Goal: Transaction & Acquisition: Purchase product/service

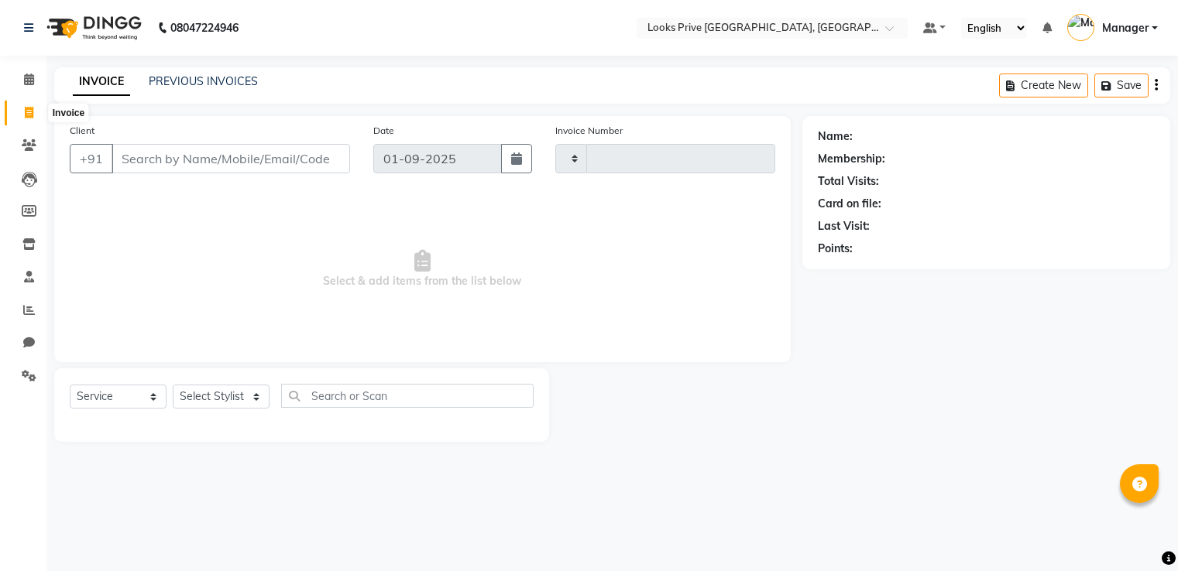
select select "service"
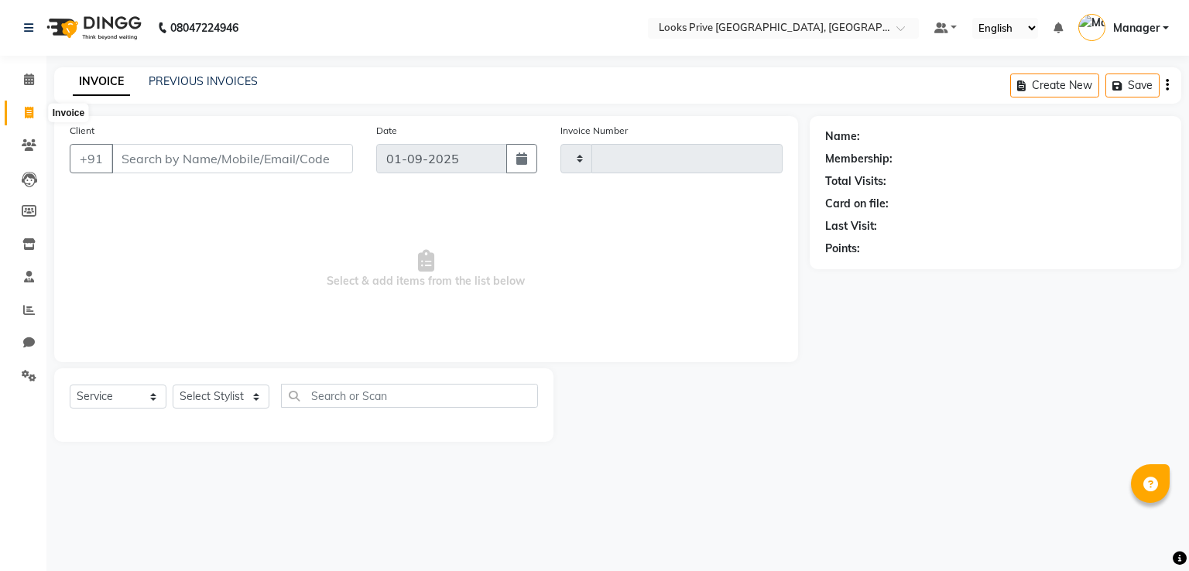
type input "2917"
select select "6205"
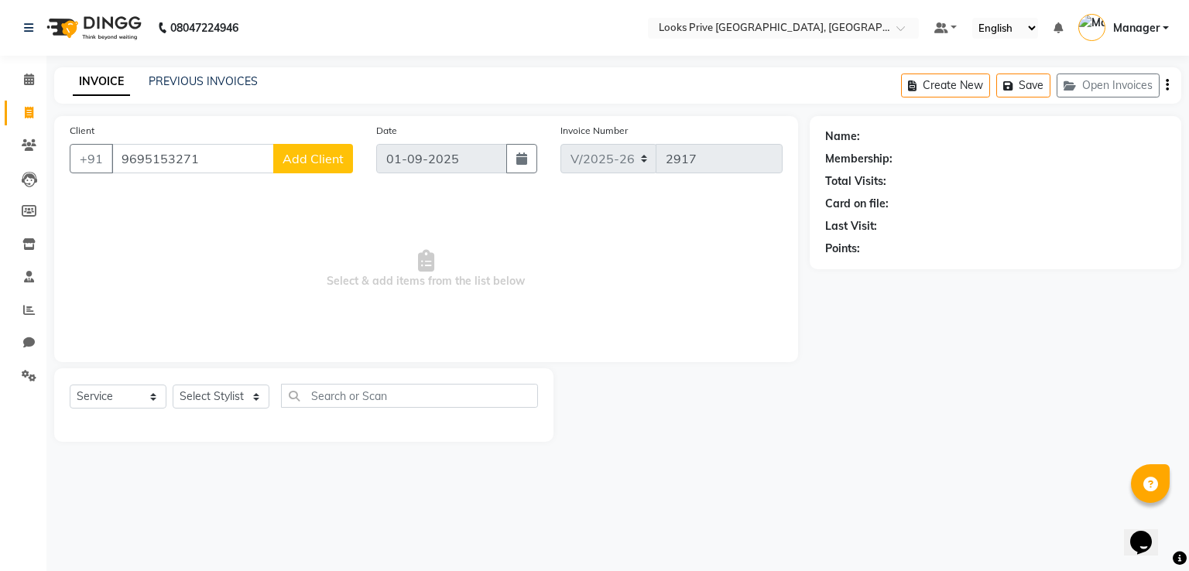
type input "9695153271"
click at [333, 153] on span "Add Client" at bounding box center [313, 158] width 61 height 15
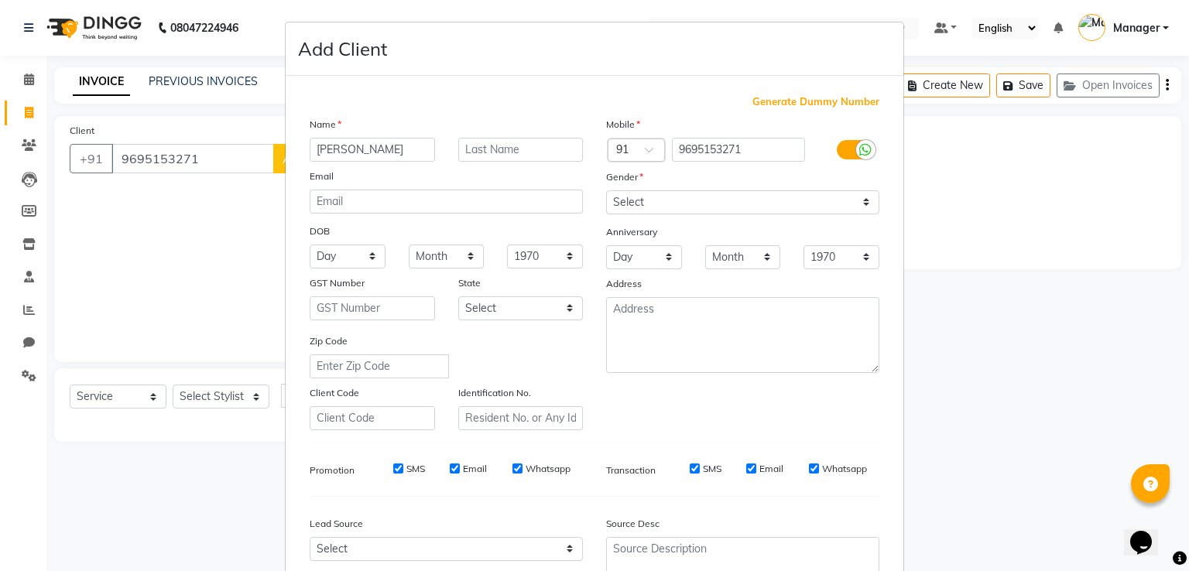
type input "[PERSON_NAME]"
click at [714, 213] on select "Select [DEMOGRAPHIC_DATA] [DEMOGRAPHIC_DATA] Other Prefer Not To Say" at bounding box center [742, 202] width 273 height 24
select select "[DEMOGRAPHIC_DATA]"
click at [606, 191] on select "Select [DEMOGRAPHIC_DATA] [DEMOGRAPHIC_DATA] Other Prefer Not To Say" at bounding box center [742, 202] width 273 height 24
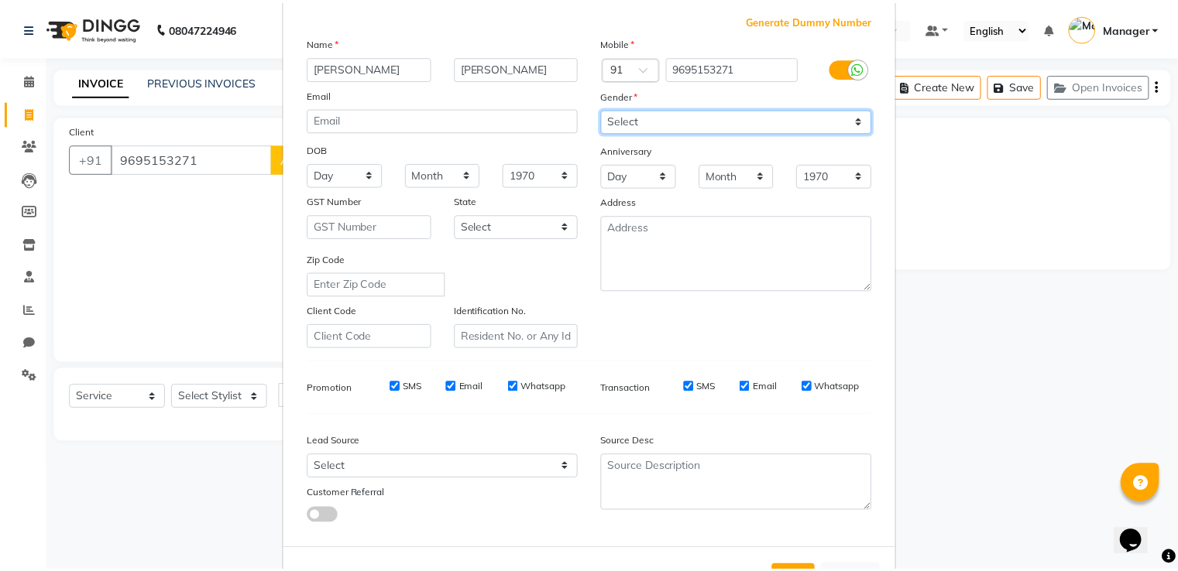
scroll to position [151, 0]
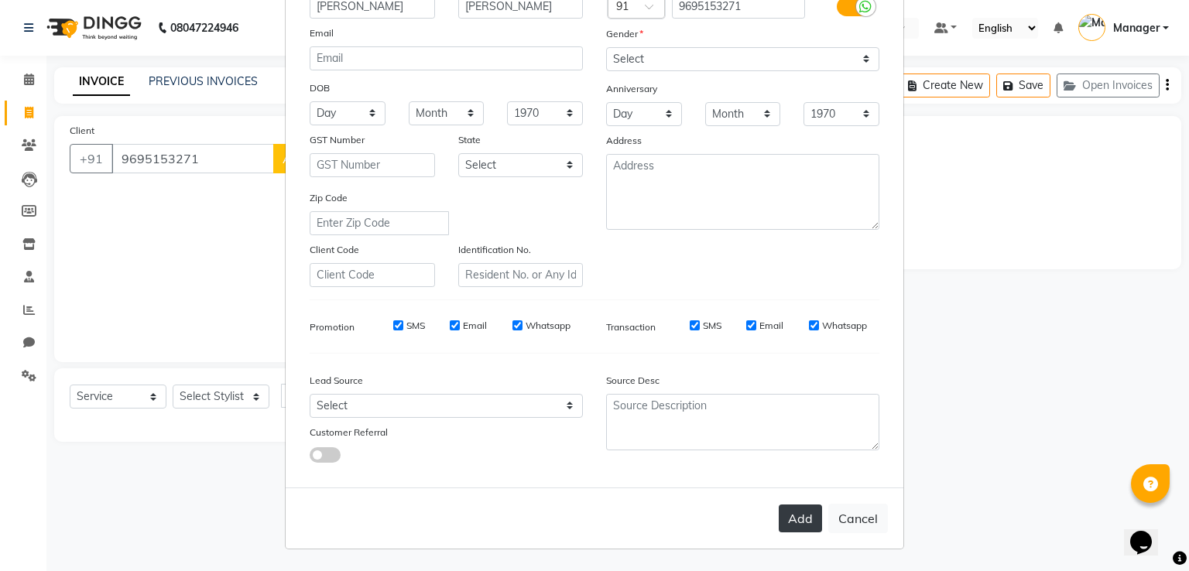
click at [793, 522] on button "Add" at bounding box center [800, 519] width 43 height 28
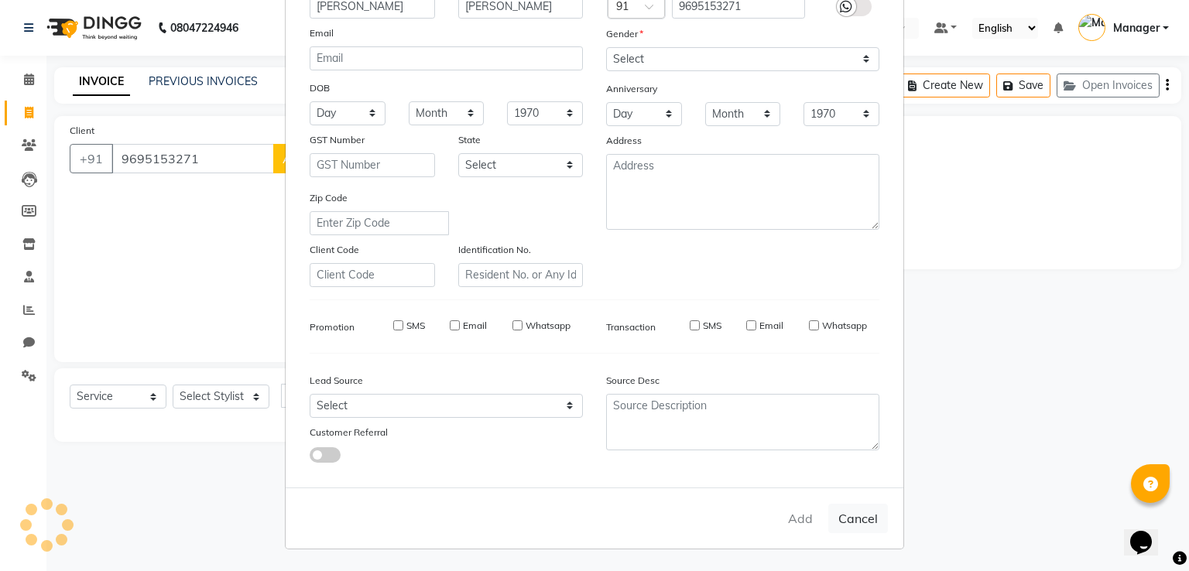
select select
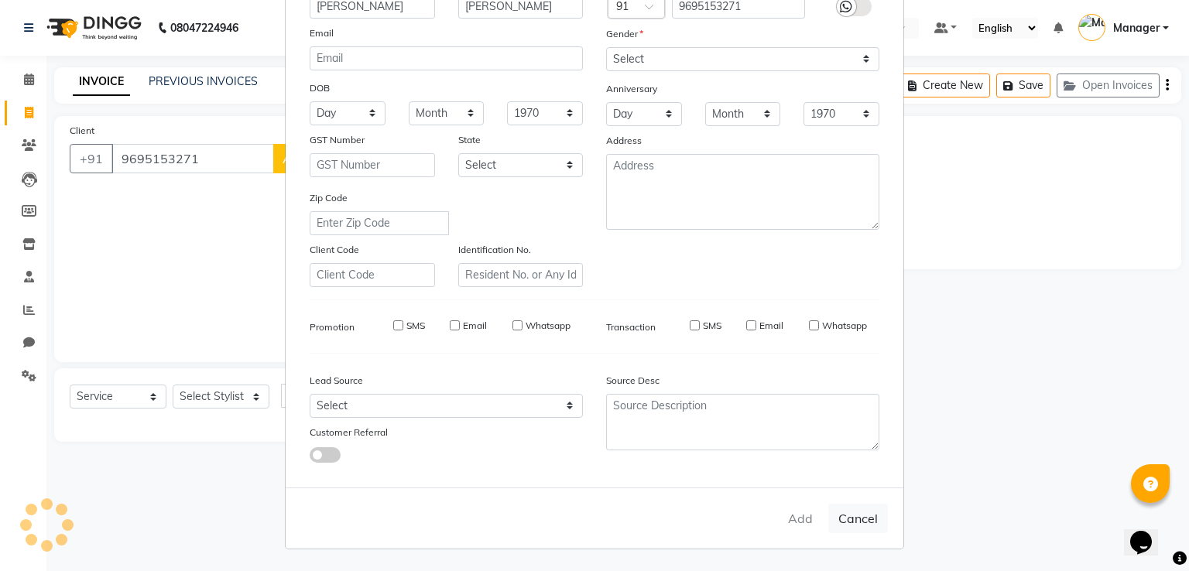
select select
checkbox input "false"
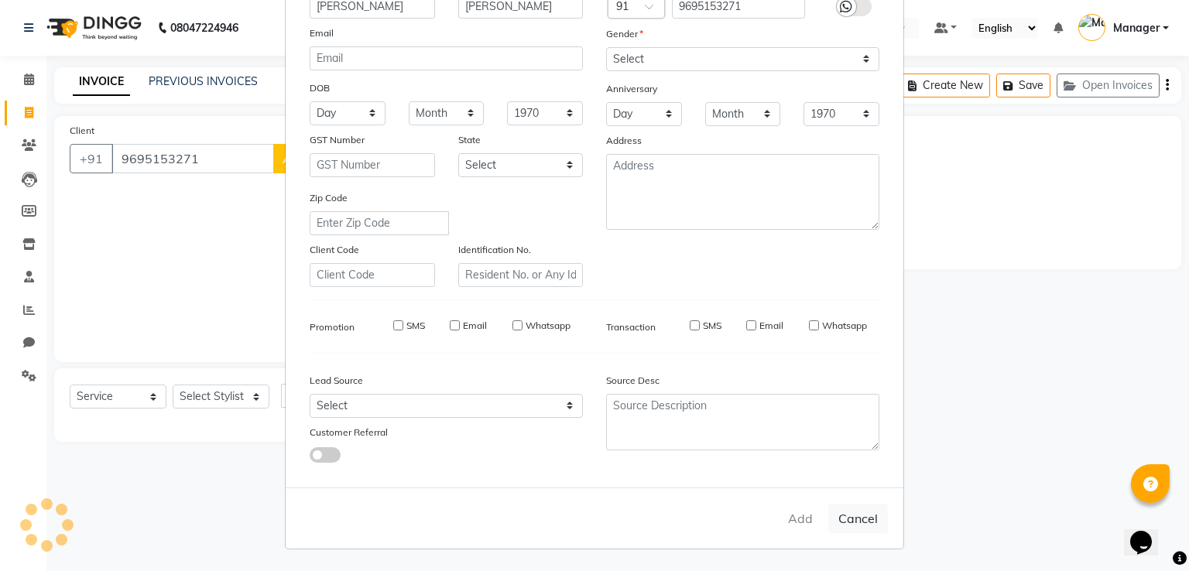
checkbox input "false"
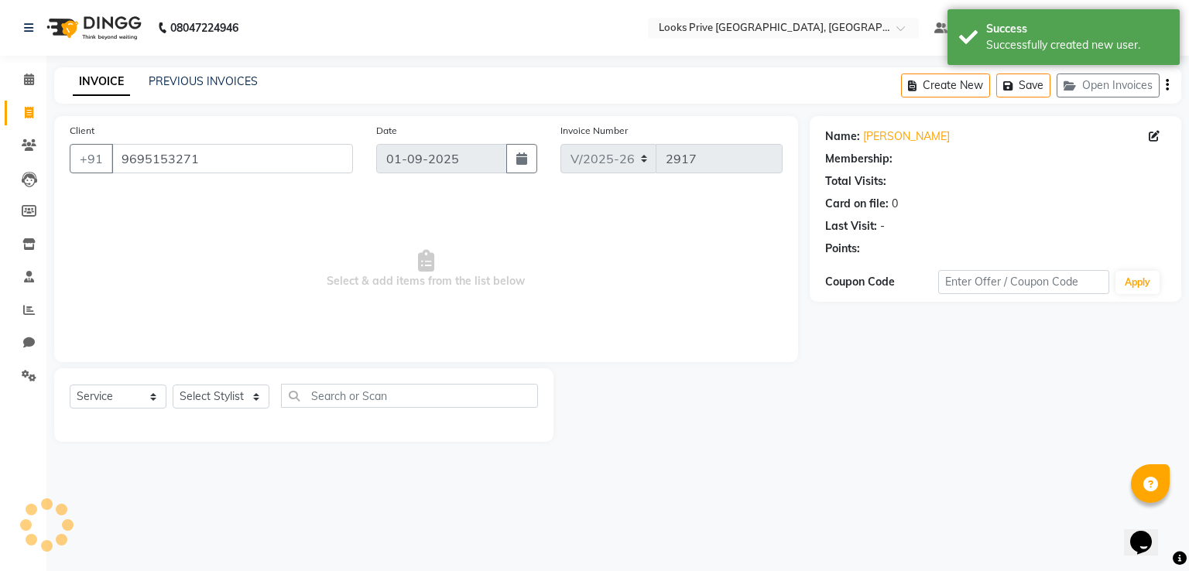
select select "1: Object"
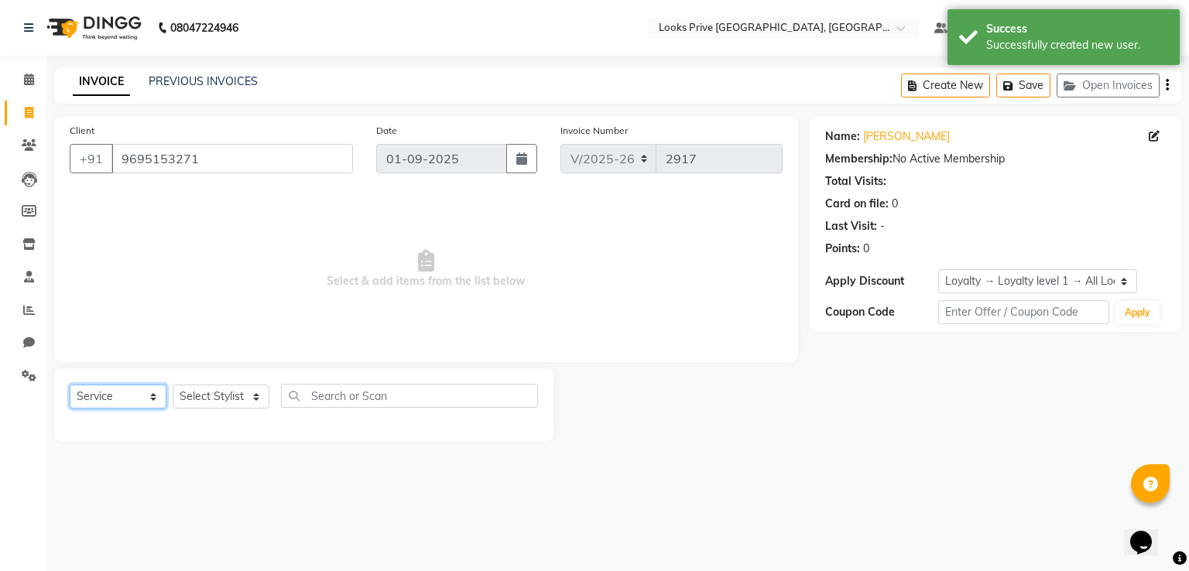
click at [135, 396] on select "Select Service Product Membership Package Voucher Prepaid Gift Card" at bounding box center [118, 397] width 97 height 24
select select "product"
click at [70, 386] on select "Select Service Product Membership Package Voucher Prepaid Gift Card" at bounding box center [118, 397] width 97 height 24
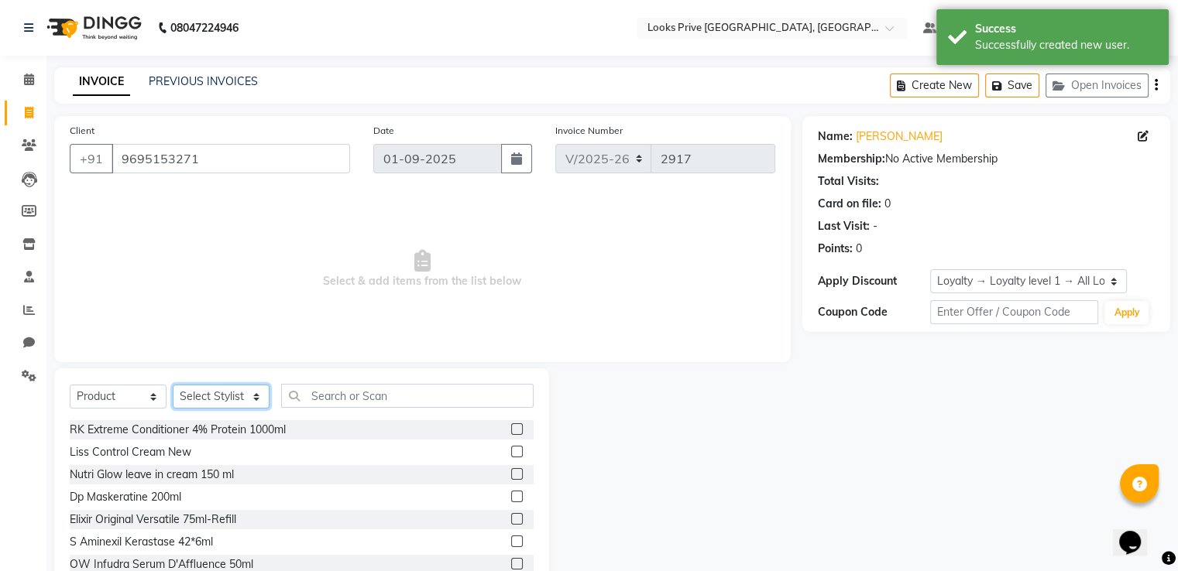
select select "45436"
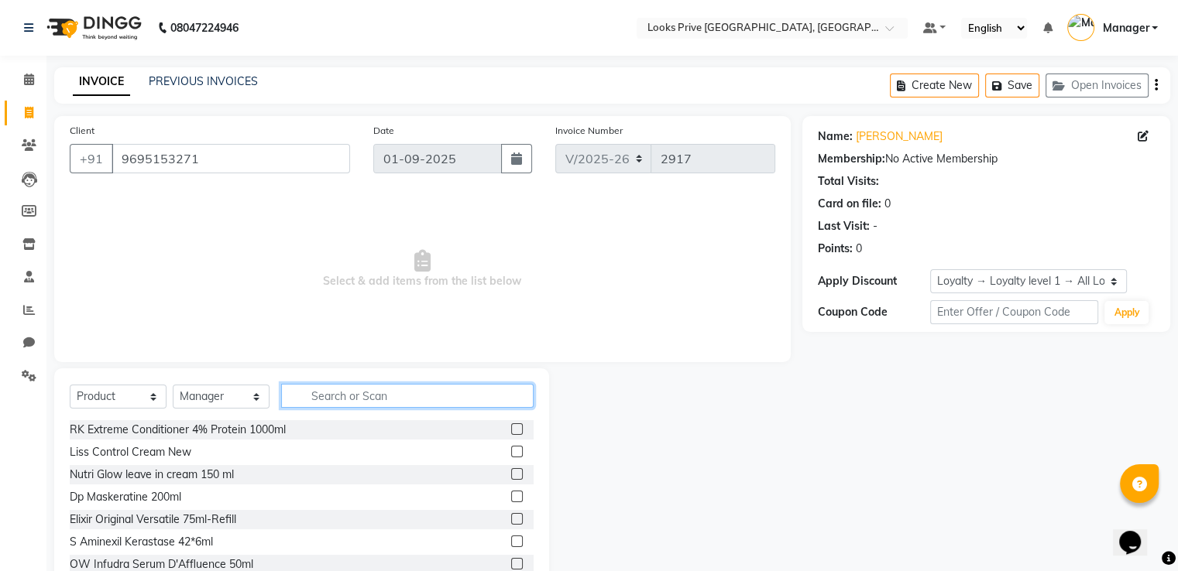
click at [335, 393] on input "text" at bounding box center [407, 396] width 252 height 24
type input "3474637135690"
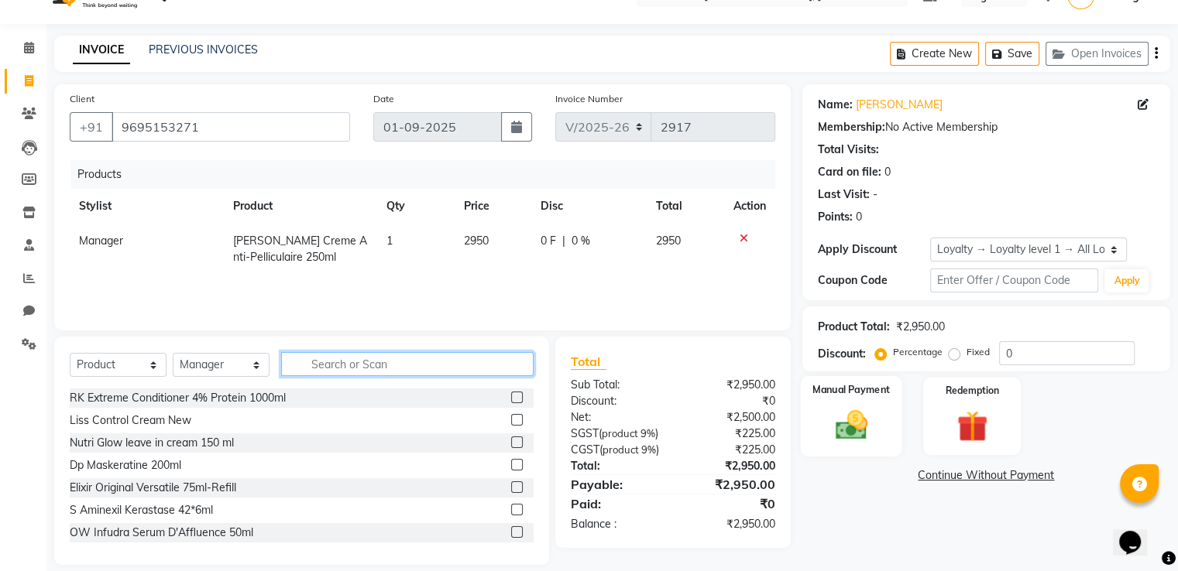
scroll to position [50, 0]
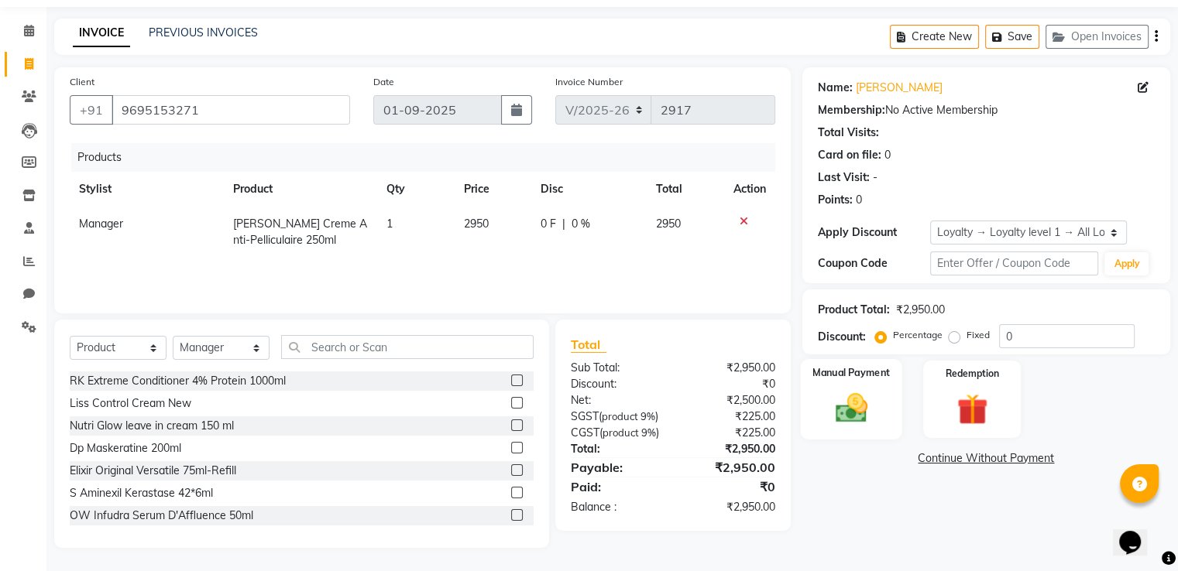
drag, startPoint x: 855, startPoint y: 403, endPoint x: 873, endPoint y: 414, distance: 21.3
click at [855, 403] on img at bounding box center [851, 408] width 52 height 37
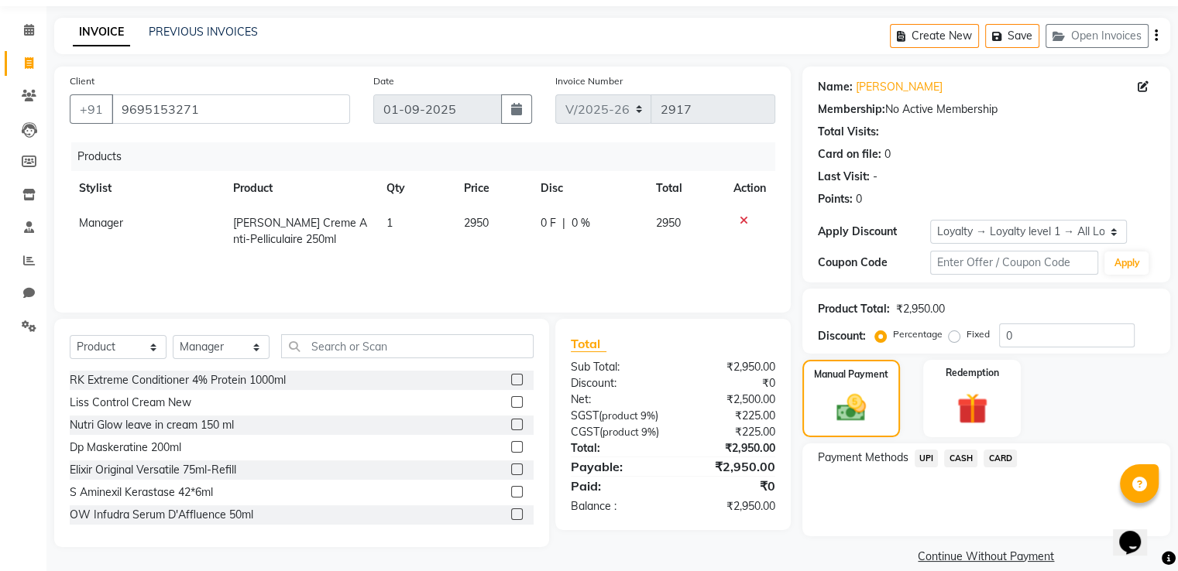
click at [962, 457] on span "CASH" at bounding box center [960, 459] width 33 height 18
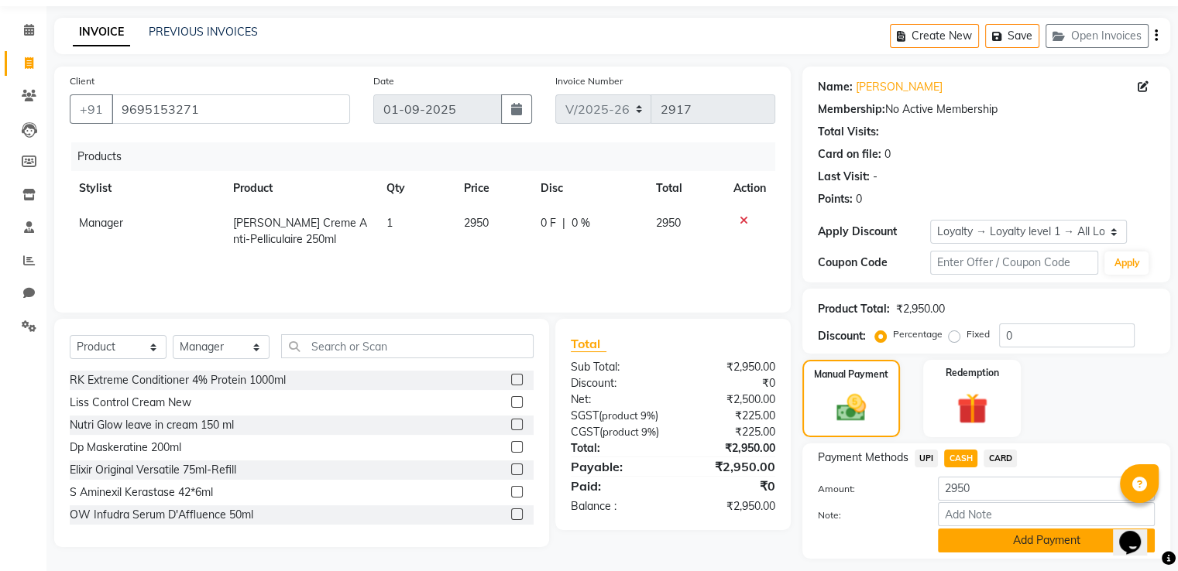
click at [959, 533] on button "Add Payment" at bounding box center [1046, 541] width 217 height 24
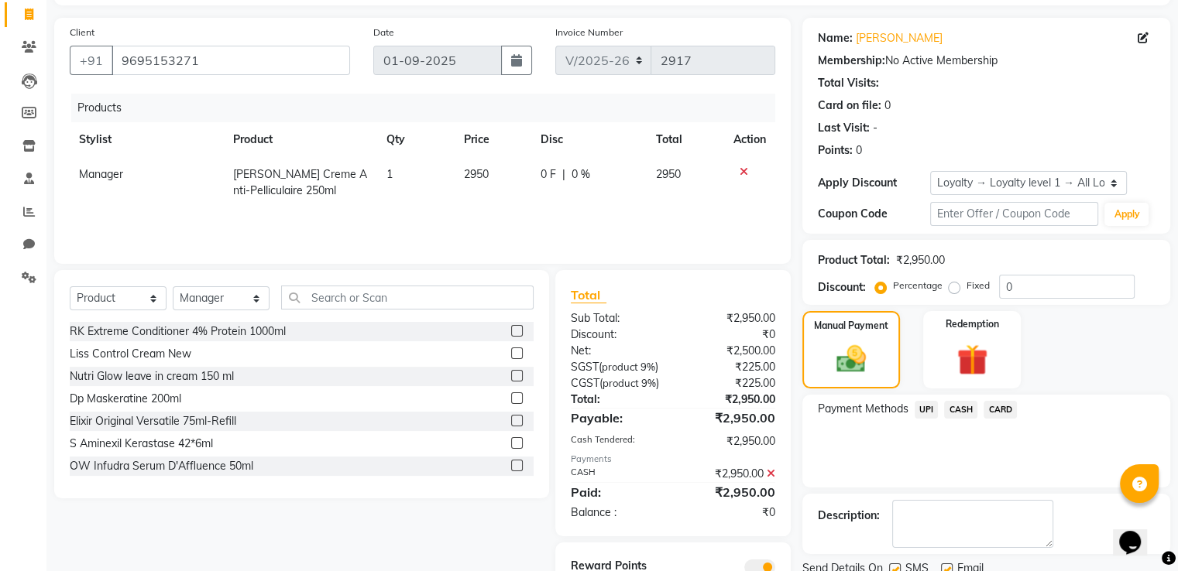
scroll to position [181, 0]
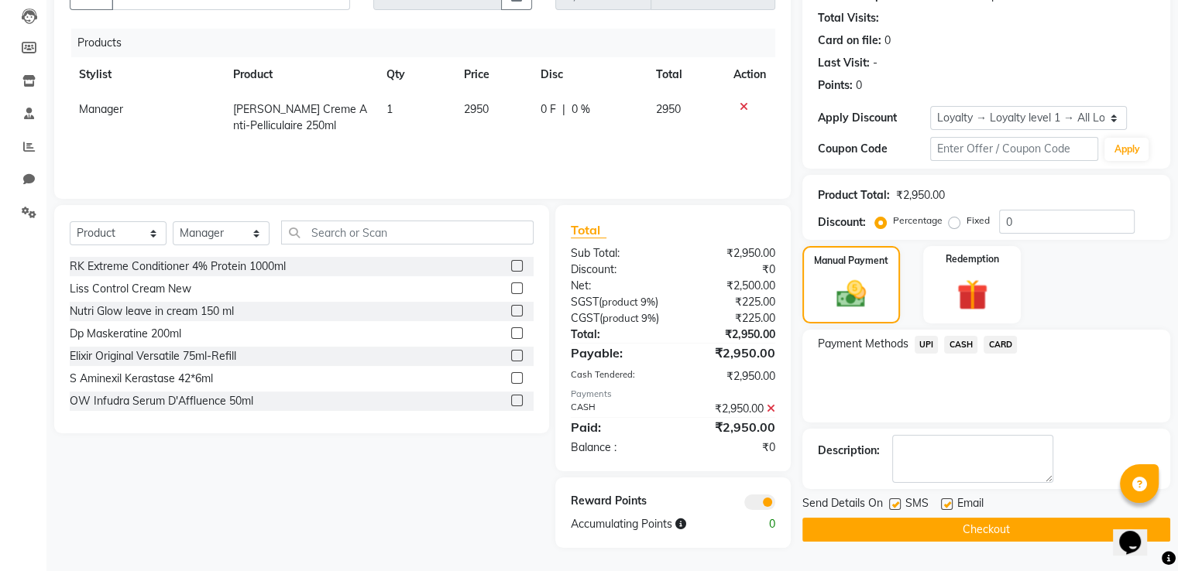
click at [926, 518] on button "Checkout" at bounding box center [986, 530] width 368 height 24
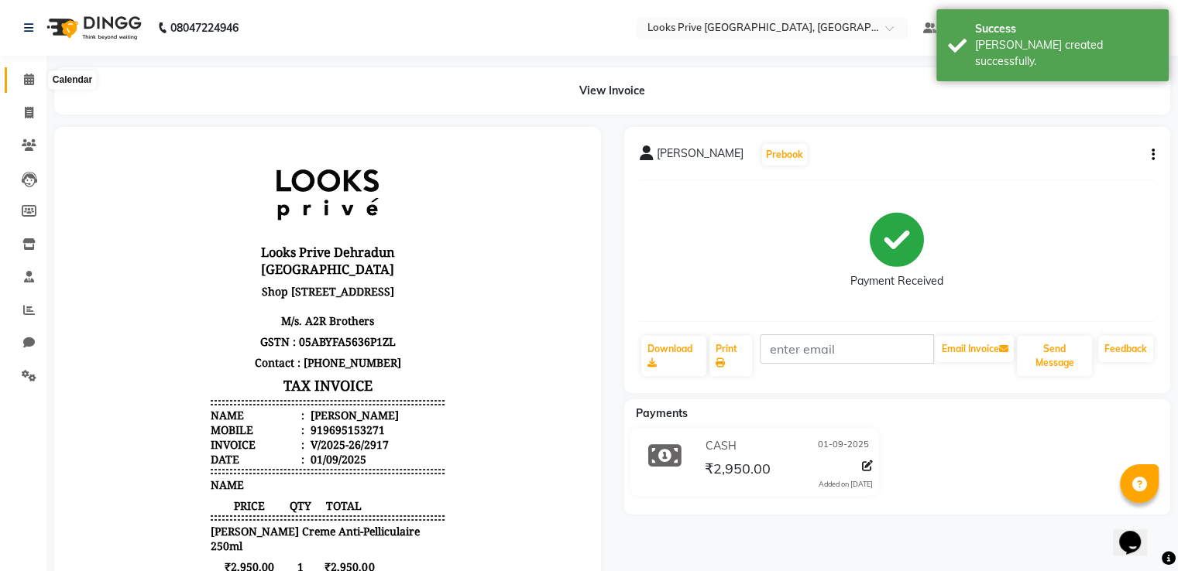
click at [32, 74] on icon at bounding box center [29, 80] width 10 height 12
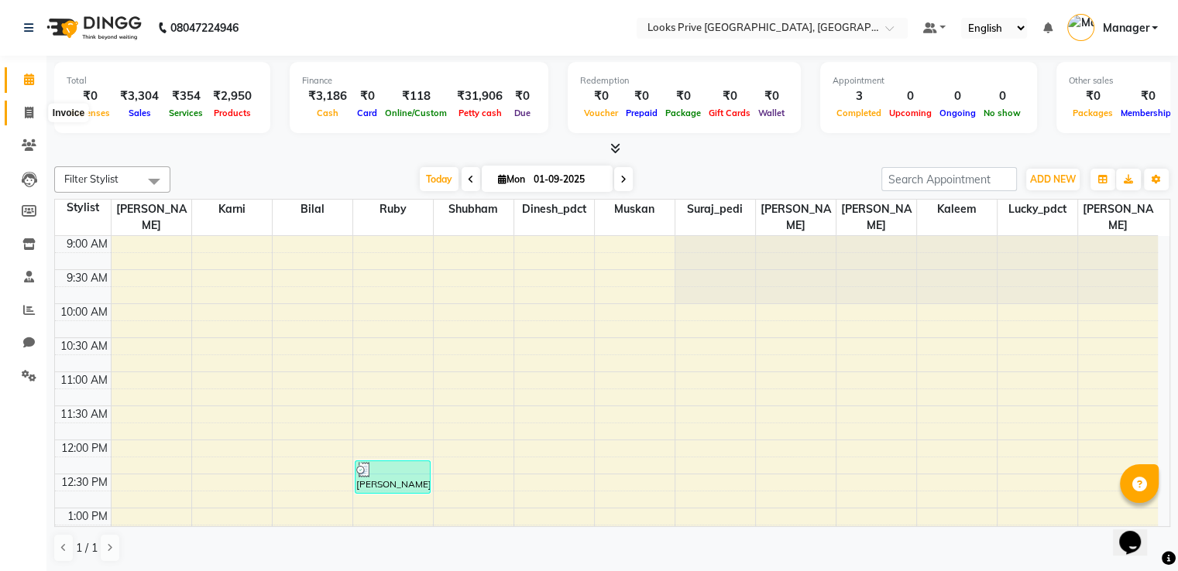
click at [39, 109] on span at bounding box center [28, 114] width 27 height 18
select select "service"
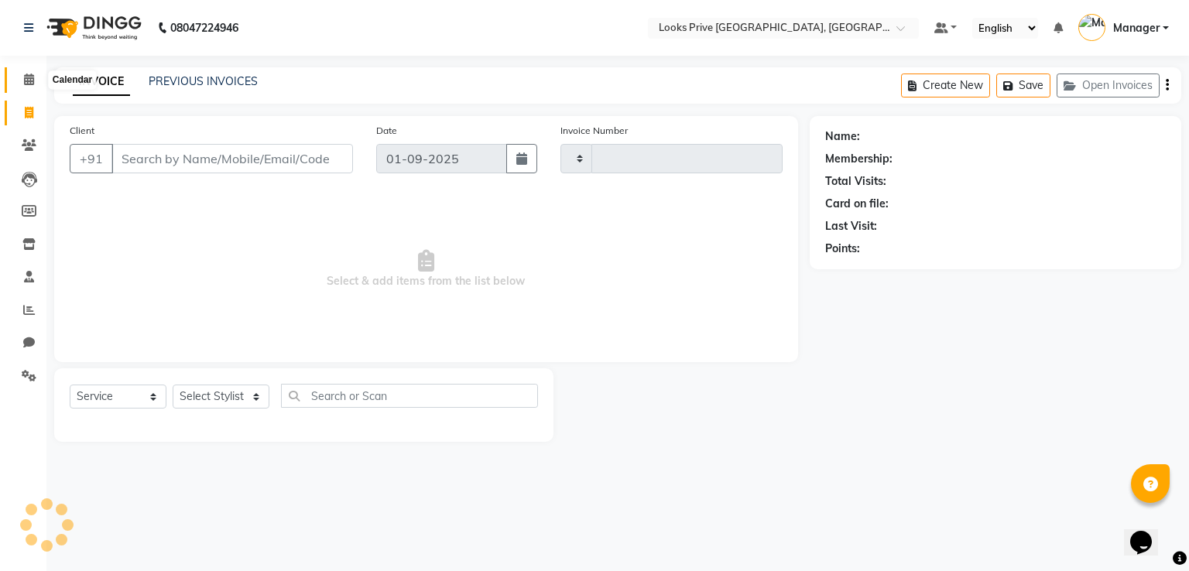
click at [24, 76] on icon at bounding box center [29, 80] width 10 height 12
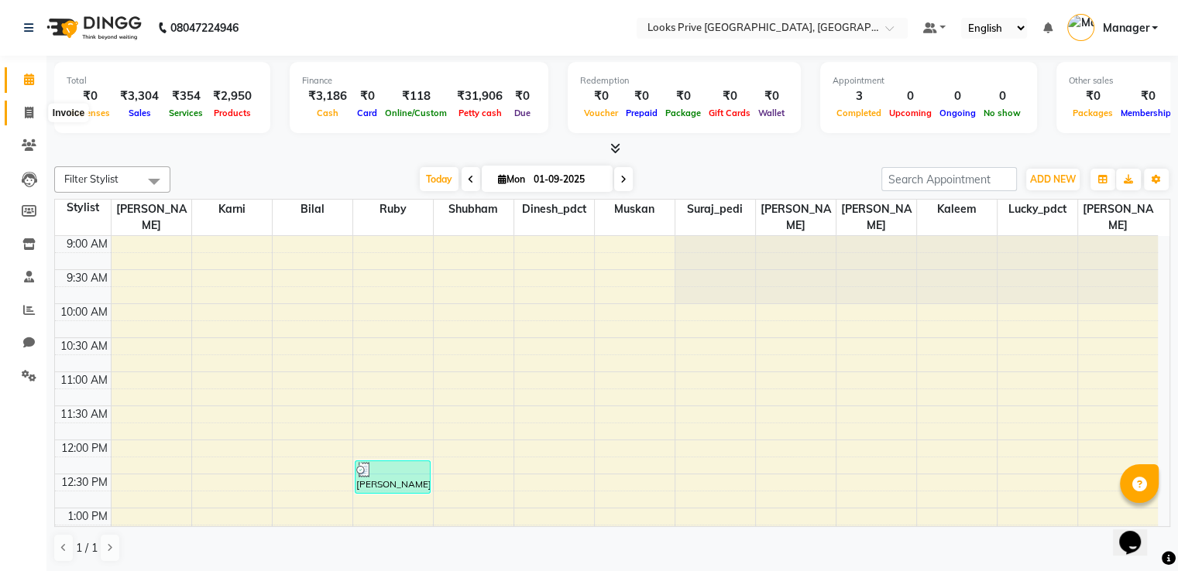
click at [23, 108] on span at bounding box center [28, 114] width 27 height 18
select select "service"
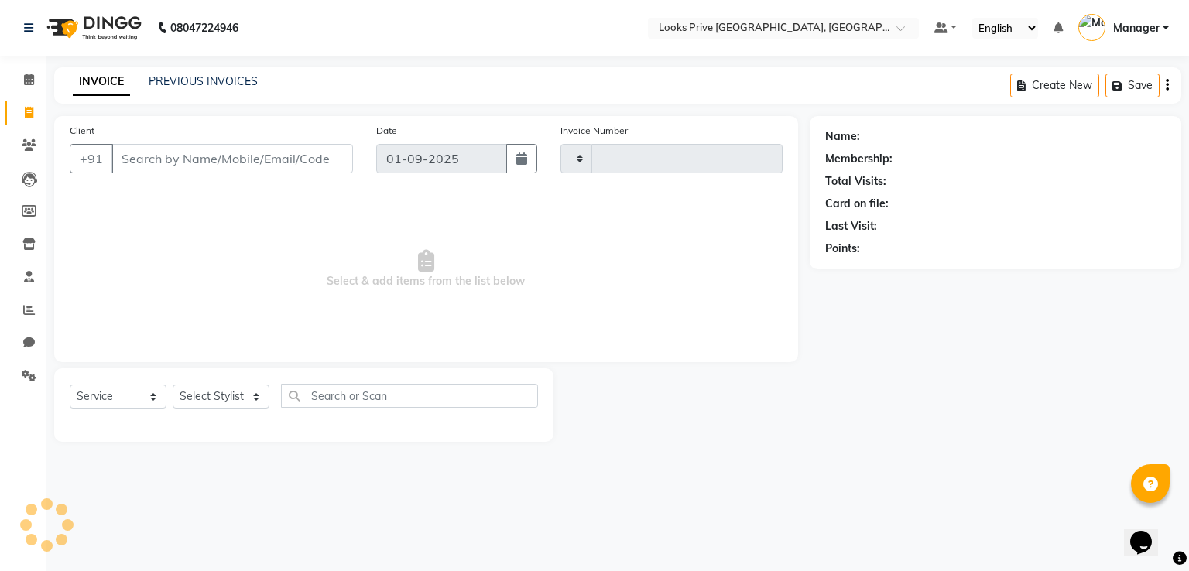
type input "2918"
select select "6205"
click at [197, 396] on select "Select Stylist" at bounding box center [221, 397] width 97 height 24
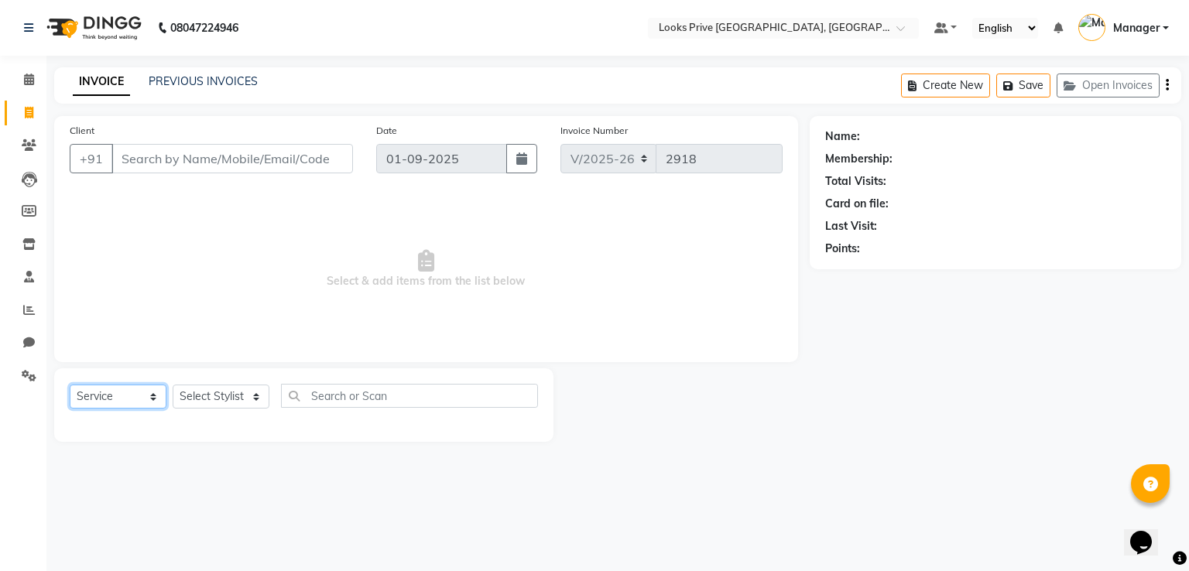
drag, startPoint x: 130, startPoint y: 402, endPoint x: 182, endPoint y: 403, distance: 51.9
click at [132, 403] on select "Select Service Product Membership Package Voucher Prepaid Gift Card" at bounding box center [118, 397] width 97 height 24
click at [205, 397] on select "Select Stylist" at bounding box center [221, 397] width 97 height 24
click at [173, 386] on select "Select Stylist" at bounding box center [221, 397] width 97 height 24
click at [217, 401] on select "Select Stylist A2R_Master [PERSON_NAME] [PERSON_NAME] Dinesh_pdct [PERSON_NAME]…" at bounding box center [221, 397] width 97 height 24
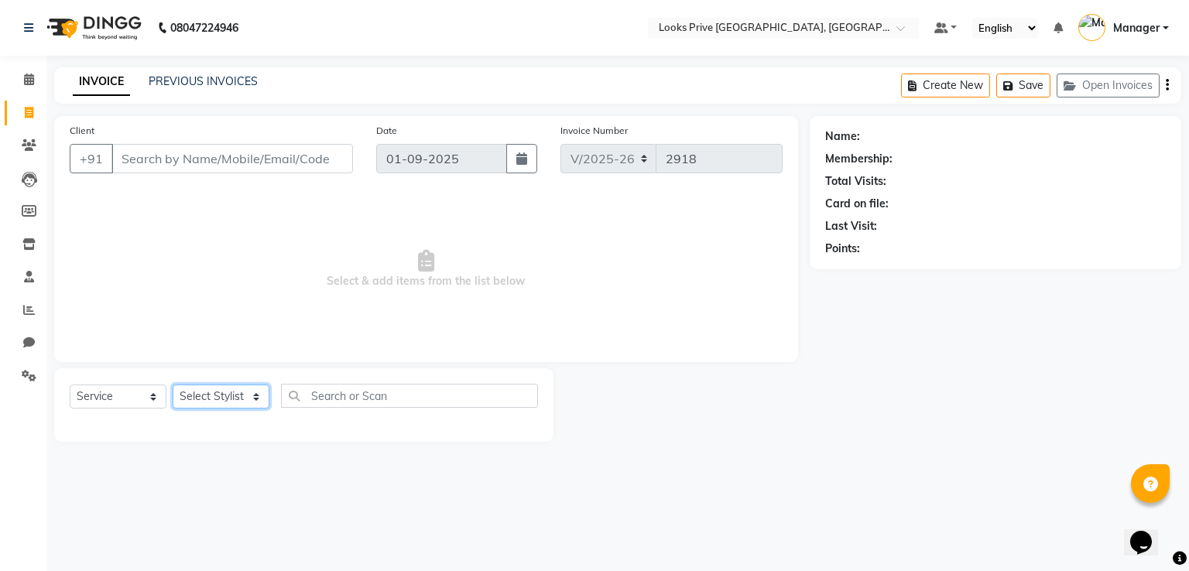
select select "47803"
click at [173, 386] on select "Select Stylist A2R_Master [PERSON_NAME] [PERSON_NAME] Dinesh_pdct [PERSON_NAME]…" at bounding box center [221, 397] width 97 height 24
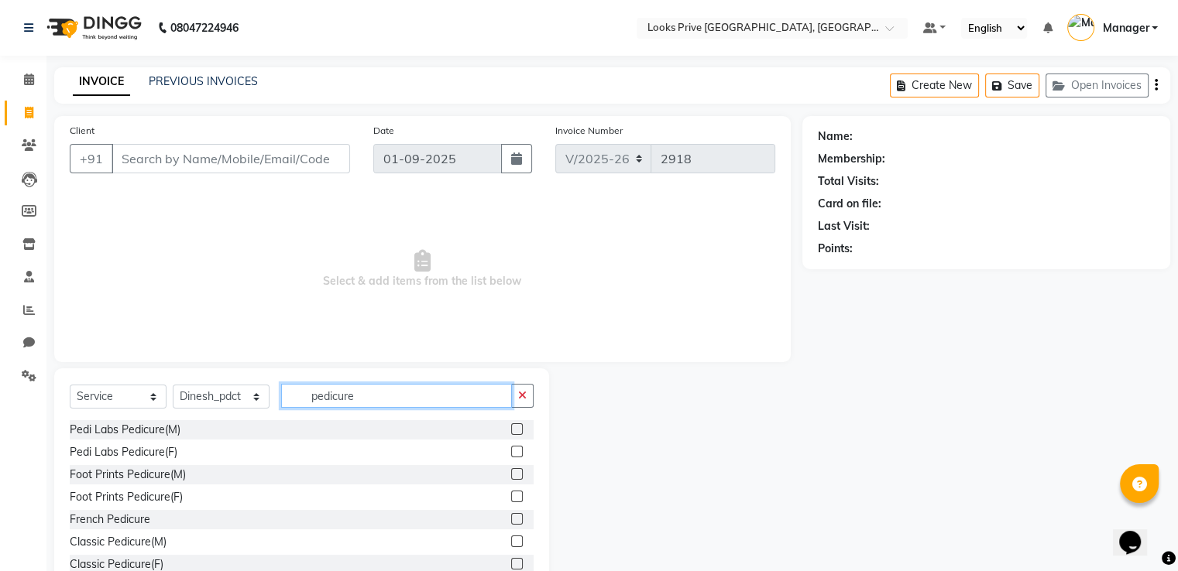
type input "pedicure"
click at [511, 565] on label at bounding box center [517, 564] width 12 height 12
click at [511, 565] on input "checkbox" at bounding box center [516, 565] width 10 height 10
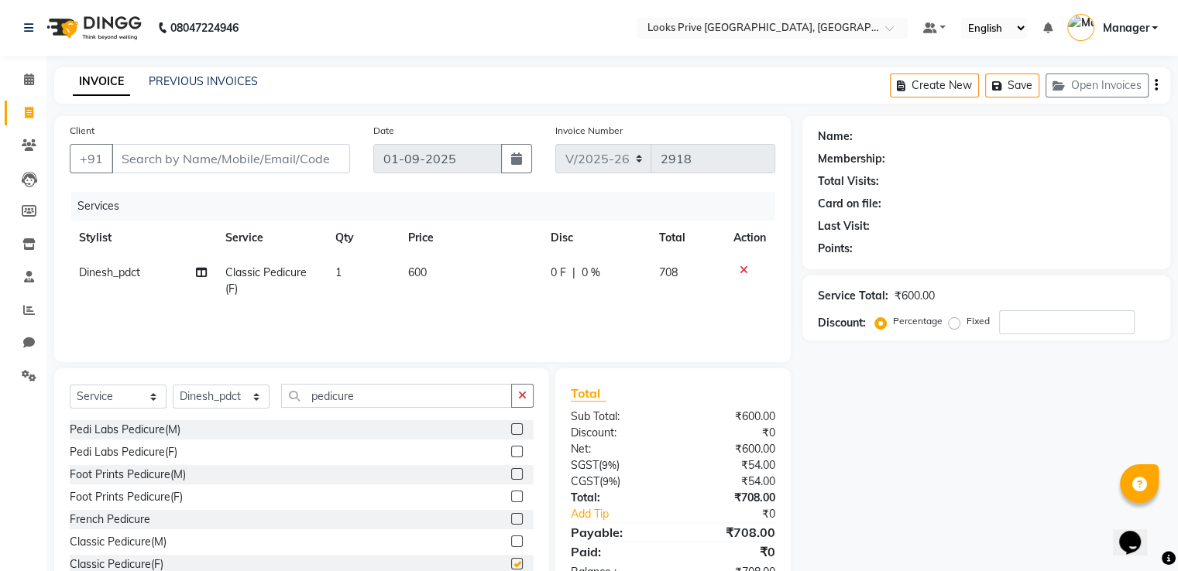
checkbox input "false"
click at [249, 397] on select "Select Stylist A2R_Master [PERSON_NAME] [PERSON_NAME] Dinesh_pdct [PERSON_NAME]…" at bounding box center [221, 397] width 97 height 24
select select "45664"
click at [173, 386] on select "Select Stylist A2R_Master [PERSON_NAME] [PERSON_NAME] Dinesh_pdct [PERSON_NAME]…" at bounding box center [221, 397] width 97 height 24
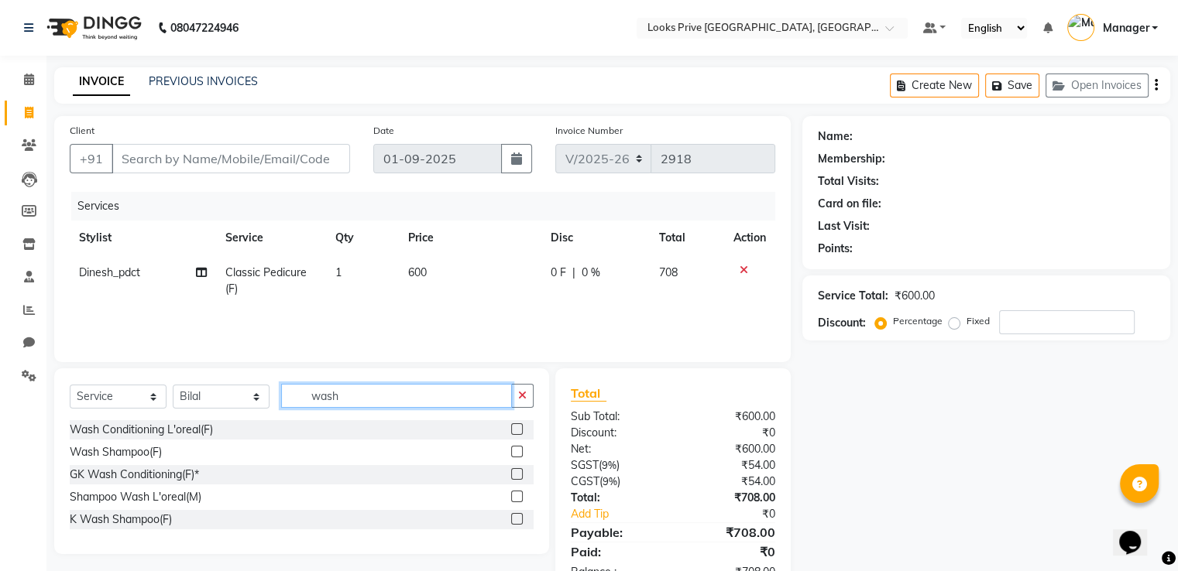
type input "wash"
click at [513, 425] on label at bounding box center [517, 430] width 12 height 12
click at [513, 425] on input "checkbox" at bounding box center [516, 430] width 10 height 10
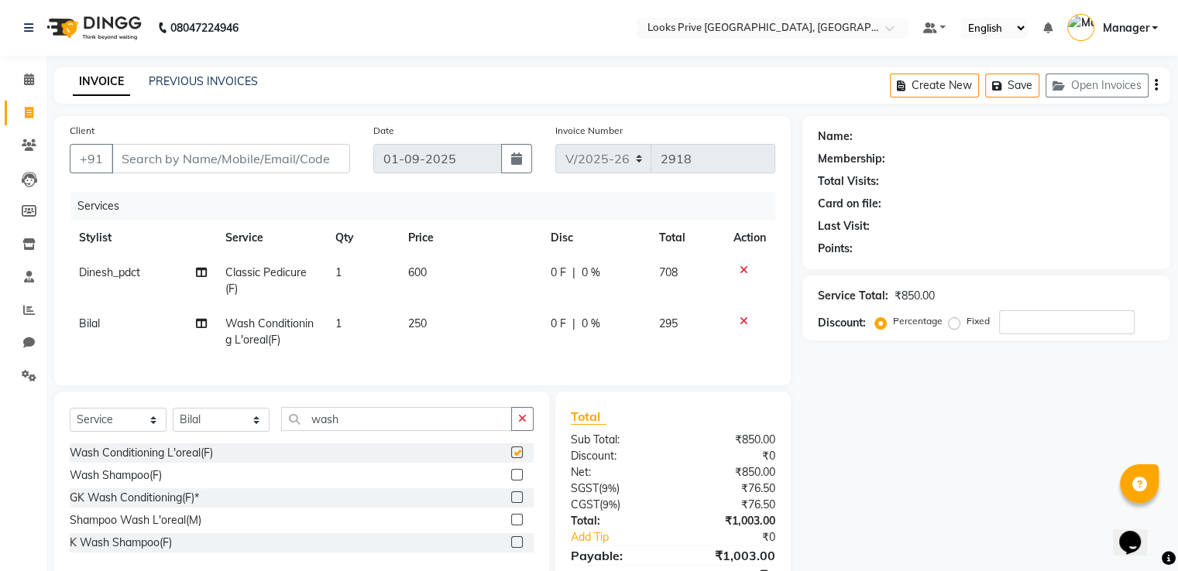
checkbox input "false"
click at [450, 319] on td "250" at bounding box center [470, 332] width 142 height 51
select select "45664"
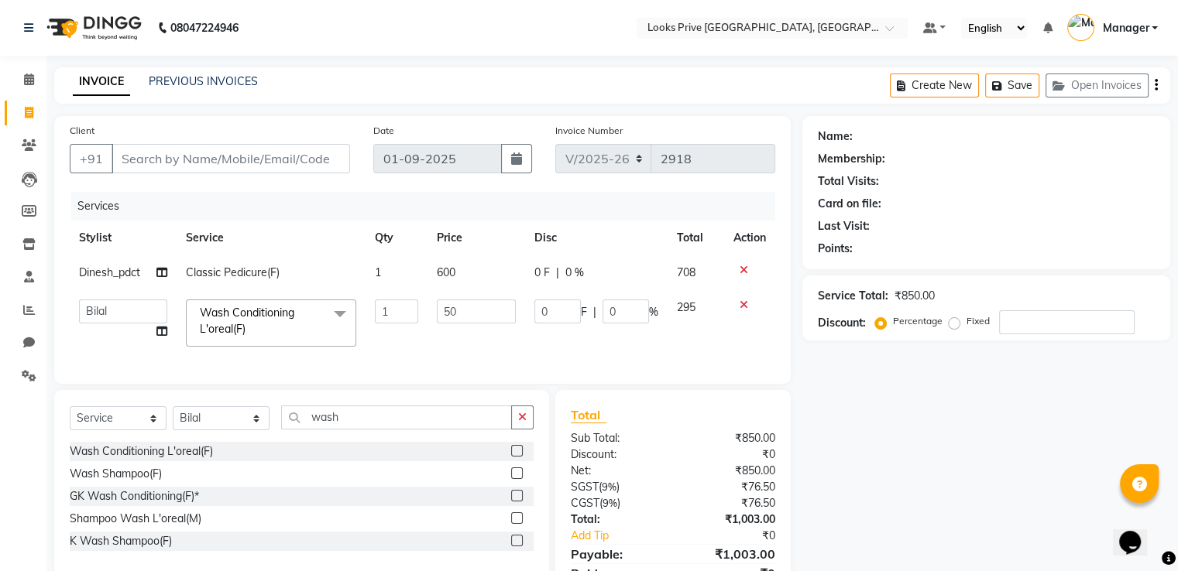
type input "500"
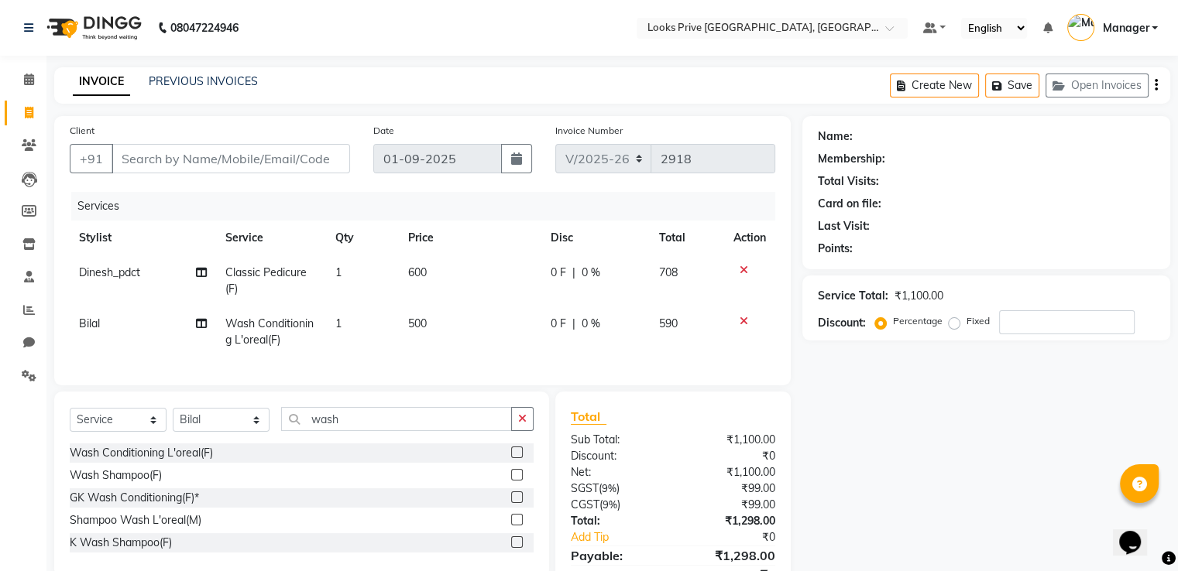
click at [434, 273] on td "600" at bounding box center [470, 281] width 142 height 51
select select "47803"
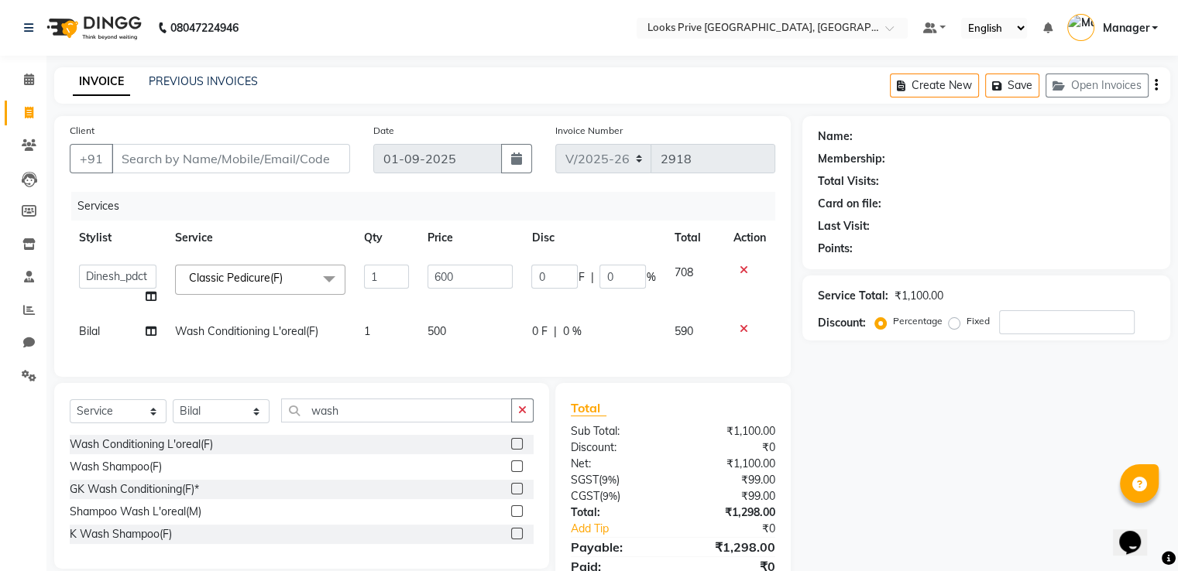
click at [434, 273] on input "600" at bounding box center [469, 277] width 85 height 24
type input "800"
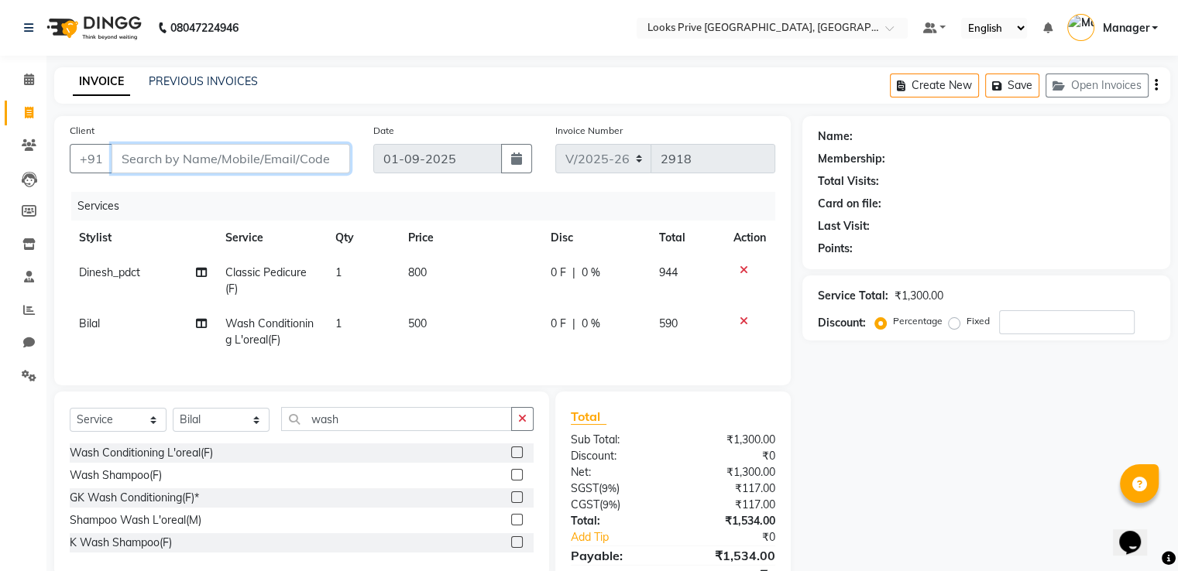
click at [307, 151] on input "Client" at bounding box center [230, 158] width 238 height 29
type input "8"
type input "0"
click at [163, 160] on input "8755634900" at bounding box center [190, 158] width 159 height 29
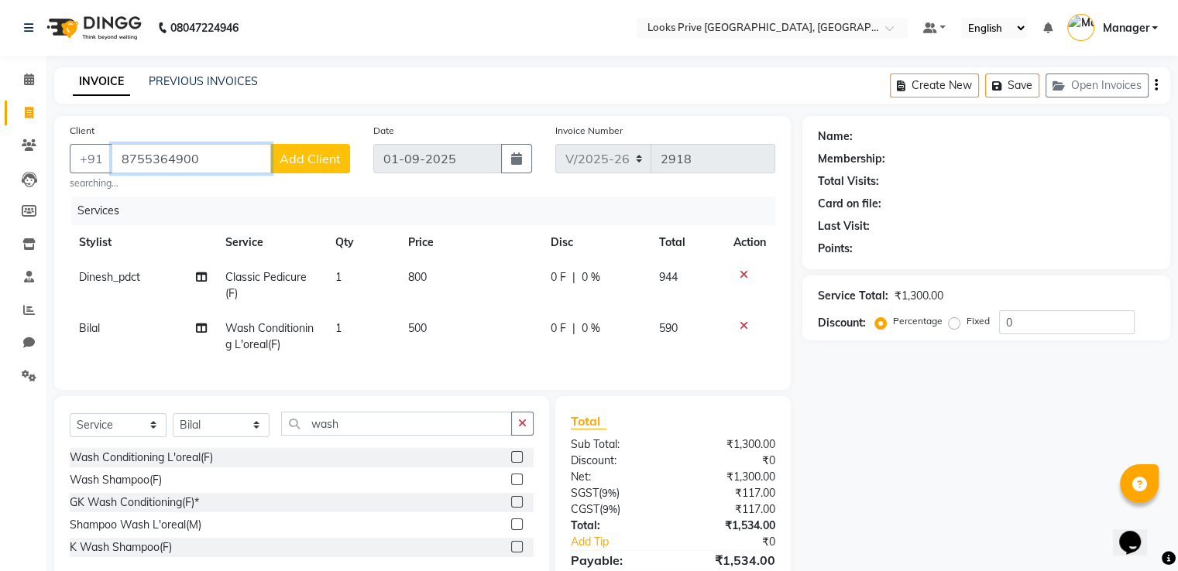
type input "8755364900"
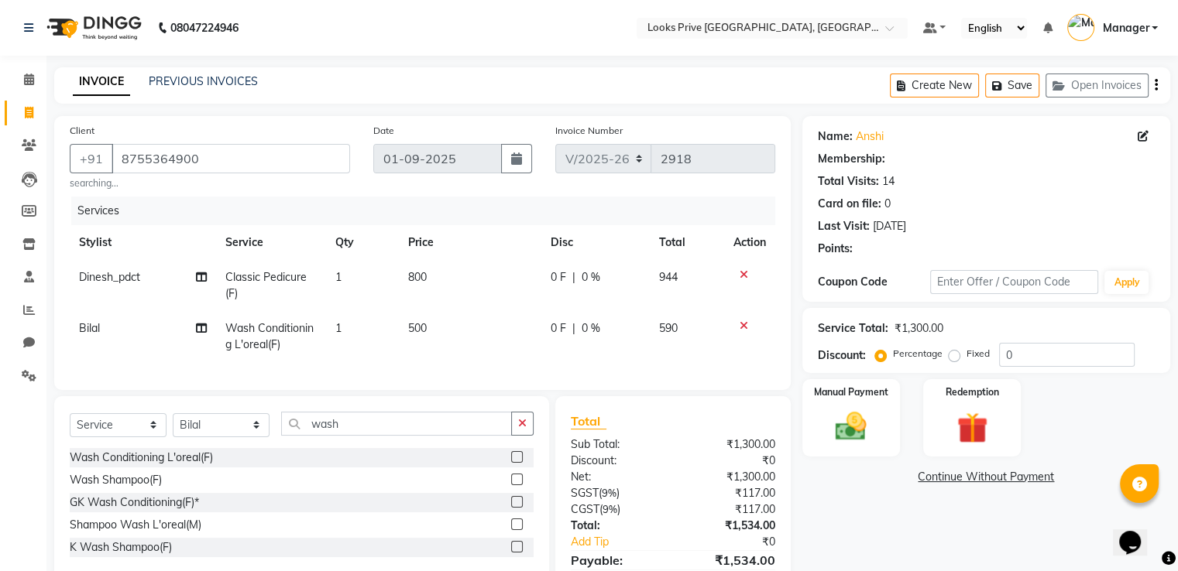
select select "1: Object"
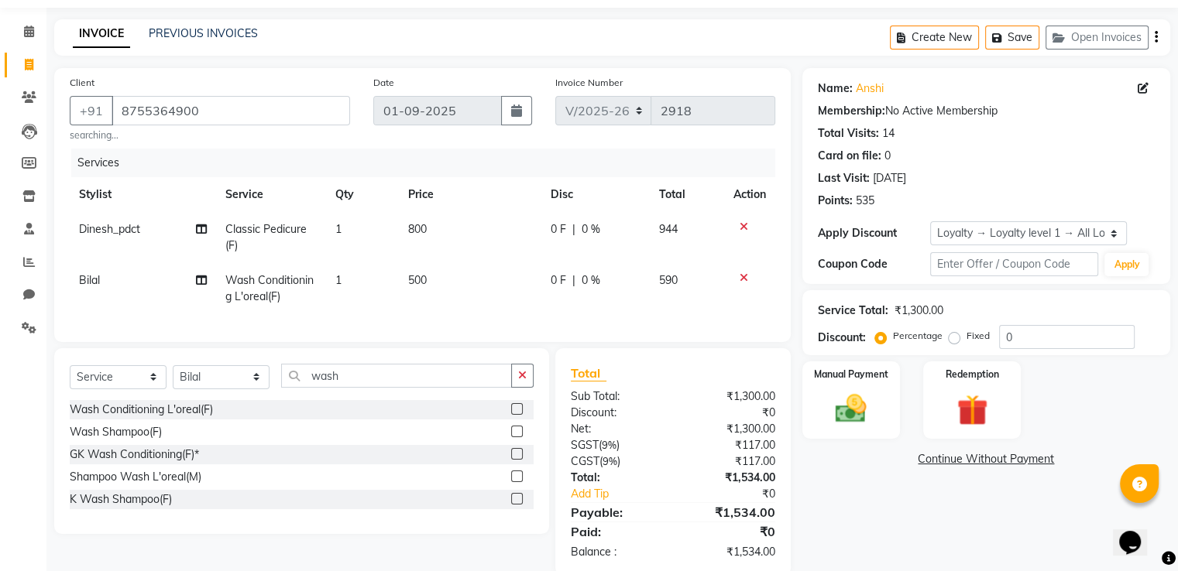
scroll to position [88, 0]
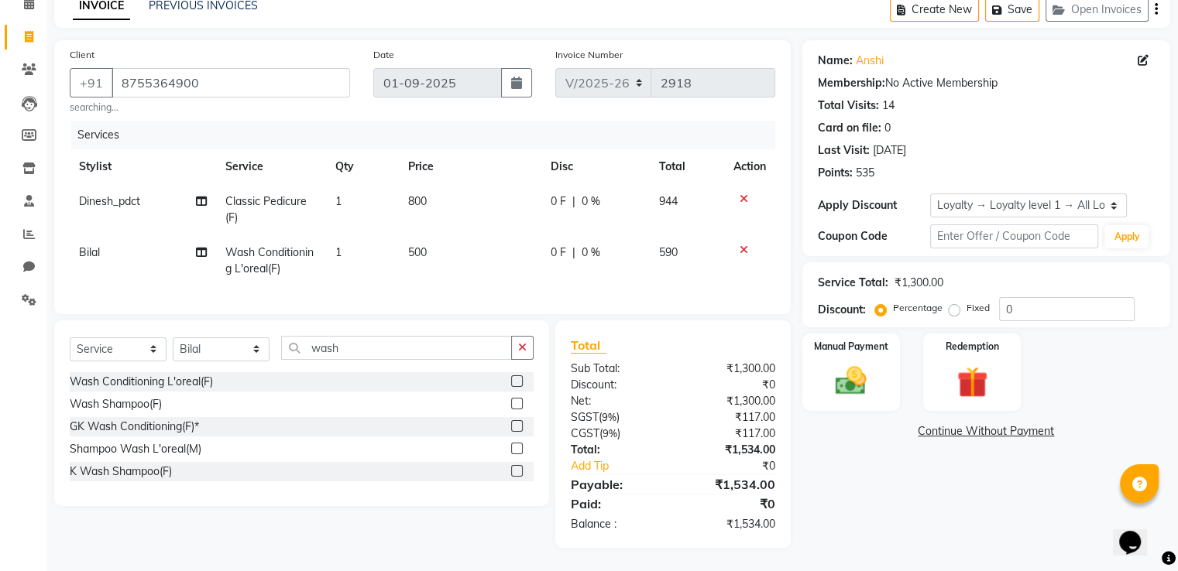
drag, startPoint x: 849, startPoint y: 366, endPoint x: 918, endPoint y: 385, distance: 71.4
click at [850, 368] on img at bounding box center [850, 381] width 50 height 36
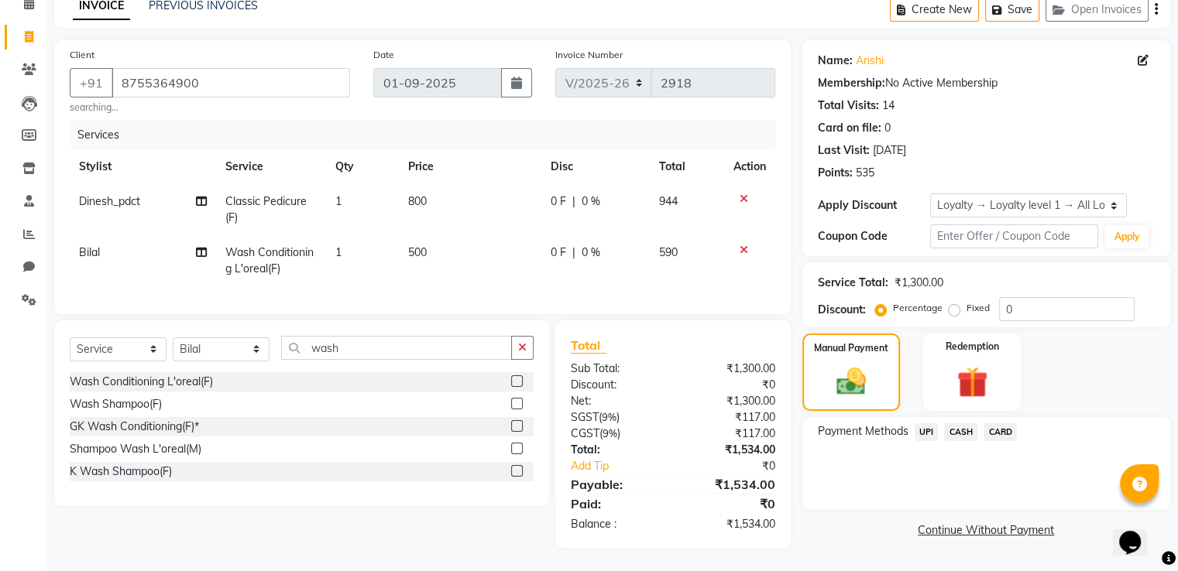
click at [966, 424] on span "CASH" at bounding box center [960, 433] width 33 height 18
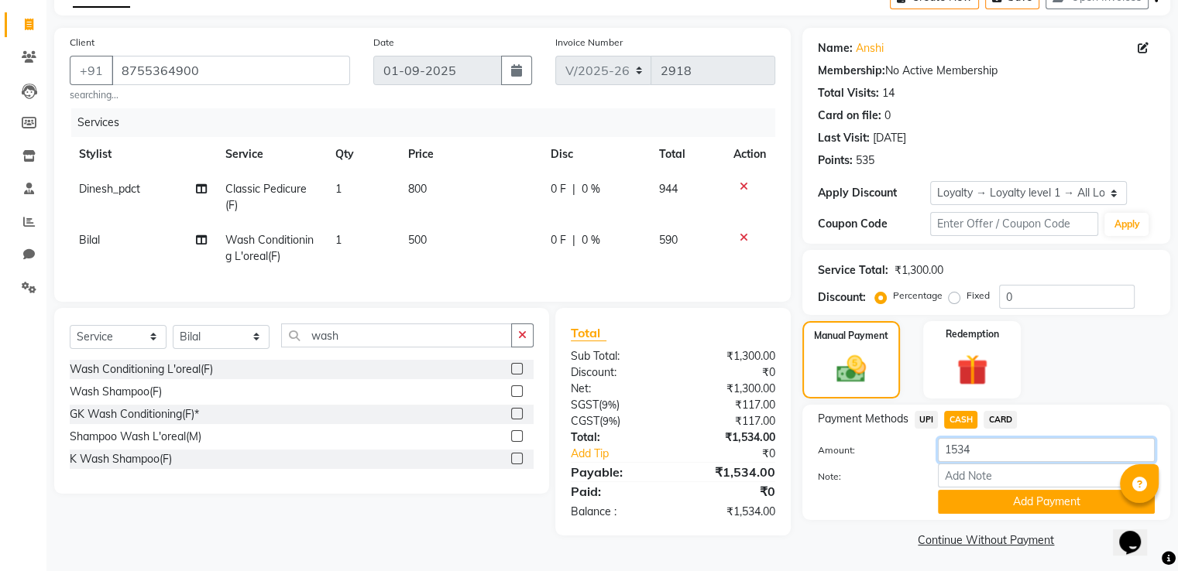
drag, startPoint x: 1007, startPoint y: 447, endPoint x: 867, endPoint y: 434, distance: 139.9
click at [867, 434] on div "Payment Methods UPI CASH CARD Amount: 1534 Note: Add Payment" at bounding box center [986, 462] width 337 height 103
type input "1100"
click at [966, 518] on div "Payment Methods UPI CASH CARD Amount: 1100 Note: Add Payment" at bounding box center [986, 462] width 368 height 115
click at [970, 506] on button "Add Payment" at bounding box center [1046, 502] width 217 height 24
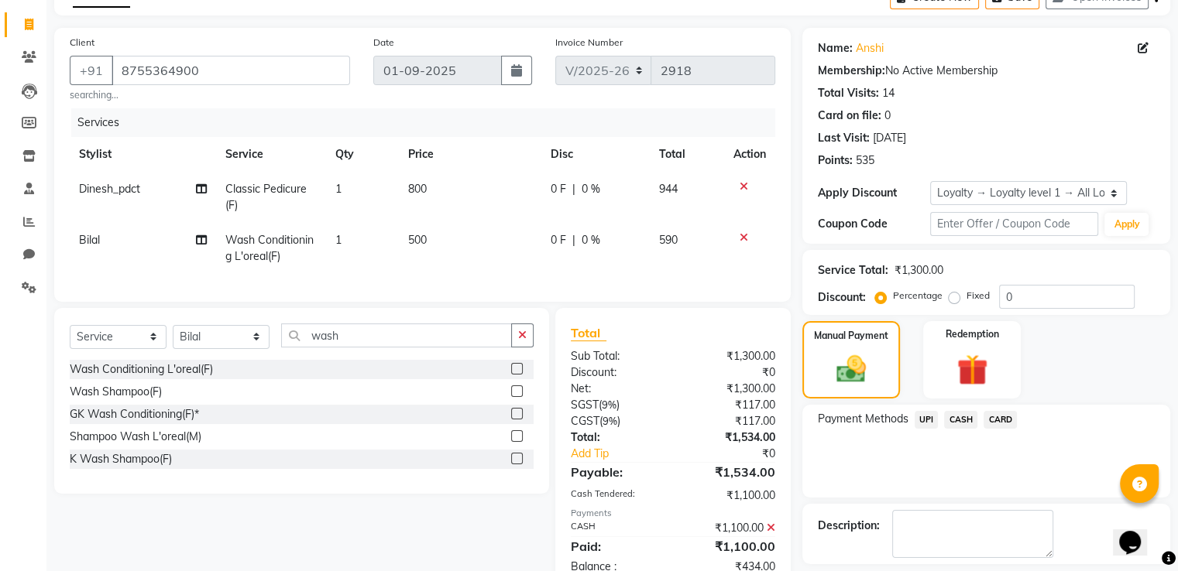
click at [923, 424] on span "UPI" at bounding box center [926, 420] width 24 height 18
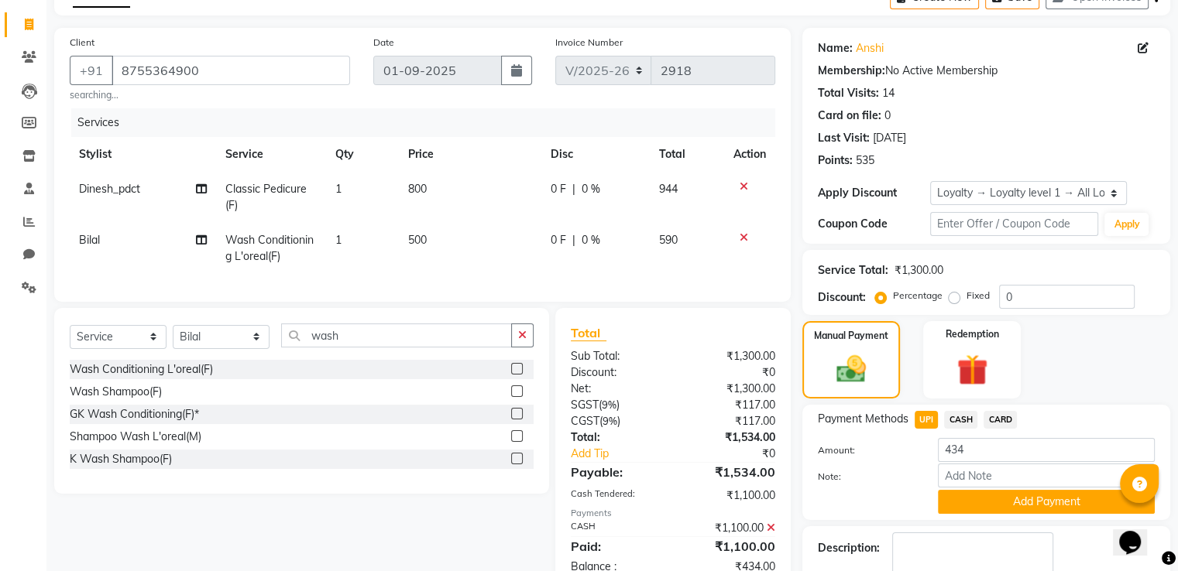
click at [967, 500] on button "Add Payment" at bounding box center [1046, 502] width 217 height 24
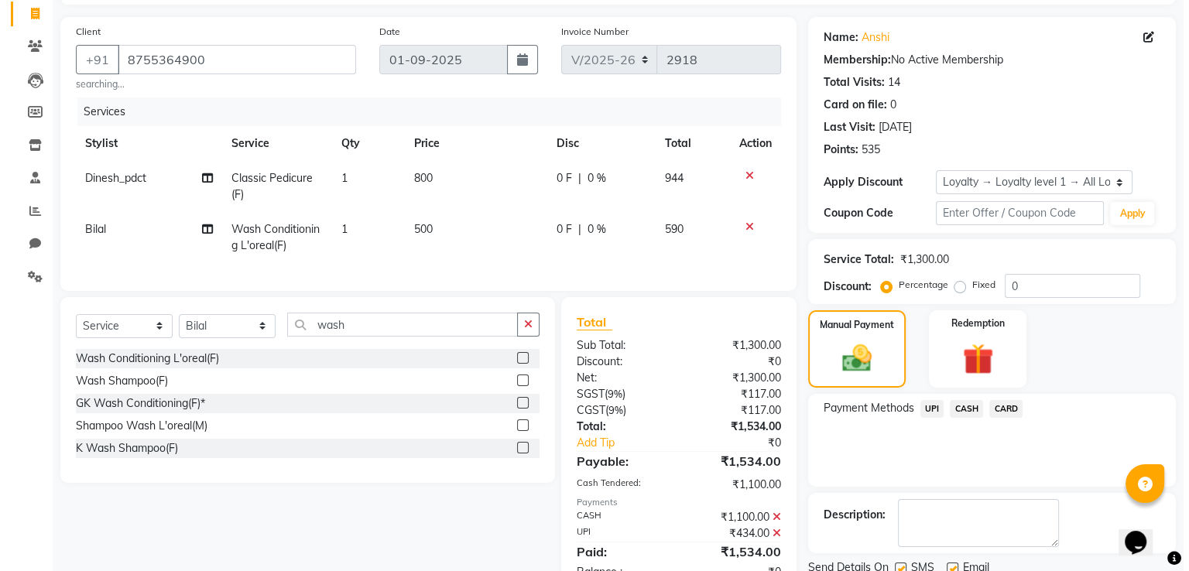
scroll to position [237, 0]
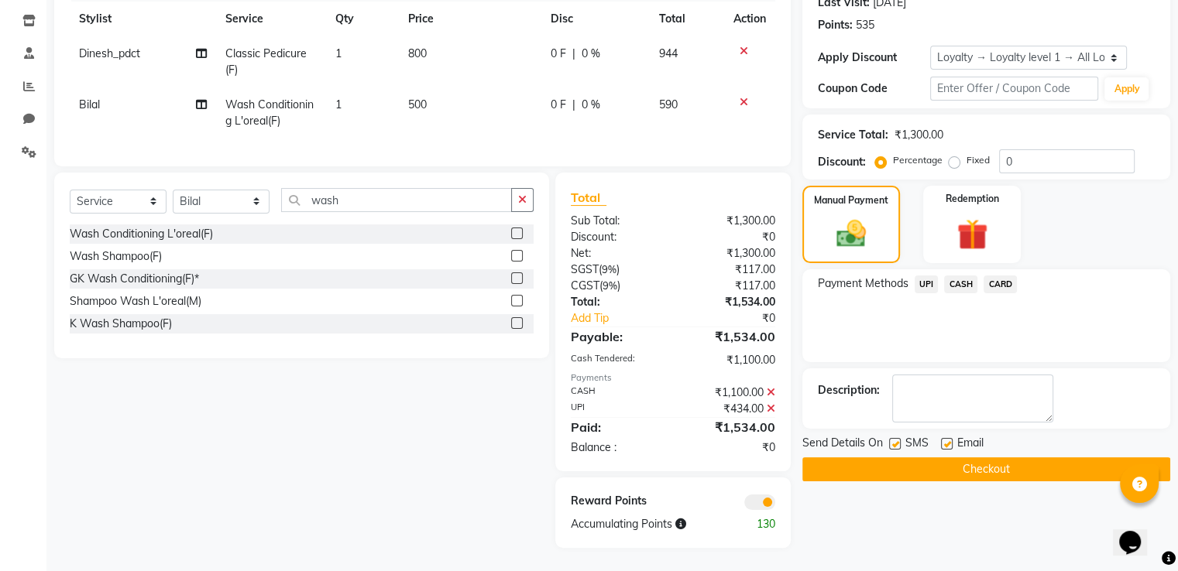
click at [765, 503] on span at bounding box center [759, 502] width 31 height 15
click at [775, 505] on input "checkbox" at bounding box center [775, 505] width 0 height 0
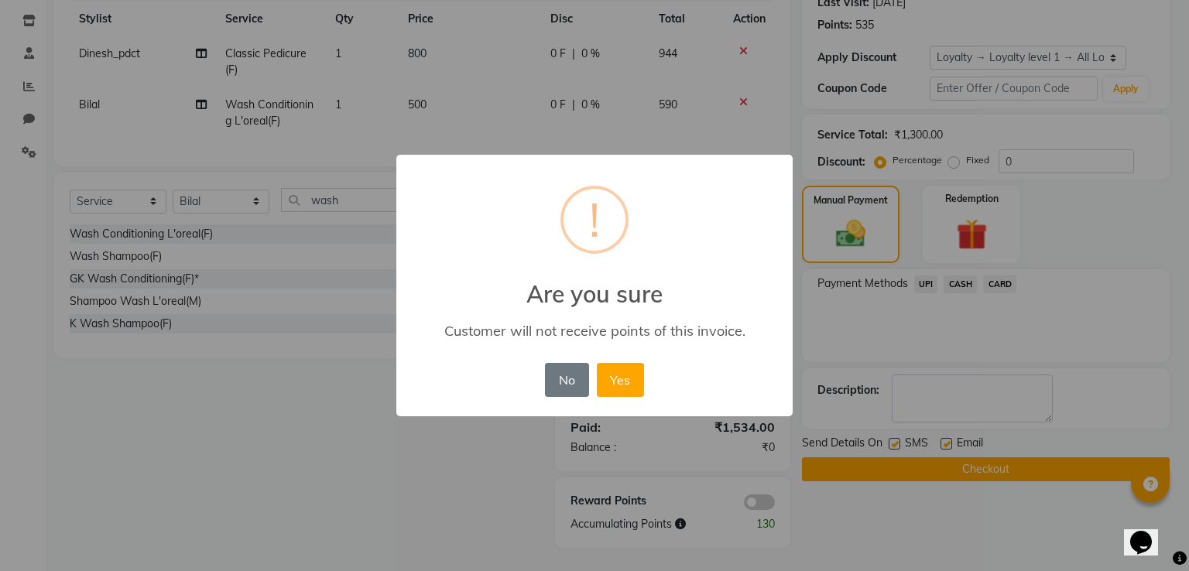
click at [597, 363] on button "Yes" at bounding box center [620, 380] width 47 height 34
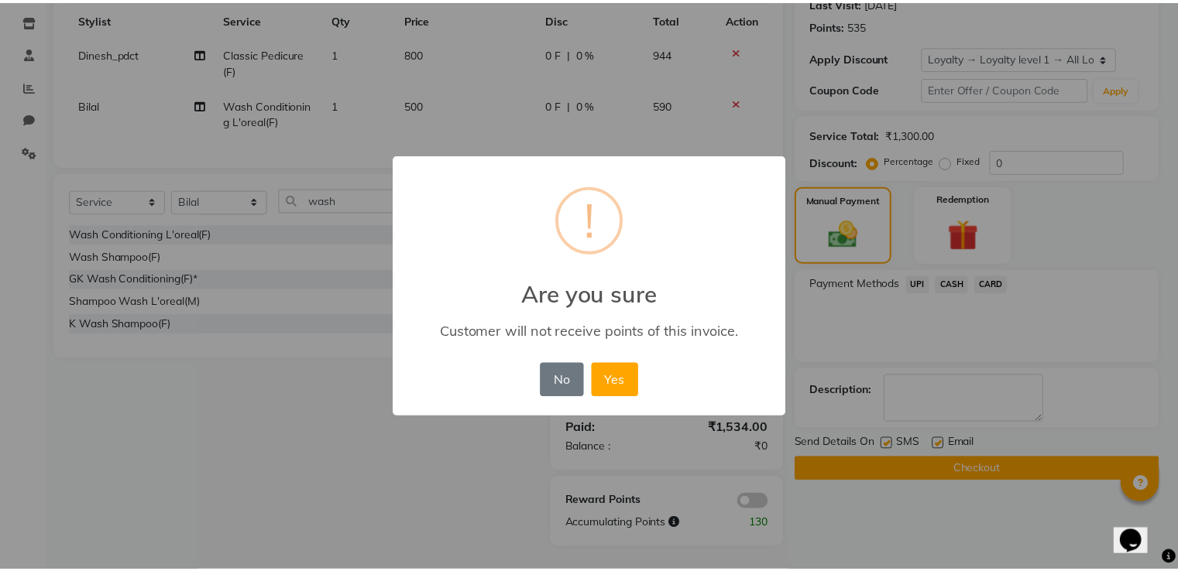
scroll to position [214, 0]
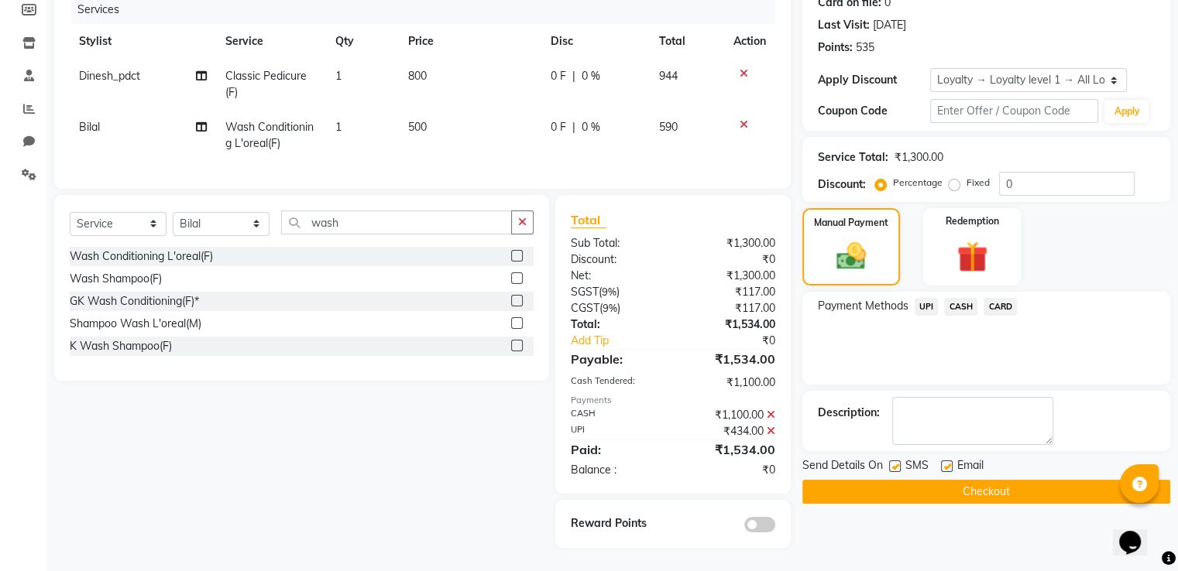
click at [846, 482] on button "Checkout" at bounding box center [986, 492] width 368 height 24
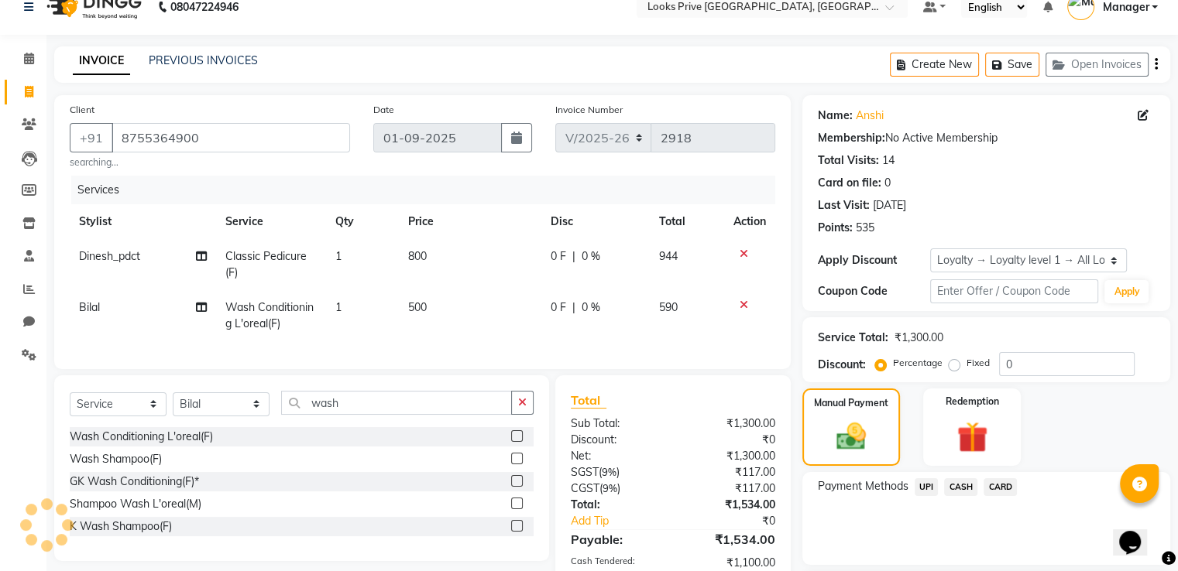
scroll to position [0, 0]
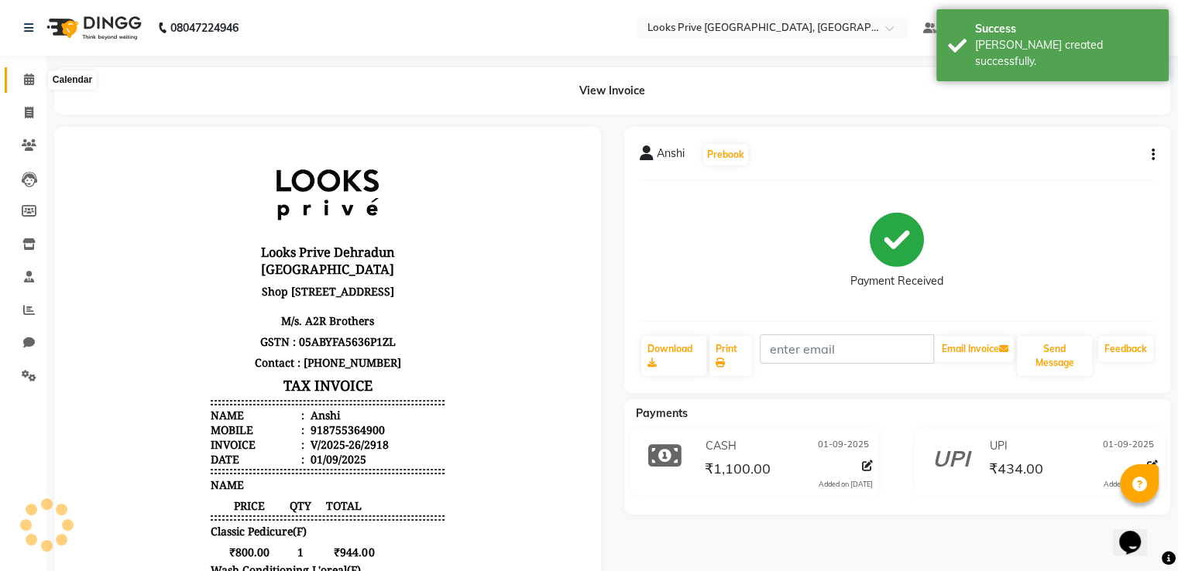
click at [32, 81] on icon at bounding box center [29, 80] width 10 height 12
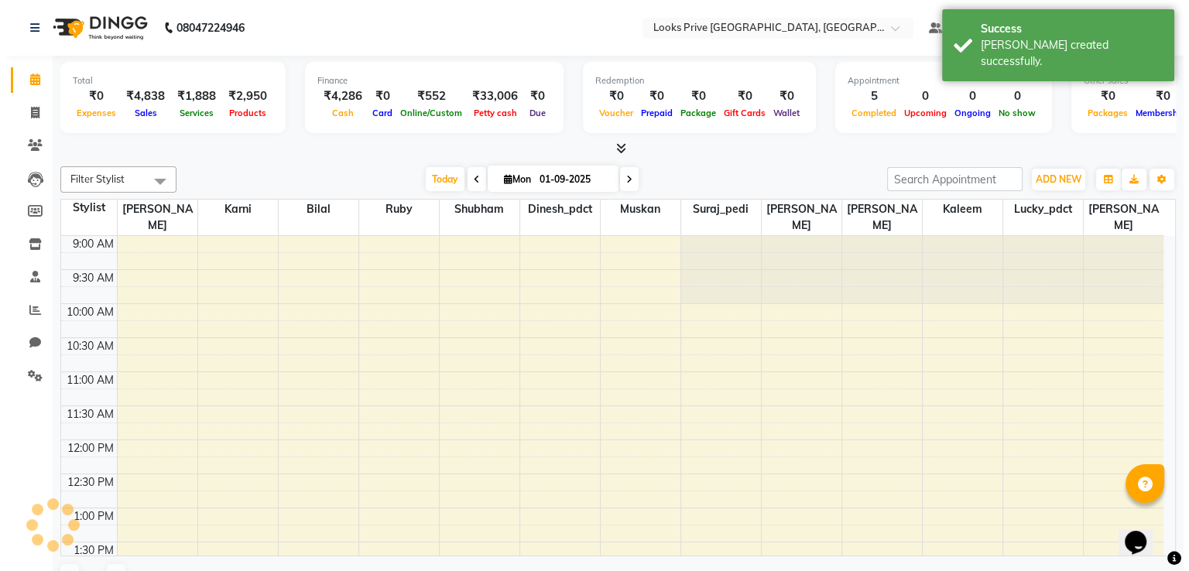
scroll to position [473, 0]
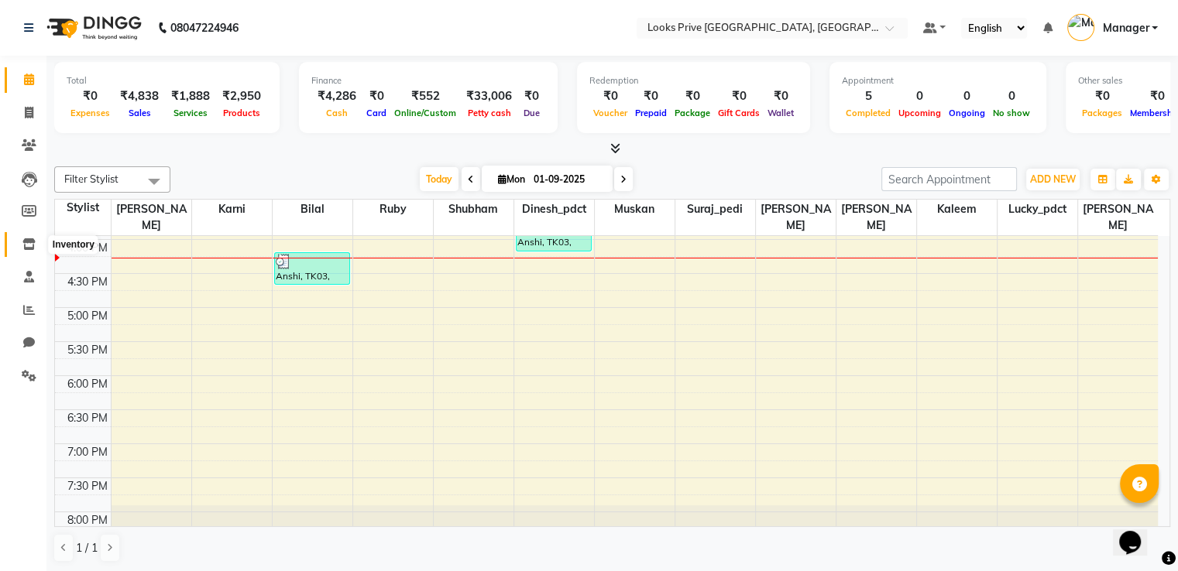
click at [23, 249] on icon at bounding box center [28, 244] width 13 height 12
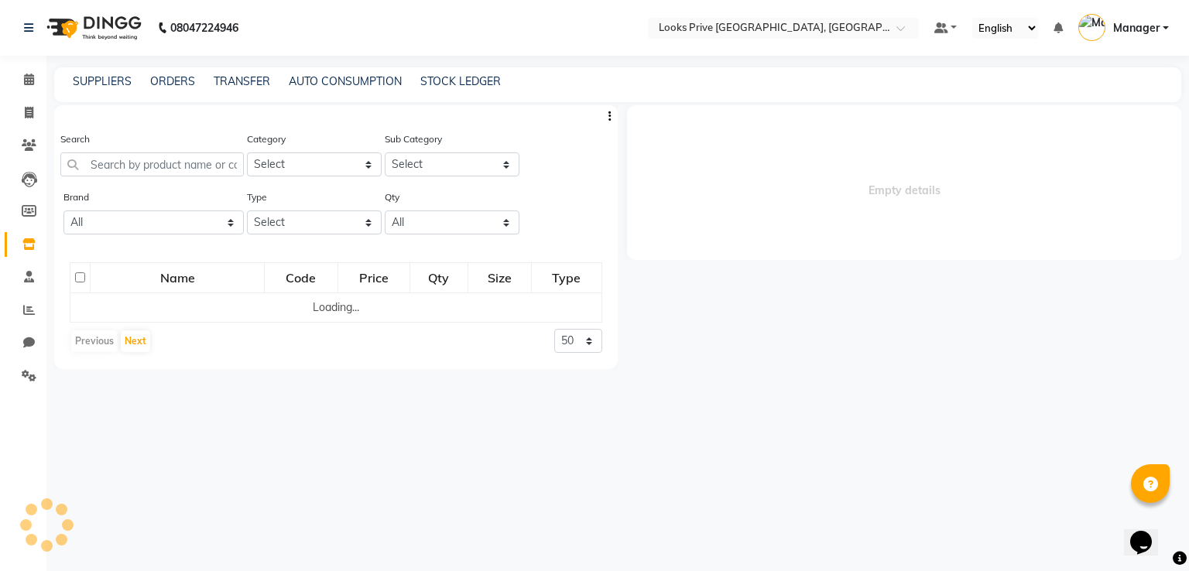
select select
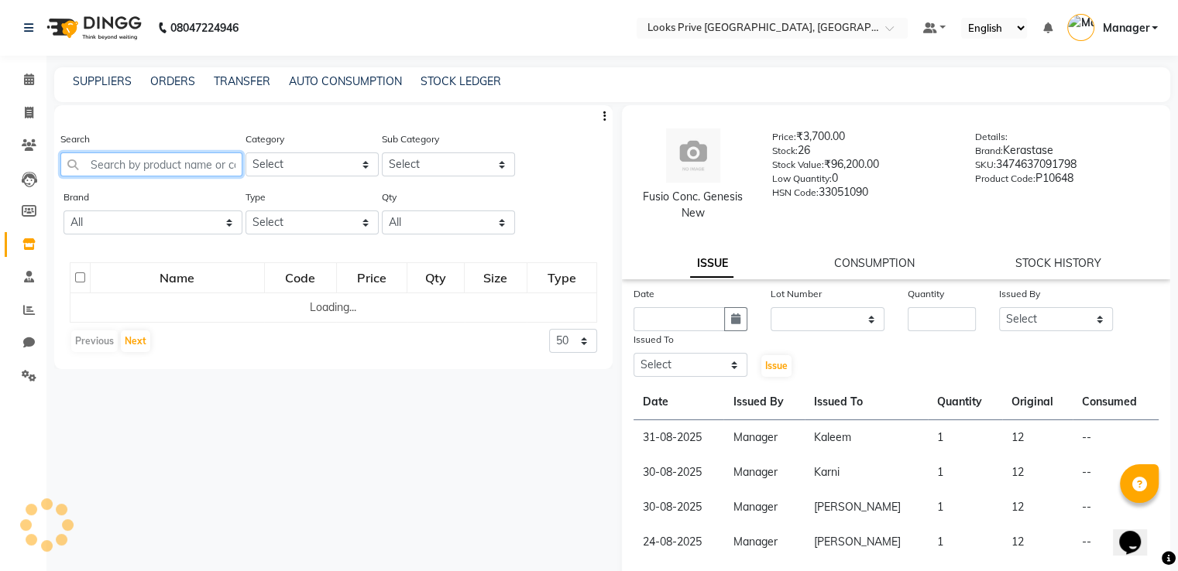
click at [195, 160] on input "text" at bounding box center [151, 165] width 182 height 24
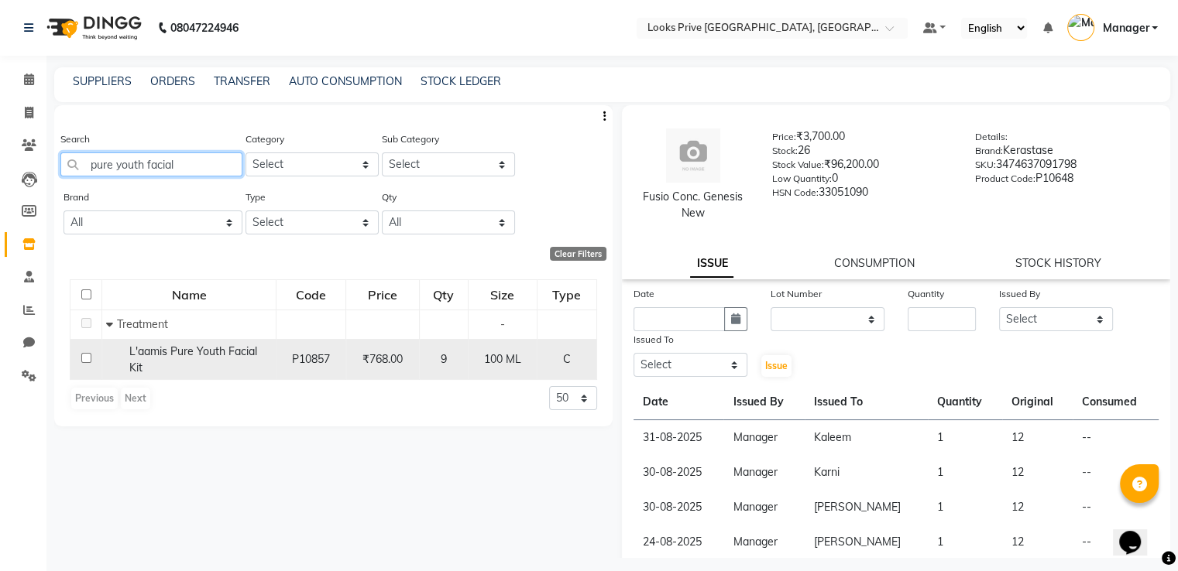
type input "pure youth facial"
click at [86, 362] on input "checkbox" at bounding box center [86, 358] width 10 height 10
checkbox input "true"
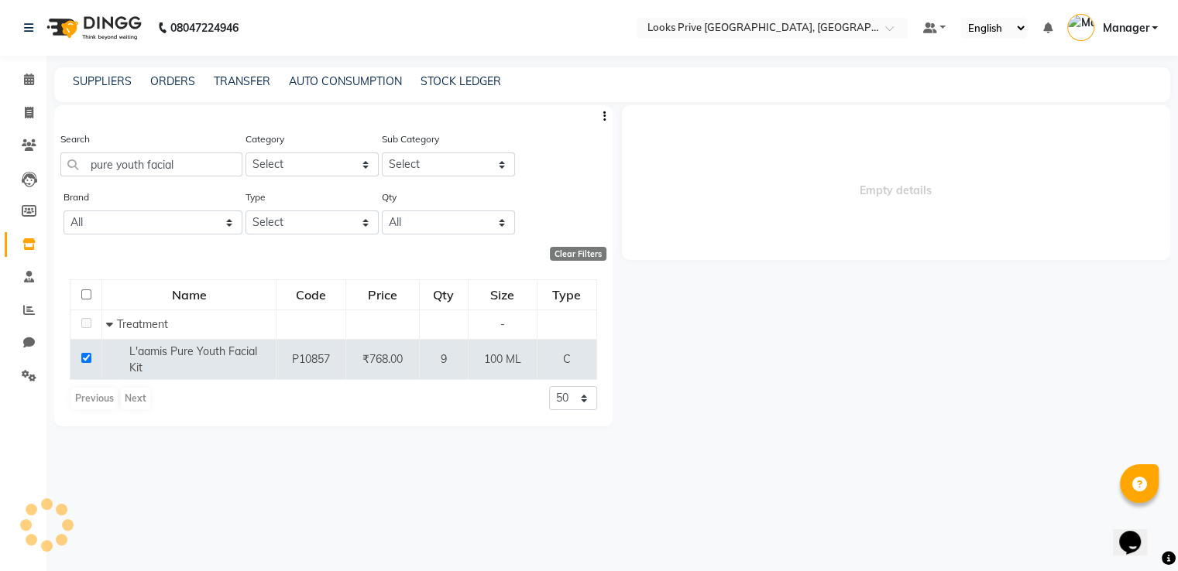
select select
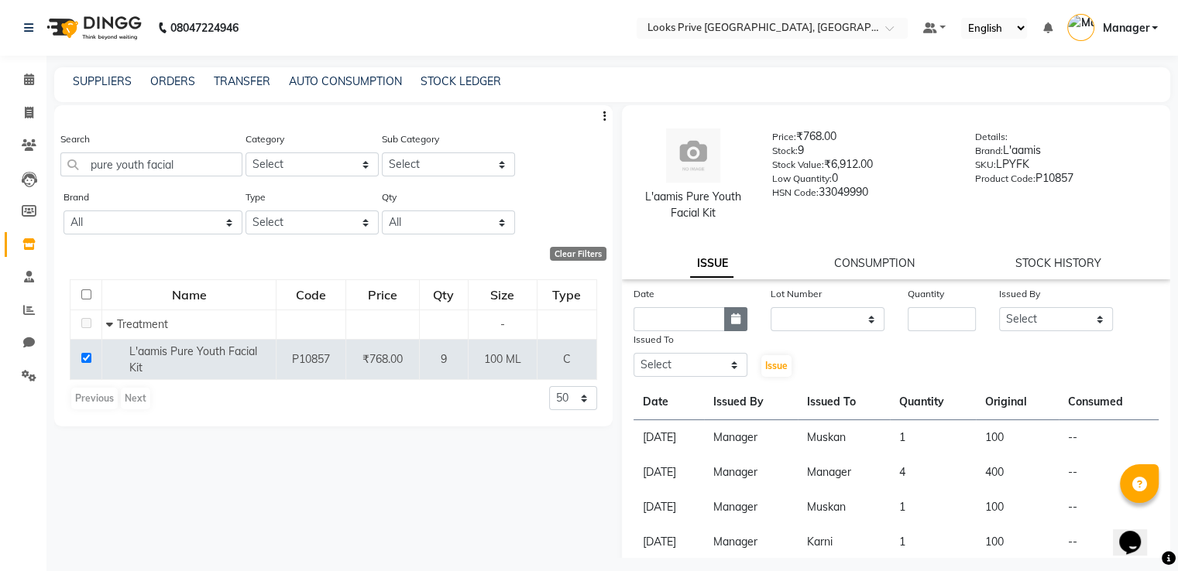
click at [739, 322] on button "button" at bounding box center [735, 319] width 23 height 24
select select "9"
select select "2025"
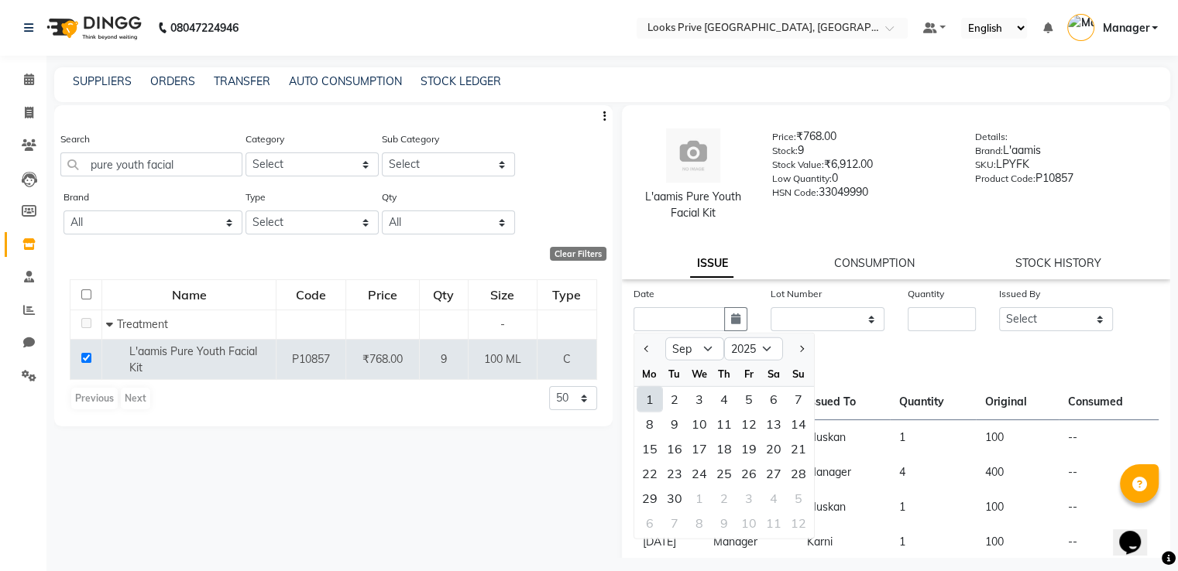
click at [650, 400] on div "1" at bounding box center [649, 399] width 25 height 25
type input "01-09-2025"
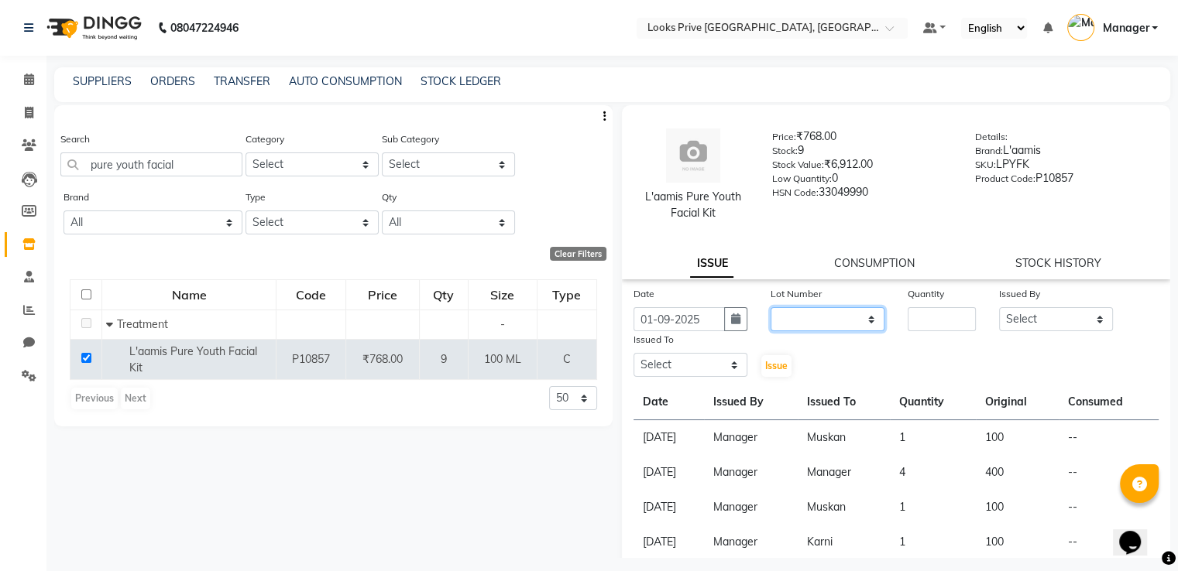
drag, startPoint x: 849, startPoint y: 312, endPoint x: 842, endPoint y: 330, distance: 18.9
click at [849, 312] on select "None" at bounding box center [827, 319] width 114 height 24
select select "0: null"
click at [770, 308] on select "None" at bounding box center [827, 319] width 114 height 24
click at [924, 323] on input "number" at bounding box center [941, 319] width 68 height 24
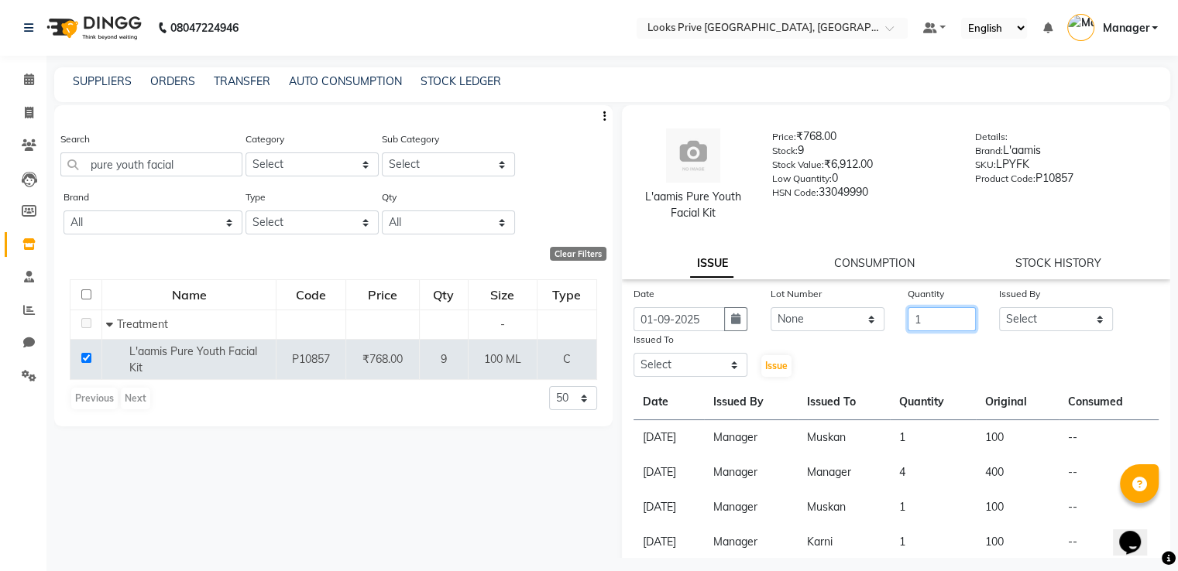
type input "1"
select select "45436"
select select "86408"
click at [761, 355] on button "Issue" at bounding box center [776, 366] width 30 height 22
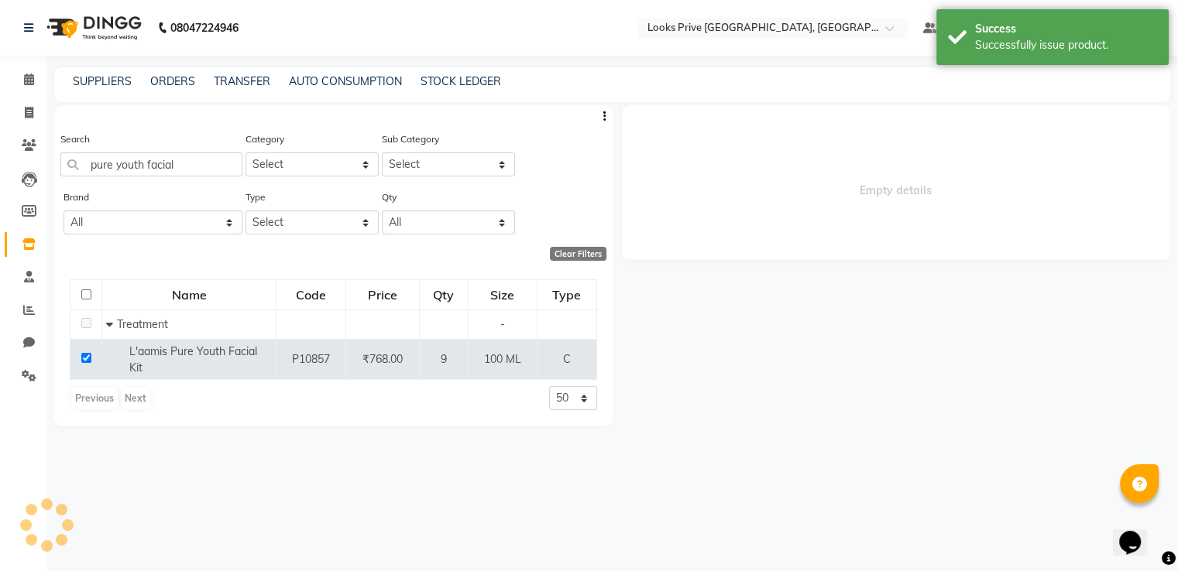
select select
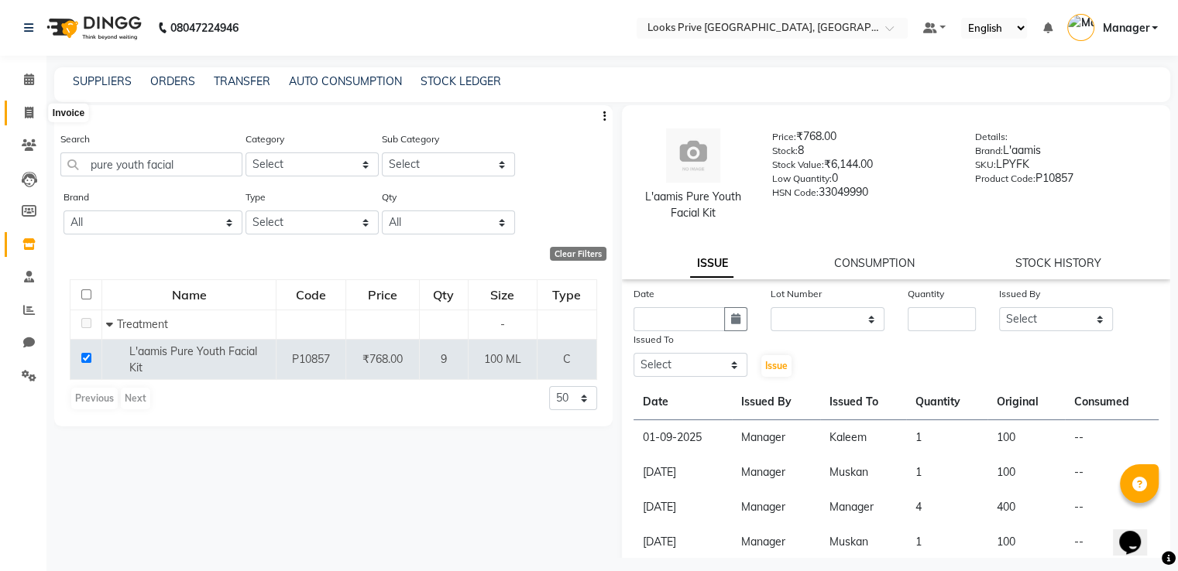
click at [33, 115] on icon at bounding box center [29, 113] width 9 height 12
select select "service"
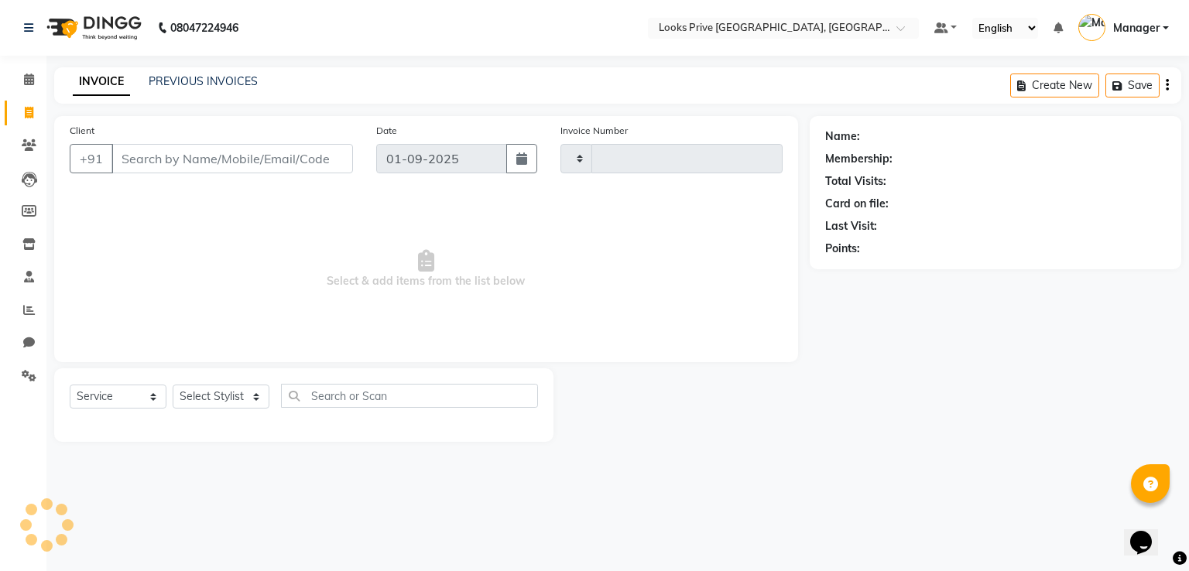
type input "2919"
select select "6205"
click at [192, 164] on input "Client" at bounding box center [232, 158] width 242 height 29
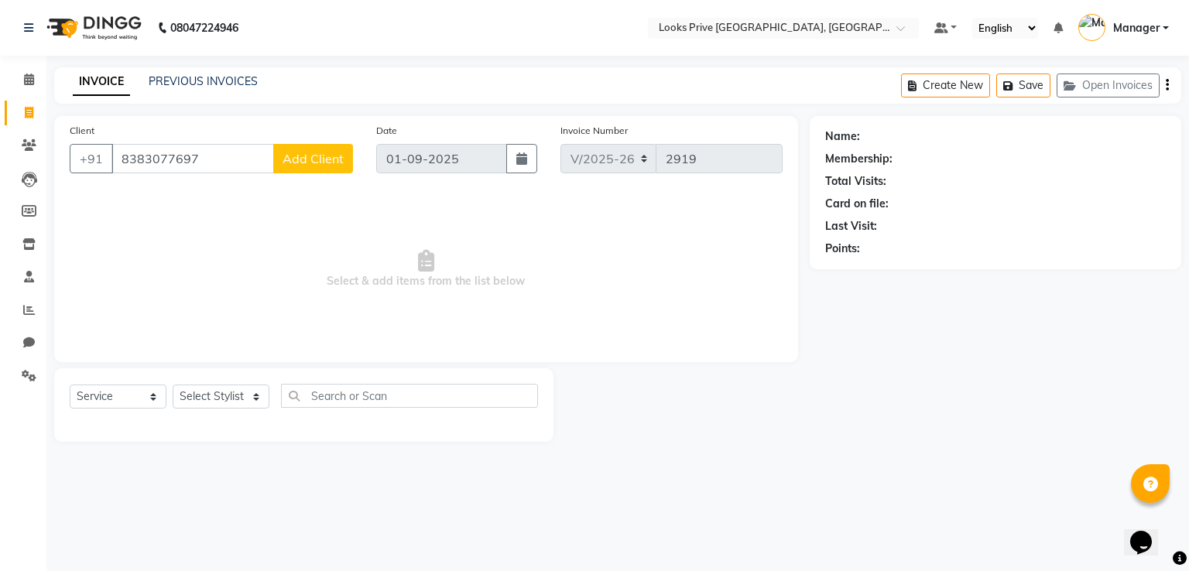
type input "8383077697"
click at [291, 158] on span "Add Client" at bounding box center [313, 158] width 61 height 15
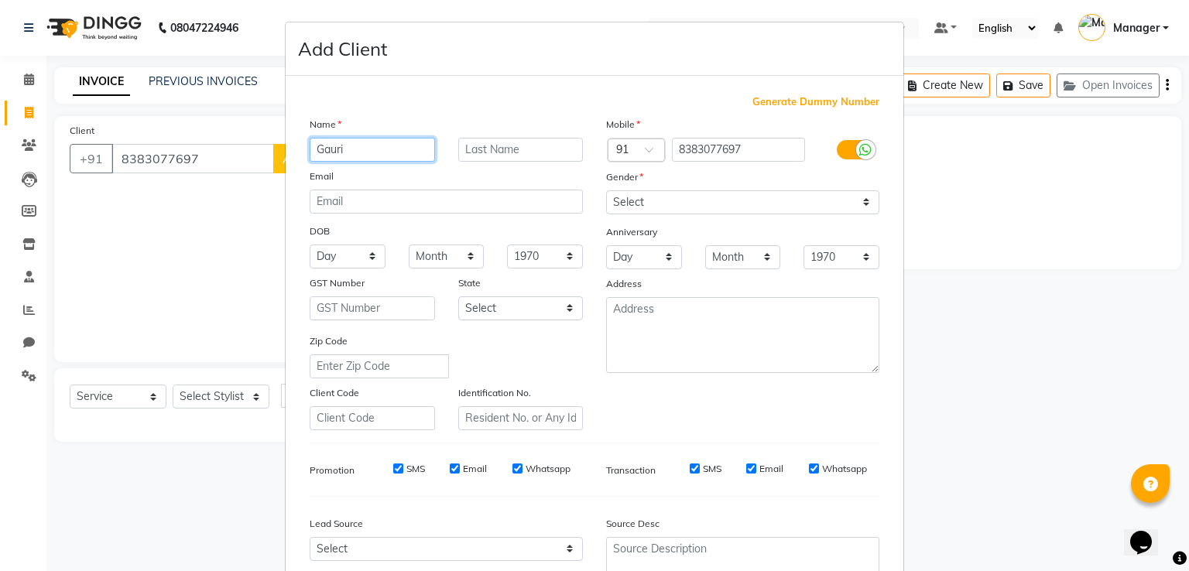
type input "Gauri"
type input "Vats"
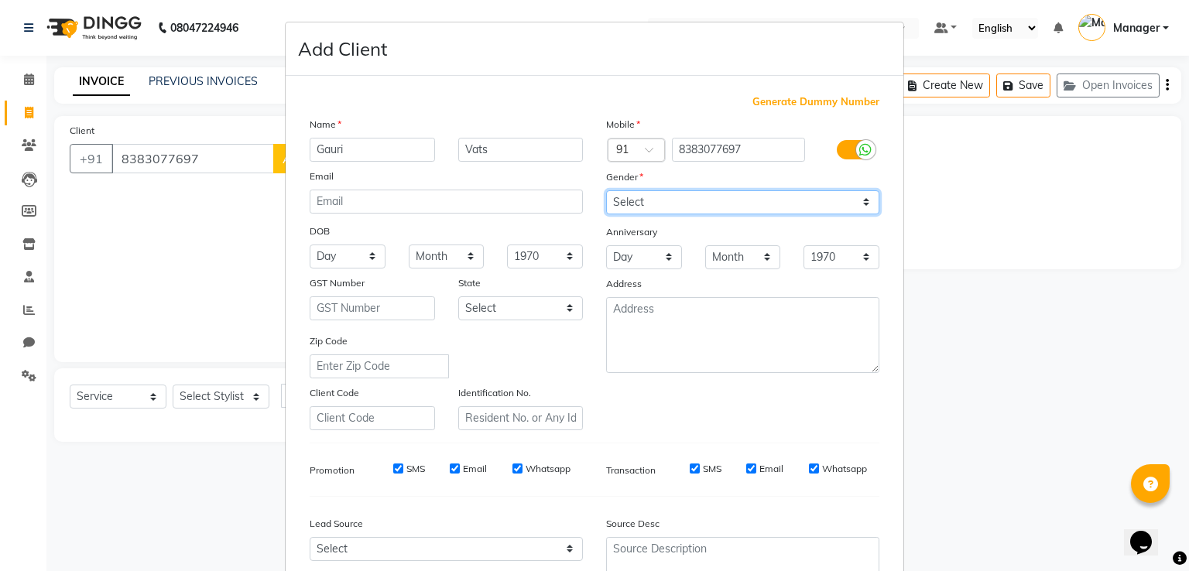
click at [669, 201] on select "Select [DEMOGRAPHIC_DATA] [DEMOGRAPHIC_DATA] Other Prefer Not To Say" at bounding box center [742, 202] width 273 height 24
select select "[DEMOGRAPHIC_DATA]"
click at [606, 191] on select "Select [DEMOGRAPHIC_DATA] [DEMOGRAPHIC_DATA] Other Prefer Not To Say" at bounding box center [742, 202] width 273 height 24
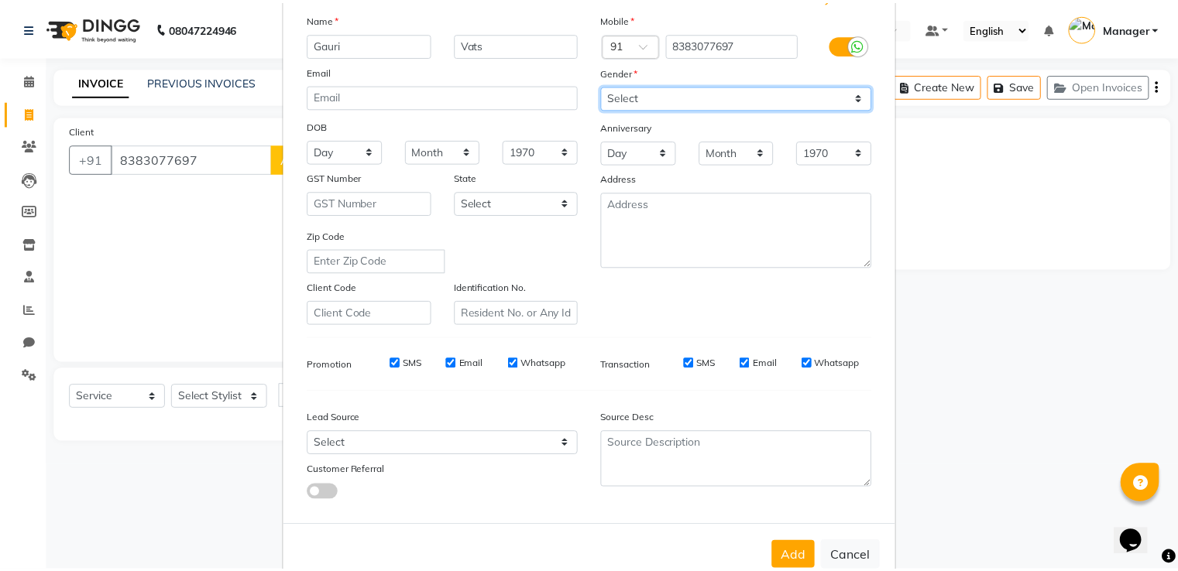
scroll to position [151, 0]
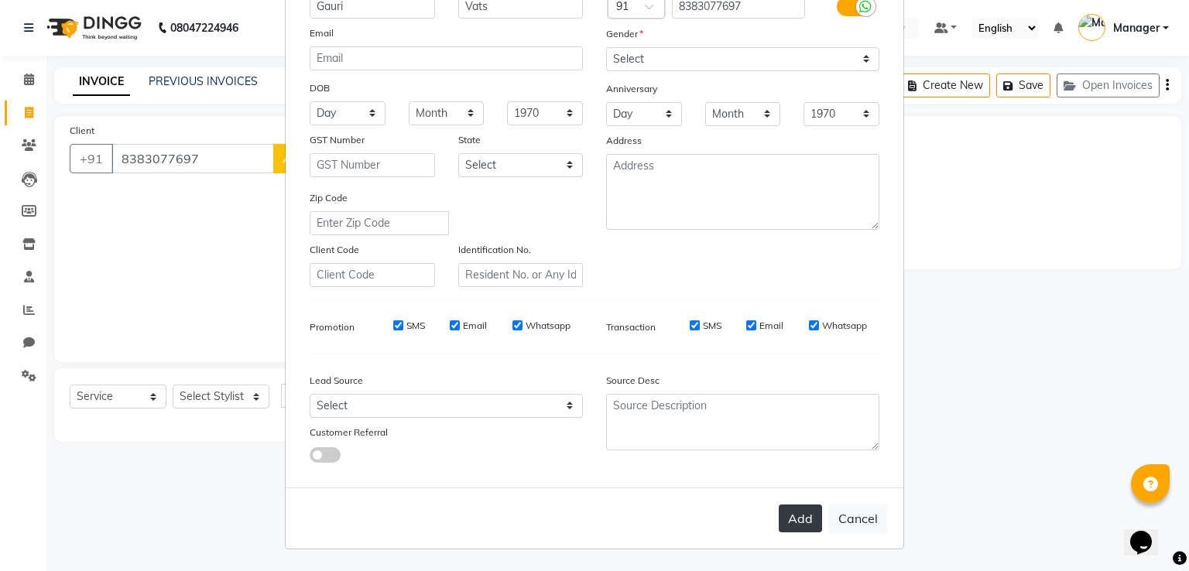
click at [783, 527] on button "Add" at bounding box center [800, 519] width 43 height 28
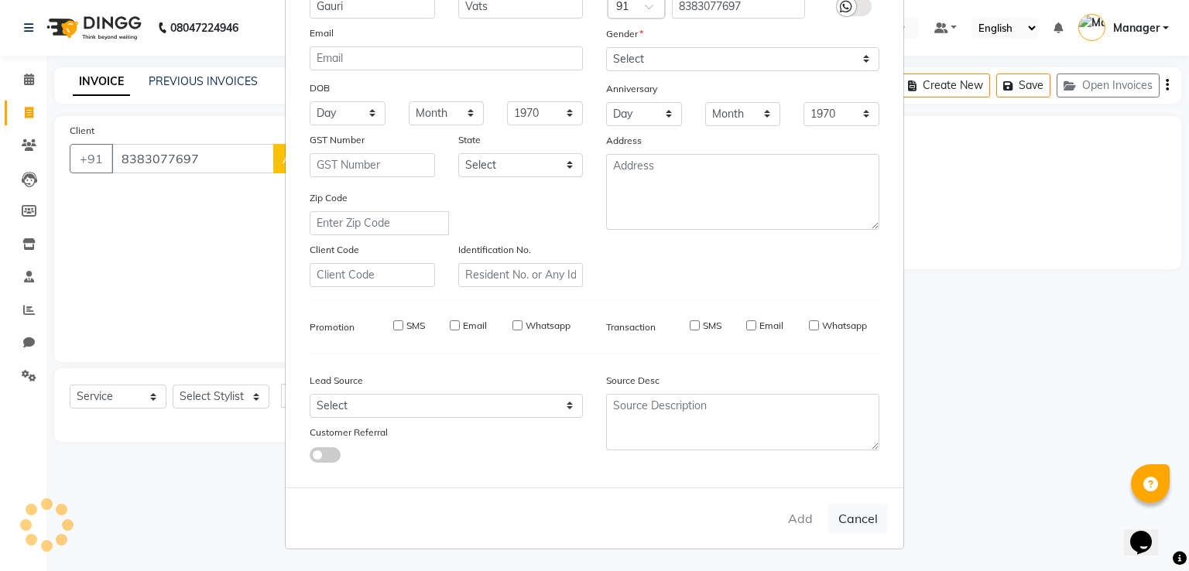
select select
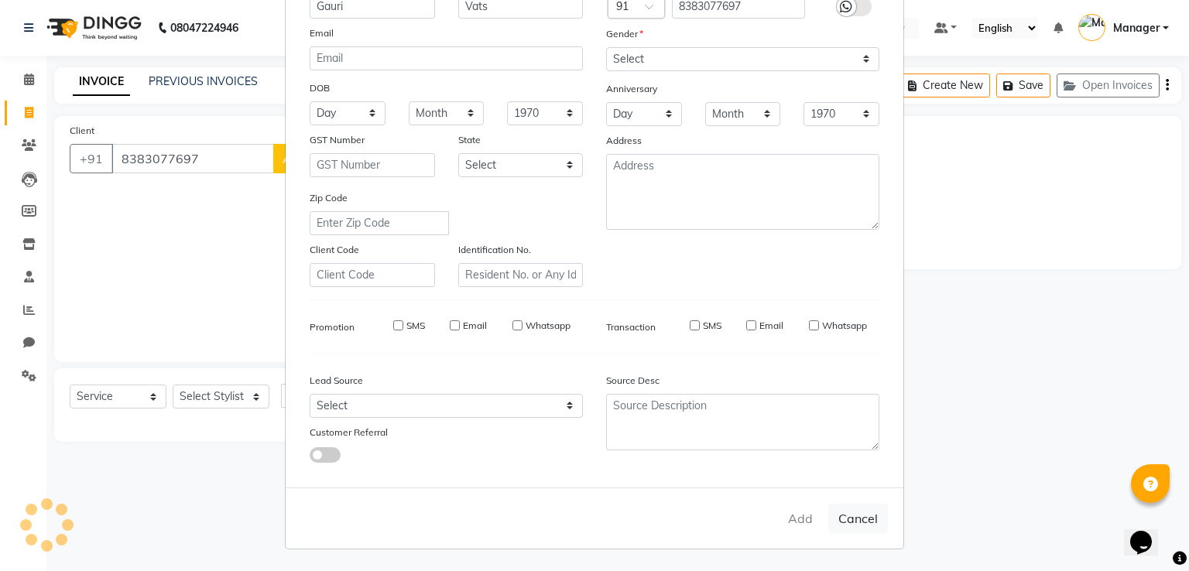
select select
checkbox input "false"
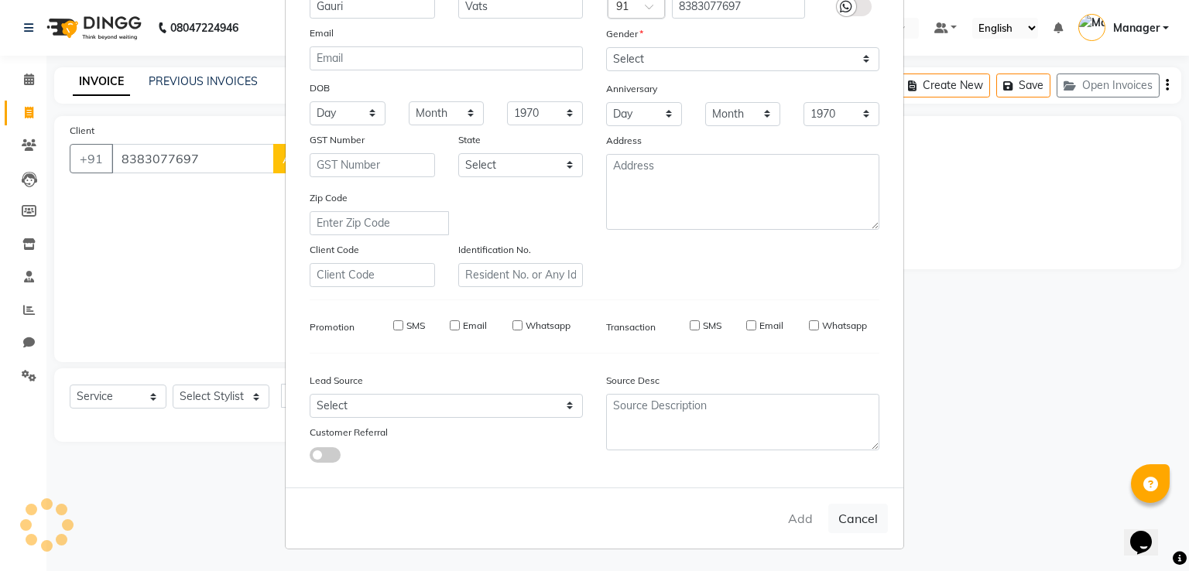
checkbox input "false"
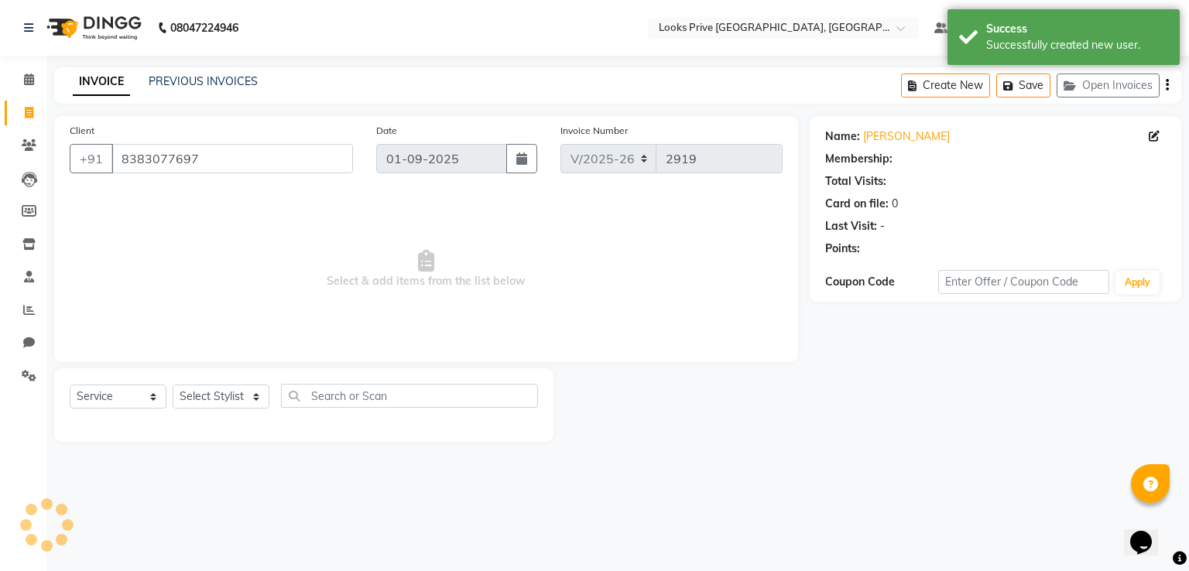
select select "1: Object"
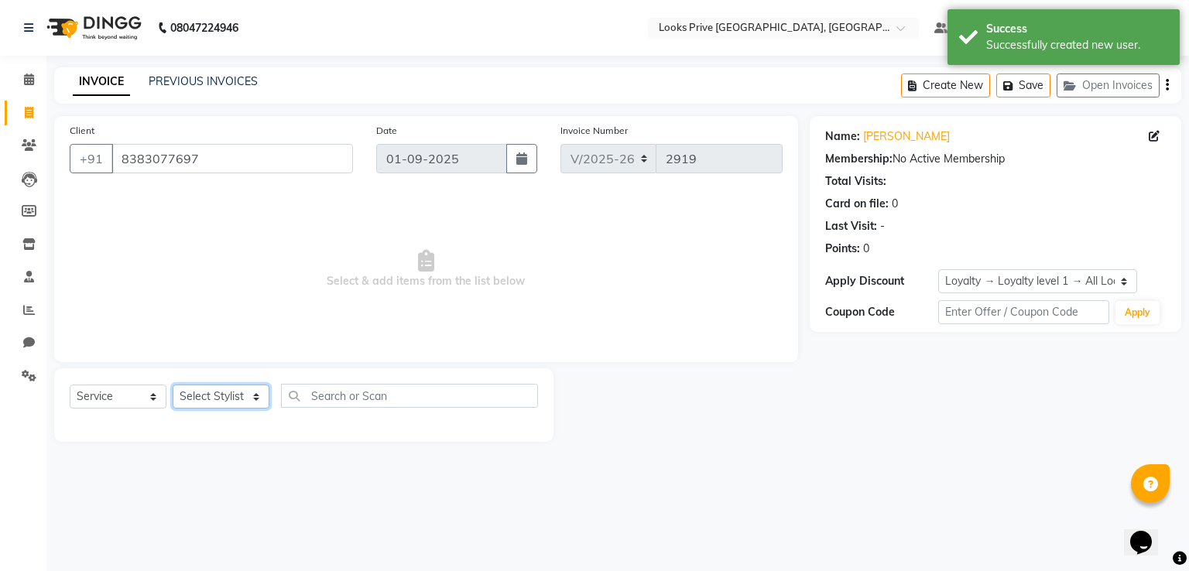
click at [214, 389] on select "Select Stylist A2R_Master [PERSON_NAME] [PERSON_NAME] Dinesh_pdct [PERSON_NAME]…" at bounding box center [221, 397] width 97 height 24
select select "45658"
click at [173, 386] on select "Select Stylist A2R_Master [PERSON_NAME] [PERSON_NAME] Dinesh_pdct [PERSON_NAME]…" at bounding box center [221, 397] width 97 height 24
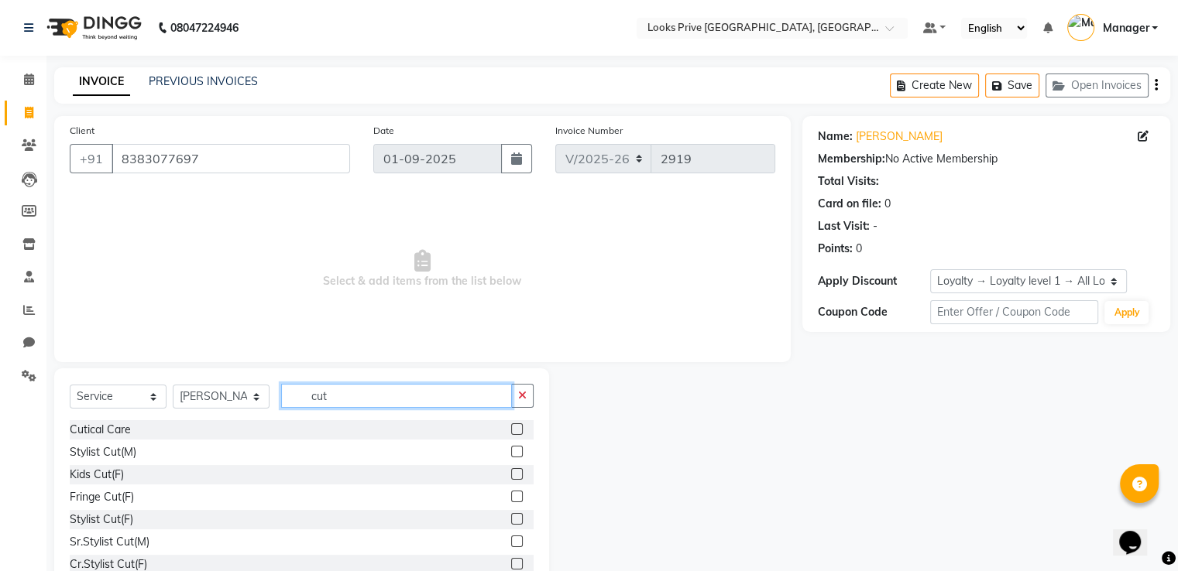
type input "cut"
click at [511, 516] on label at bounding box center [517, 519] width 12 height 12
click at [511, 516] on input "checkbox" at bounding box center [516, 520] width 10 height 10
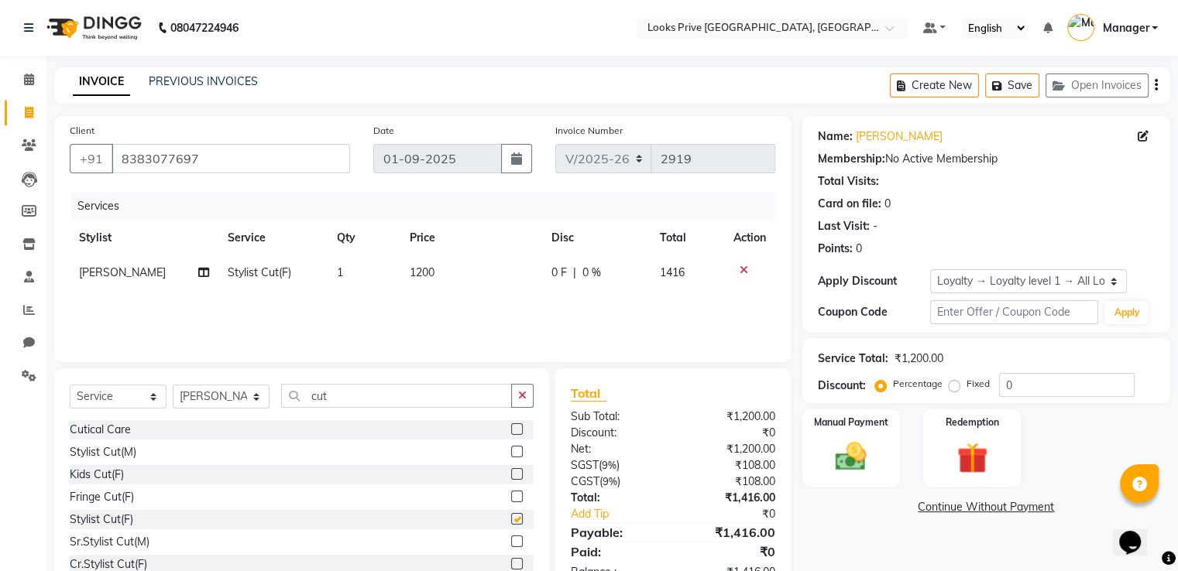
checkbox input "false"
click at [449, 276] on td "1200" at bounding box center [471, 273] width 142 height 35
select select "45658"
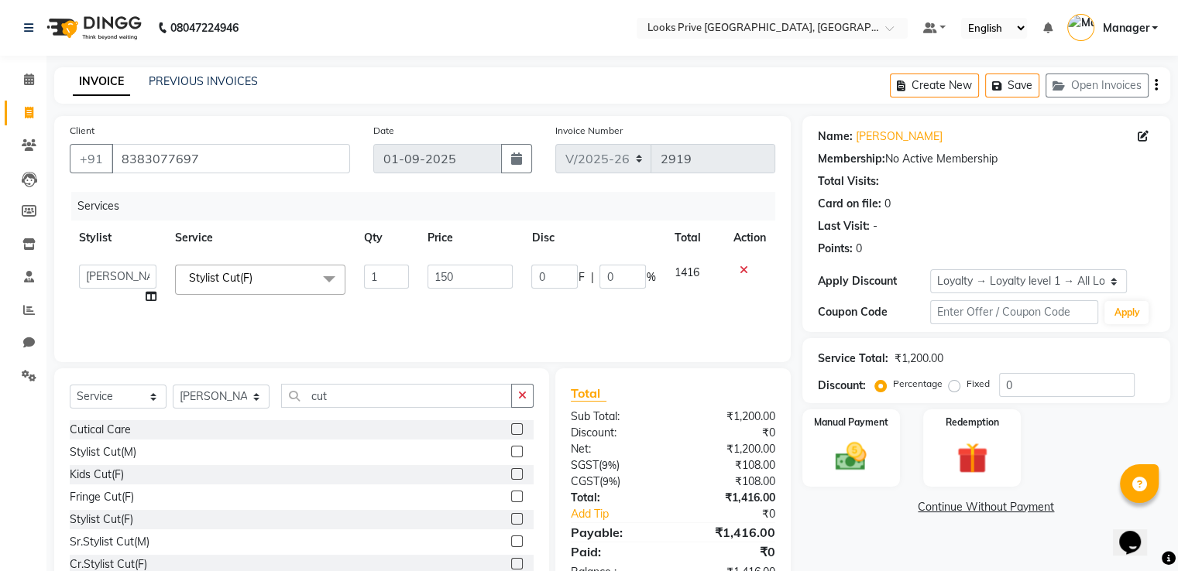
type input "1500"
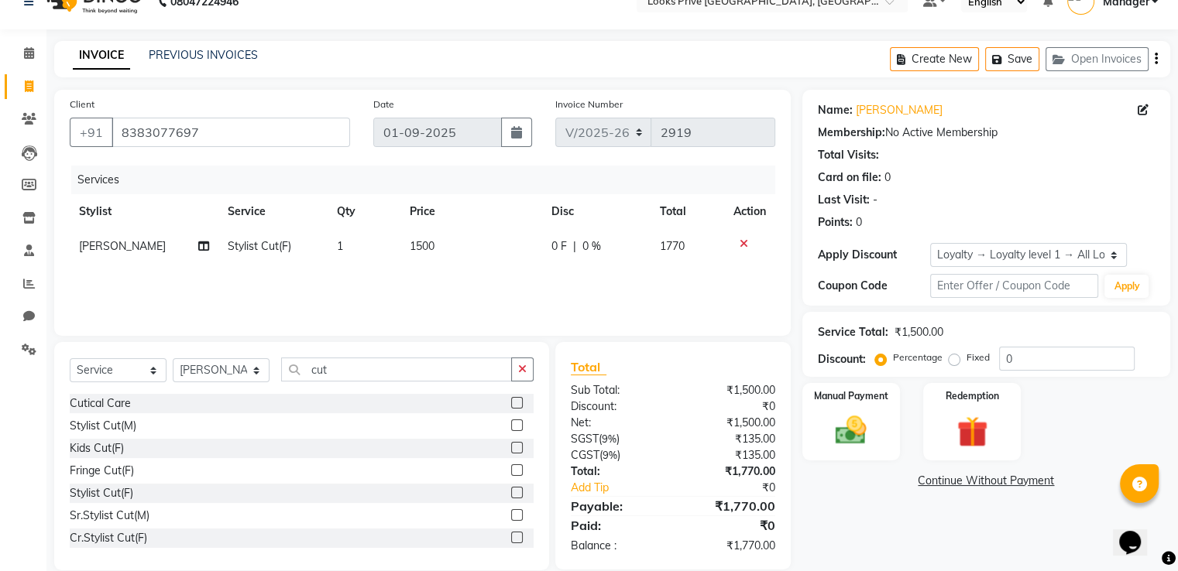
scroll to position [50, 0]
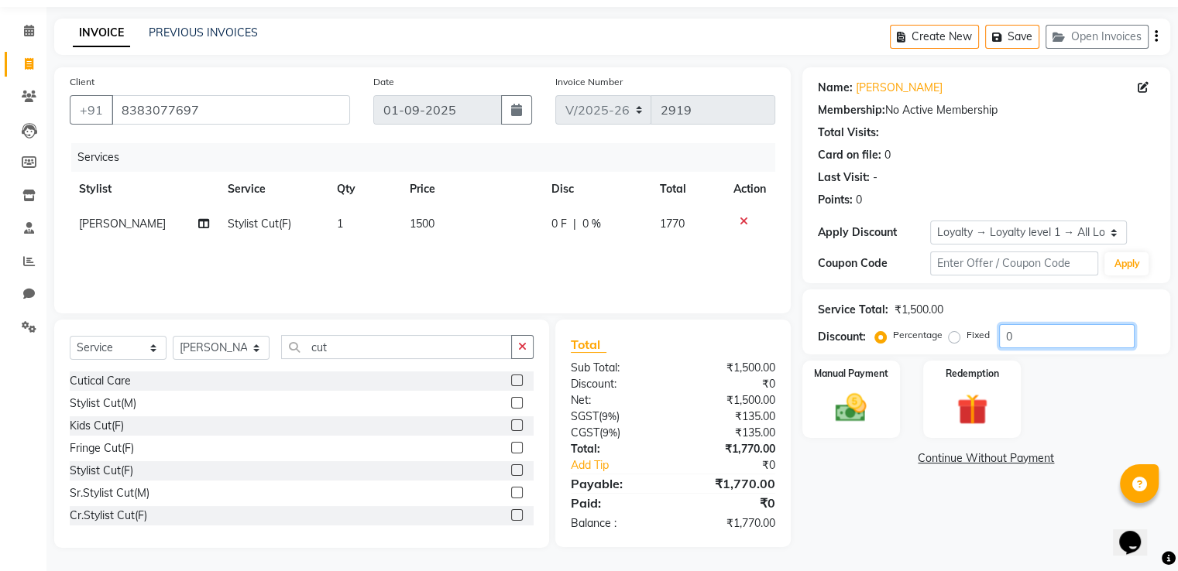
click at [1062, 330] on input "0" at bounding box center [1066, 336] width 135 height 24
type input "020"
click at [851, 420] on img at bounding box center [851, 408] width 52 height 37
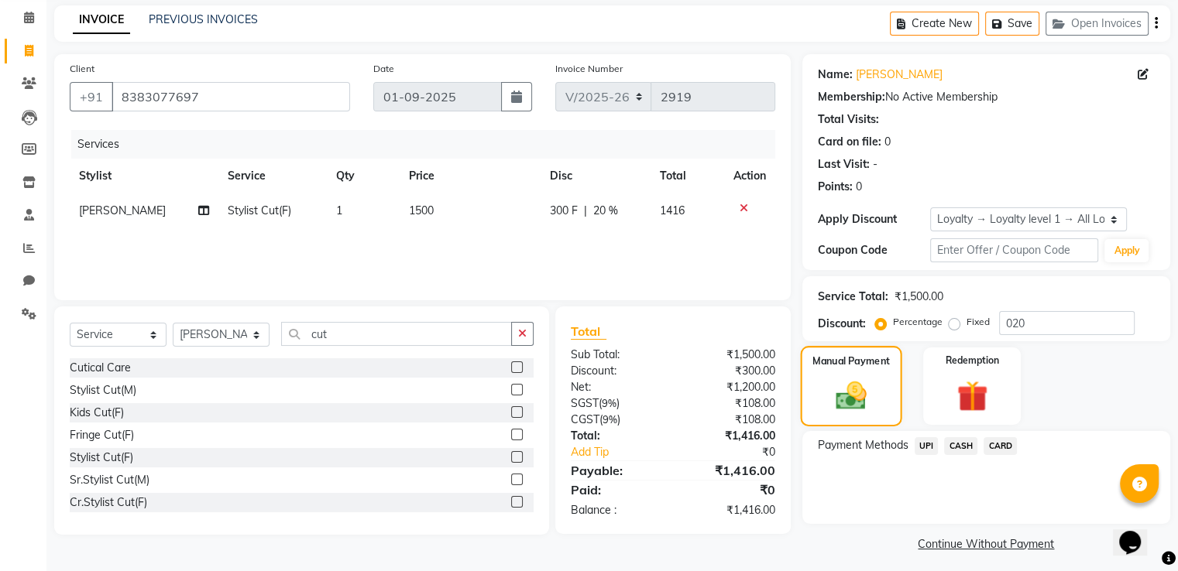
scroll to position [69, 0]
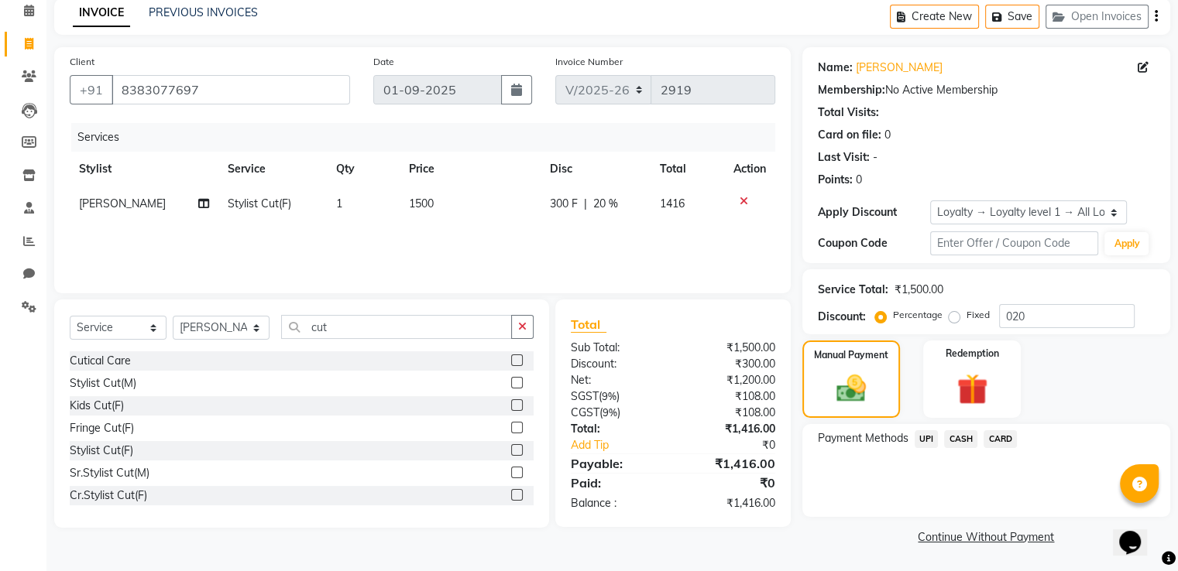
click at [921, 437] on span "UPI" at bounding box center [926, 439] width 24 height 18
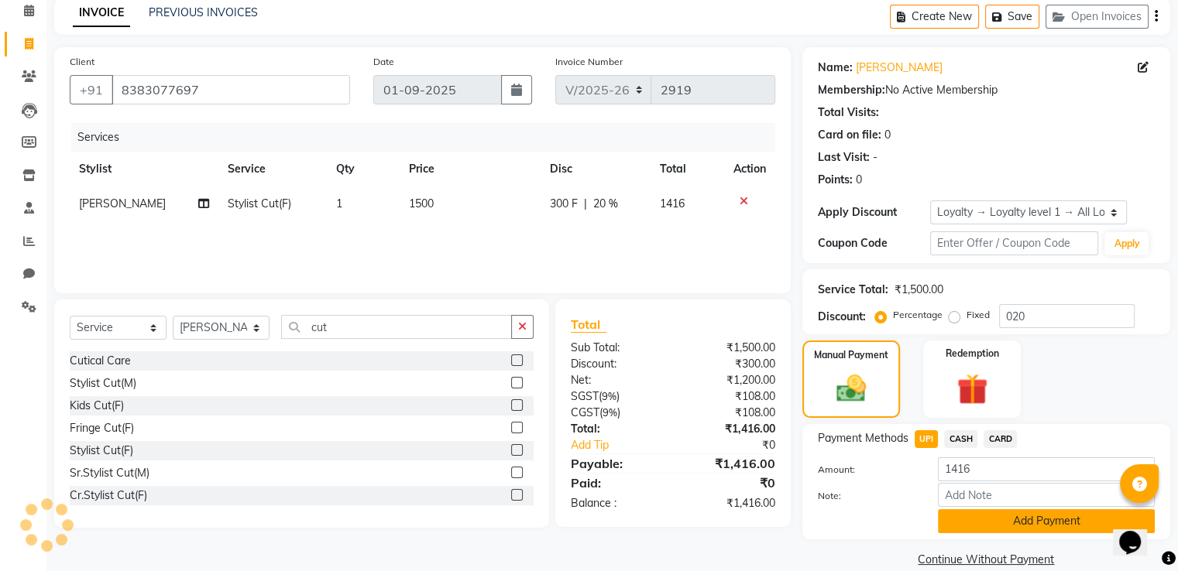
click at [955, 524] on button "Add Payment" at bounding box center [1046, 521] width 217 height 24
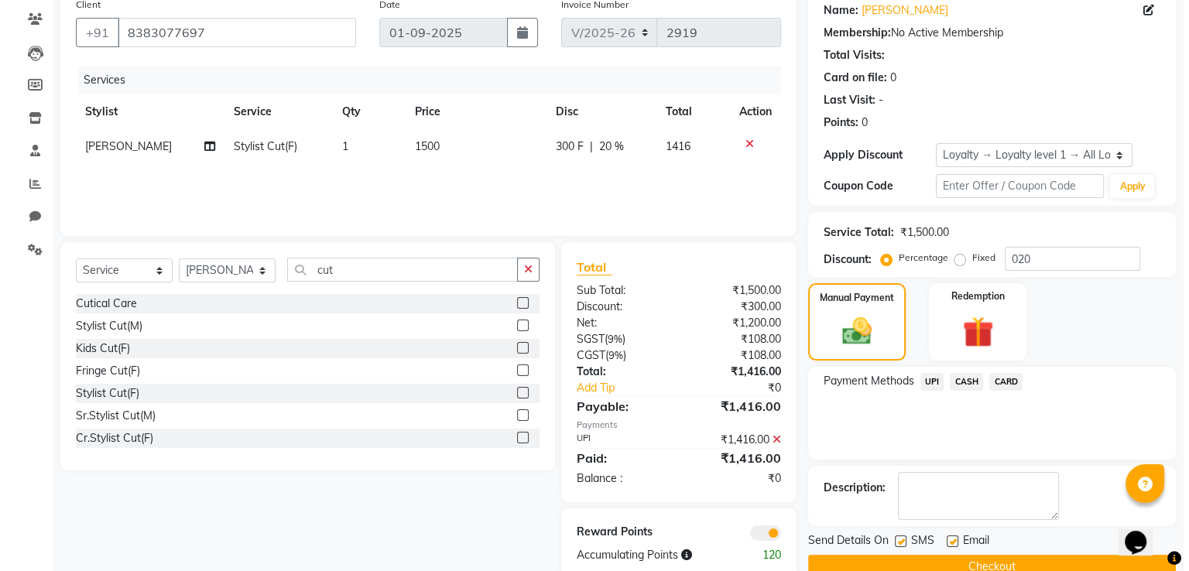
scroll to position [158, 0]
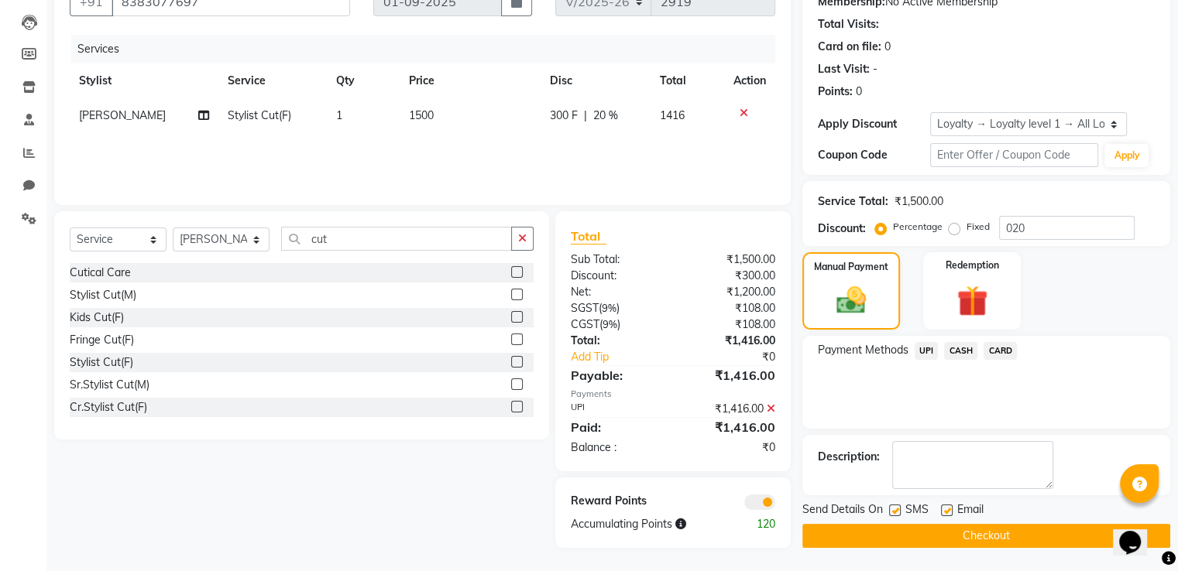
click at [764, 506] on span at bounding box center [759, 502] width 31 height 15
click at [775, 505] on input "checkbox" at bounding box center [775, 505] width 0 height 0
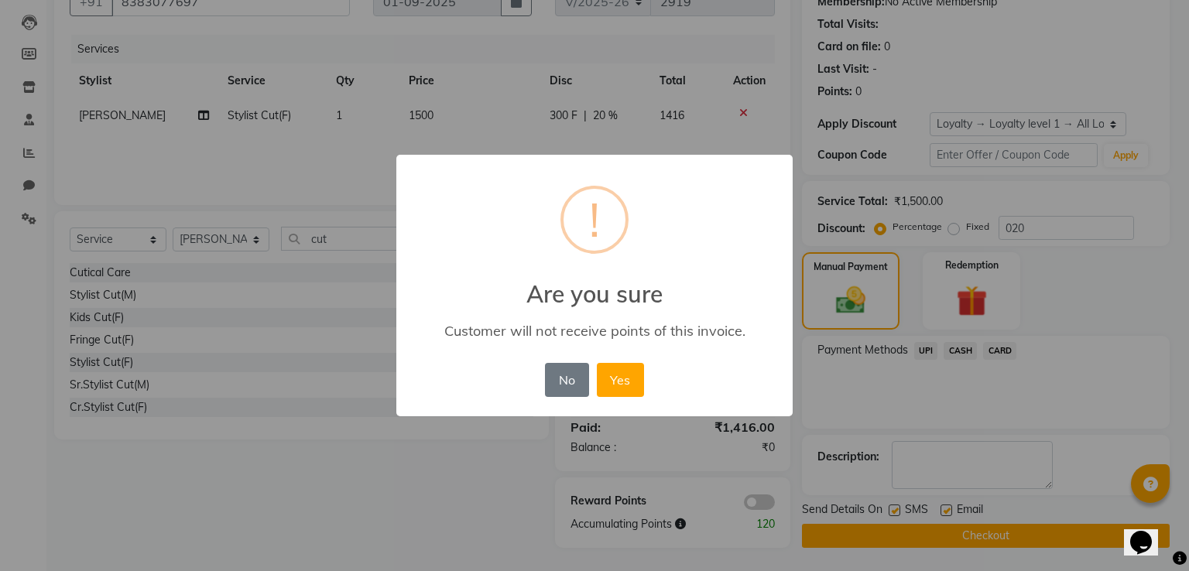
click at [597, 363] on button "Yes" at bounding box center [620, 380] width 47 height 34
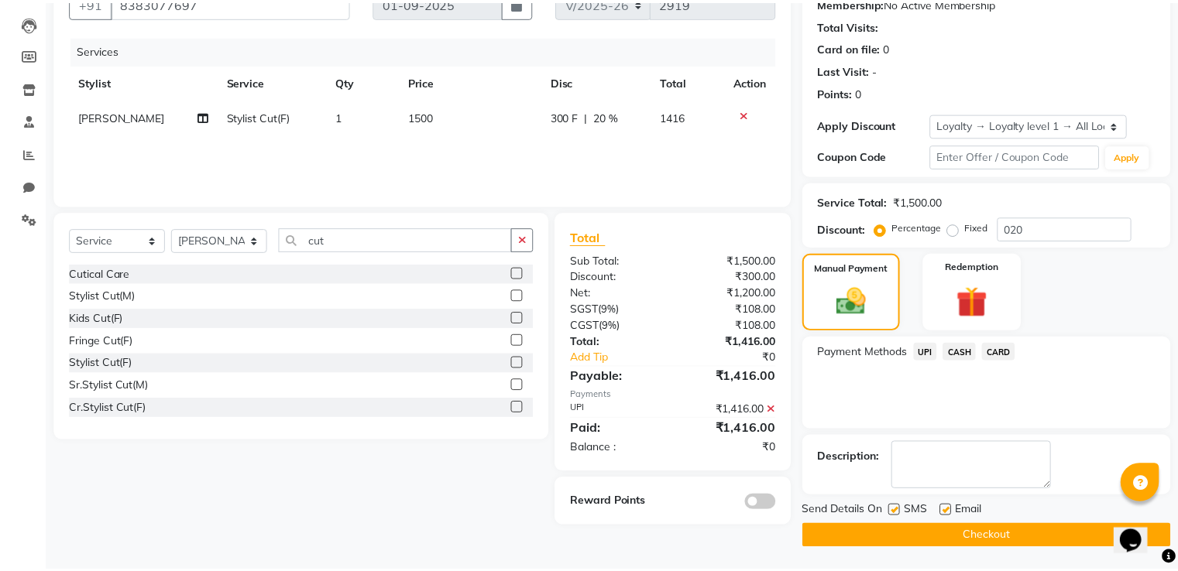
scroll to position [156, 0]
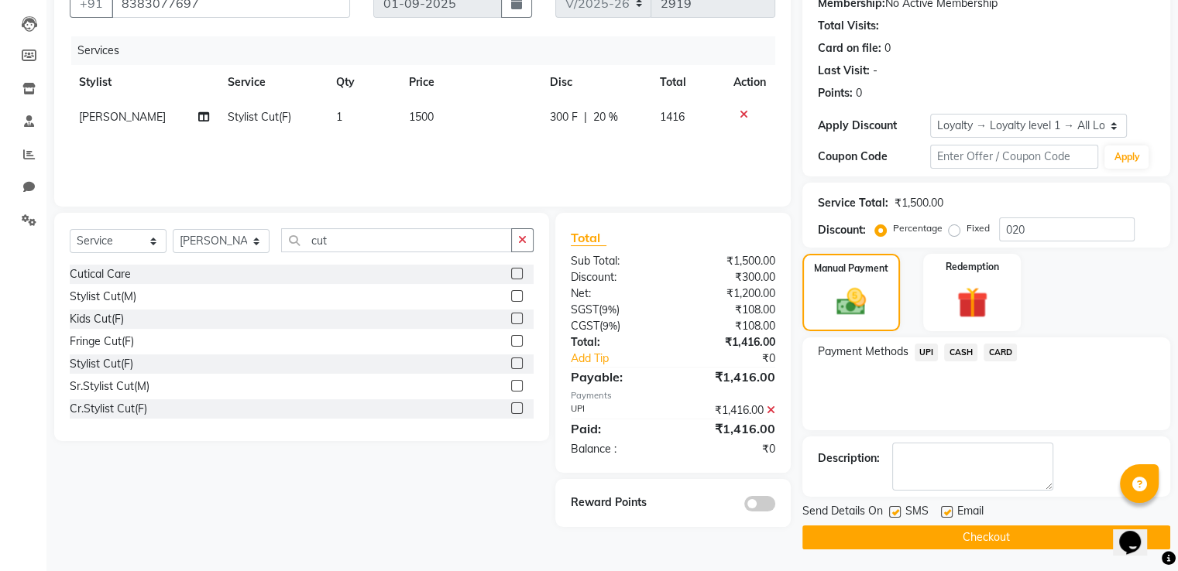
click at [833, 533] on button "Checkout" at bounding box center [986, 538] width 368 height 24
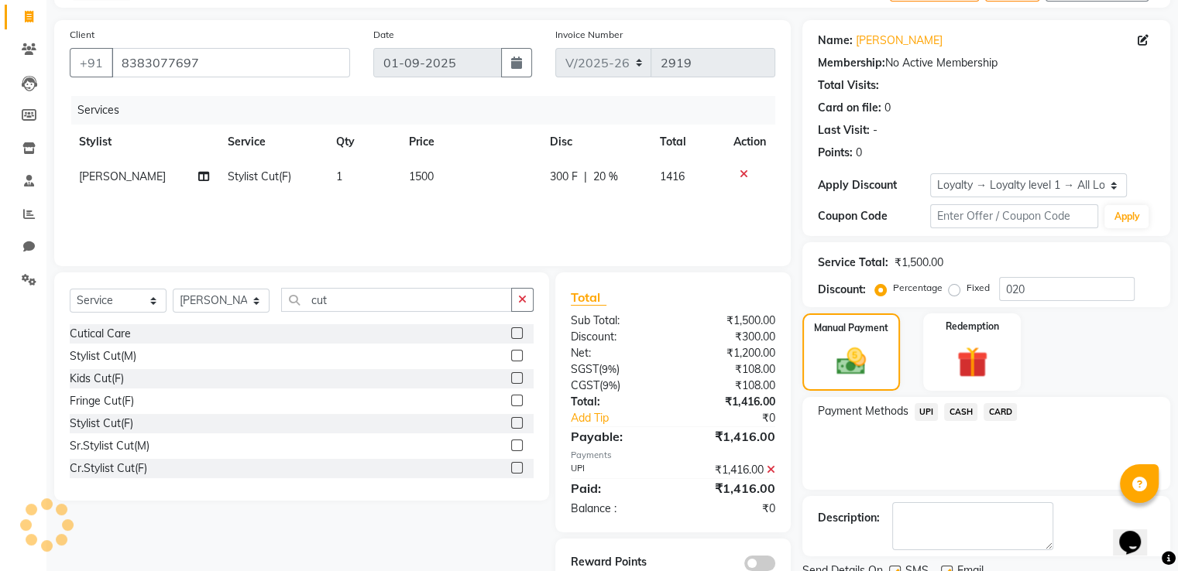
scroll to position [0, 0]
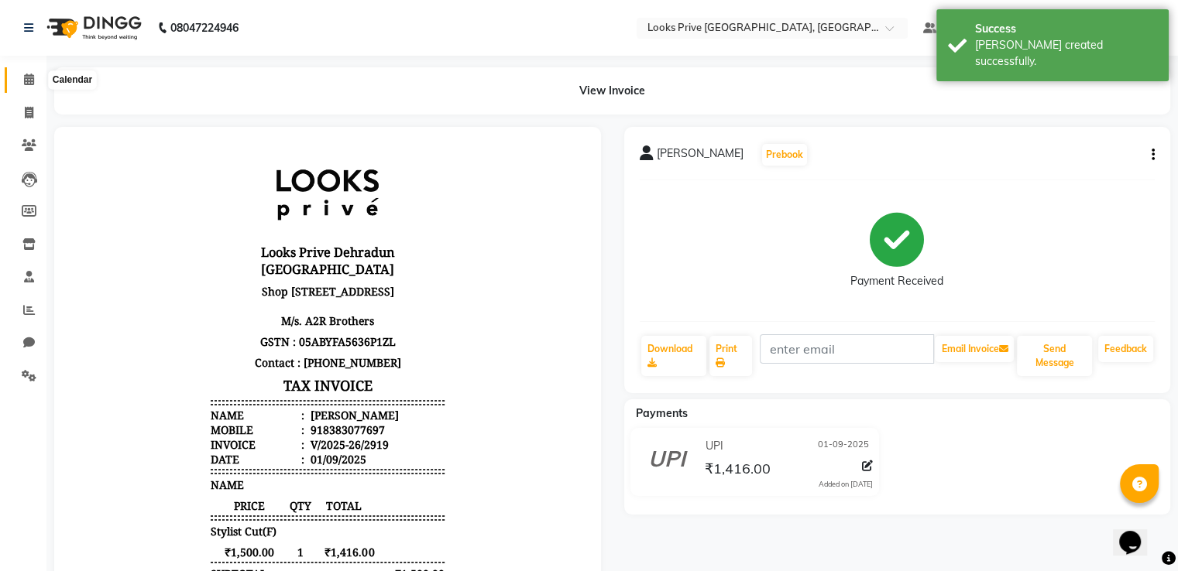
click at [26, 71] on span at bounding box center [28, 80] width 27 height 18
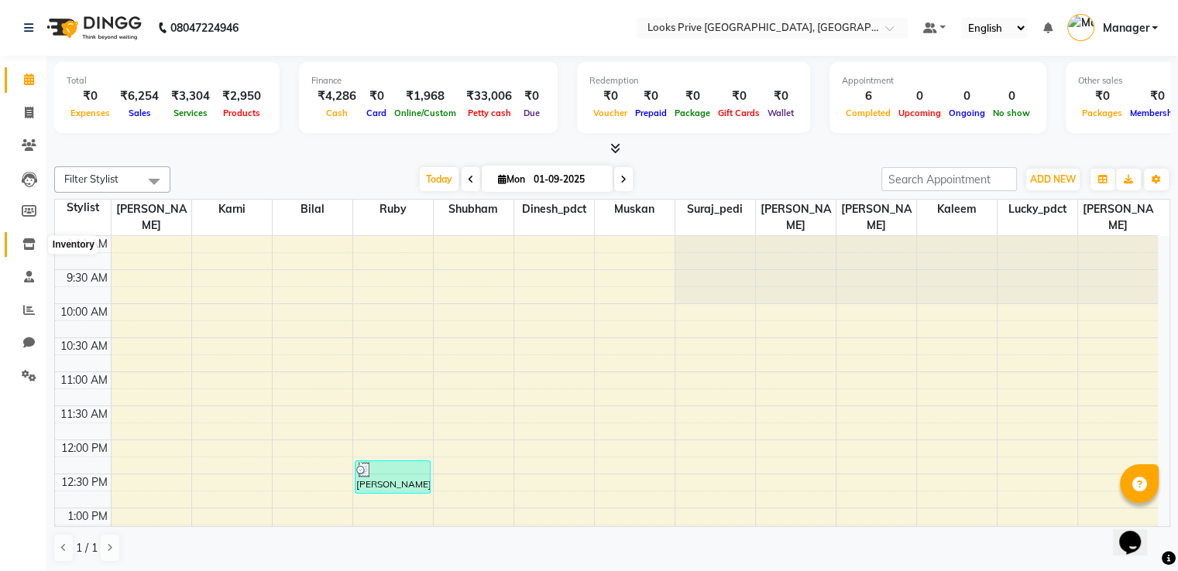
click at [28, 245] on icon at bounding box center [28, 244] width 13 height 12
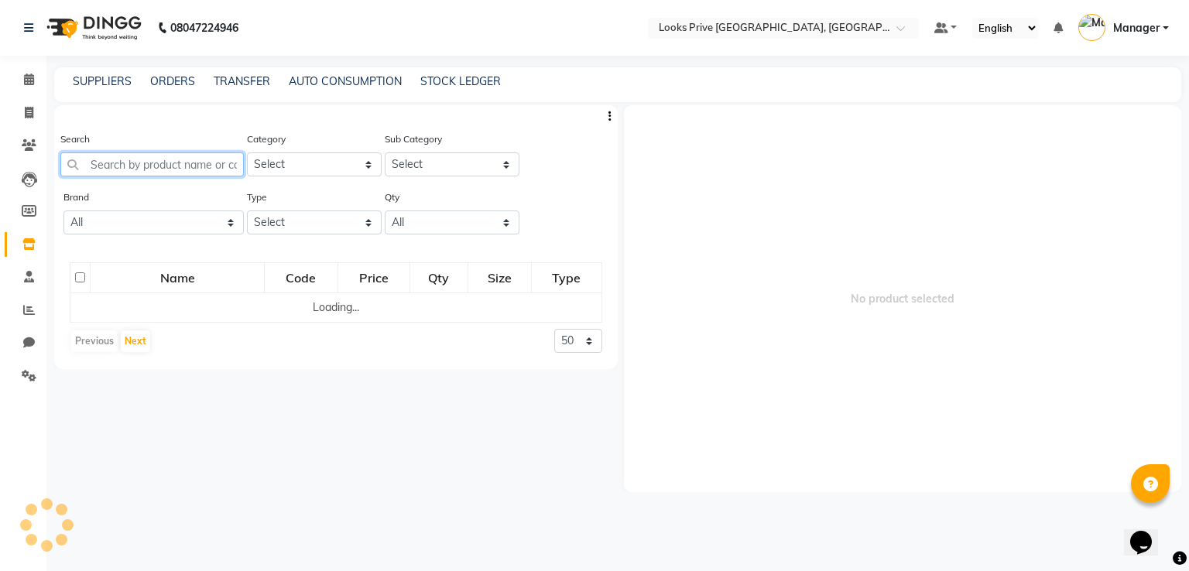
click at [158, 164] on input "text" at bounding box center [151, 165] width 183 height 24
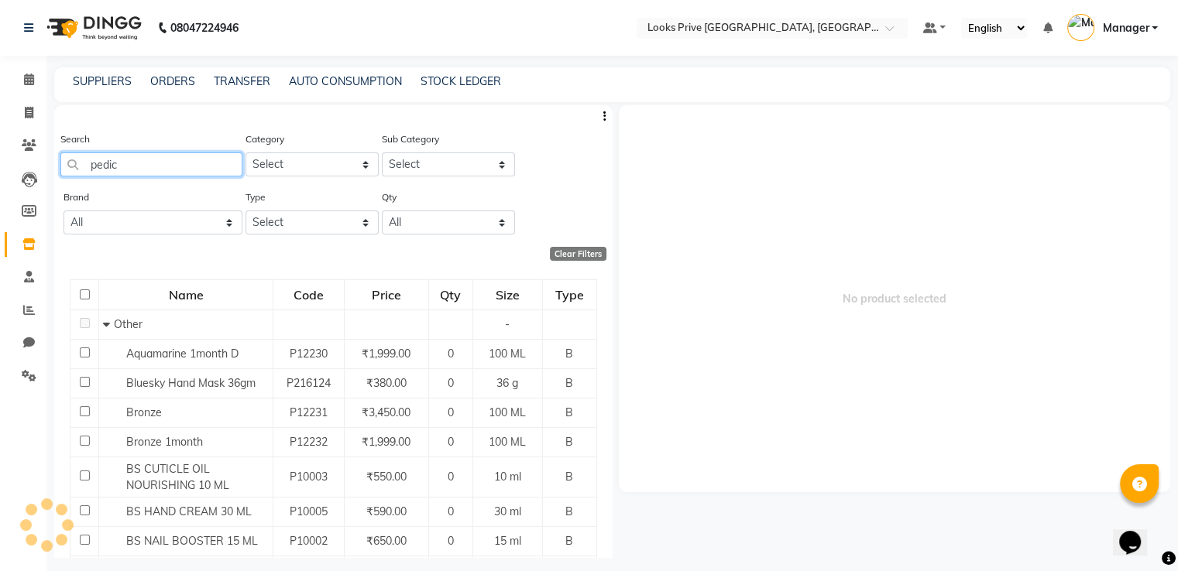
type input "pedico"
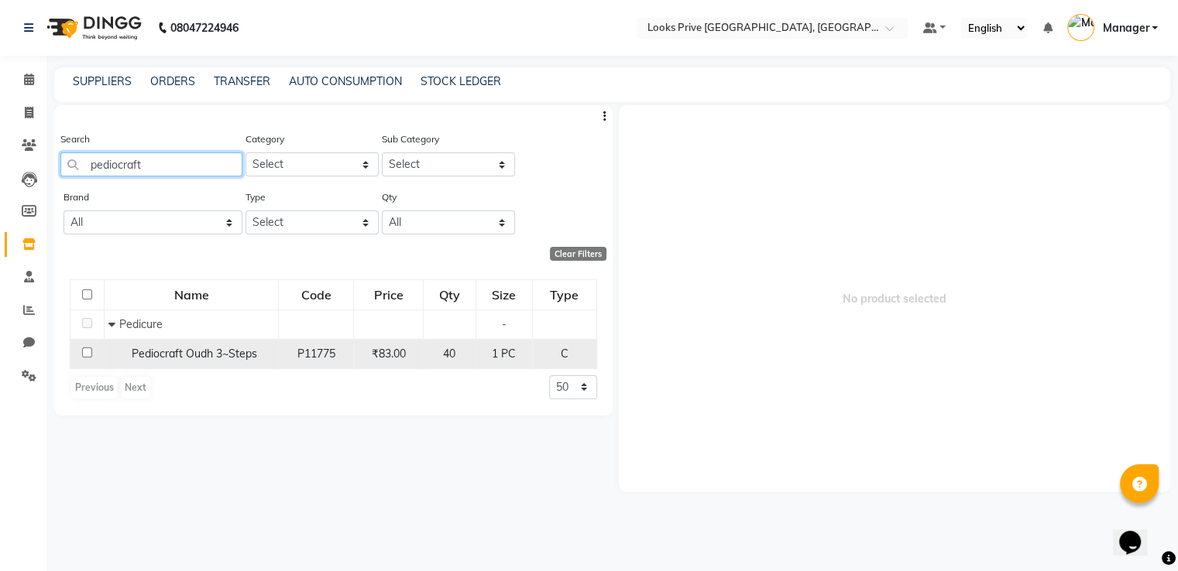
type input "pediocraft"
click at [81, 354] on td at bounding box center [87, 353] width 34 height 29
click at [80, 356] on td at bounding box center [87, 353] width 34 height 29
click at [85, 356] on input "checkbox" at bounding box center [87, 353] width 10 height 10
checkbox input "true"
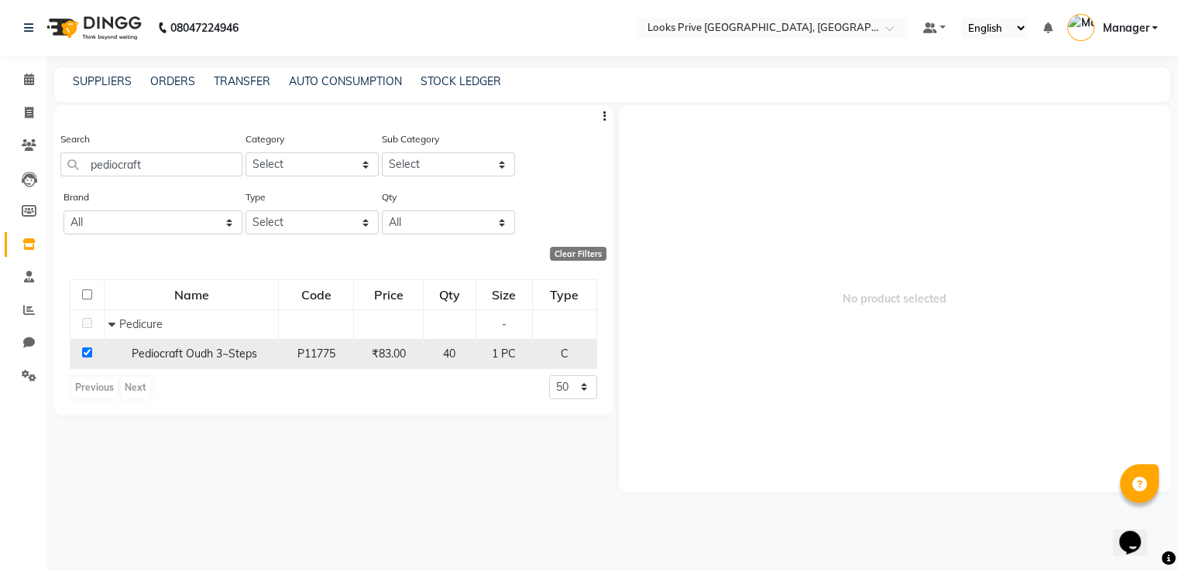
select select
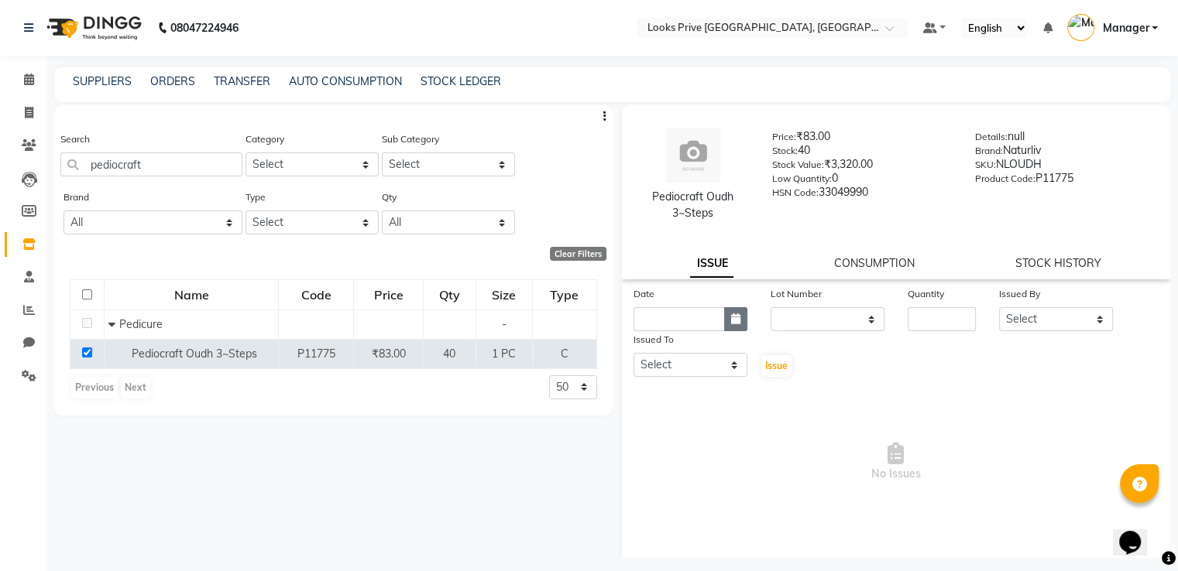
click at [725, 317] on button "button" at bounding box center [735, 319] width 23 height 24
select select "9"
select select "2025"
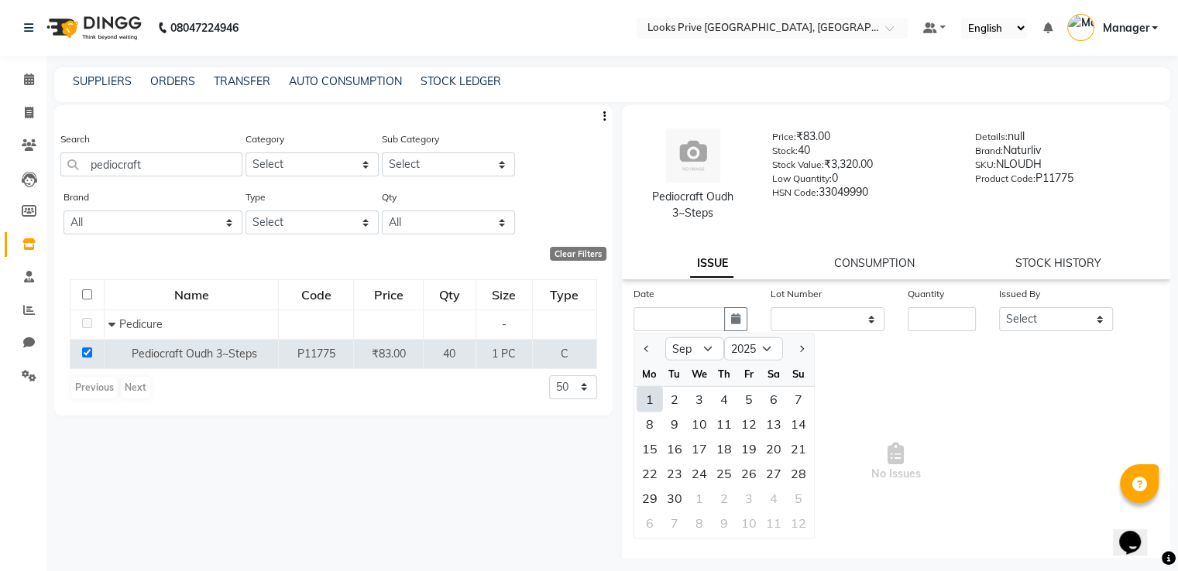
click at [644, 397] on div "1" at bounding box center [649, 399] width 25 height 25
type input "01-09-2025"
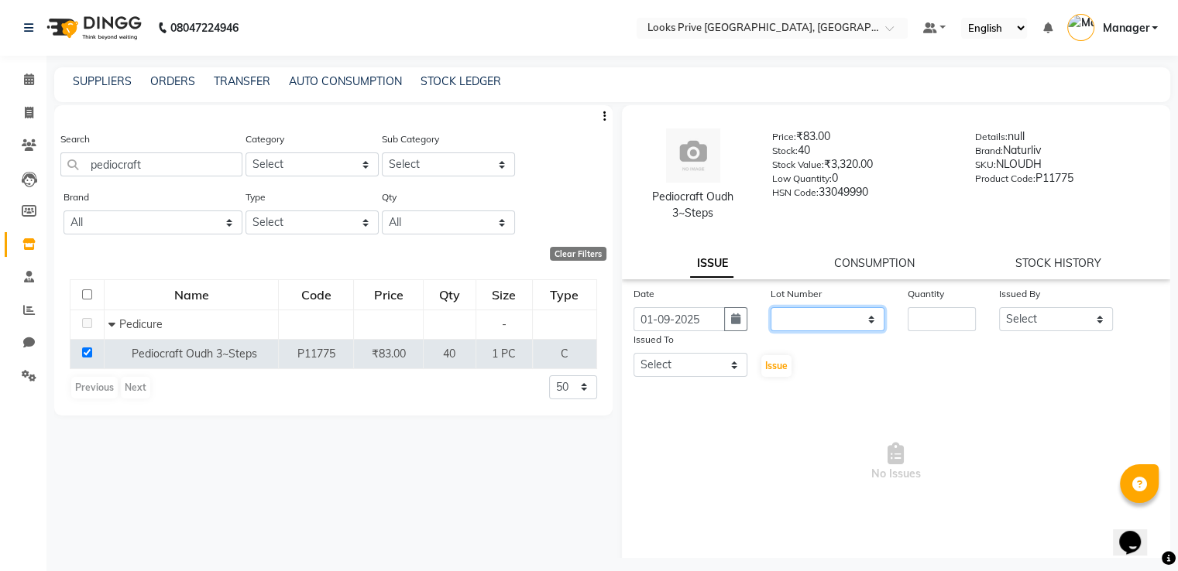
click at [796, 317] on select "None" at bounding box center [827, 319] width 114 height 24
select select "0: null"
click at [770, 308] on select "None" at bounding box center [827, 319] width 114 height 24
click at [915, 314] on input "number" at bounding box center [941, 319] width 68 height 24
type input "1"
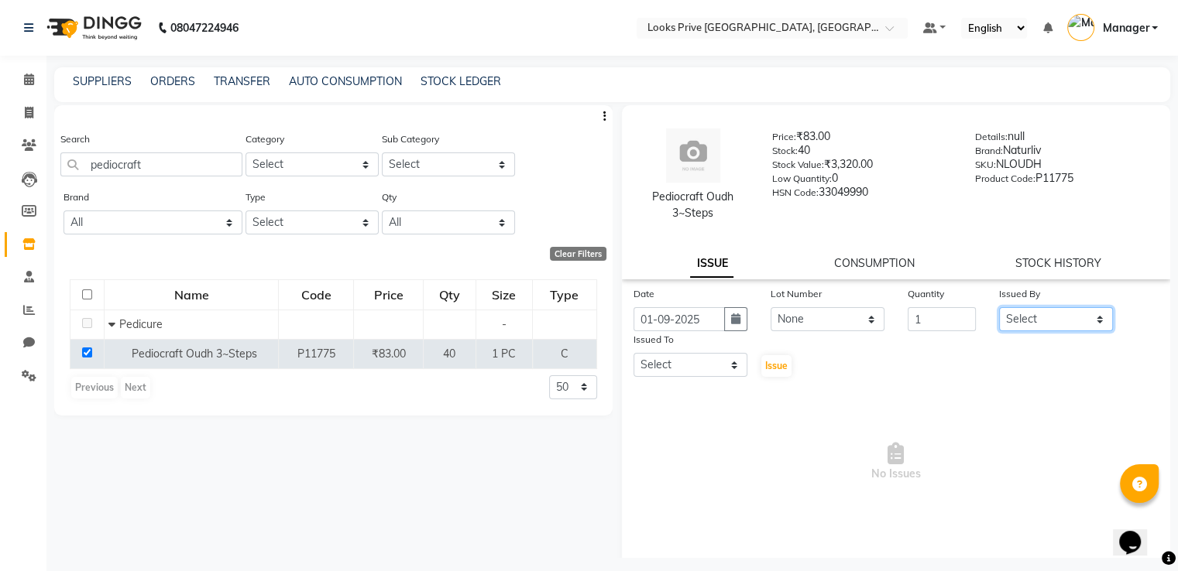
click at [1031, 323] on select "Select" at bounding box center [1056, 319] width 114 height 24
click at [945, 324] on input "1" at bounding box center [941, 319] width 68 height 24
click at [1042, 324] on select "Select" at bounding box center [1056, 319] width 114 height 24
click at [773, 372] on span "Issue" at bounding box center [776, 366] width 22 height 12
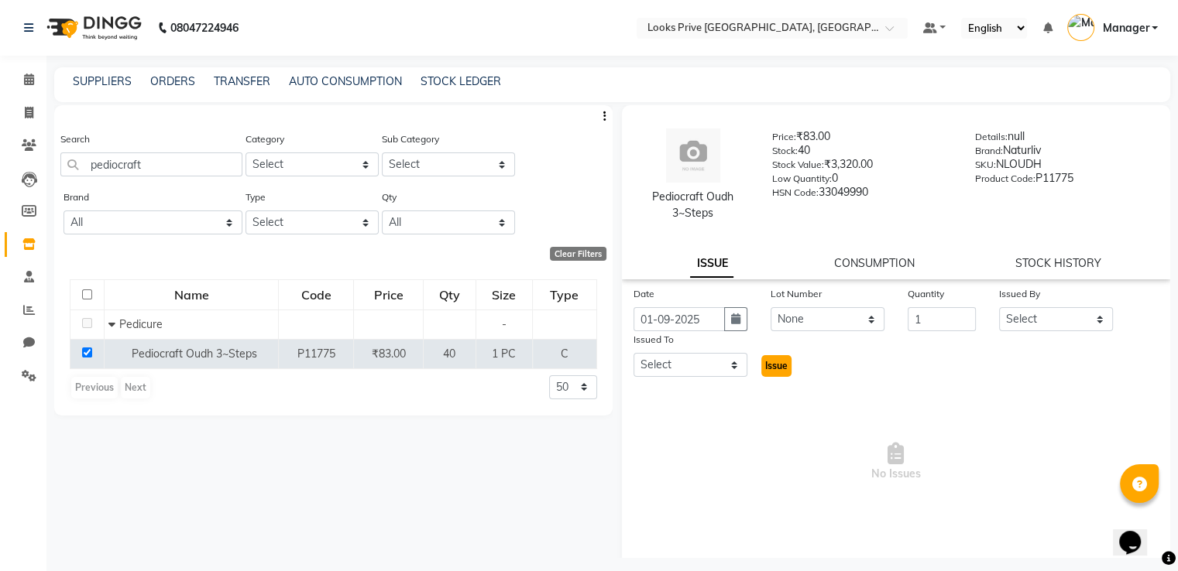
drag, startPoint x: 773, startPoint y: 372, endPoint x: 688, endPoint y: 369, distance: 85.3
click at [773, 372] on span "Issue" at bounding box center [776, 366] width 22 height 12
click at [673, 369] on select "Select" at bounding box center [690, 365] width 114 height 24
click at [86, 296] on input "checkbox" at bounding box center [87, 295] width 10 height 10
checkbox input "true"
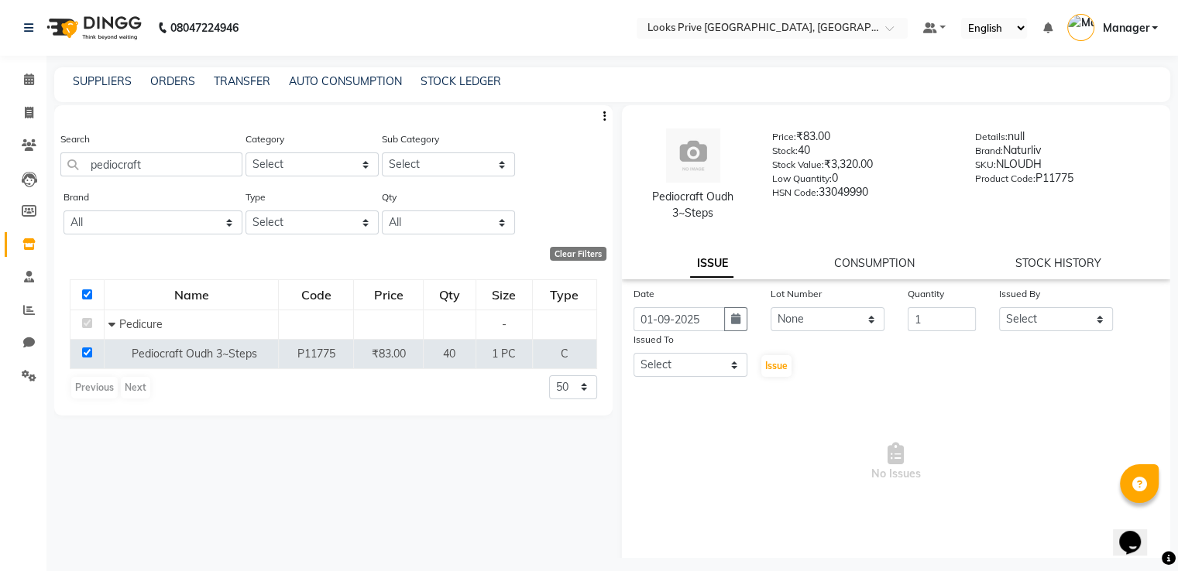
checkbox input "true"
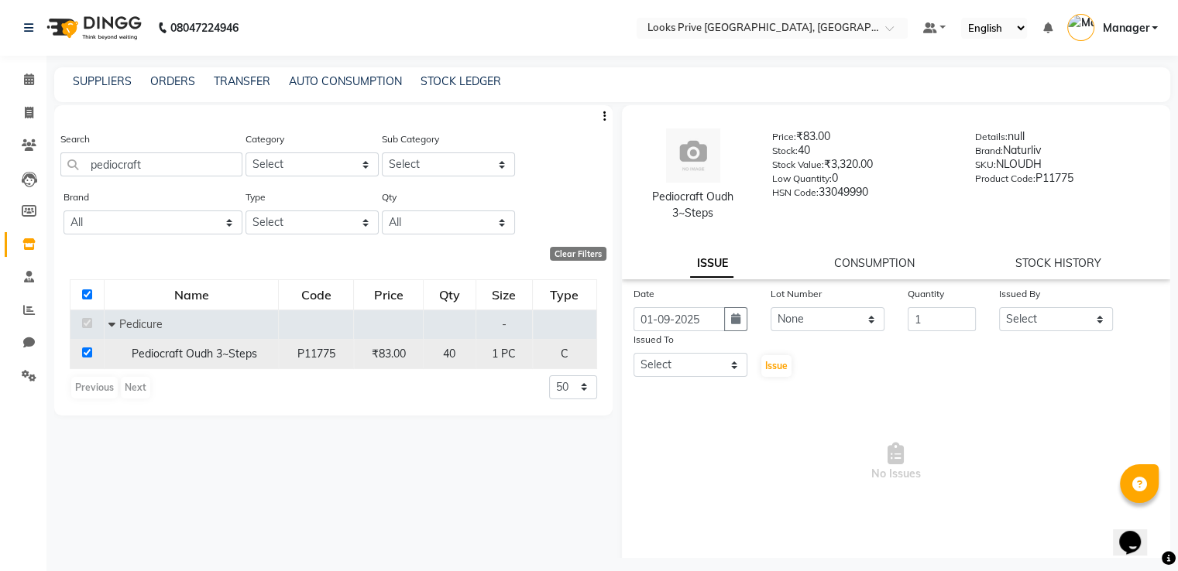
click at [87, 352] on input "checkbox" at bounding box center [87, 353] width 10 height 10
checkbox input "false"
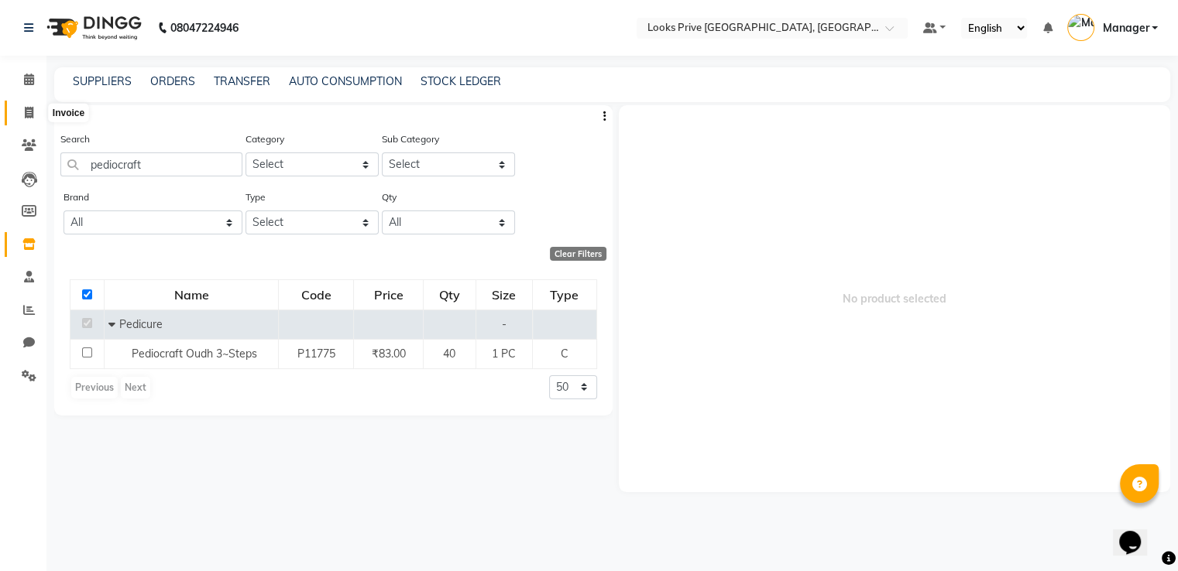
click at [29, 115] on icon at bounding box center [29, 113] width 9 height 12
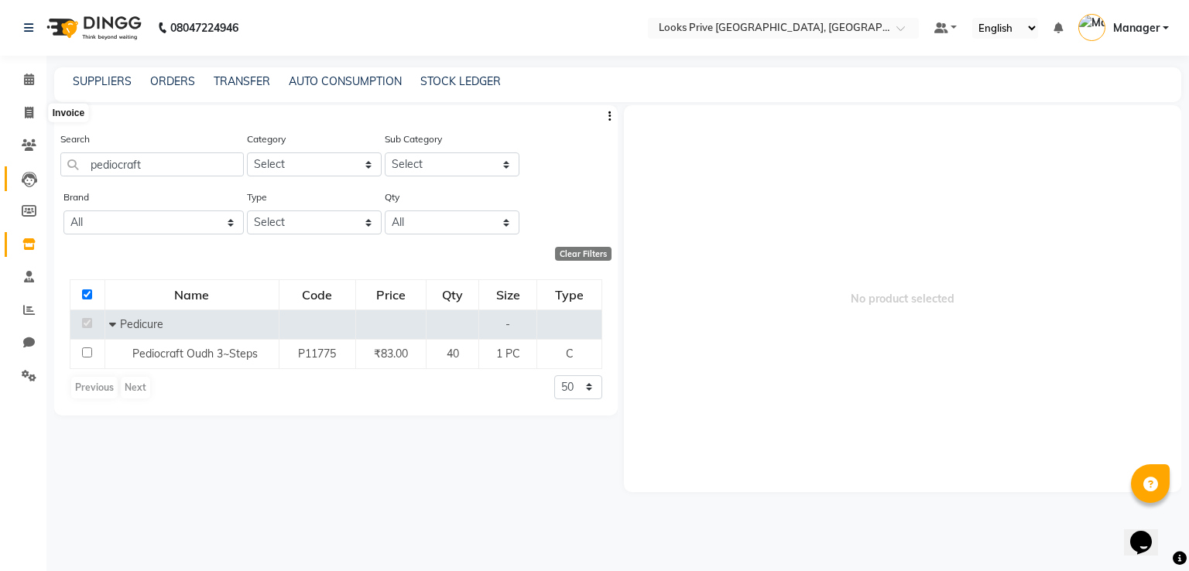
select select "service"
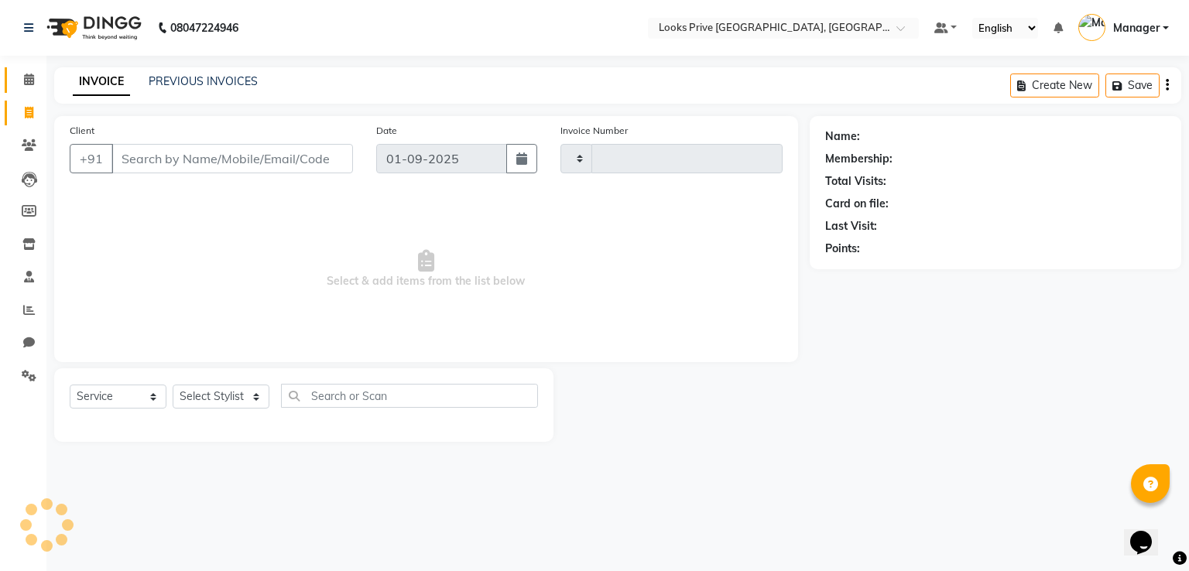
type input "2920"
select select "6205"
click at [28, 72] on span at bounding box center [28, 80] width 27 height 18
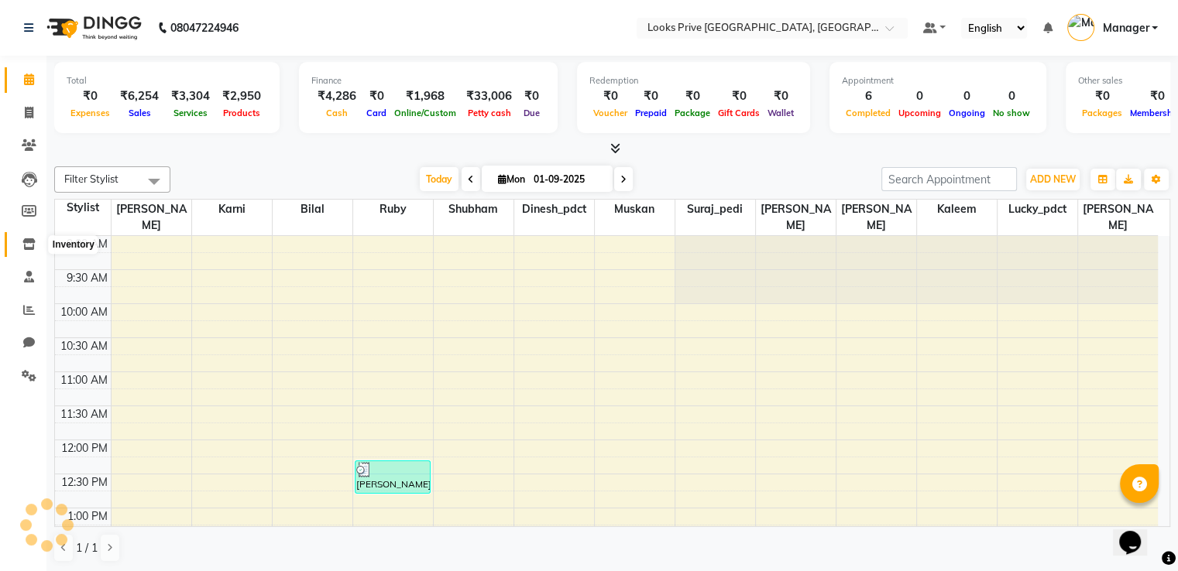
click at [27, 245] on icon at bounding box center [28, 244] width 13 height 12
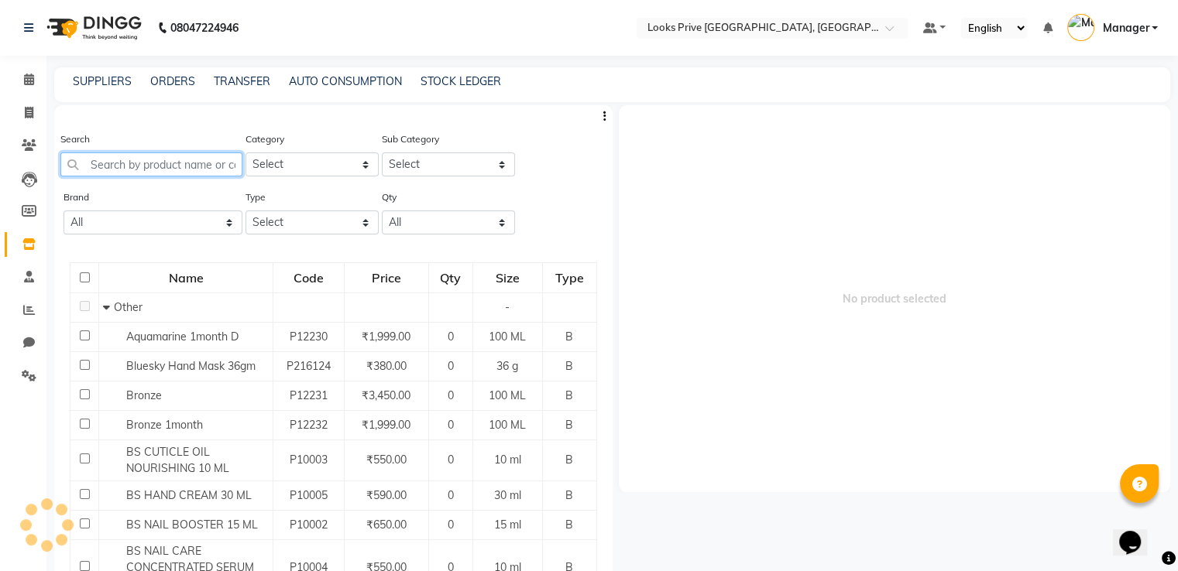
click at [150, 165] on input "text" at bounding box center [151, 165] width 182 height 24
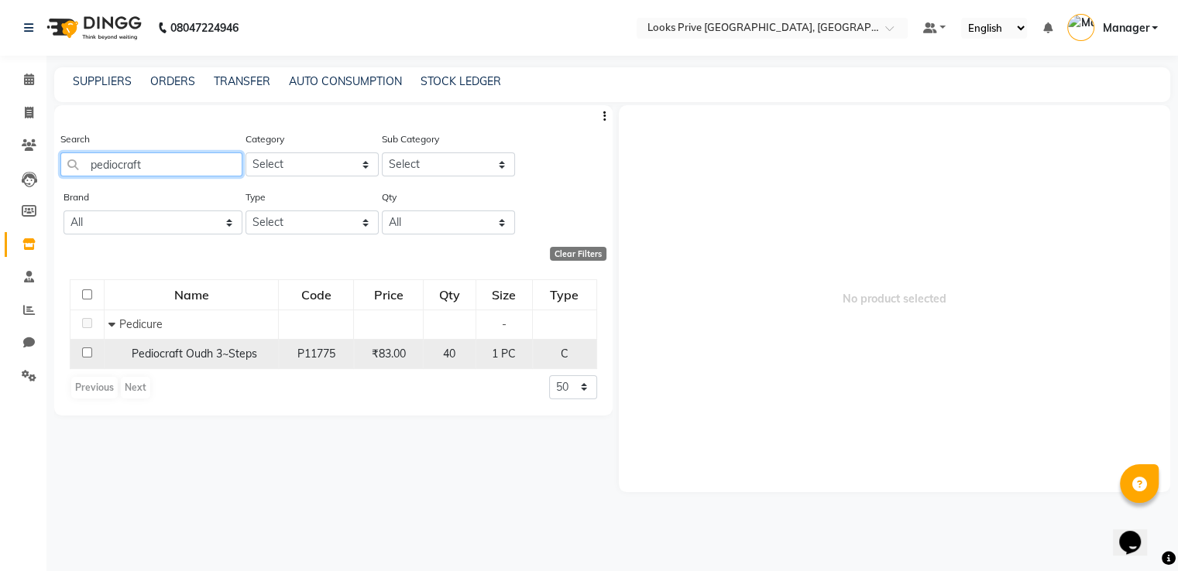
type input "pediocraft"
click at [84, 352] on input "checkbox" at bounding box center [87, 353] width 10 height 10
checkbox input "true"
select select
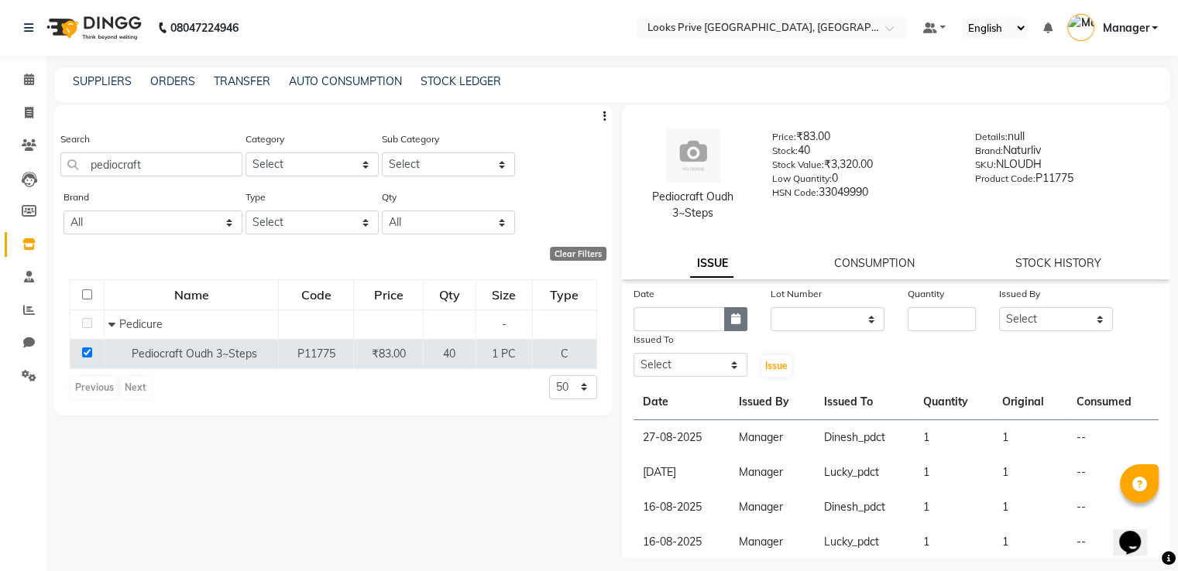
click at [734, 324] on icon "button" at bounding box center [735, 319] width 9 height 11
select select "9"
select select "2025"
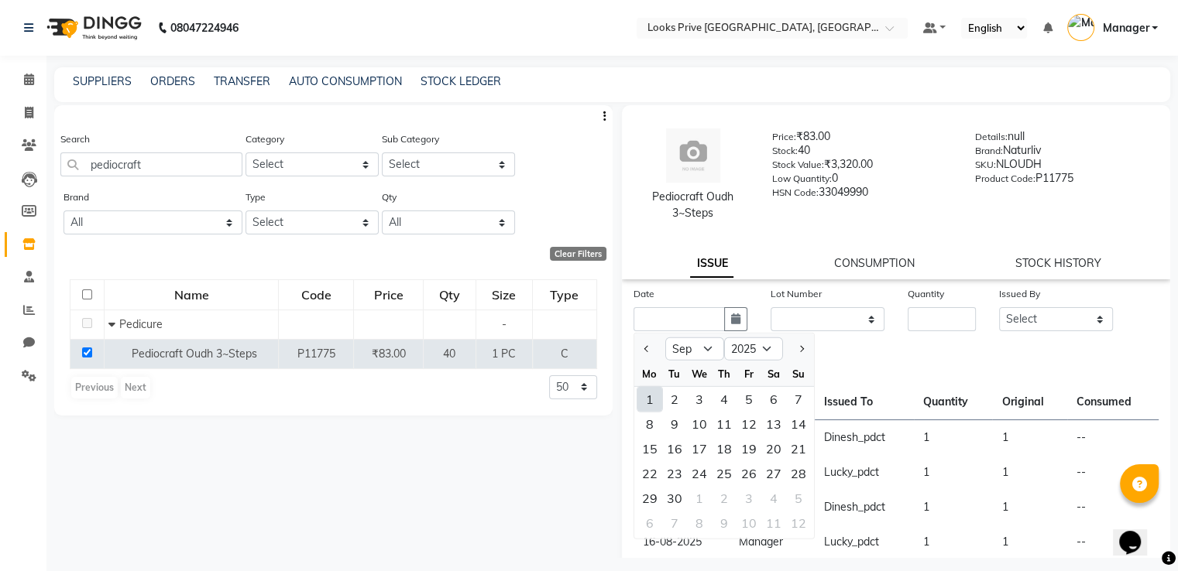
click at [647, 400] on div "1" at bounding box center [649, 399] width 25 height 25
type input "01-09-2025"
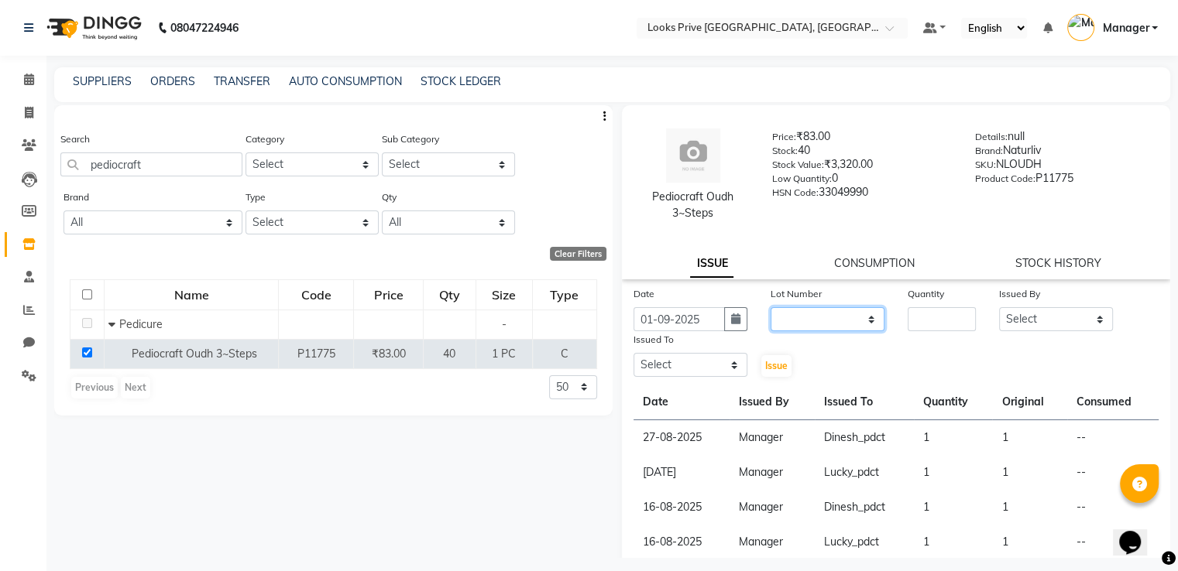
click at [811, 319] on select "None" at bounding box center [827, 319] width 114 height 24
select select "0: null"
click at [770, 308] on select "None" at bounding box center [827, 319] width 114 height 24
click at [914, 319] on input "number" at bounding box center [941, 319] width 68 height 24
type input "1"
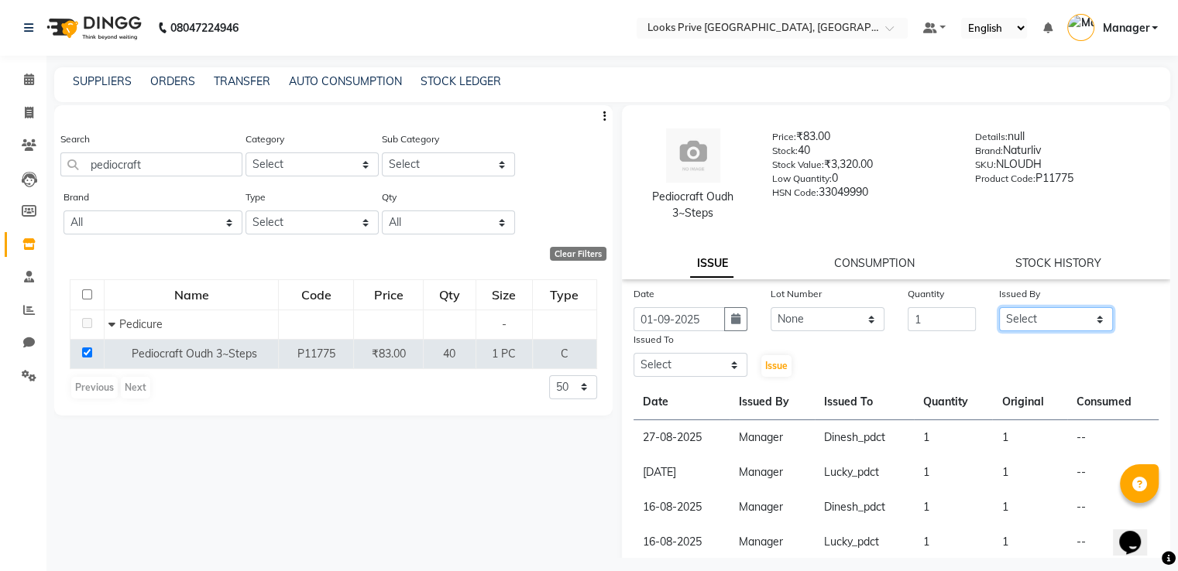
select select "45436"
select select "47803"
click at [761, 355] on button "Issue" at bounding box center [776, 366] width 30 height 22
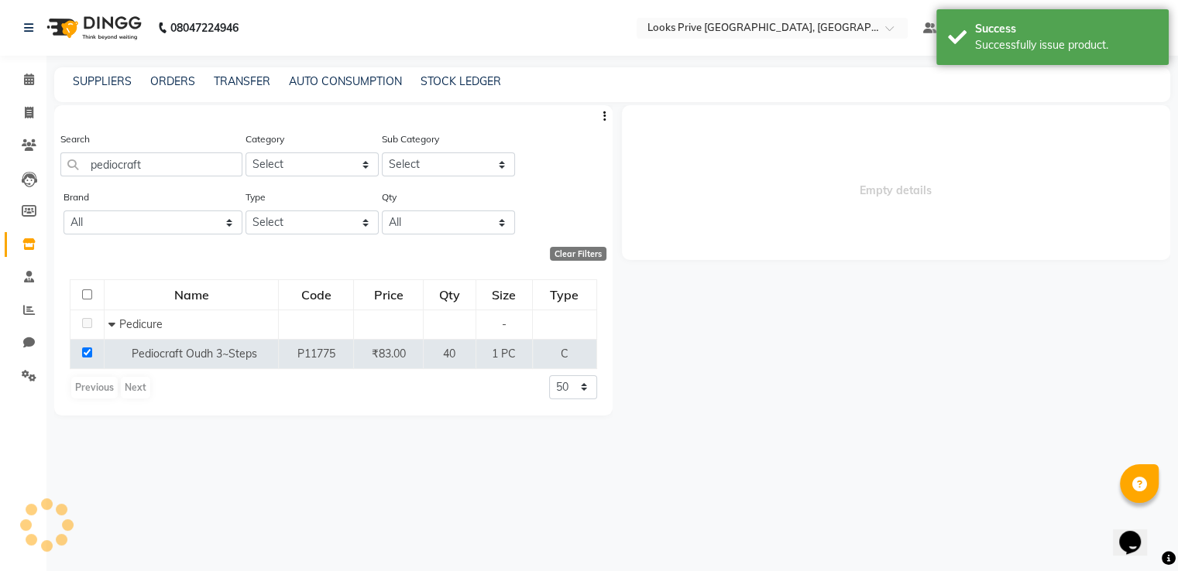
select select
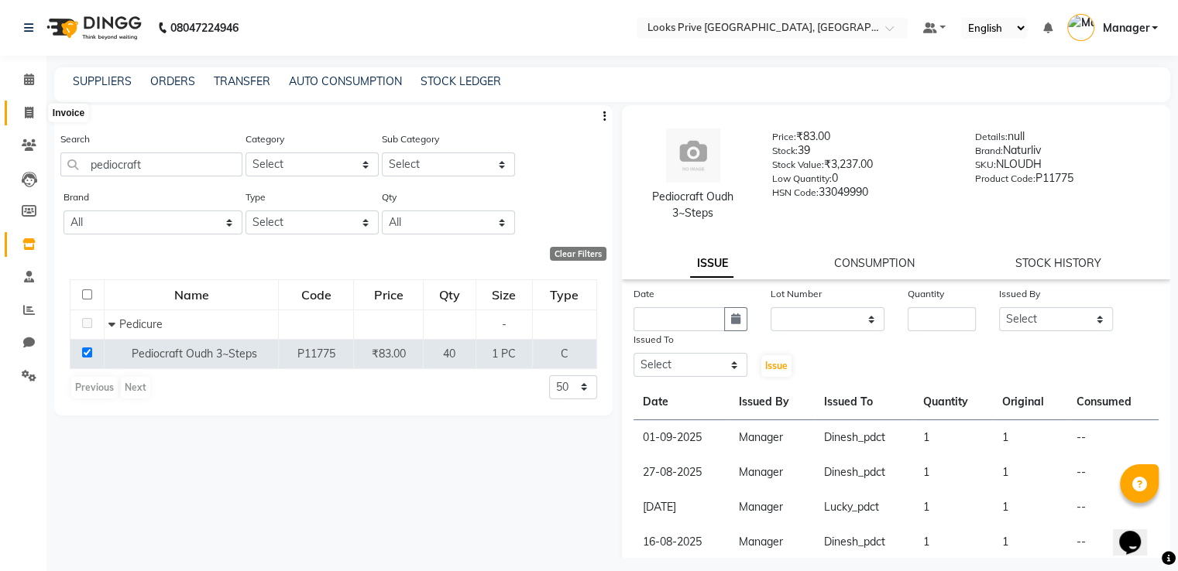
click at [26, 108] on icon at bounding box center [29, 113] width 9 height 12
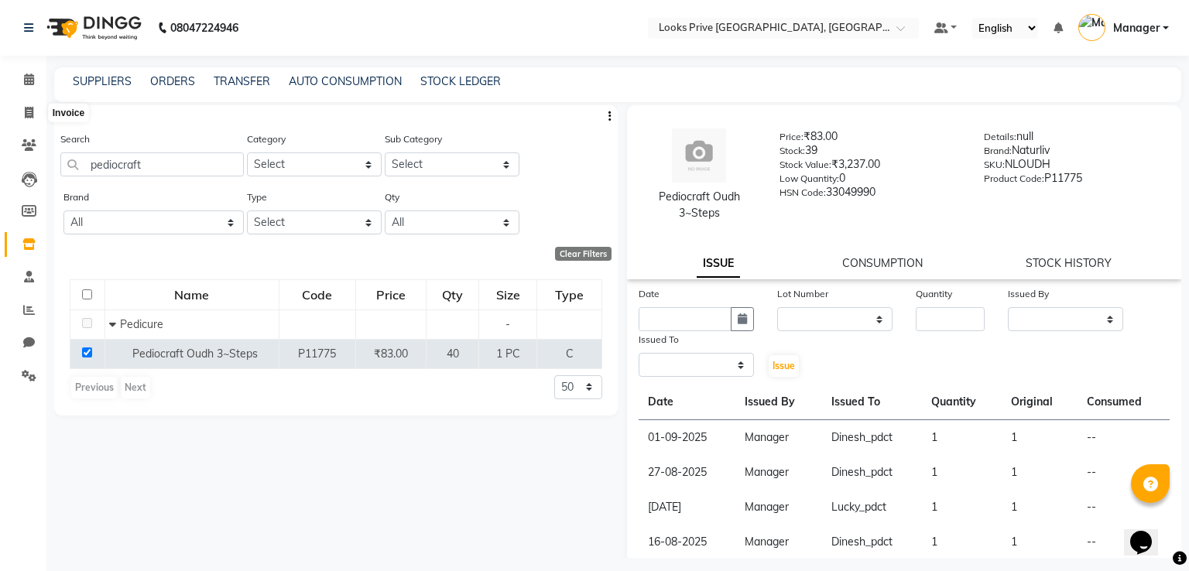
select select "service"
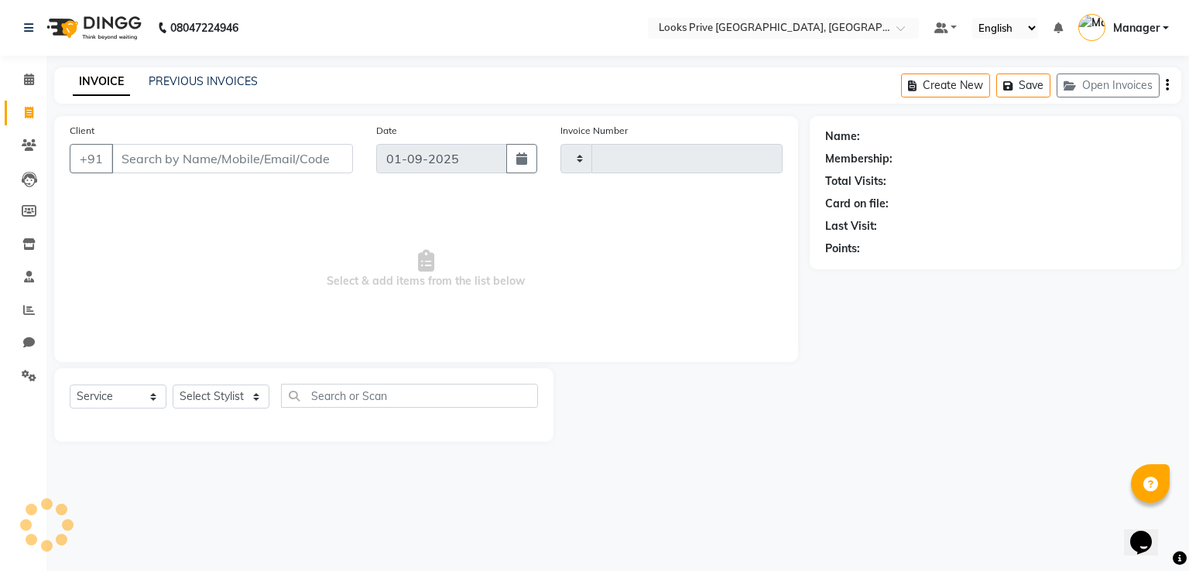
type input "2920"
select select "6205"
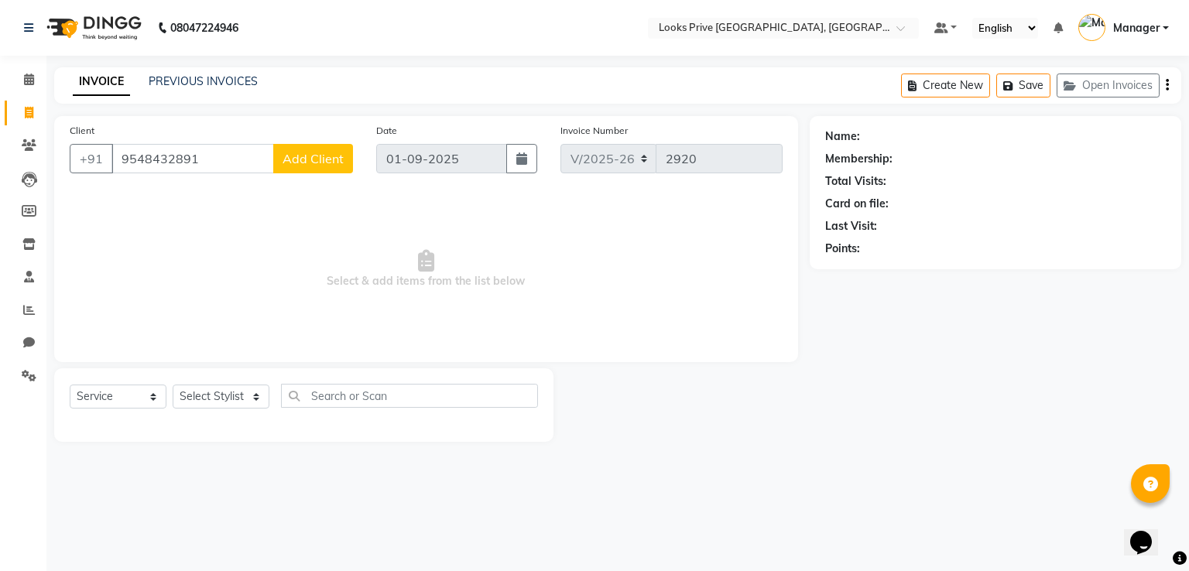
type input "9548432891"
click at [307, 164] on span "Add Client" at bounding box center [313, 158] width 61 height 15
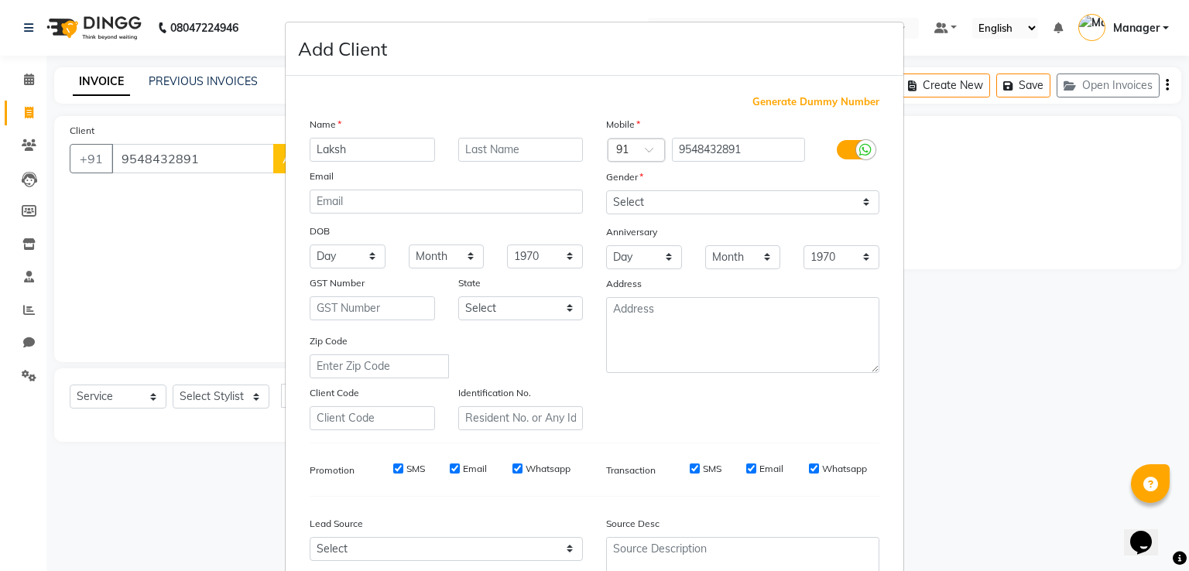
type input "Laksh"
type input "Goyal"
click at [678, 214] on select "Select [DEMOGRAPHIC_DATA] [DEMOGRAPHIC_DATA] Other Prefer Not To Say" at bounding box center [742, 202] width 273 height 24
select select "[DEMOGRAPHIC_DATA]"
click at [606, 191] on select "Select [DEMOGRAPHIC_DATA] [DEMOGRAPHIC_DATA] Other Prefer Not To Say" at bounding box center [742, 202] width 273 height 24
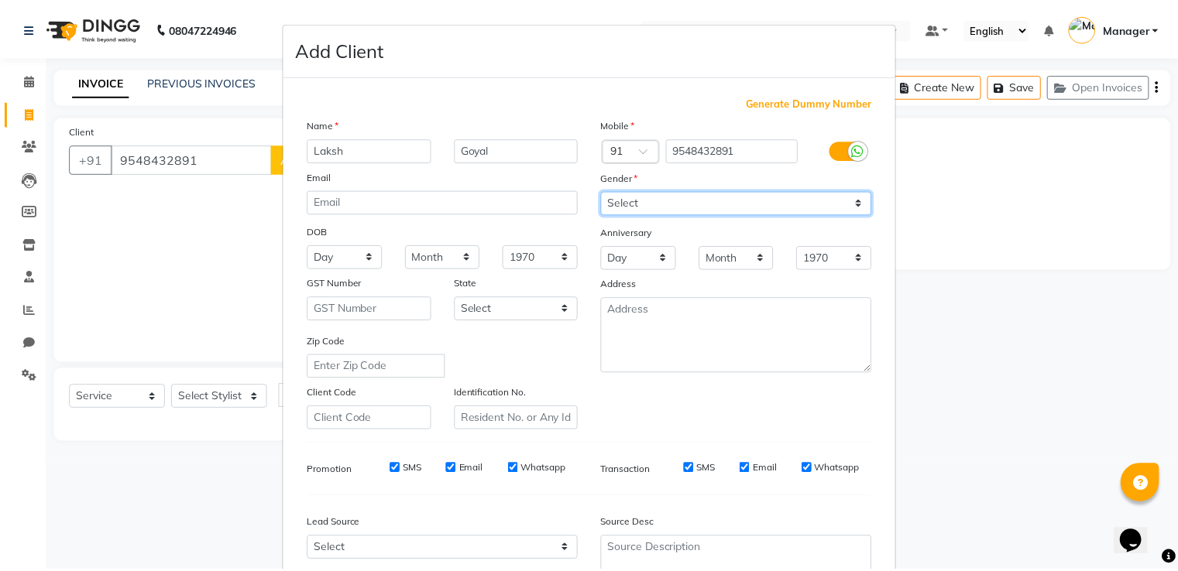
scroll to position [151, 0]
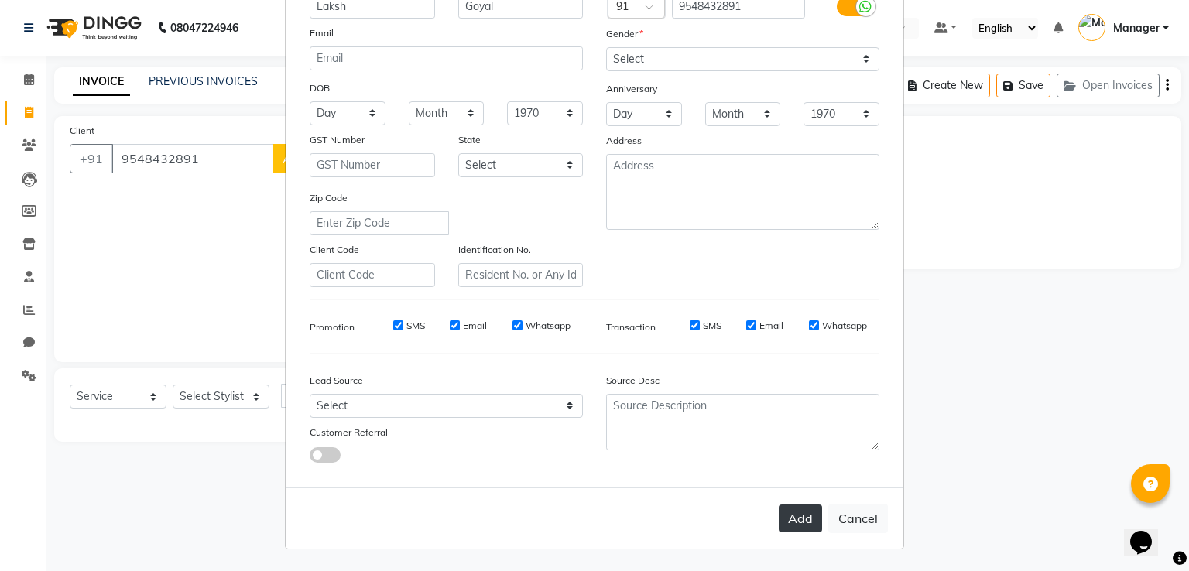
click at [793, 517] on button "Add" at bounding box center [800, 519] width 43 height 28
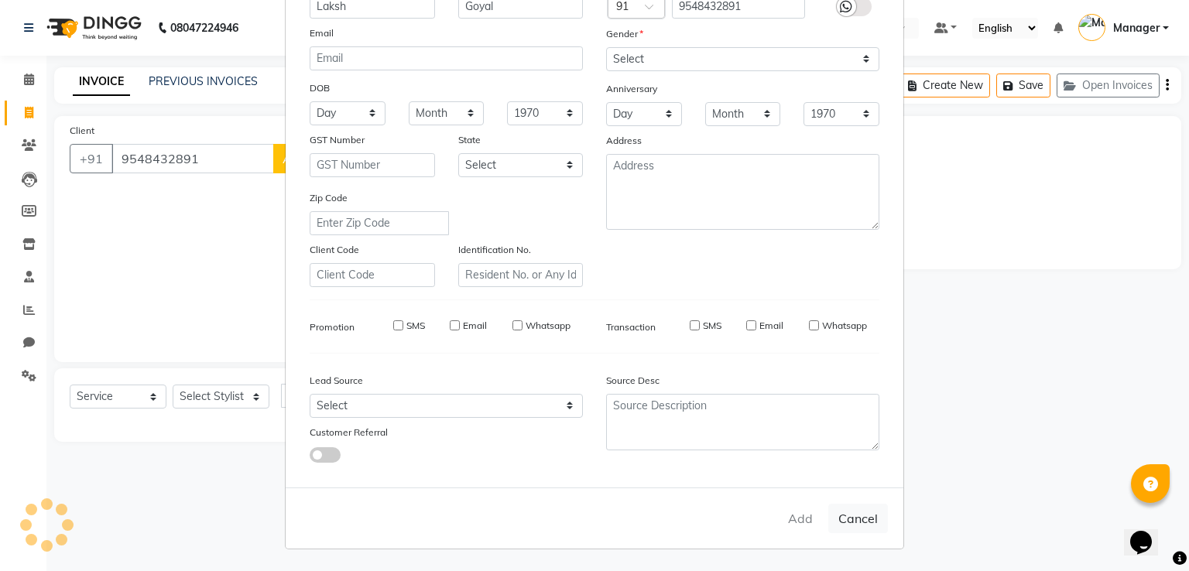
select select
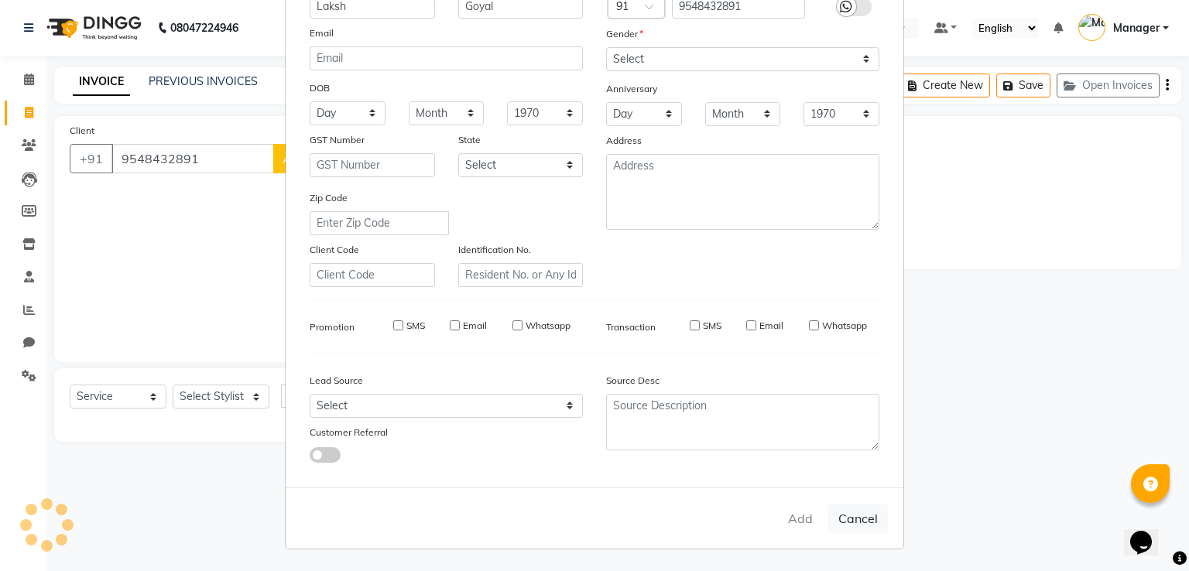
select select
checkbox input "false"
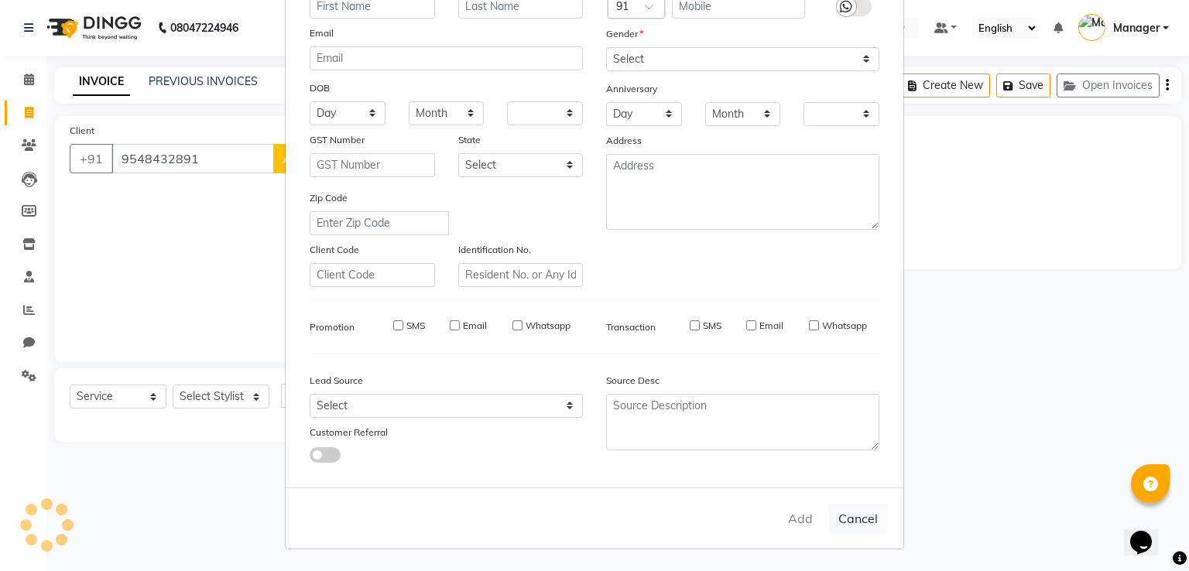
checkbox input "false"
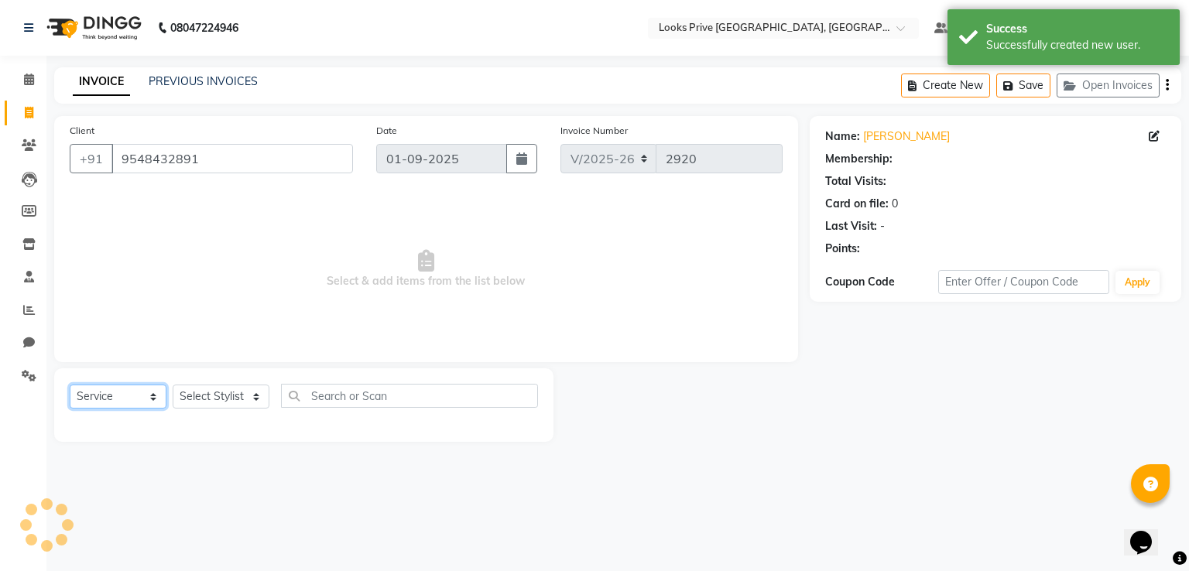
click at [118, 400] on select "Select Service Product Membership Package Voucher Prepaid Gift Card" at bounding box center [118, 397] width 97 height 24
select select "product"
click at [70, 386] on select "Select Service Product Membership Package Voucher Prepaid Gift Card" at bounding box center [118, 397] width 97 height 24
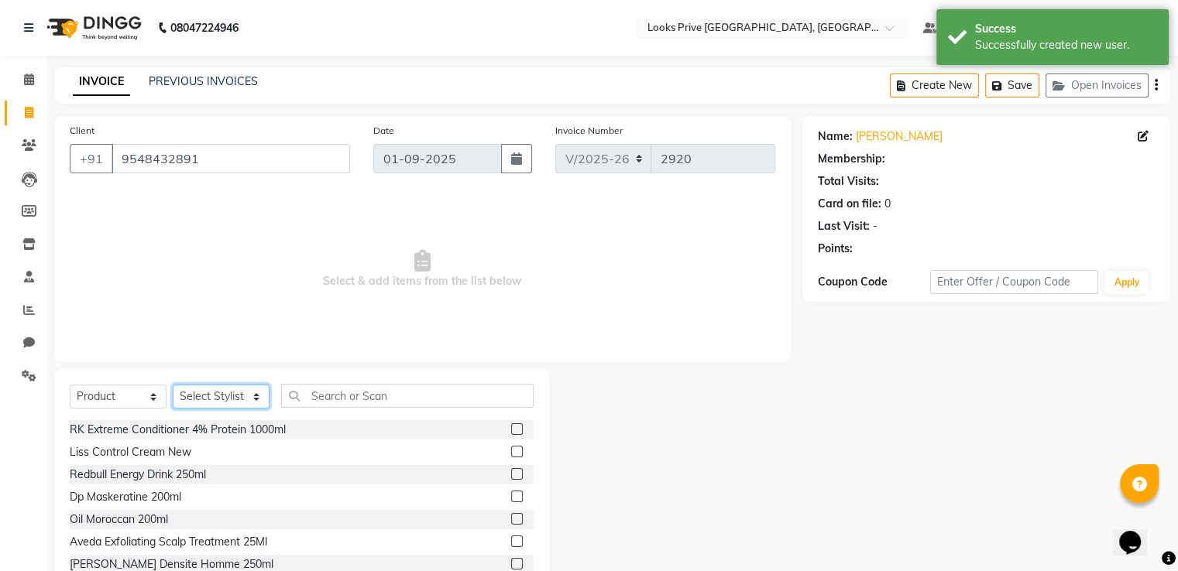
select select "1: Object"
select select "45664"
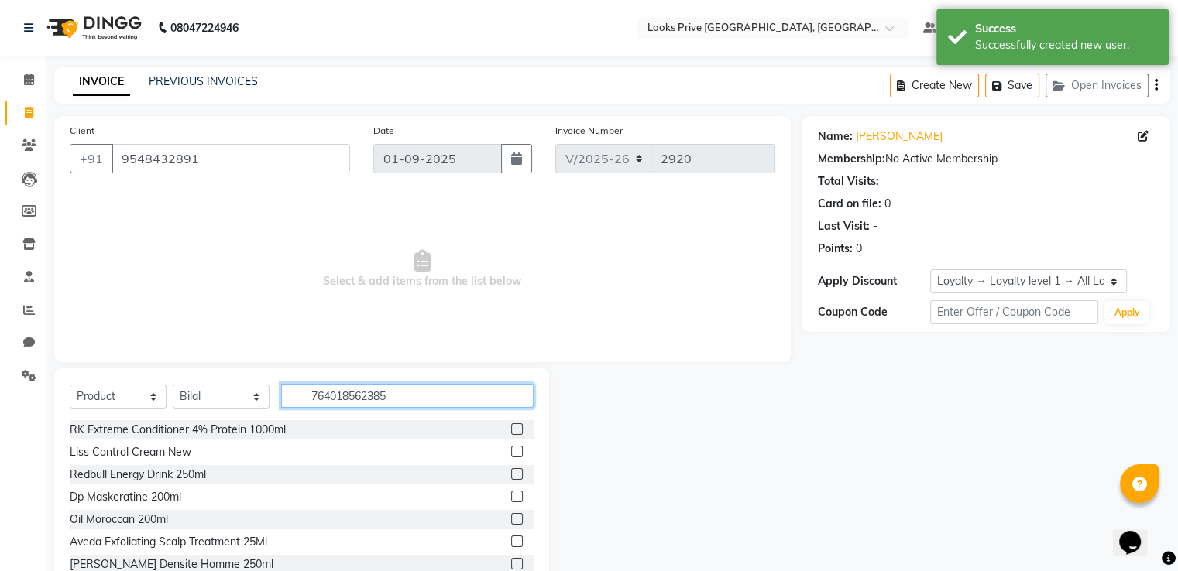
type input "7640185623859"
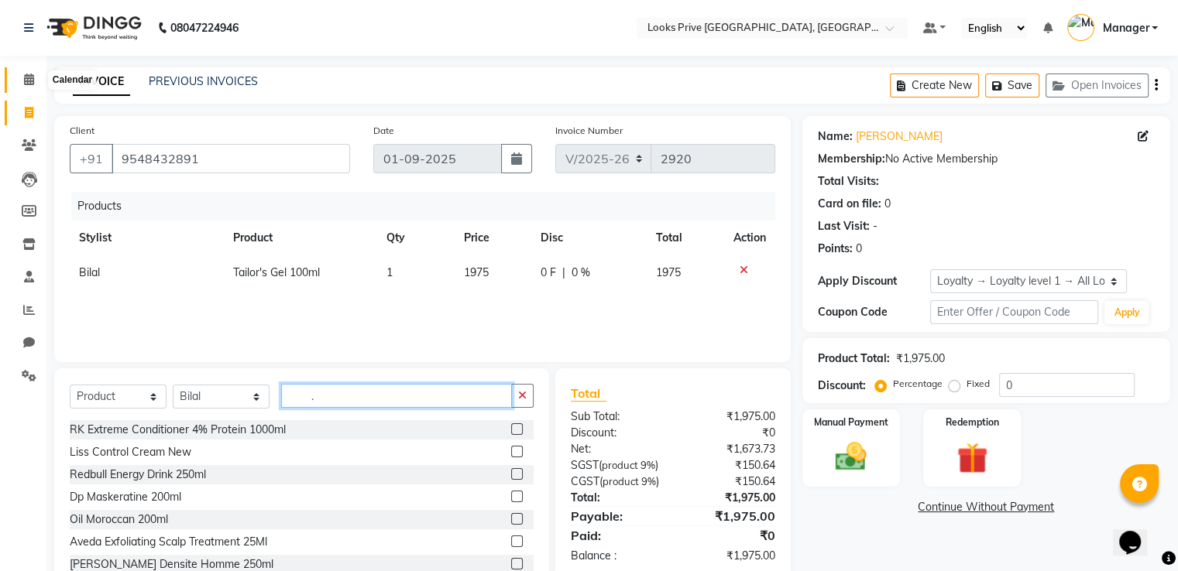
type input "."
click at [30, 82] on icon at bounding box center [29, 80] width 10 height 12
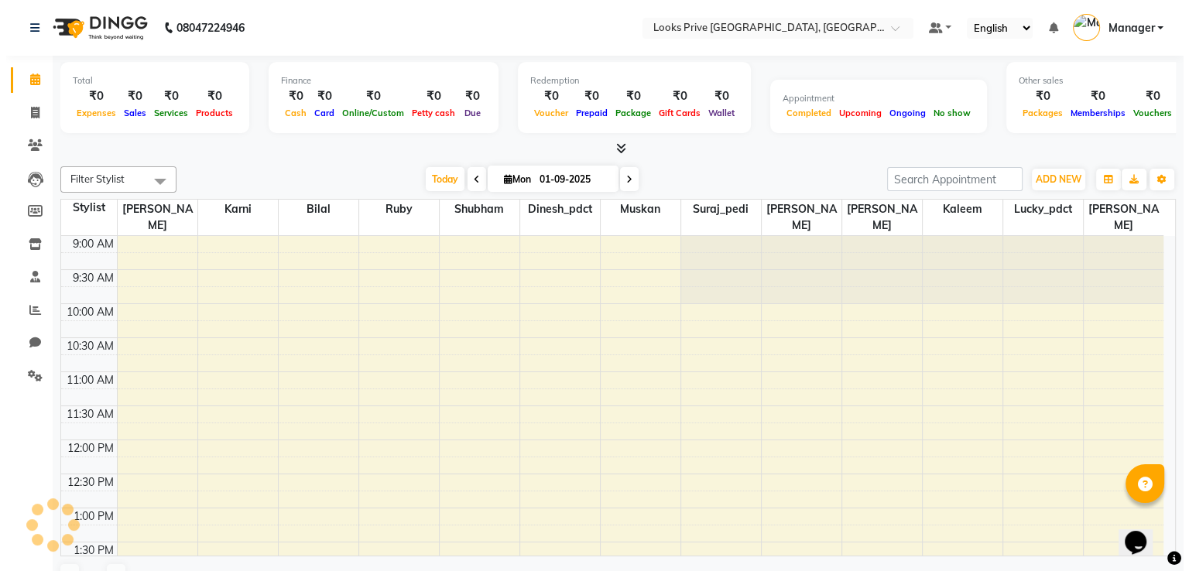
scroll to position [469, 0]
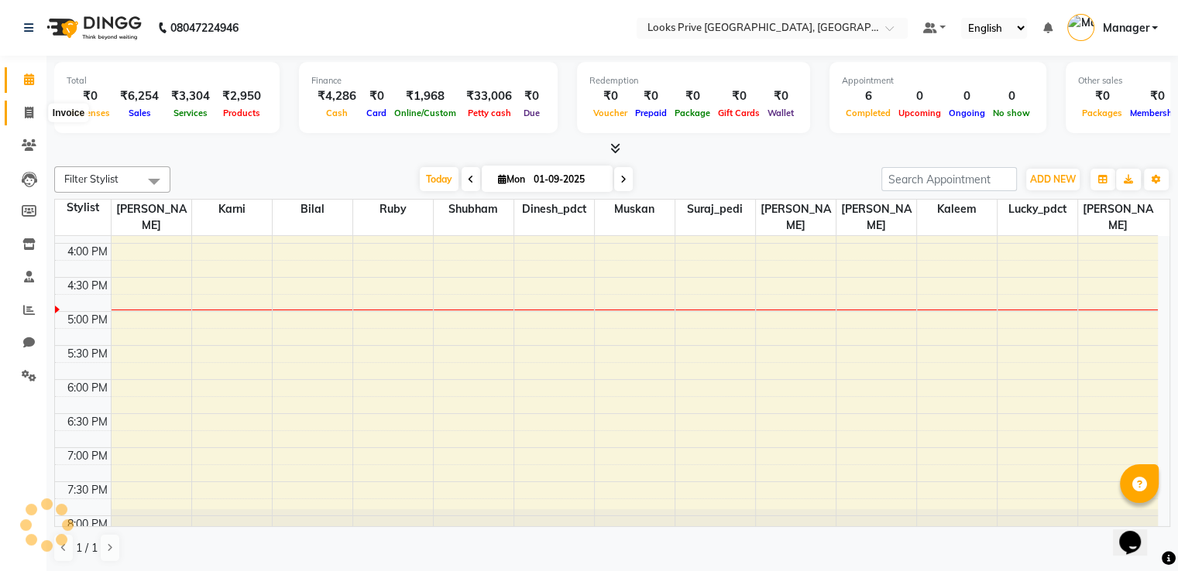
click at [28, 112] on icon at bounding box center [29, 113] width 9 height 12
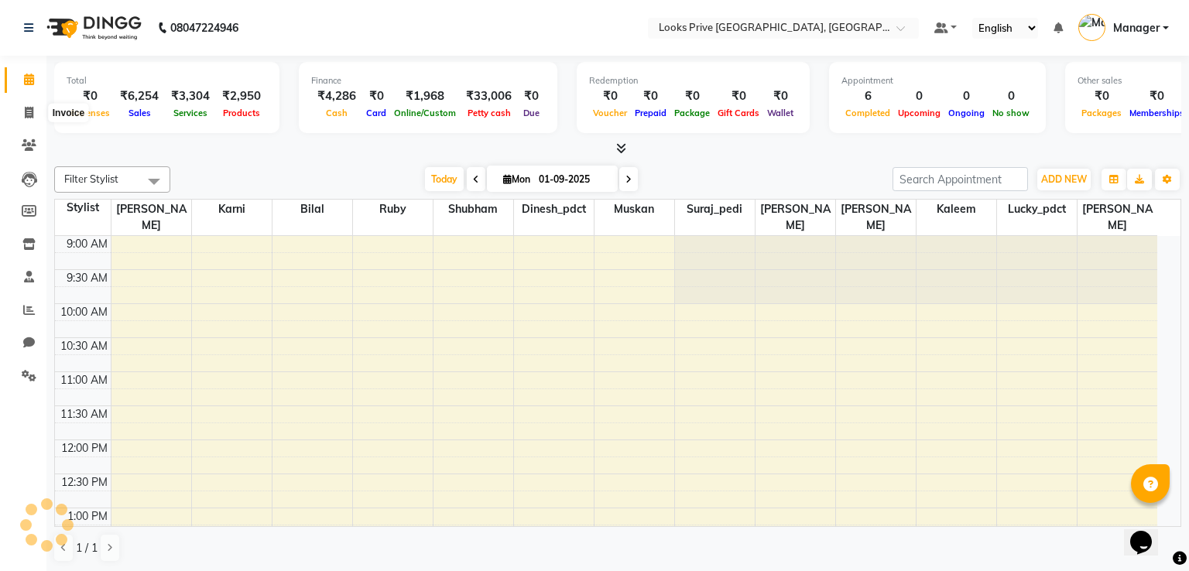
select select "service"
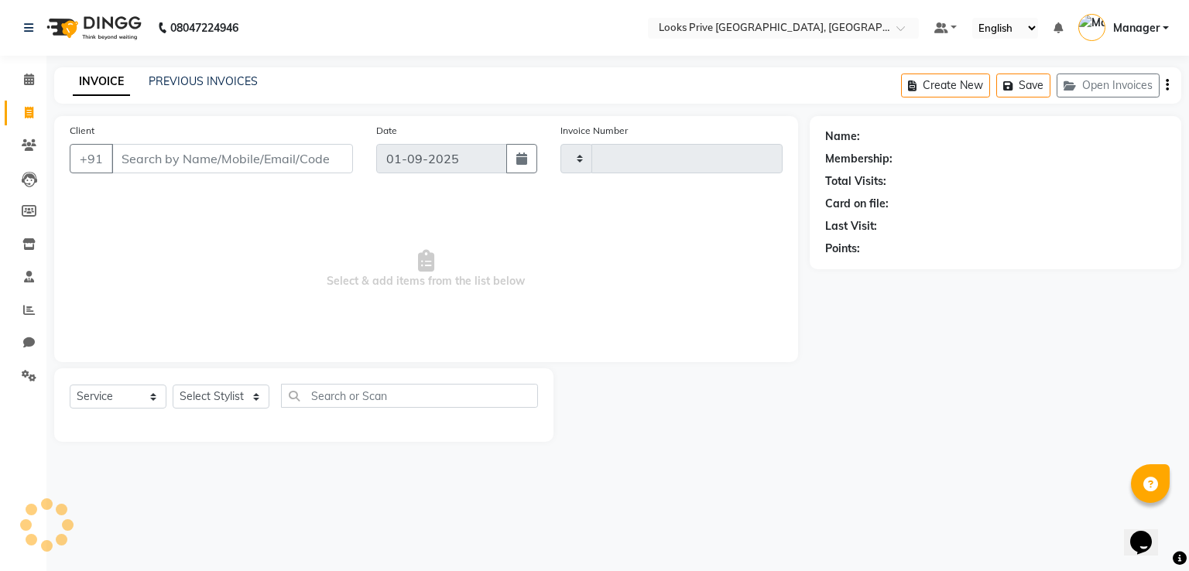
click at [279, 156] on input "Client" at bounding box center [232, 158] width 242 height 29
type input "2920"
select select "6205"
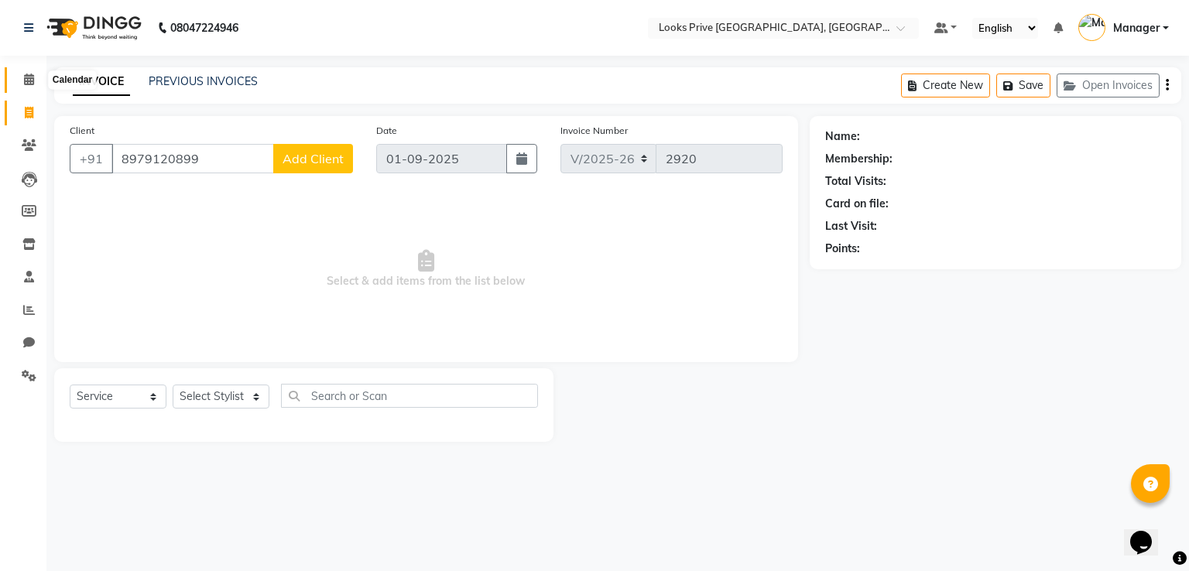
type input "8979120899"
click at [30, 82] on icon at bounding box center [29, 80] width 10 height 12
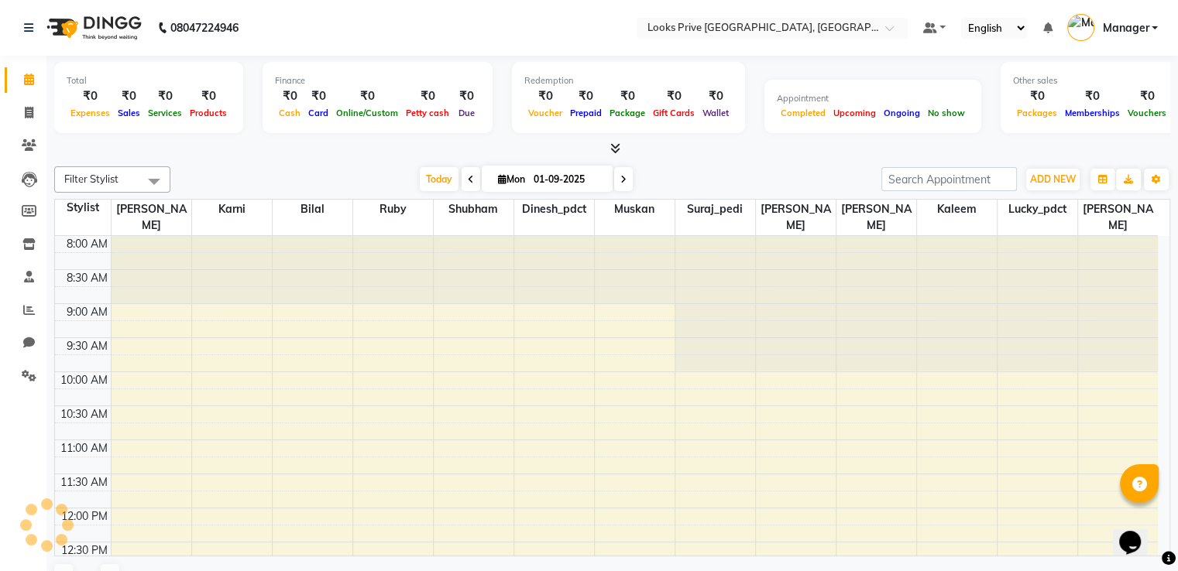
scroll to position [473, 0]
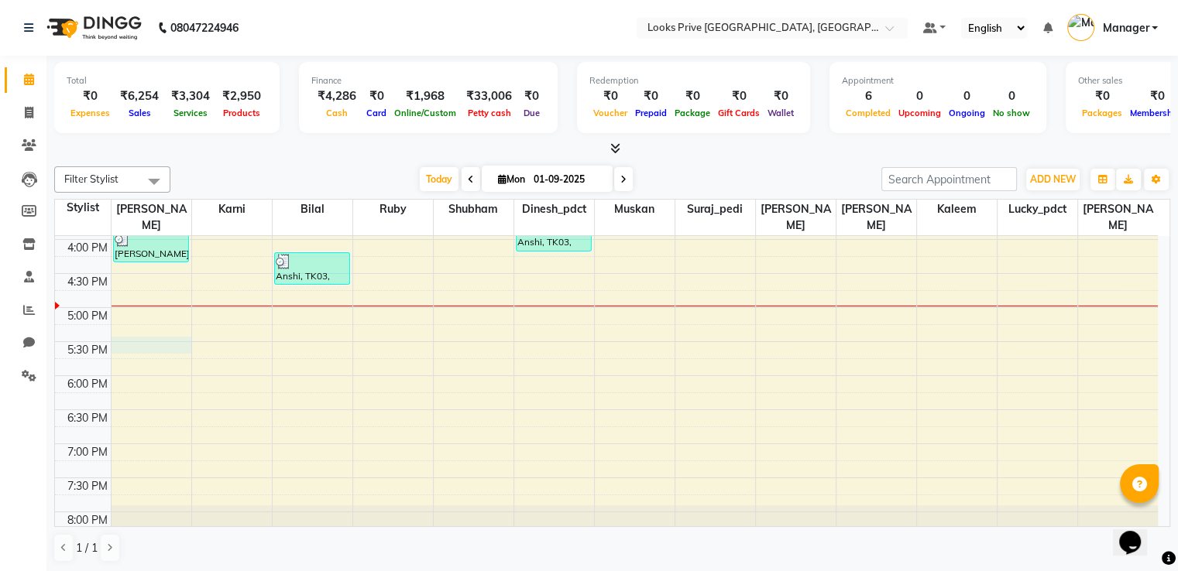
click at [142, 335] on div "9:00 AM 9:30 AM 10:00 AM 10:30 AM 11:00 AM 11:30 AM 12:00 PM 12:30 PM 1:00 PM 1…" at bounding box center [606, 171] width 1103 height 817
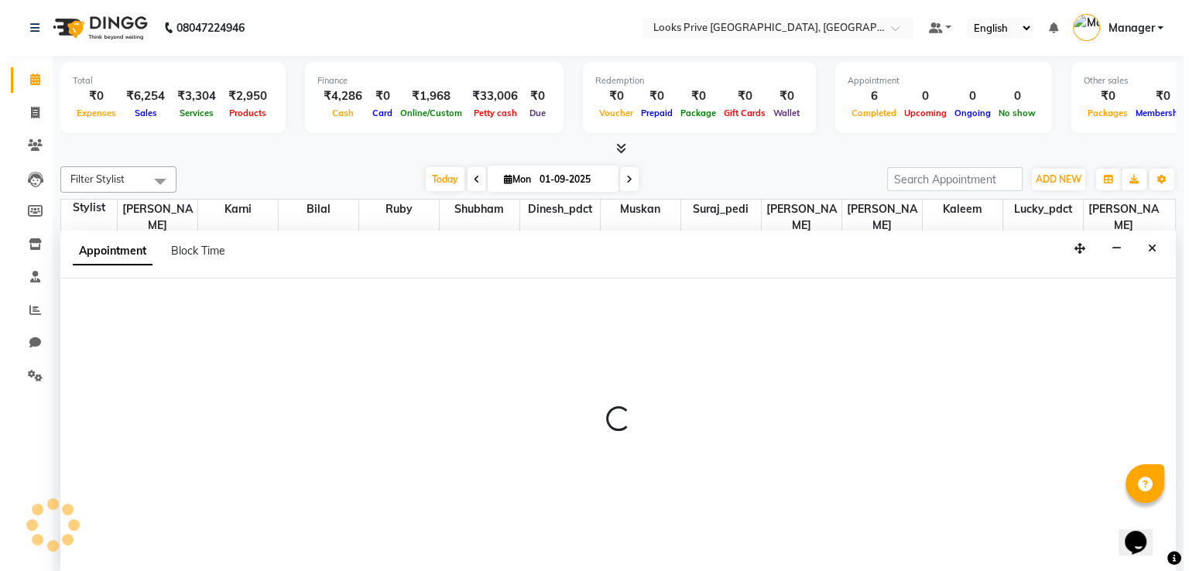
scroll to position [1, 0]
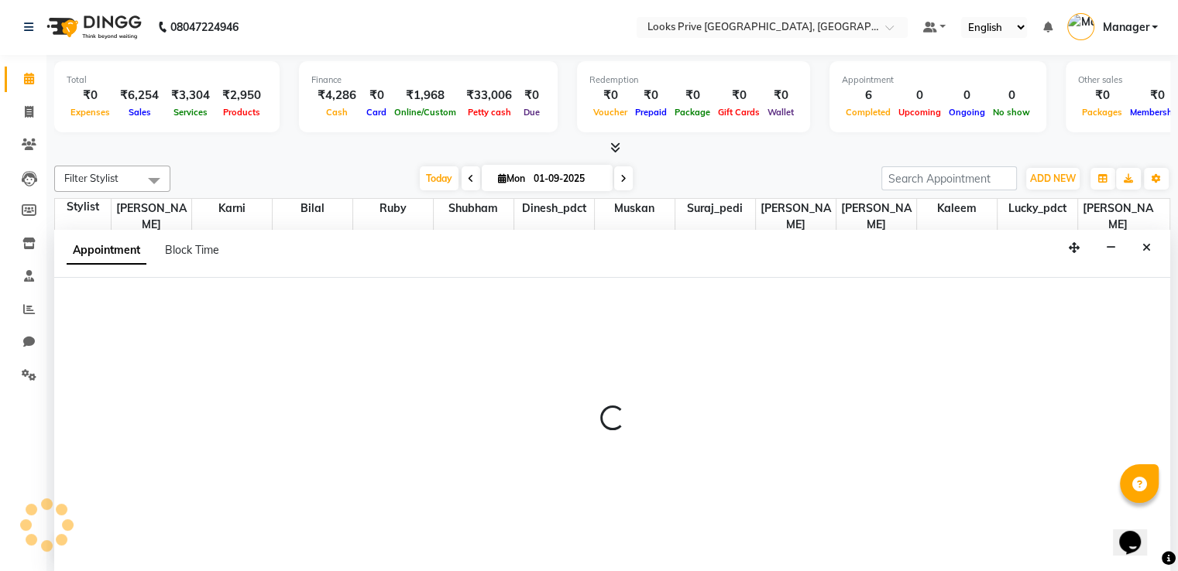
select select "45658"
select select "1050"
select select "tentative"
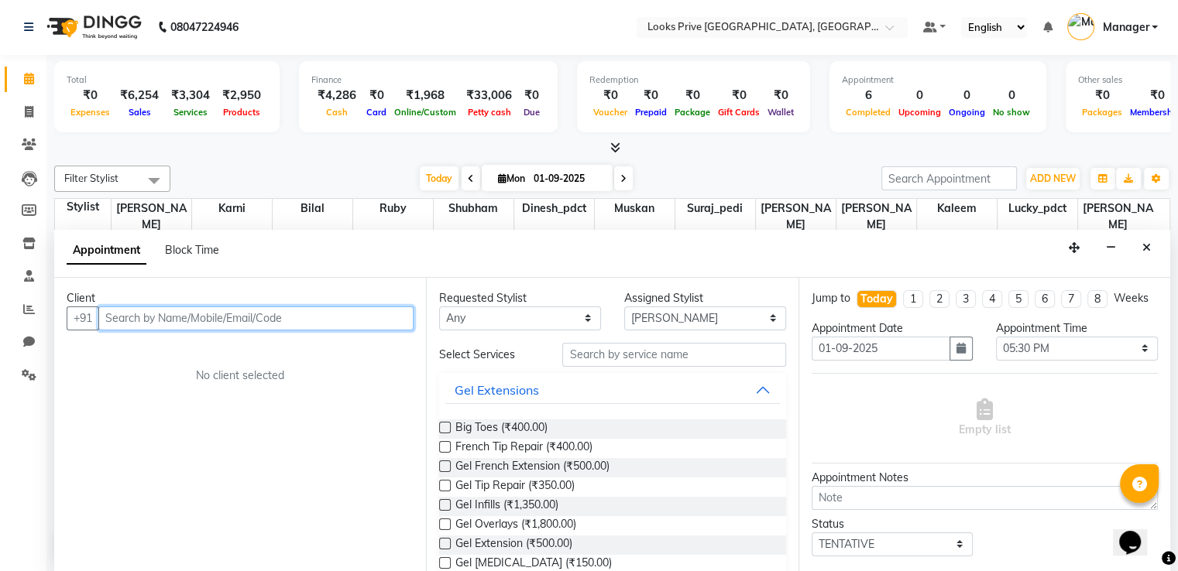
click at [161, 310] on input "text" at bounding box center [255, 319] width 315 height 24
paste input "8979120899"
type input "8979120899"
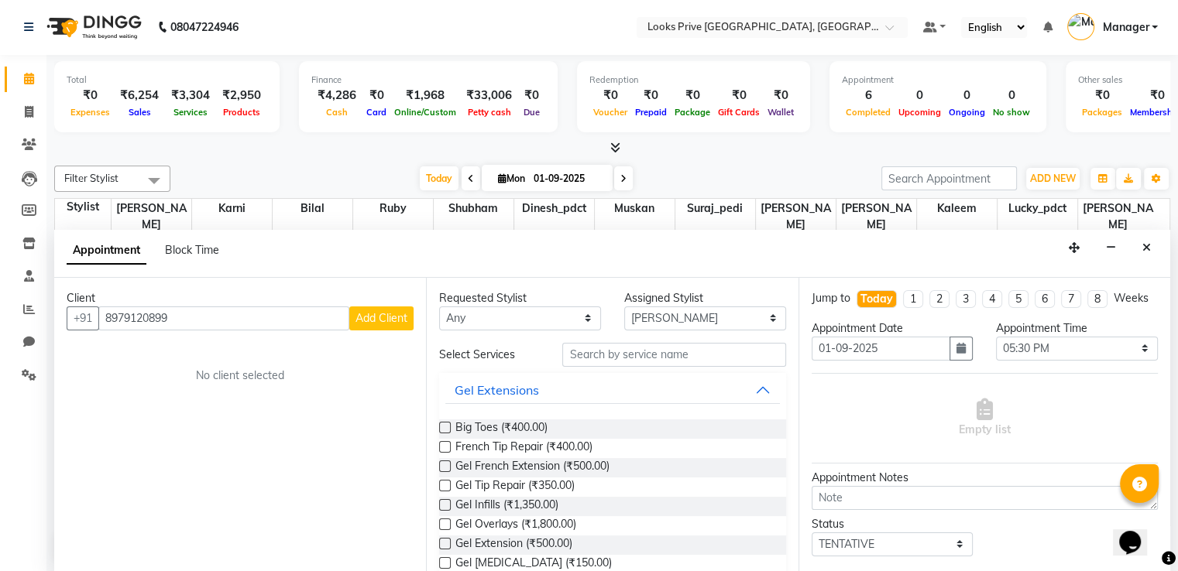
click at [363, 320] on span "Add Client" at bounding box center [381, 318] width 52 height 14
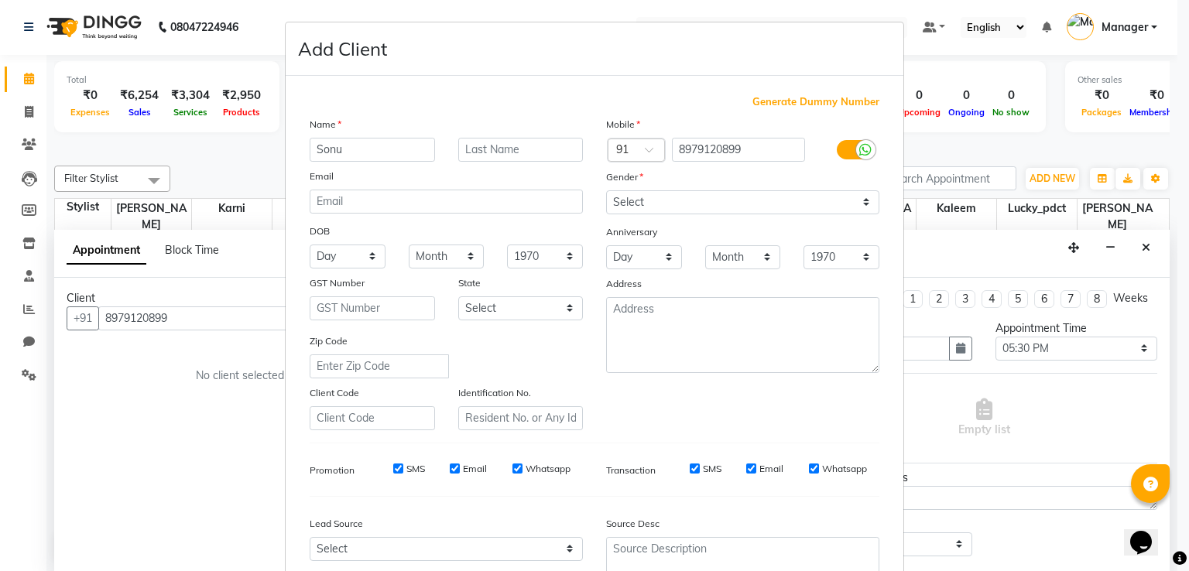
type input "Sonu"
drag, startPoint x: 678, startPoint y: 206, endPoint x: 666, endPoint y: 214, distance: 15.0
click at [678, 206] on select "Select [DEMOGRAPHIC_DATA] [DEMOGRAPHIC_DATA] Other Prefer Not To Say" at bounding box center [742, 202] width 273 height 24
select select "[DEMOGRAPHIC_DATA]"
click at [606, 191] on select "Select [DEMOGRAPHIC_DATA] [DEMOGRAPHIC_DATA] Other Prefer Not To Say" at bounding box center [742, 202] width 273 height 24
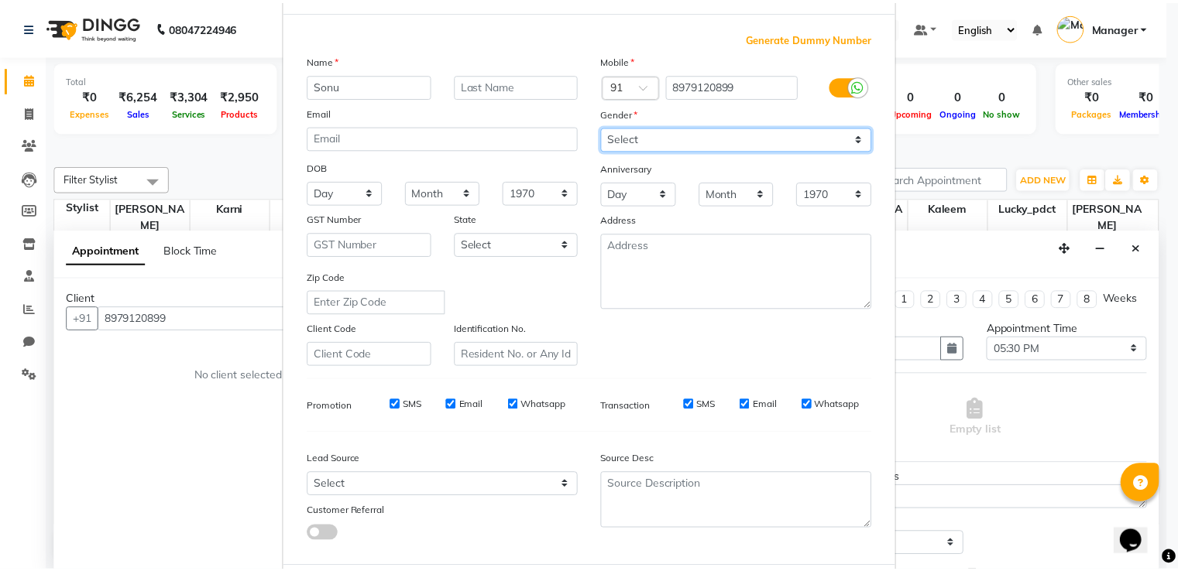
scroll to position [151, 0]
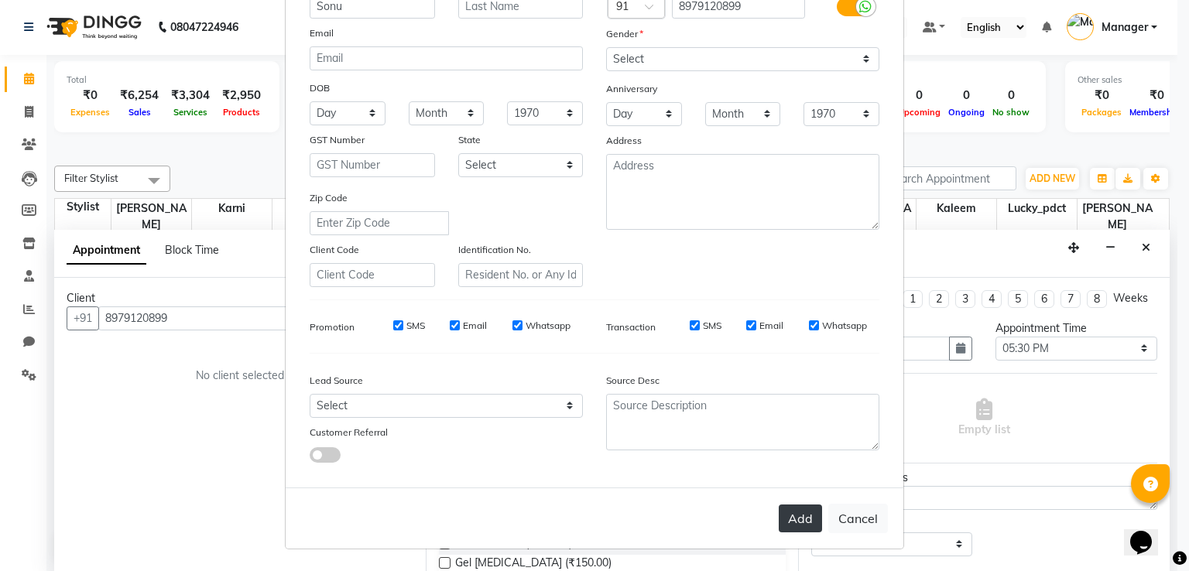
click at [805, 519] on button "Add" at bounding box center [800, 519] width 43 height 28
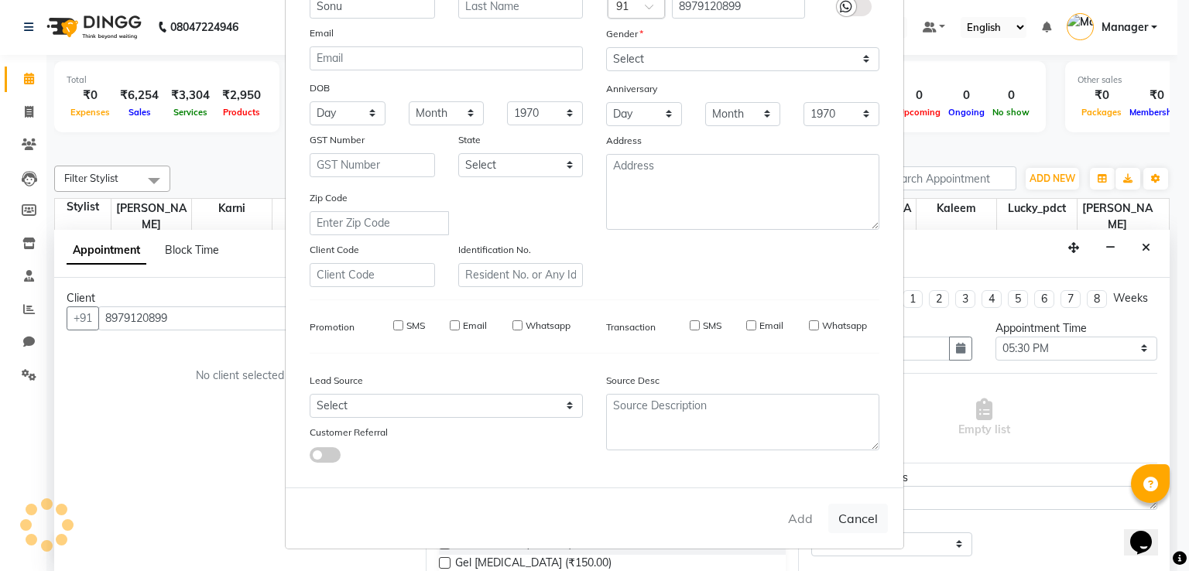
select select
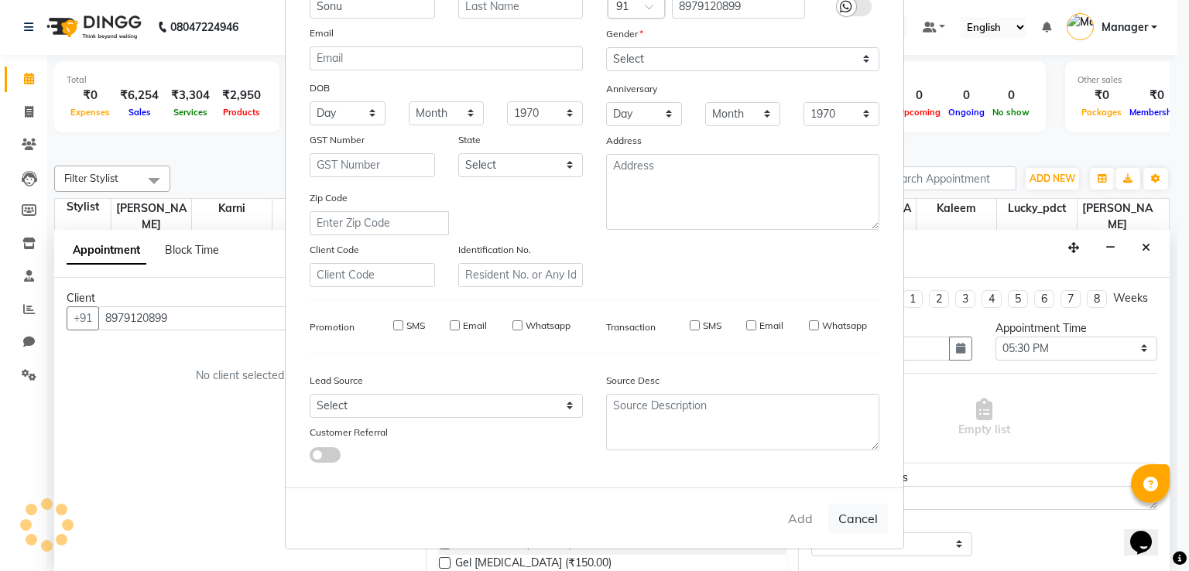
select select
checkbox input "false"
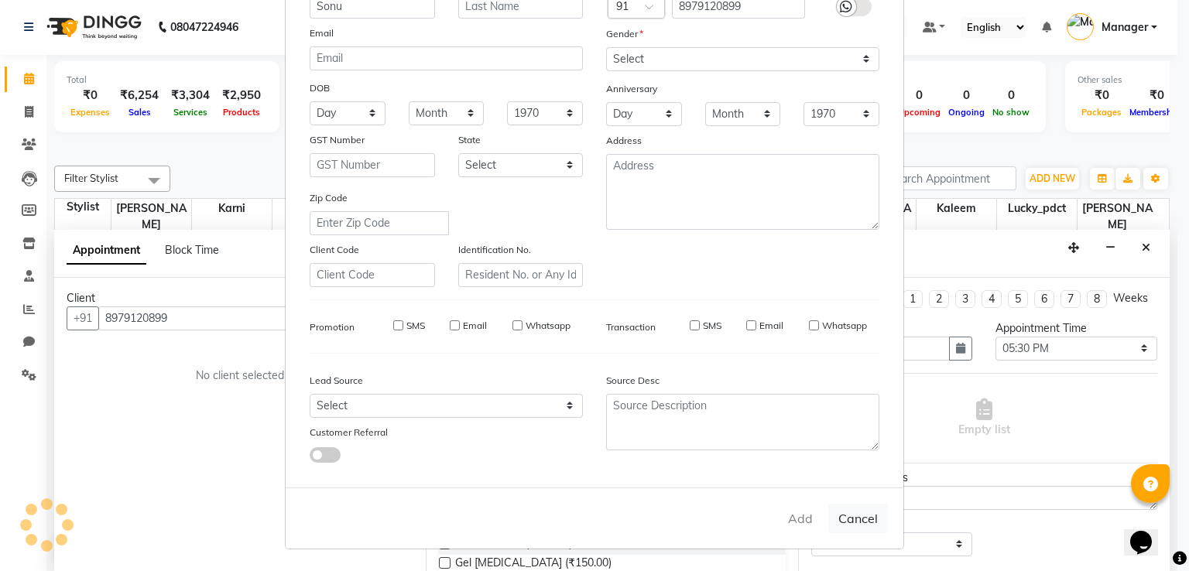
checkbox input "false"
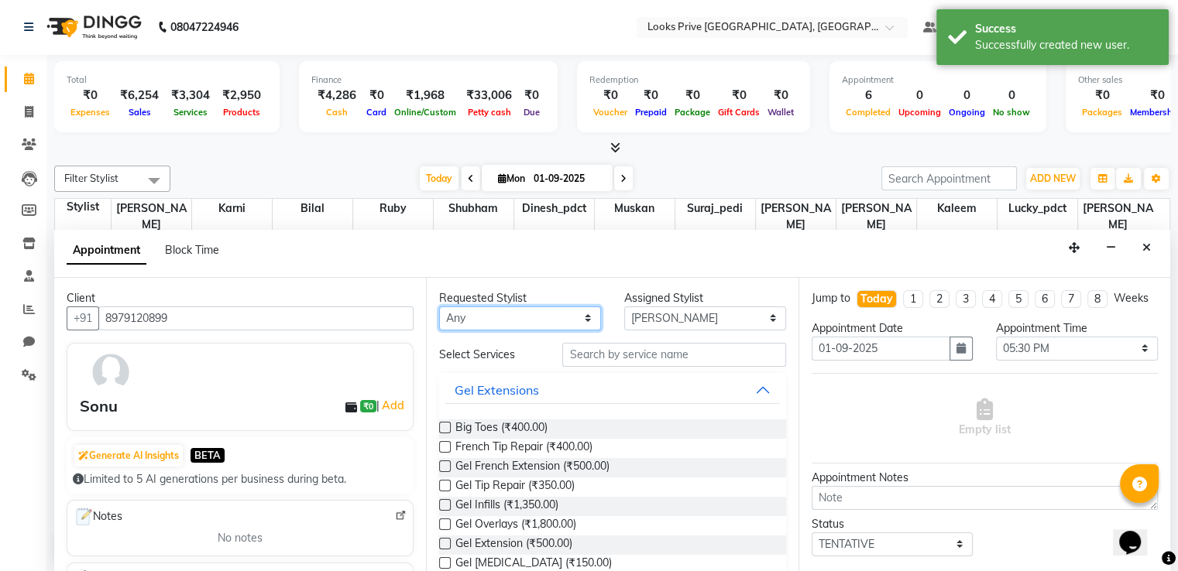
click at [524, 314] on select "Any [PERSON_NAME] [PERSON_NAME] Dinesh_pdct [PERSON_NAME] Lucky_pdct [PERSON_NA…" at bounding box center [520, 319] width 162 height 24
select select "45658"
click at [439, 307] on select "Any [PERSON_NAME] [PERSON_NAME] Dinesh_pdct [PERSON_NAME] Lucky_pdct [PERSON_NA…" at bounding box center [520, 319] width 162 height 24
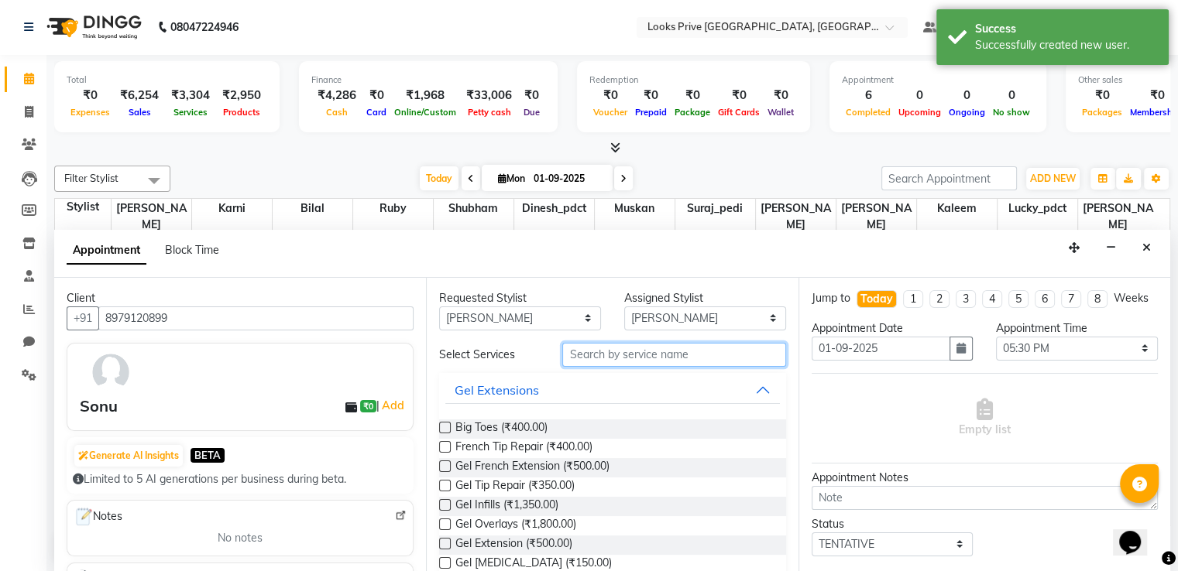
click at [657, 360] on input "text" at bounding box center [673, 355] width 223 height 24
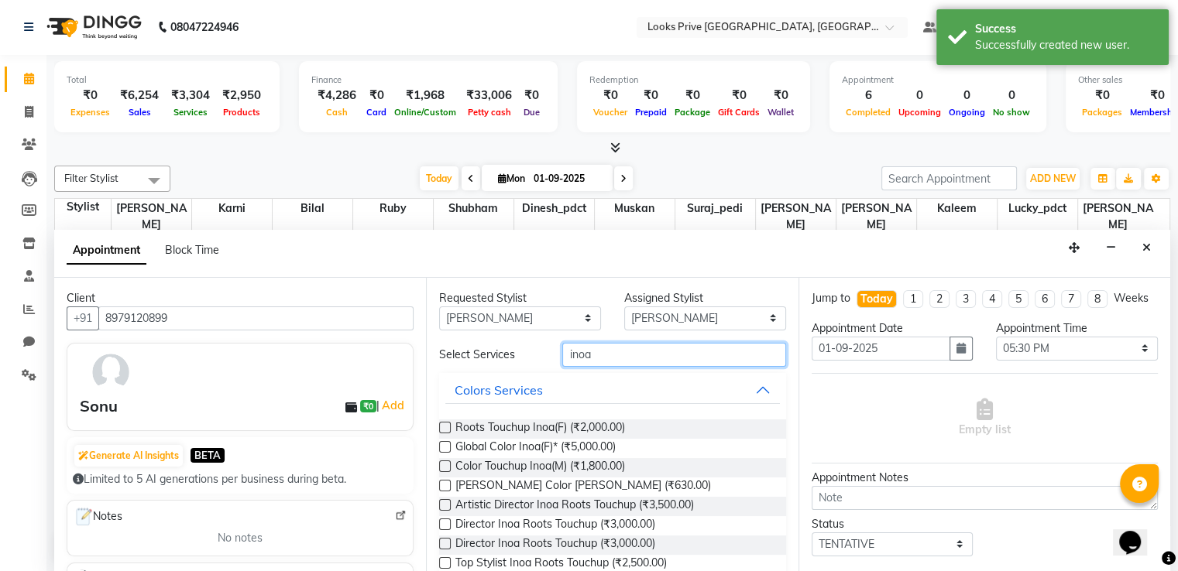
type input "inoa"
click at [447, 427] on label at bounding box center [445, 428] width 12 height 12
click at [447, 427] on input "checkbox" at bounding box center [444, 429] width 10 height 10
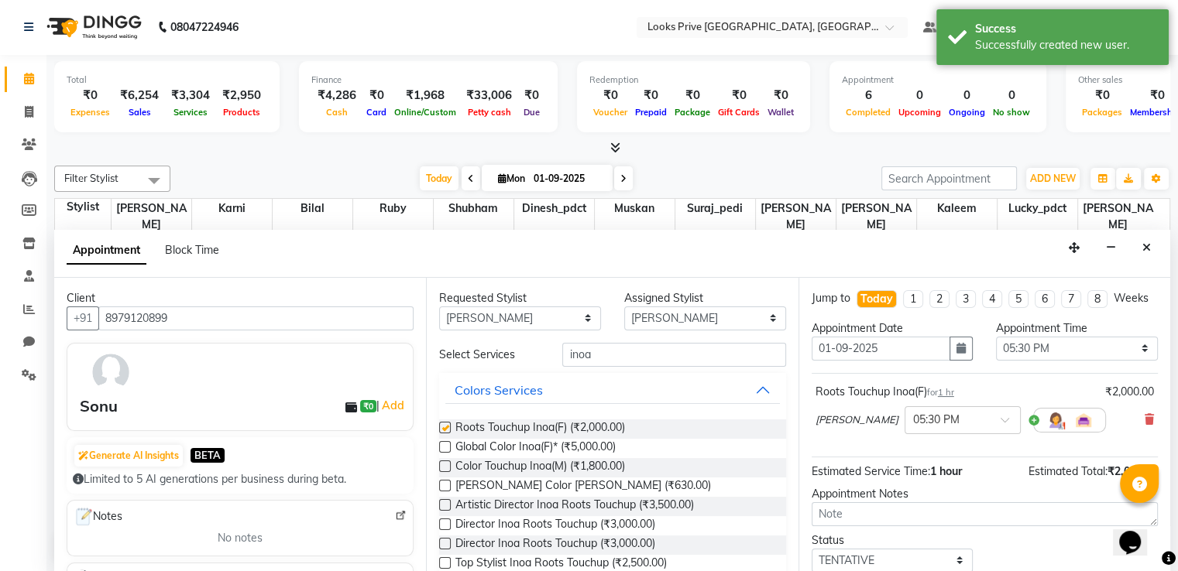
checkbox input "false"
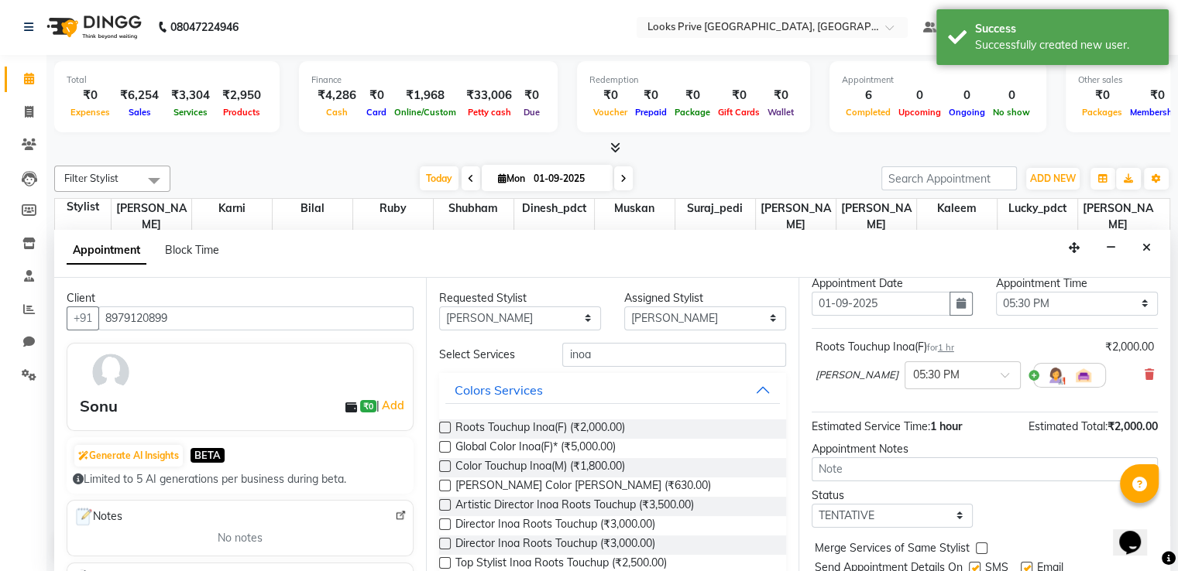
scroll to position [111, 0]
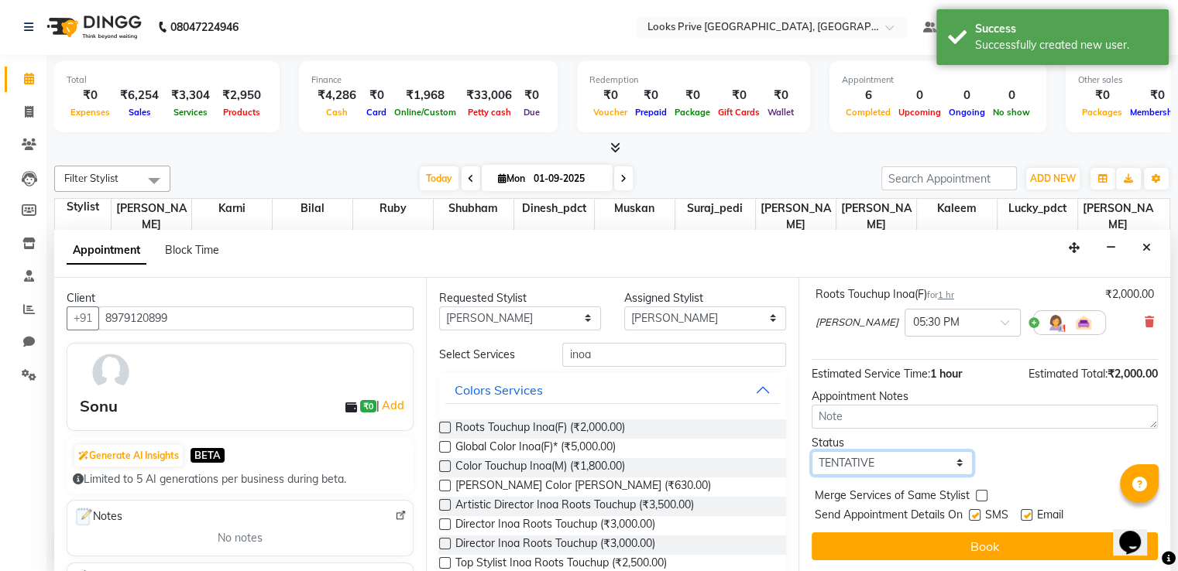
drag, startPoint x: 868, startPoint y: 463, endPoint x: 845, endPoint y: 472, distance: 25.0
click at [868, 463] on select "Select TENTATIVE CONFIRM CHECK-IN UPCOMING" at bounding box center [892, 463] width 162 height 24
select select "confirm booking"
click at [811, 451] on select "Select TENTATIVE CONFIRM CHECK-IN UPCOMING" at bounding box center [892, 463] width 162 height 24
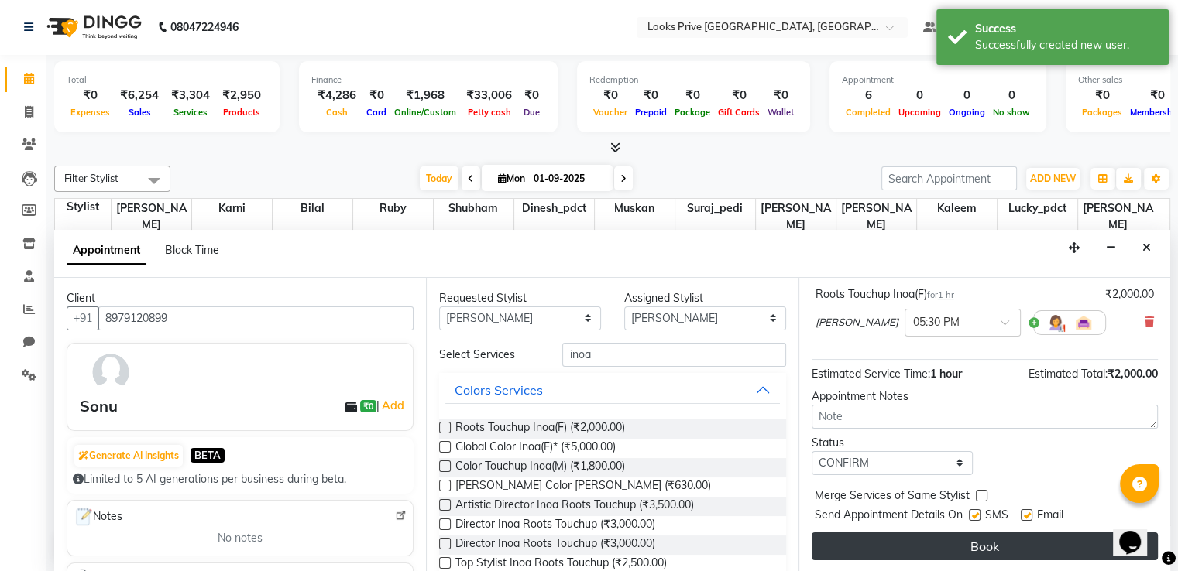
click at [870, 539] on button "Book" at bounding box center [984, 547] width 346 height 28
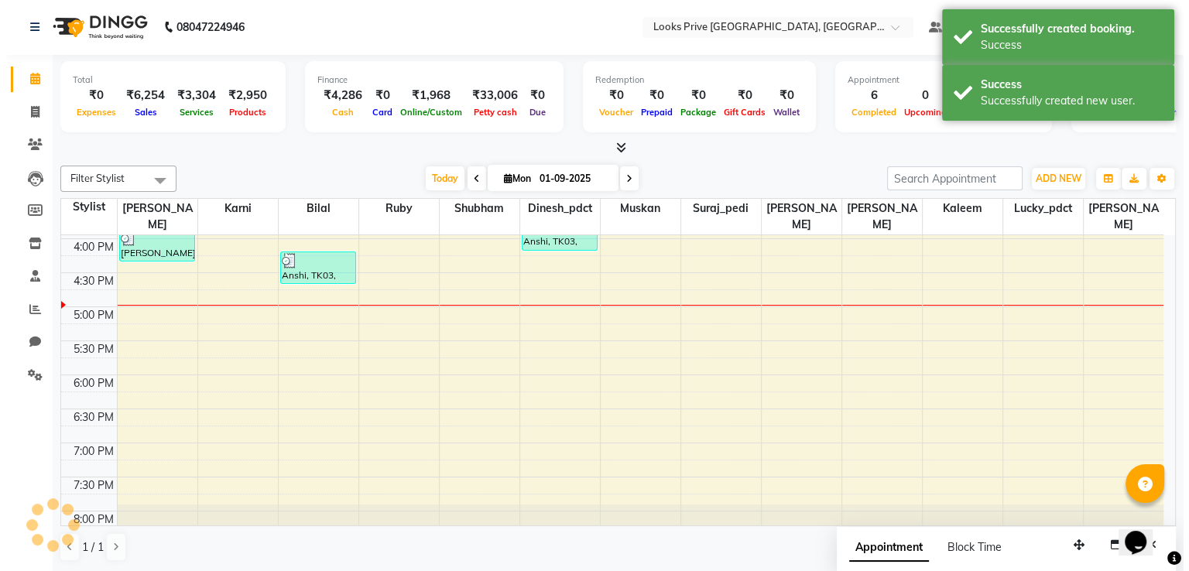
scroll to position [0, 0]
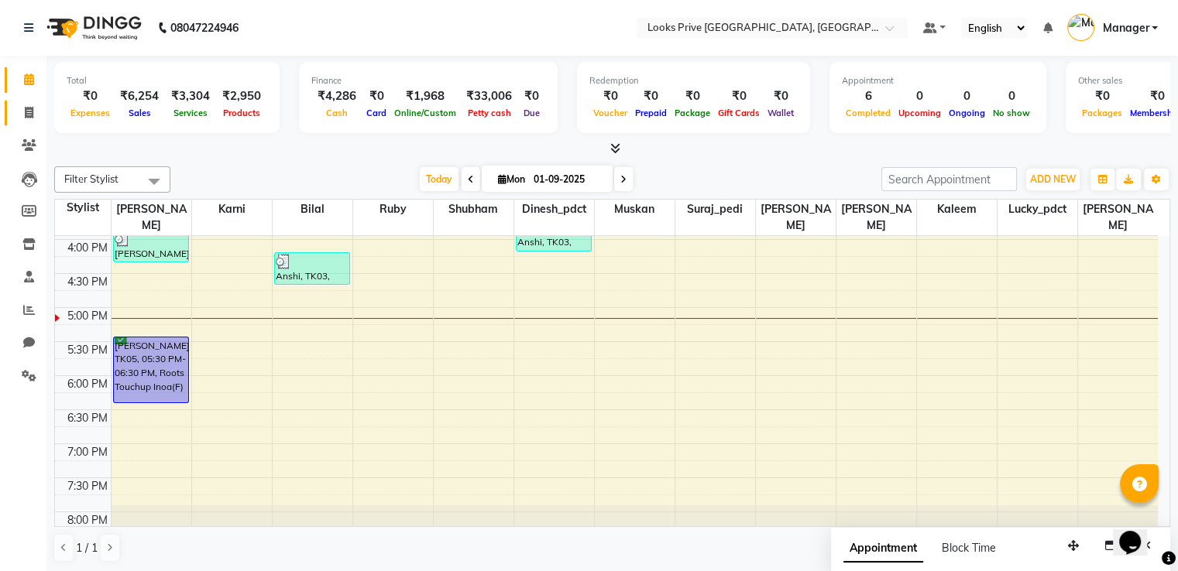
click at [30, 105] on span at bounding box center [28, 114] width 27 height 18
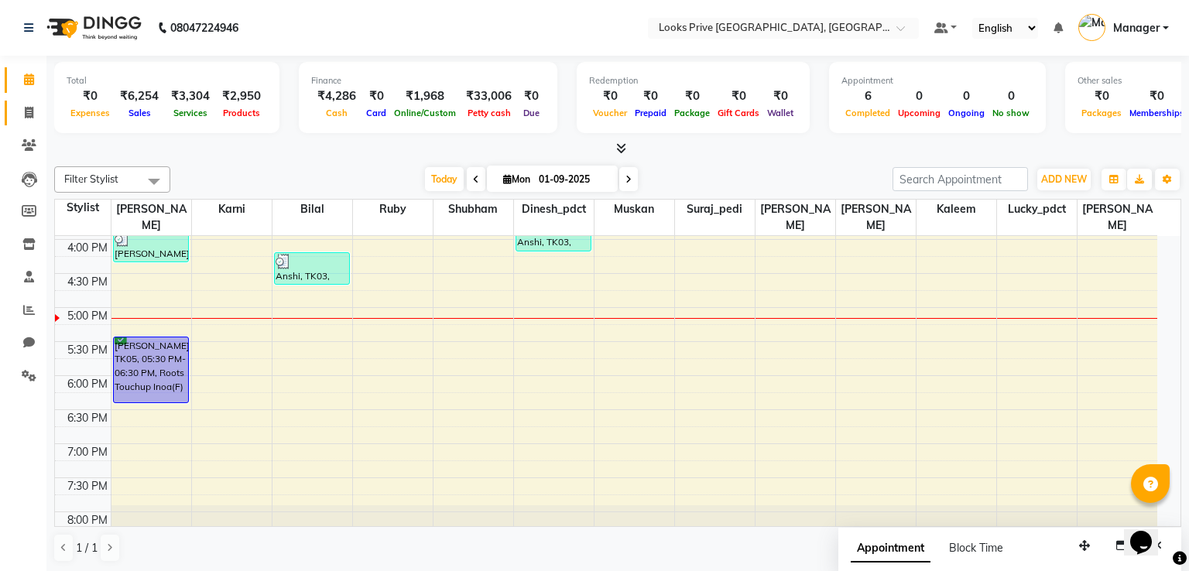
select select "service"
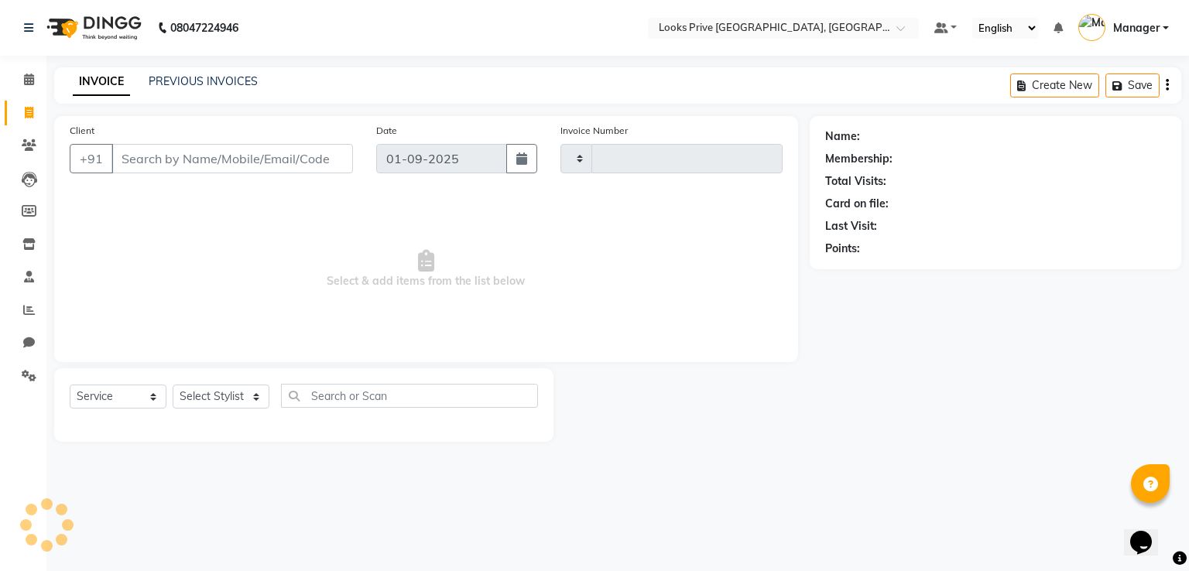
type input "2920"
select select "6205"
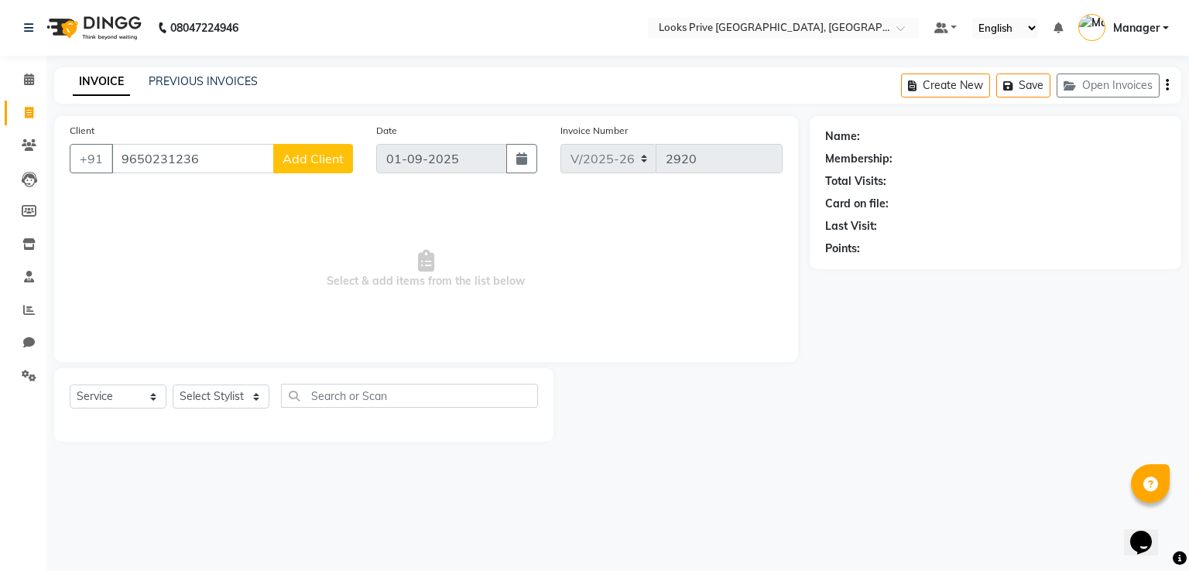
type input "9650231236"
click at [317, 153] on span "Add Client" at bounding box center [313, 158] width 61 height 15
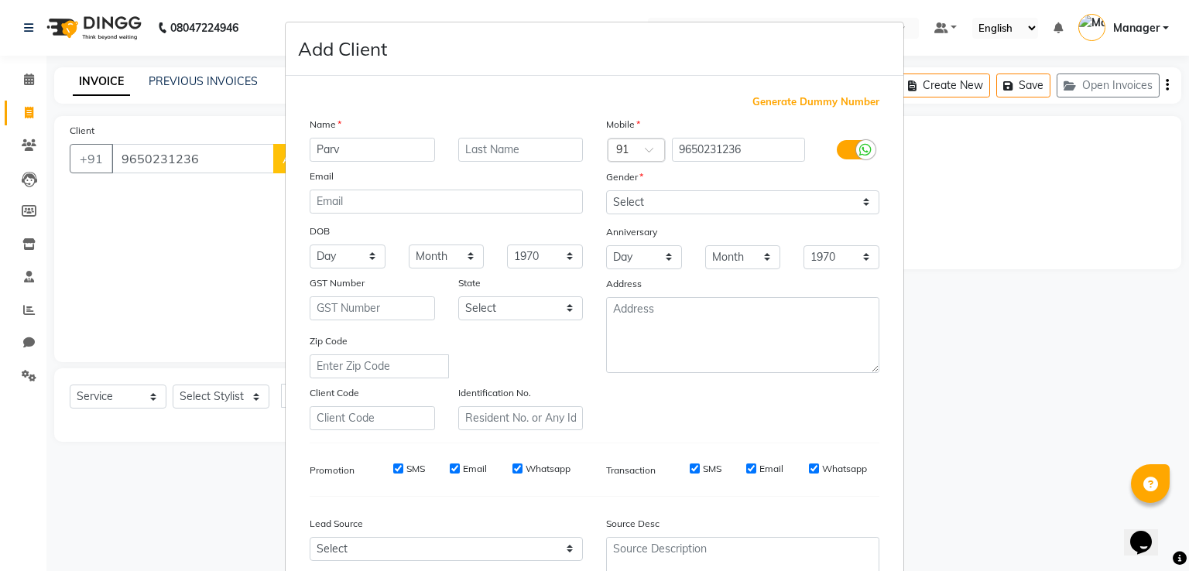
type input "Parv"
click at [686, 194] on select "Select [DEMOGRAPHIC_DATA] [DEMOGRAPHIC_DATA] Other Prefer Not To Say" at bounding box center [742, 202] width 273 height 24
select select "[DEMOGRAPHIC_DATA]"
click at [606, 191] on select "Select [DEMOGRAPHIC_DATA] [DEMOGRAPHIC_DATA] Other Prefer Not To Say" at bounding box center [742, 202] width 273 height 24
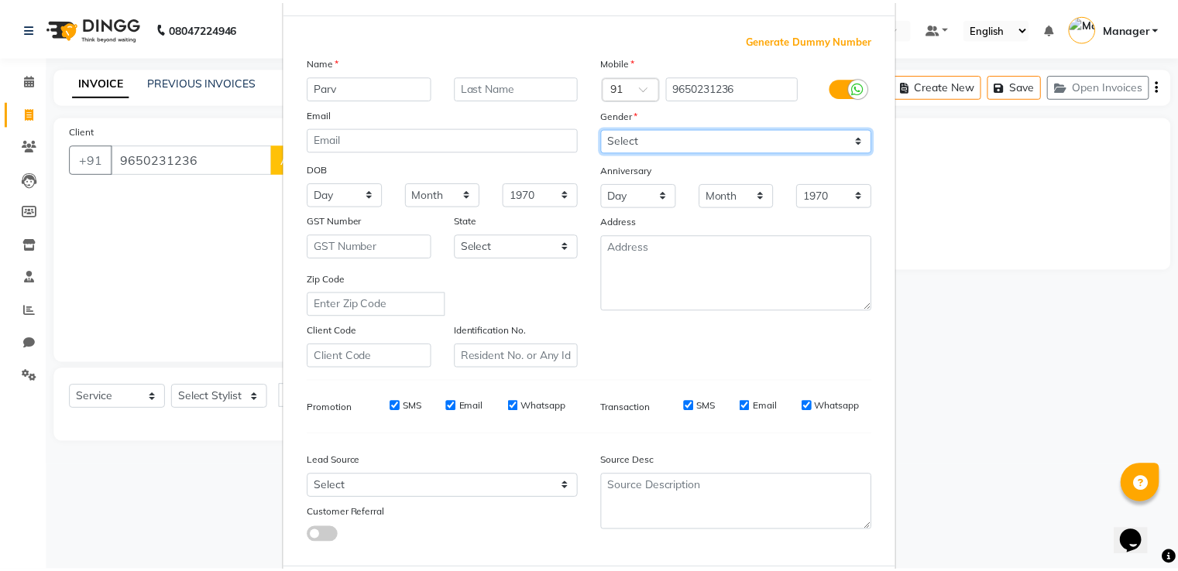
scroll to position [151, 0]
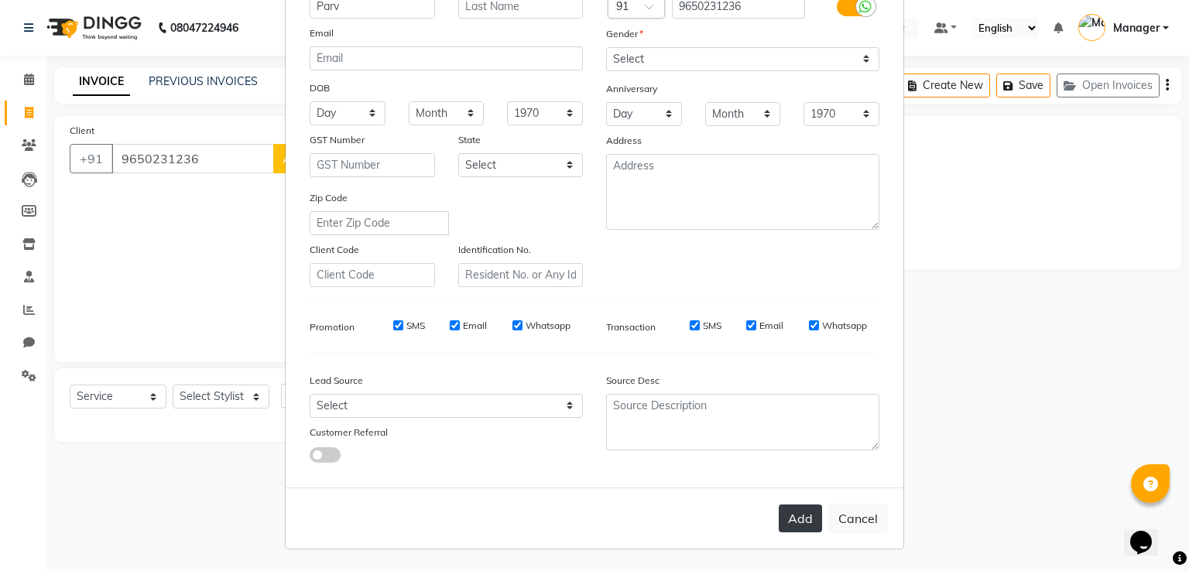
click at [809, 515] on button "Add" at bounding box center [800, 519] width 43 height 28
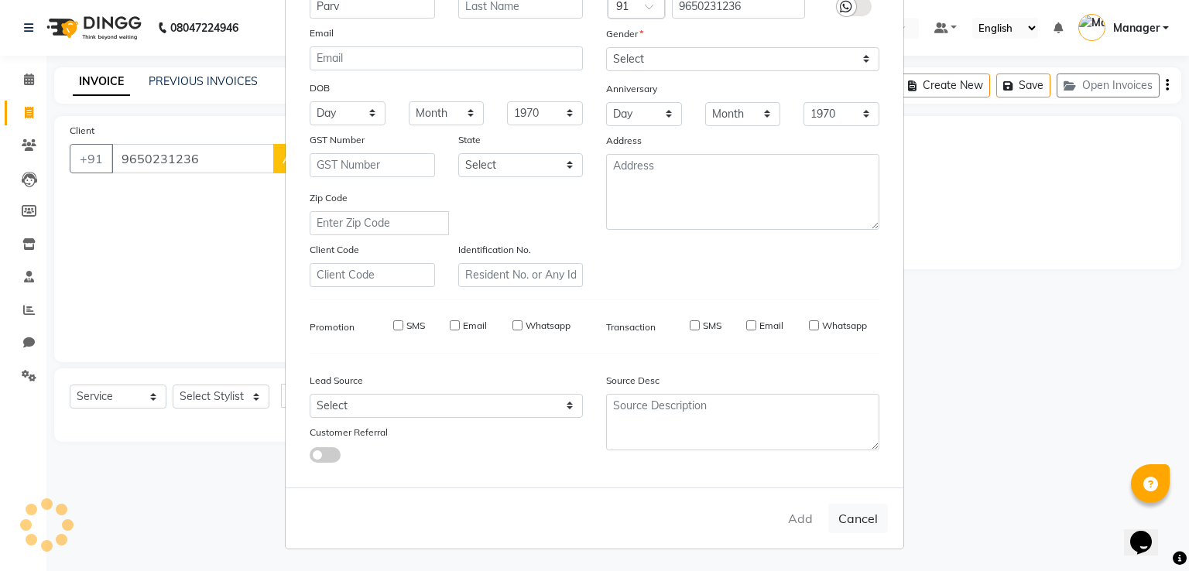
select select
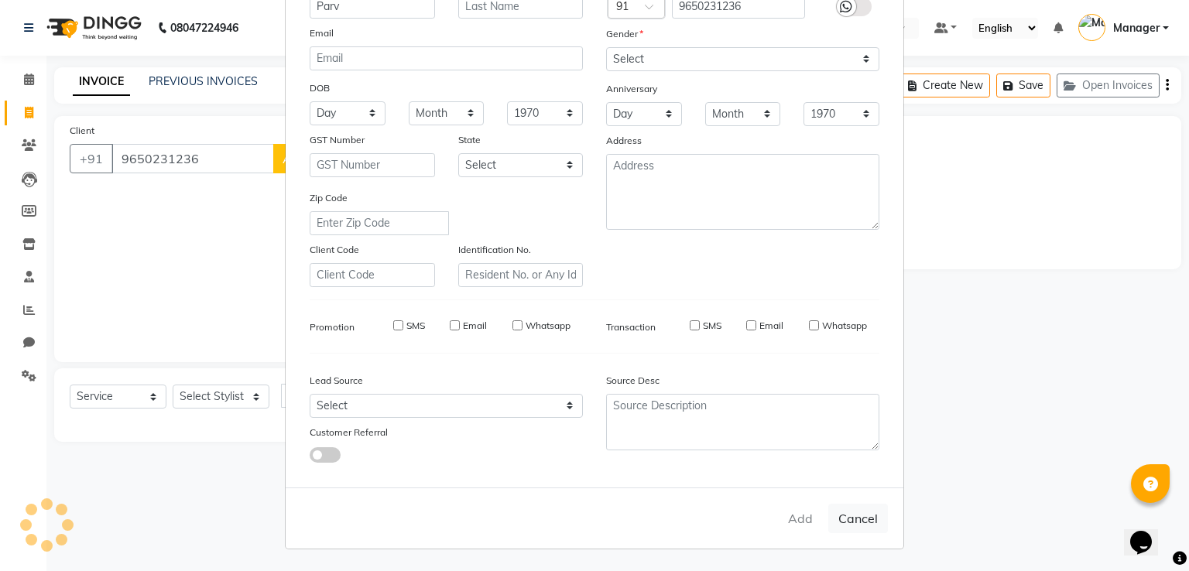
select select
checkbox input "false"
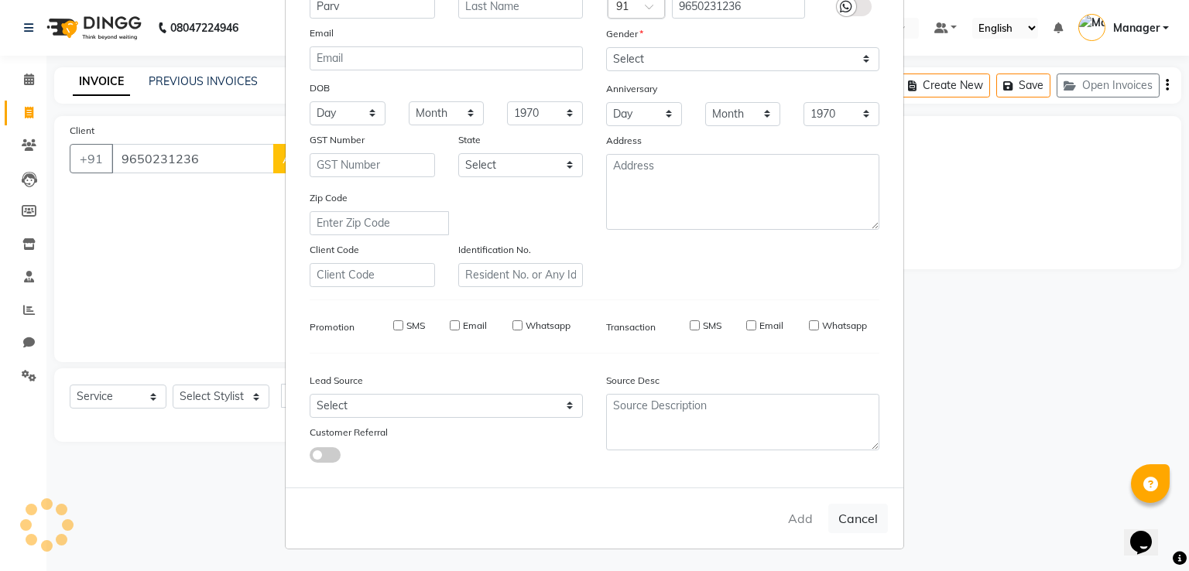
checkbox input "false"
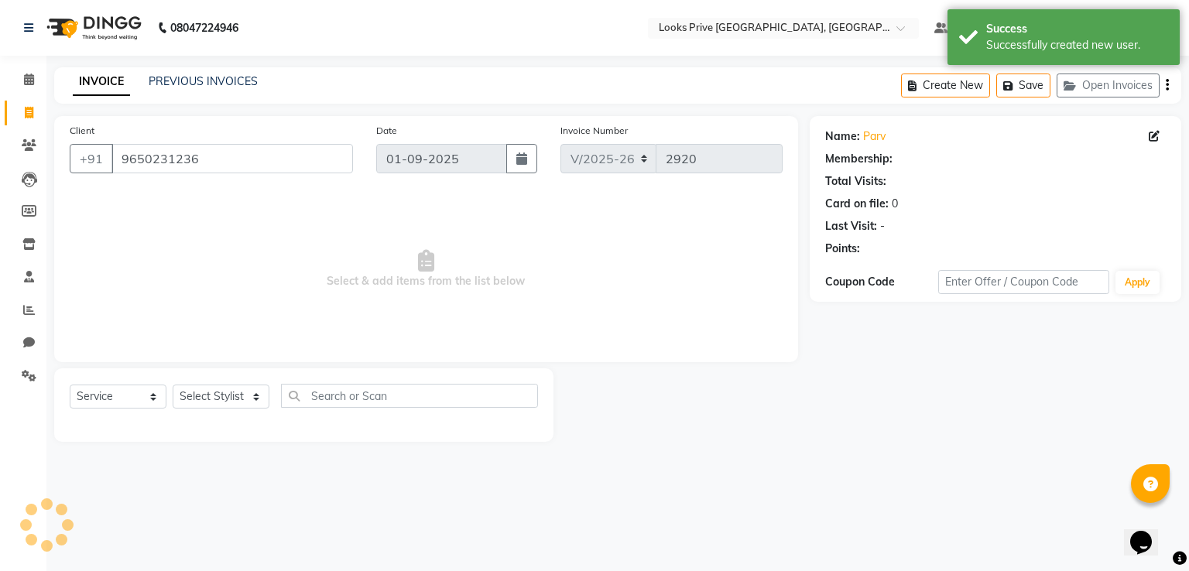
select select "1: Object"
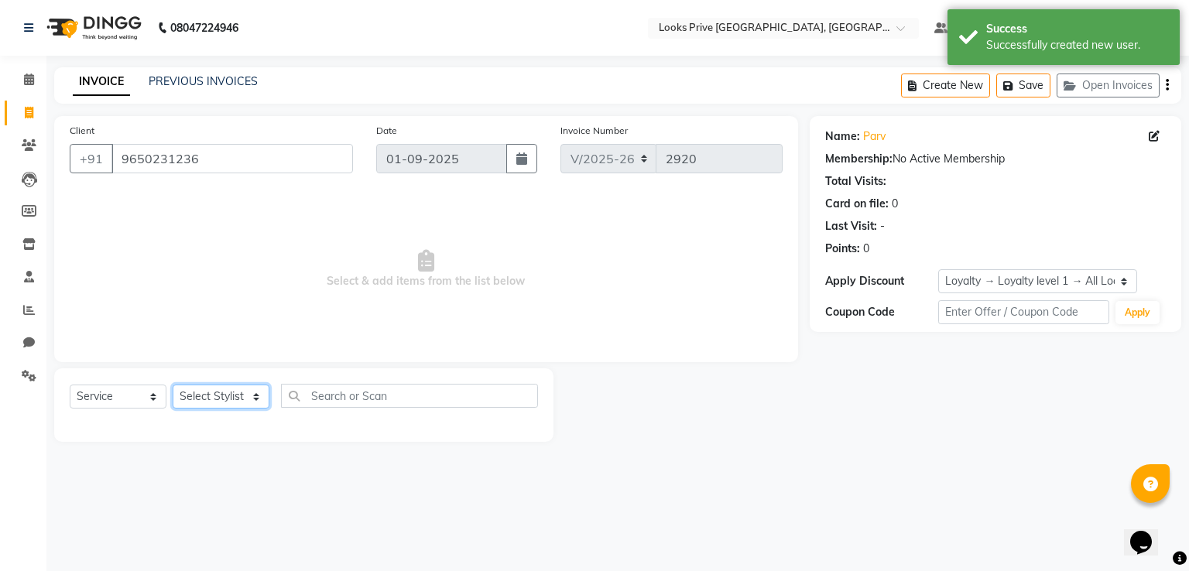
click at [229, 403] on select "Select Stylist A2R_Master [PERSON_NAME] [PERSON_NAME] Dinesh_pdct [PERSON_NAME]…" at bounding box center [221, 397] width 97 height 24
select select "45664"
click at [173, 386] on select "Select Stylist A2R_Master [PERSON_NAME] [PERSON_NAME] Dinesh_pdct [PERSON_NAME]…" at bounding box center [221, 397] width 97 height 24
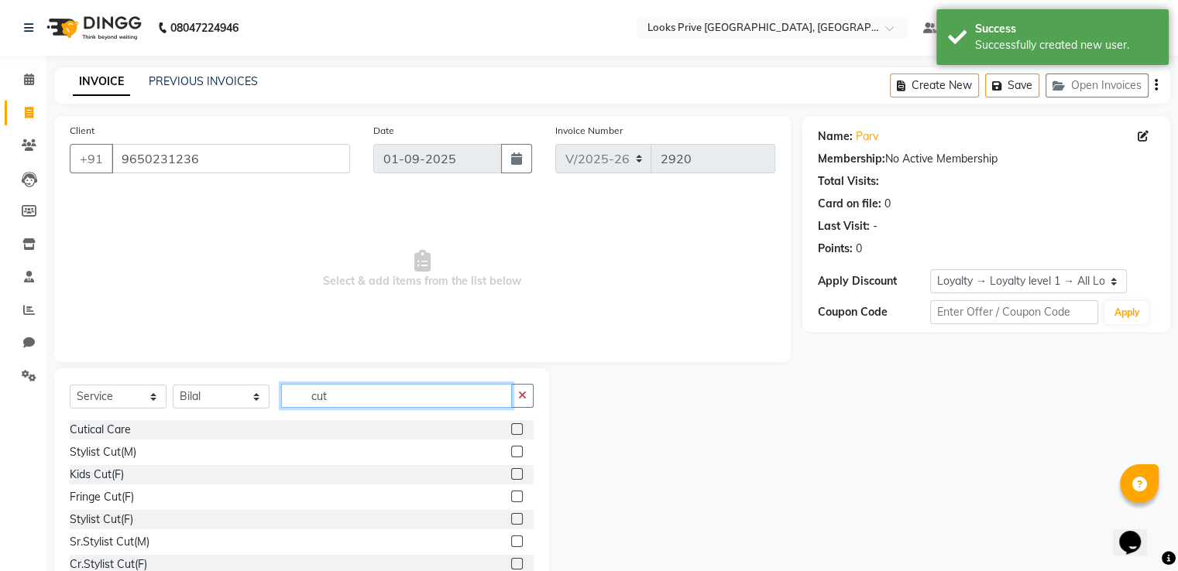
type input "cut"
click at [511, 449] on label at bounding box center [517, 452] width 12 height 12
click at [511, 449] on input "checkbox" at bounding box center [516, 453] width 10 height 10
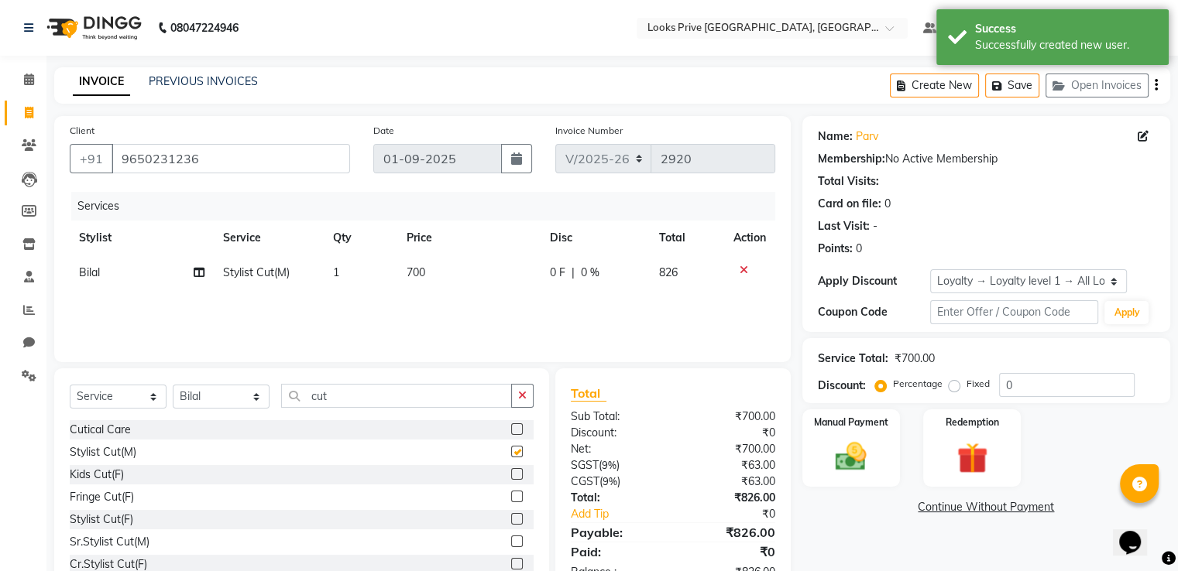
checkbox input "false"
click at [444, 273] on td "700" at bounding box center [468, 273] width 143 height 35
select select "45664"
type input "600"
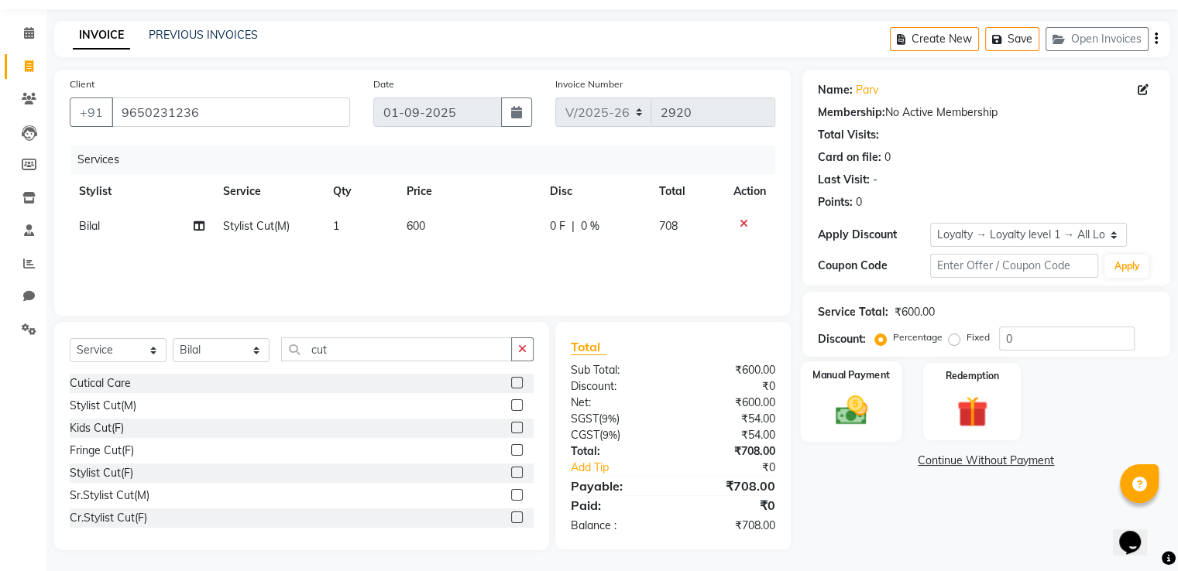
scroll to position [50, 0]
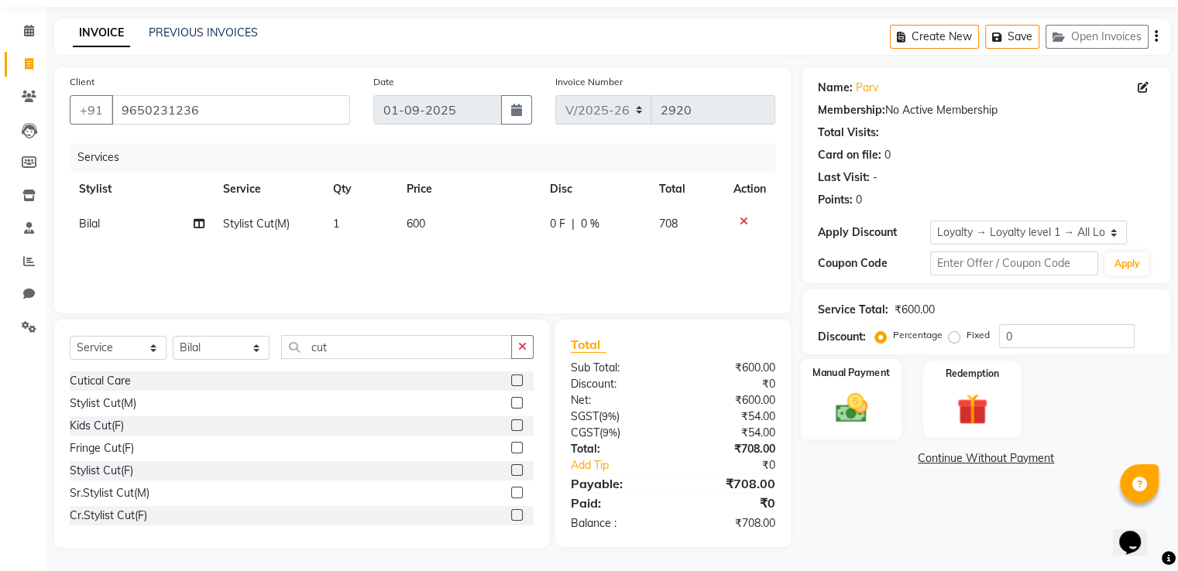
click at [825, 409] on img at bounding box center [851, 408] width 52 height 37
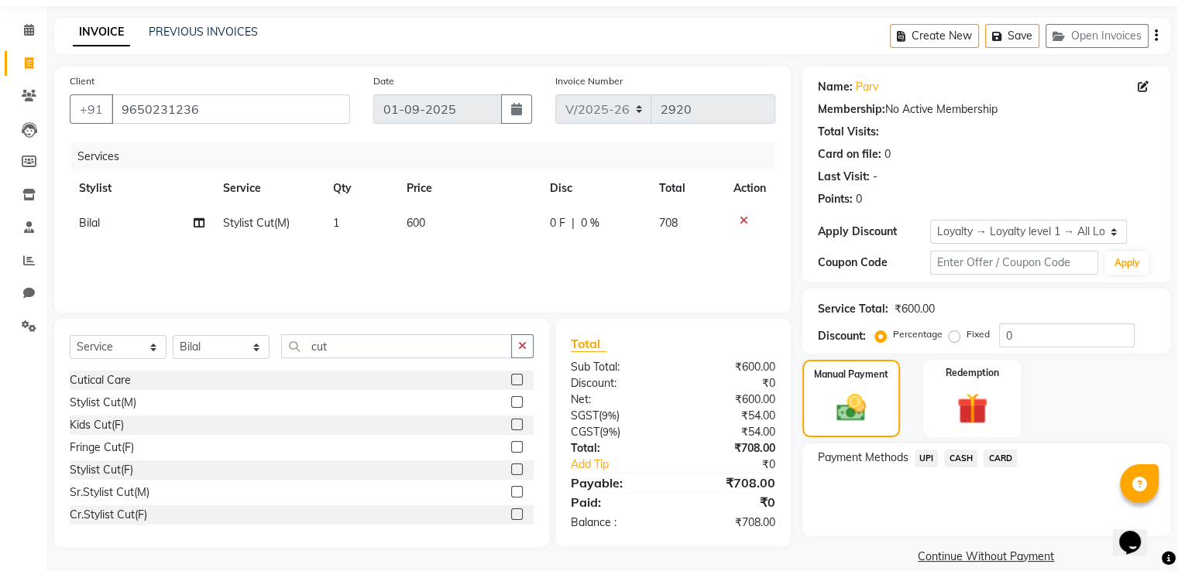
click at [920, 459] on span "UPI" at bounding box center [926, 459] width 24 height 18
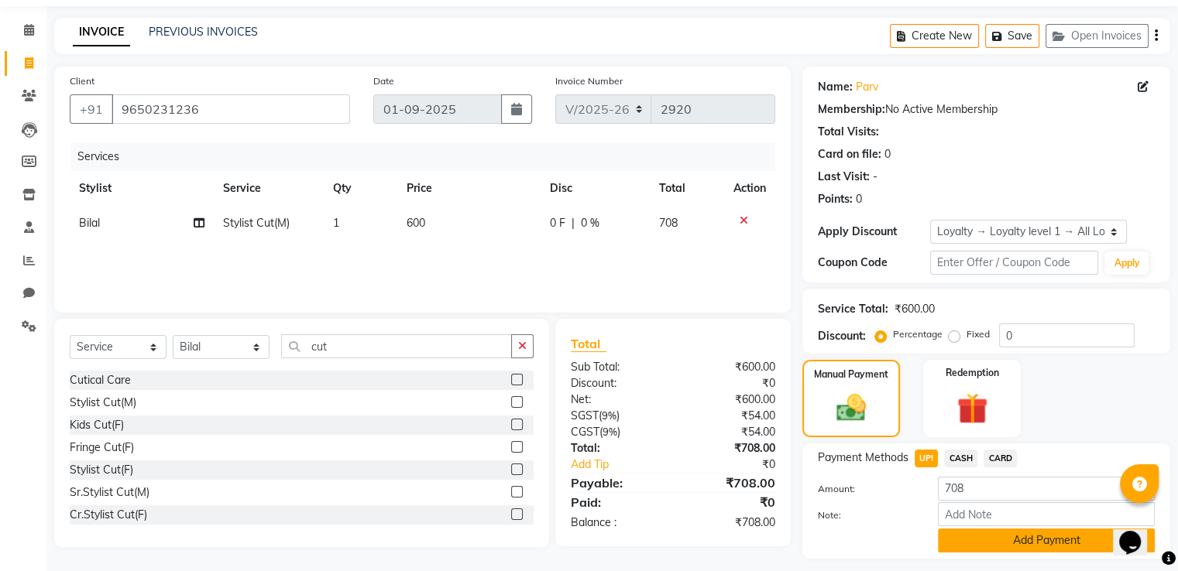
click at [965, 546] on button "Add Payment" at bounding box center [1046, 541] width 217 height 24
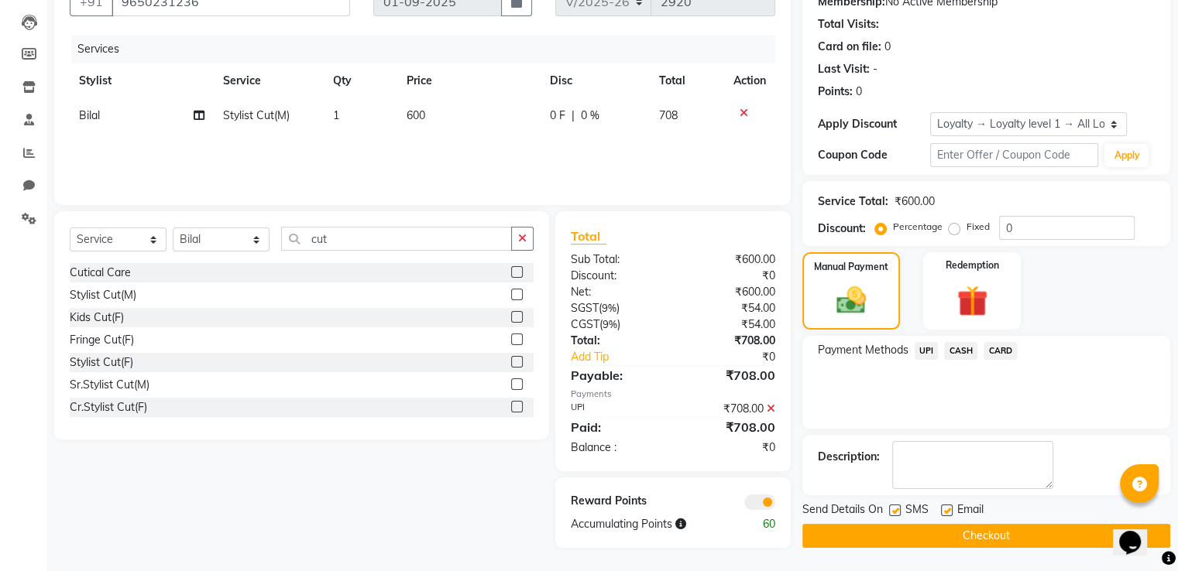
drag, startPoint x: 873, startPoint y: 533, endPoint x: 853, endPoint y: 521, distance: 23.6
click at [872, 532] on button "Checkout" at bounding box center [986, 536] width 368 height 24
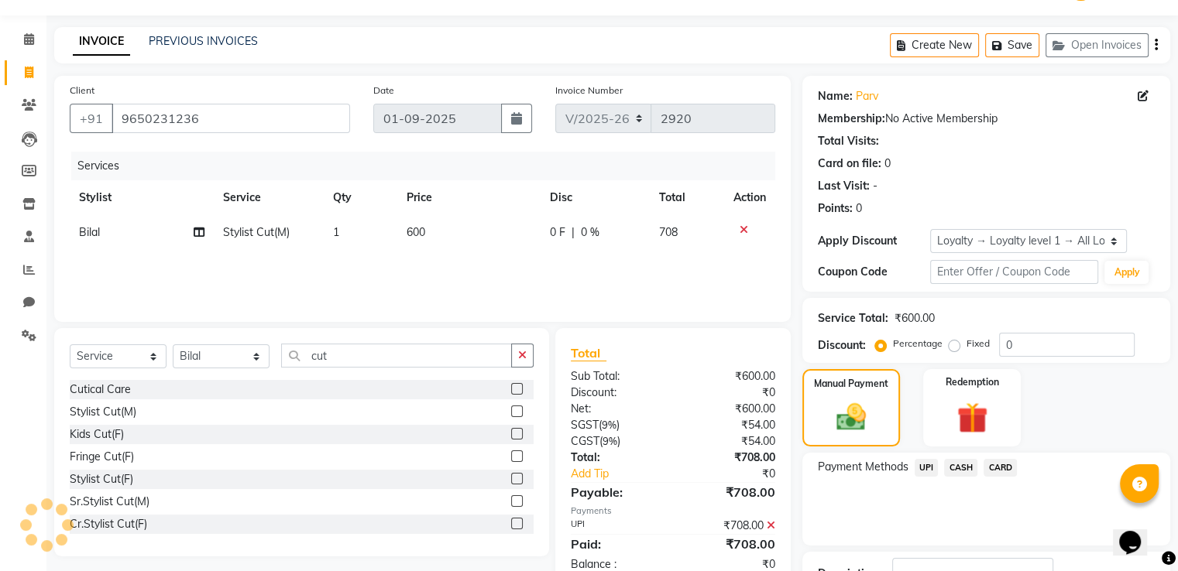
scroll to position [0, 0]
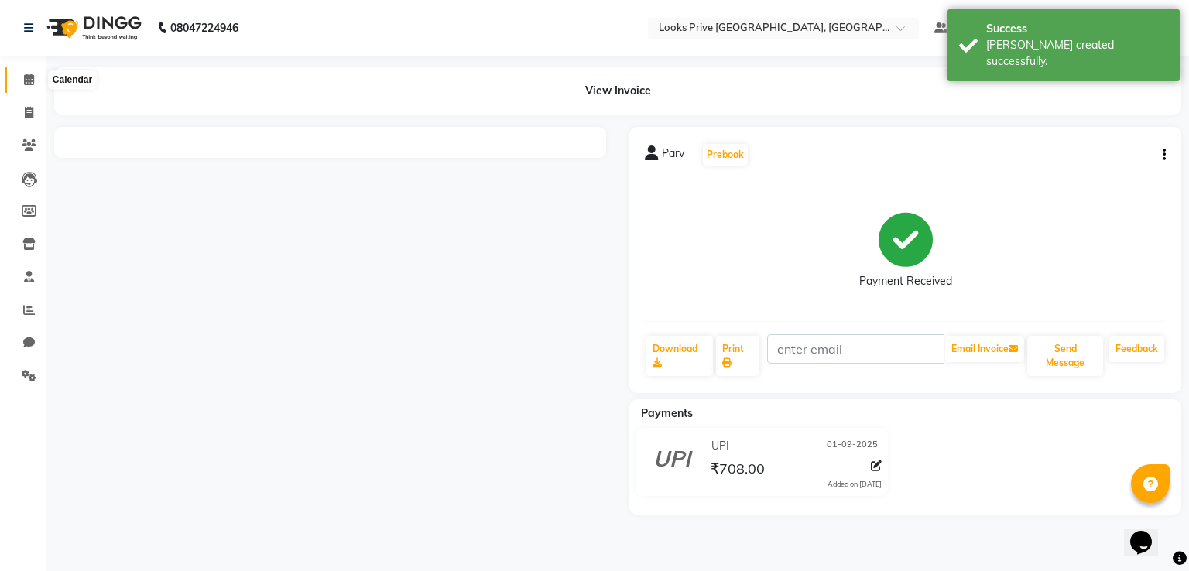
click at [15, 82] on span at bounding box center [28, 80] width 27 height 18
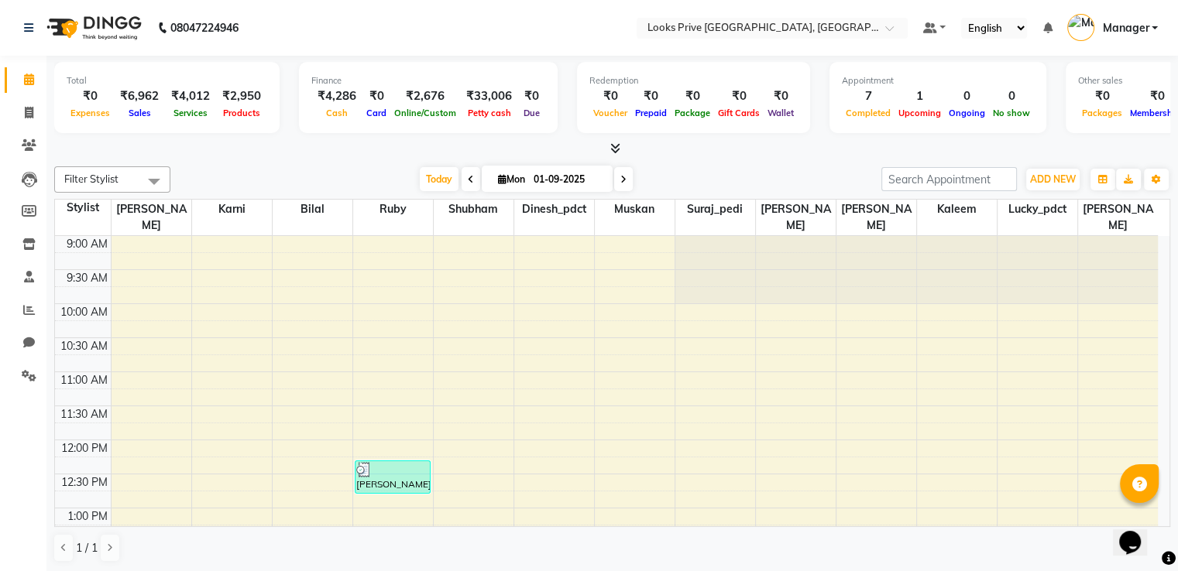
click at [613, 146] on icon at bounding box center [615, 148] width 10 height 12
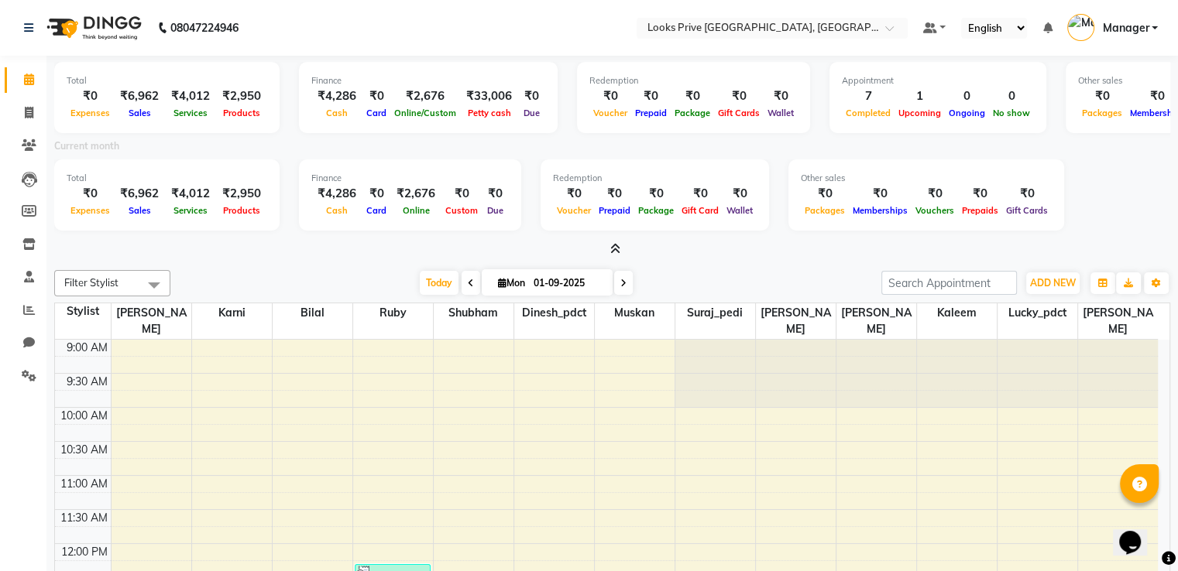
click at [610, 249] on icon at bounding box center [615, 249] width 10 height 12
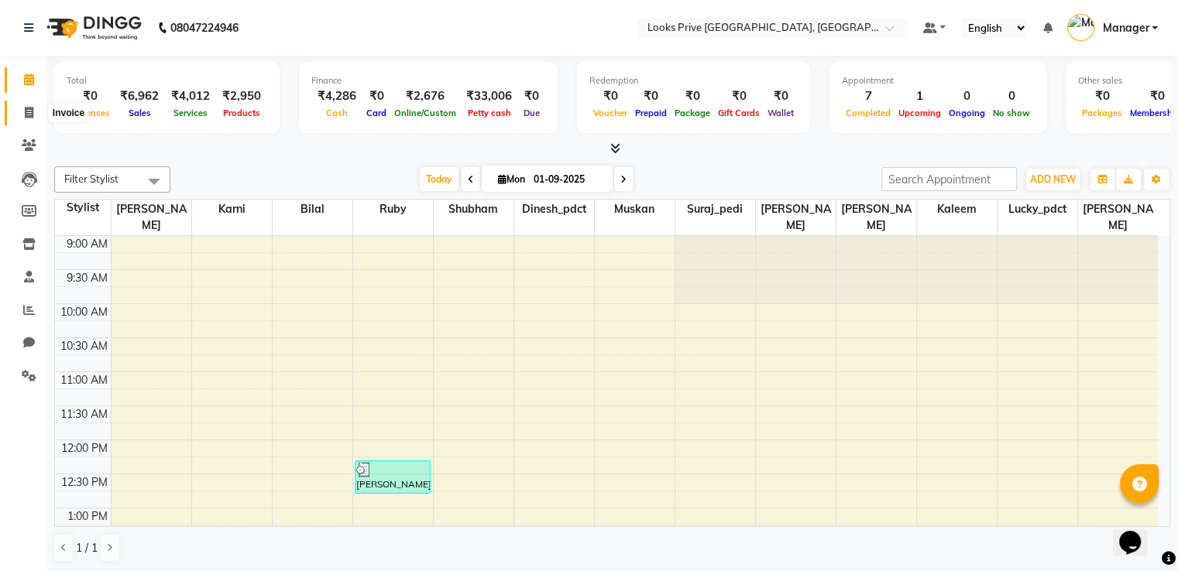
click at [25, 111] on icon at bounding box center [29, 113] width 9 height 12
select select "service"
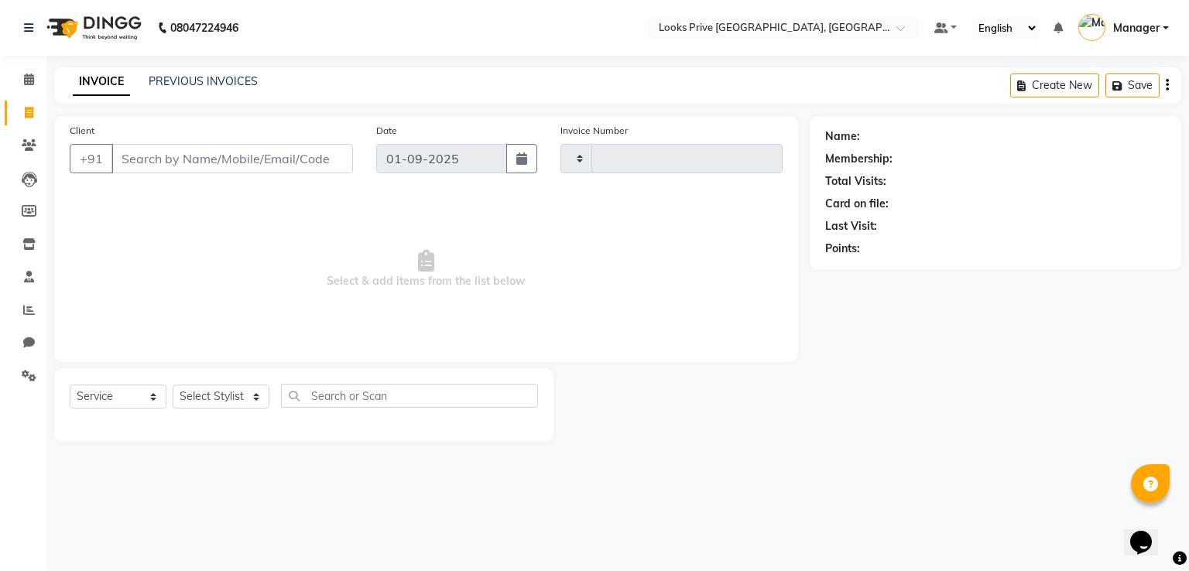
type input "2921"
select select "6205"
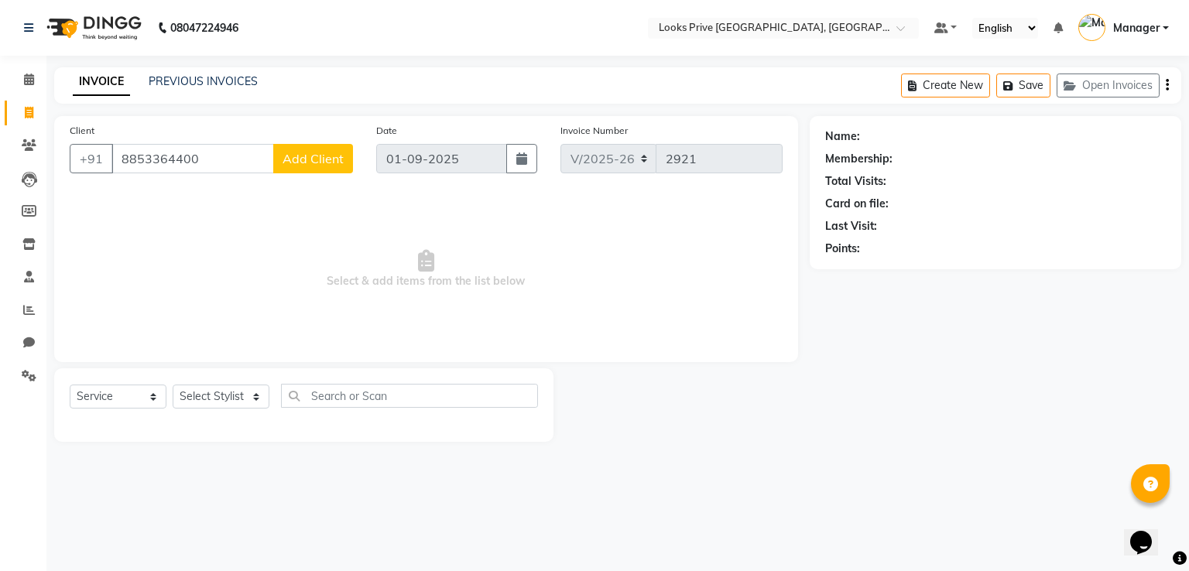
type input "8853364400"
click at [344, 159] on span "Add Client" at bounding box center [313, 158] width 61 height 15
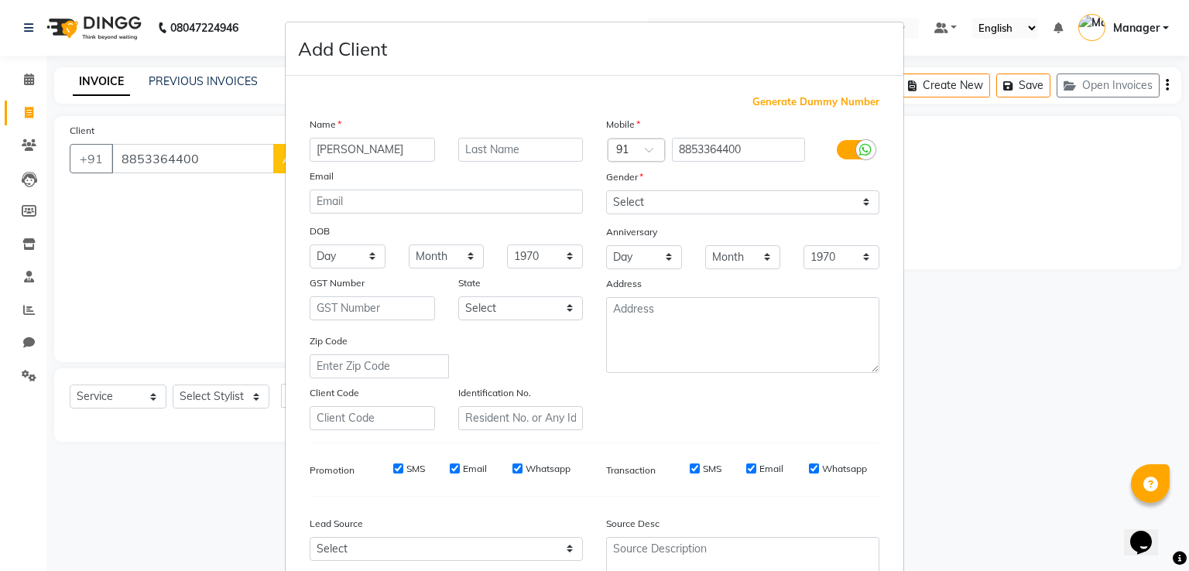
type input "[PERSON_NAME]"
click at [626, 202] on select "Select [DEMOGRAPHIC_DATA] [DEMOGRAPHIC_DATA] Other Prefer Not To Say" at bounding box center [742, 202] width 273 height 24
select select "[DEMOGRAPHIC_DATA]"
click at [606, 191] on select "Select [DEMOGRAPHIC_DATA] [DEMOGRAPHIC_DATA] Other Prefer Not To Say" at bounding box center [742, 202] width 273 height 24
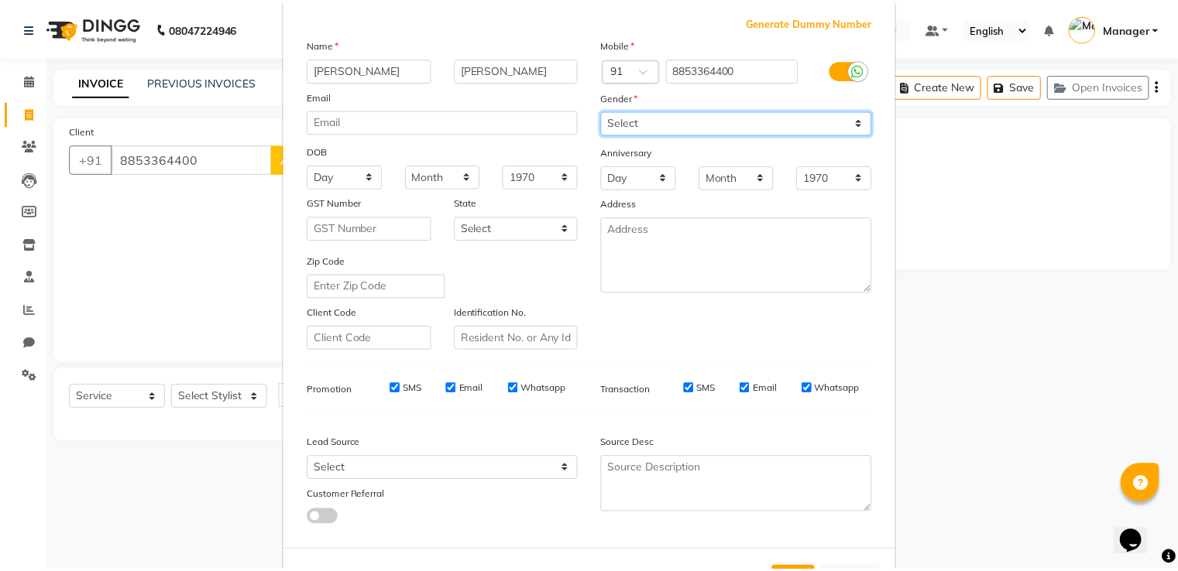
scroll to position [151, 0]
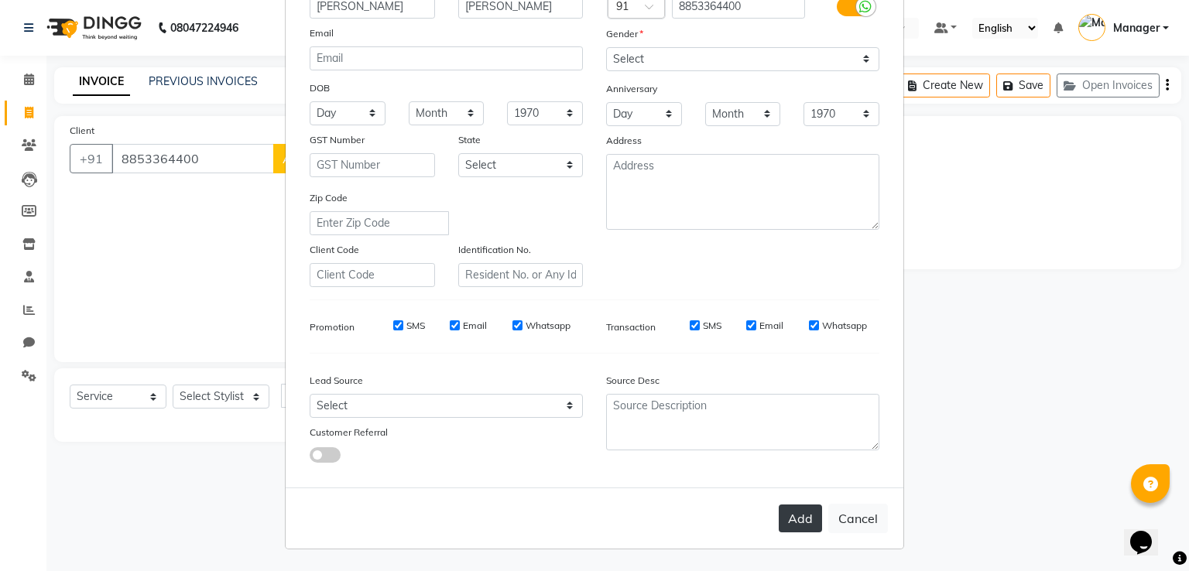
click at [799, 517] on button "Add" at bounding box center [800, 519] width 43 height 28
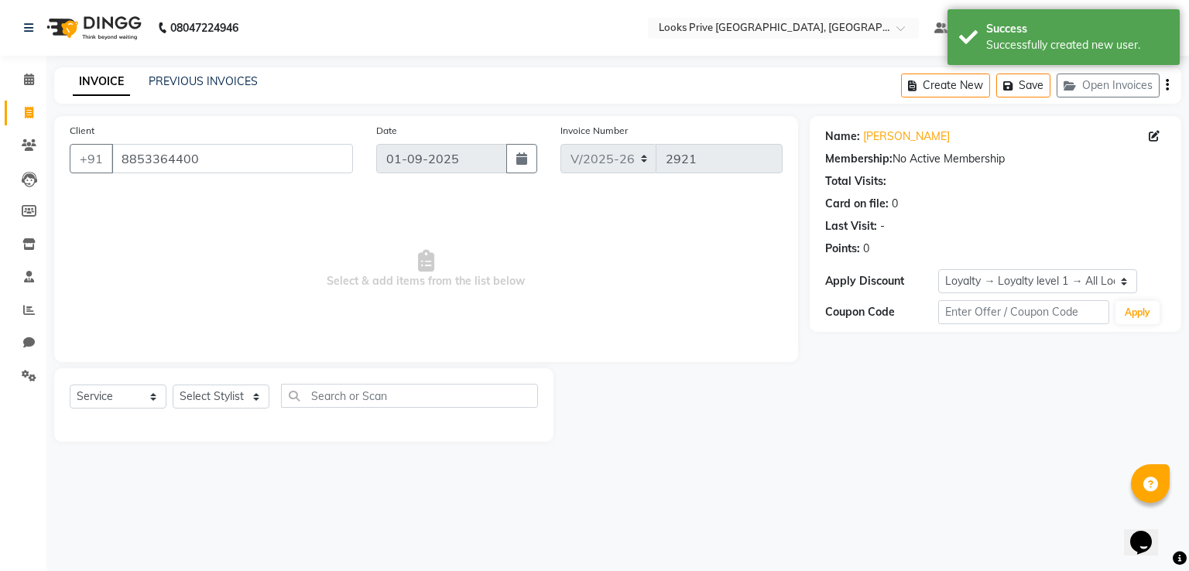
click at [218, 385] on div "Select Service Product Membership Package Voucher Prepaid Gift Card Select Styl…" at bounding box center [304, 402] width 468 height 36
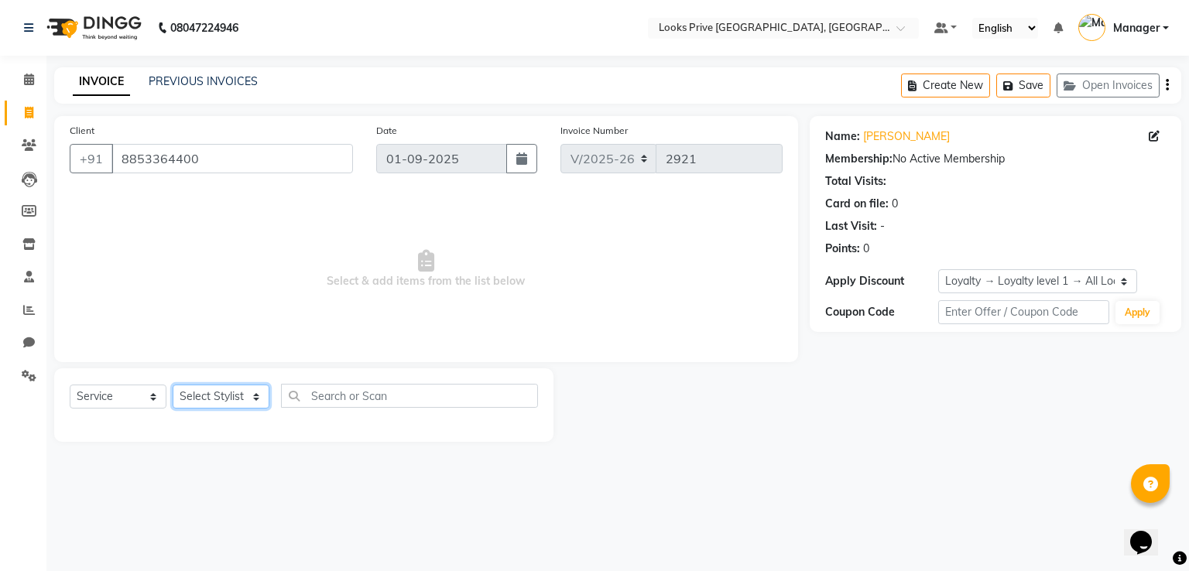
click at [220, 390] on select "Select Stylist A2R_Master [PERSON_NAME] [PERSON_NAME] Dinesh_pdct [PERSON_NAME]…" at bounding box center [221, 397] width 97 height 24
click at [173, 386] on select "Select Stylist A2R_Master [PERSON_NAME] [PERSON_NAME] Dinesh_pdct [PERSON_NAME]…" at bounding box center [221, 397] width 97 height 24
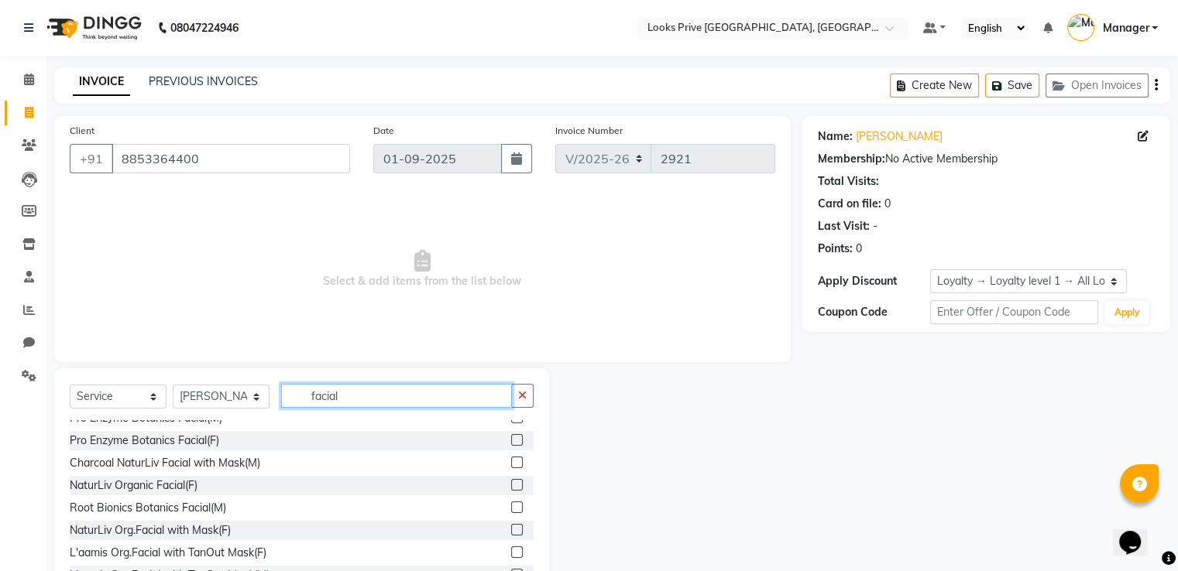
scroll to position [465, 0]
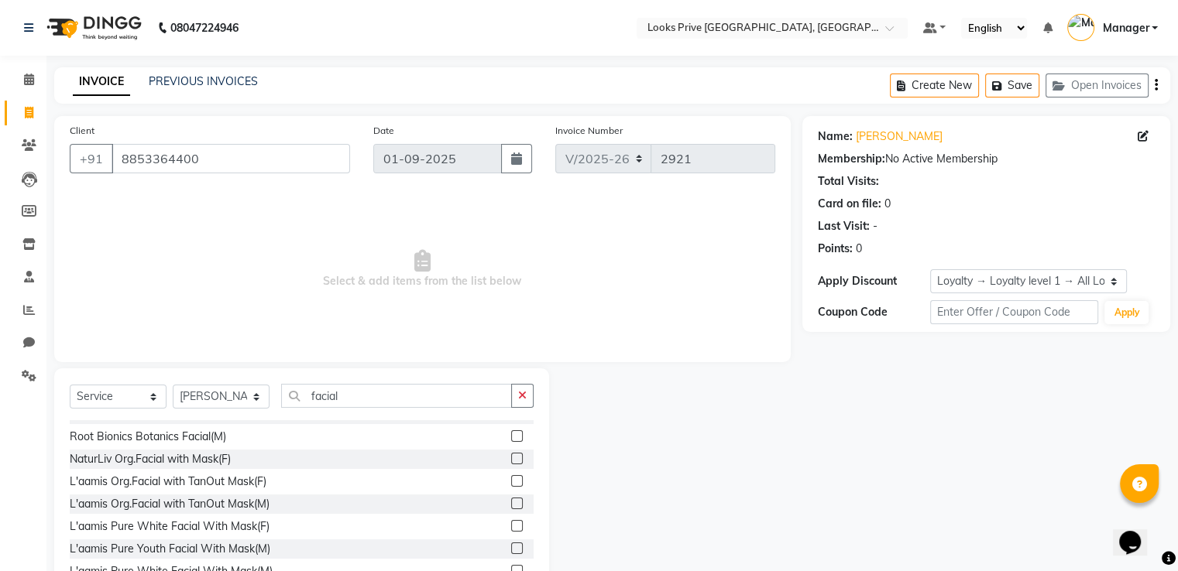
click at [511, 502] on label at bounding box center [517, 504] width 12 height 12
click at [511, 502] on input "checkbox" at bounding box center [516, 504] width 10 height 10
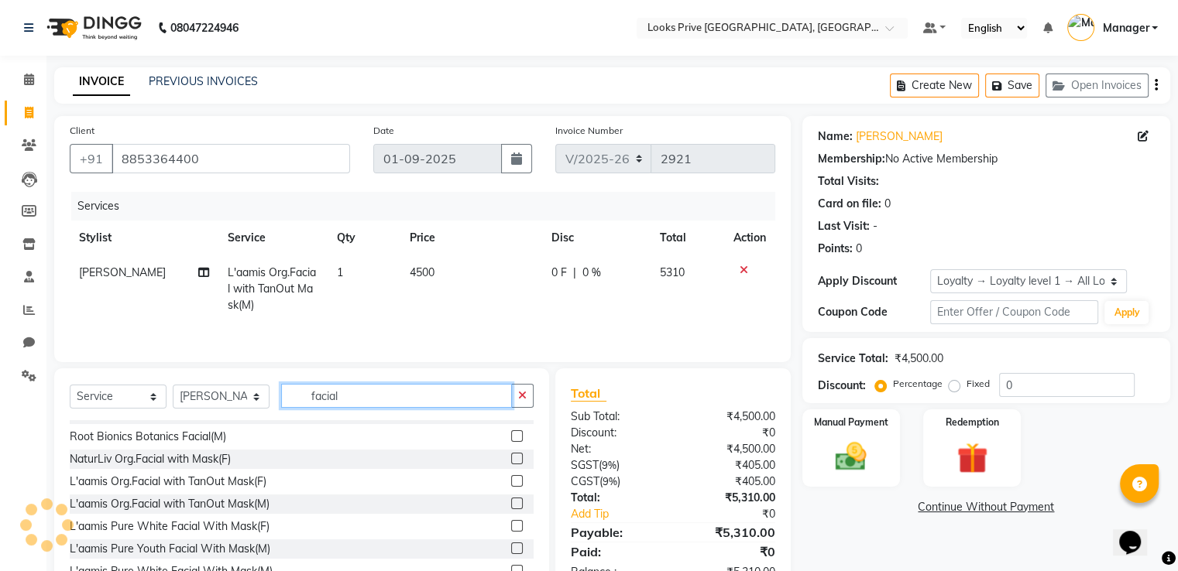
drag, startPoint x: 349, startPoint y: 397, endPoint x: 264, endPoint y: 407, distance: 85.8
click at [264, 407] on div "Select Service Product Membership Package Voucher Prepaid Gift Card Select Styl…" at bounding box center [302, 402] width 464 height 36
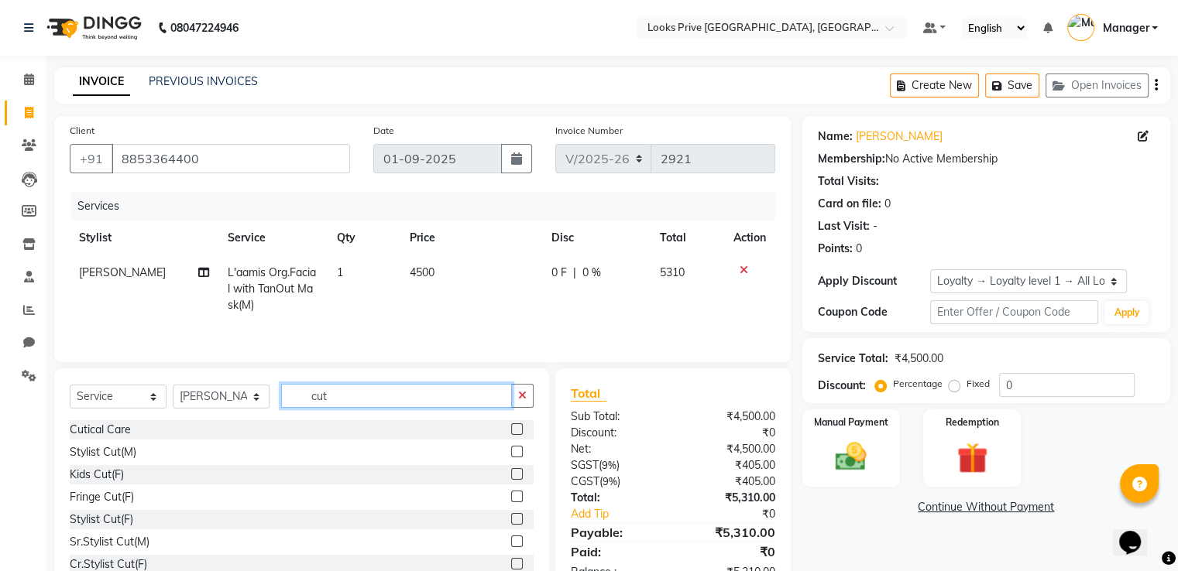
scroll to position [0, 0]
click at [511, 452] on label at bounding box center [517, 452] width 12 height 12
click at [511, 452] on input "checkbox" at bounding box center [516, 453] width 10 height 10
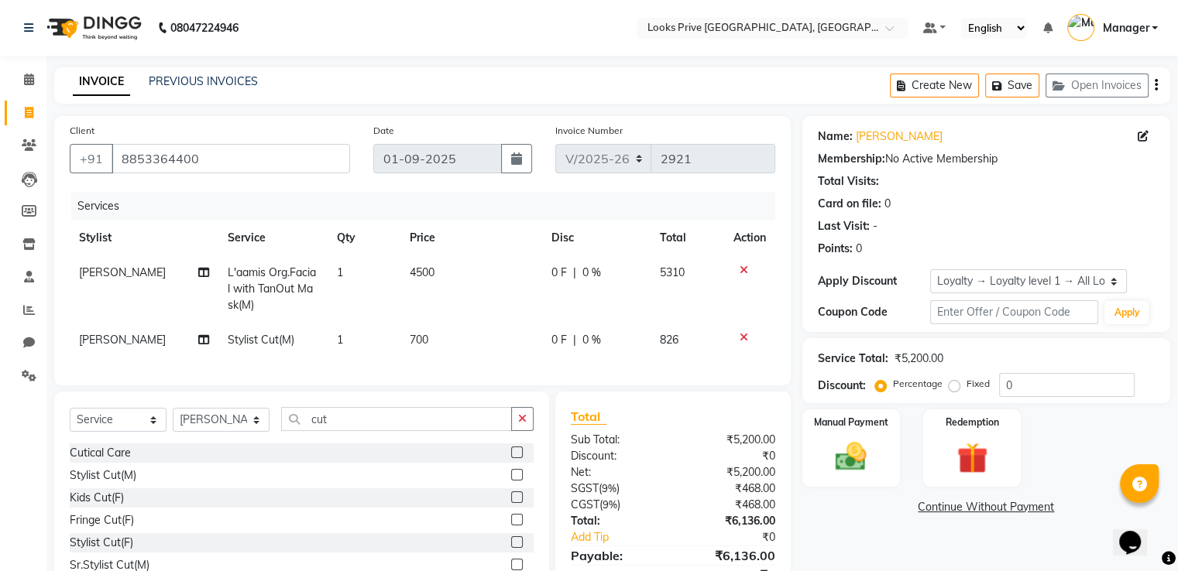
click at [451, 326] on td "700" at bounding box center [471, 340] width 142 height 35
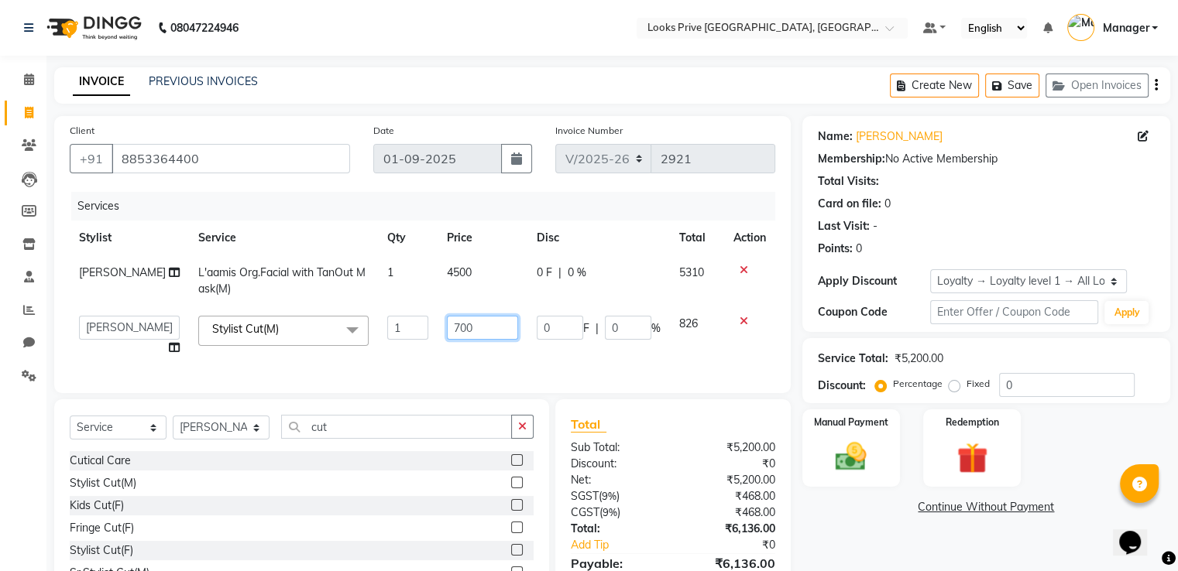
click at [451, 326] on input "700" at bounding box center [482, 328] width 71 height 24
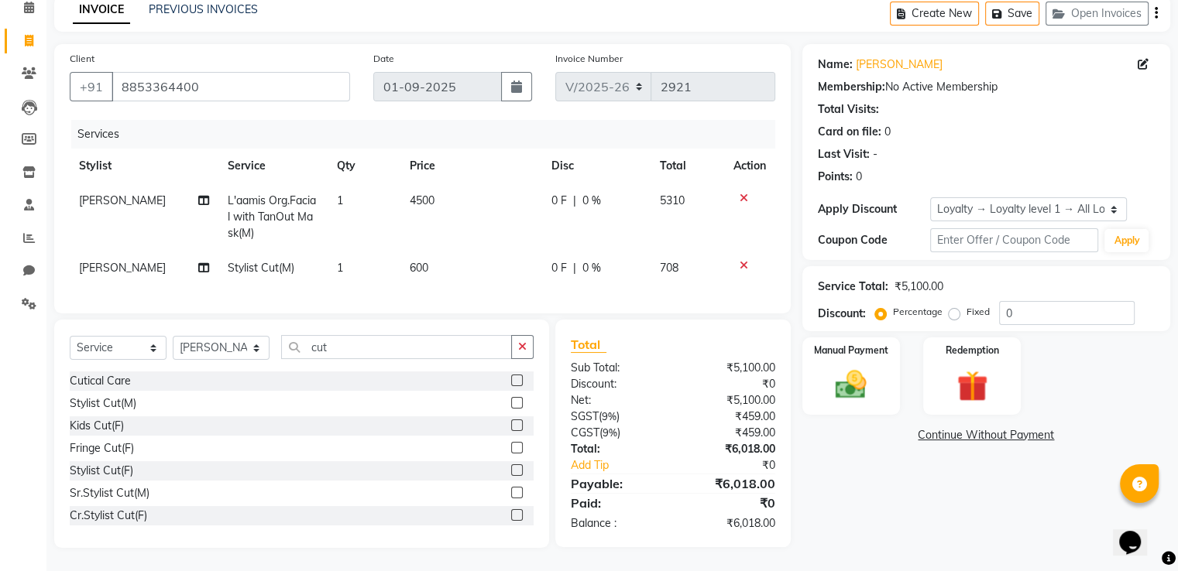
scroll to position [84, 0]
click at [966, 305] on label "Fixed" at bounding box center [977, 312] width 23 height 14
click at [952, 307] on input "Fixed" at bounding box center [957, 312] width 11 height 11
click at [1025, 304] on input "0" at bounding box center [1066, 313] width 135 height 24
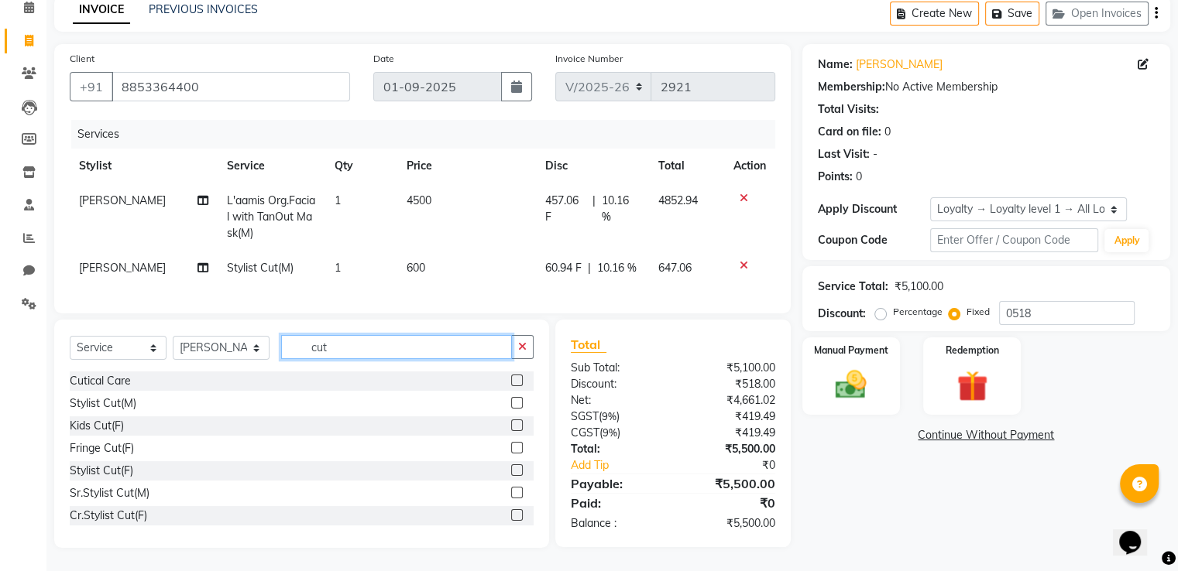
drag, startPoint x: 338, startPoint y: 344, endPoint x: 310, endPoint y: 348, distance: 27.4
click at [310, 348] on input "cut" at bounding box center [396, 347] width 231 height 24
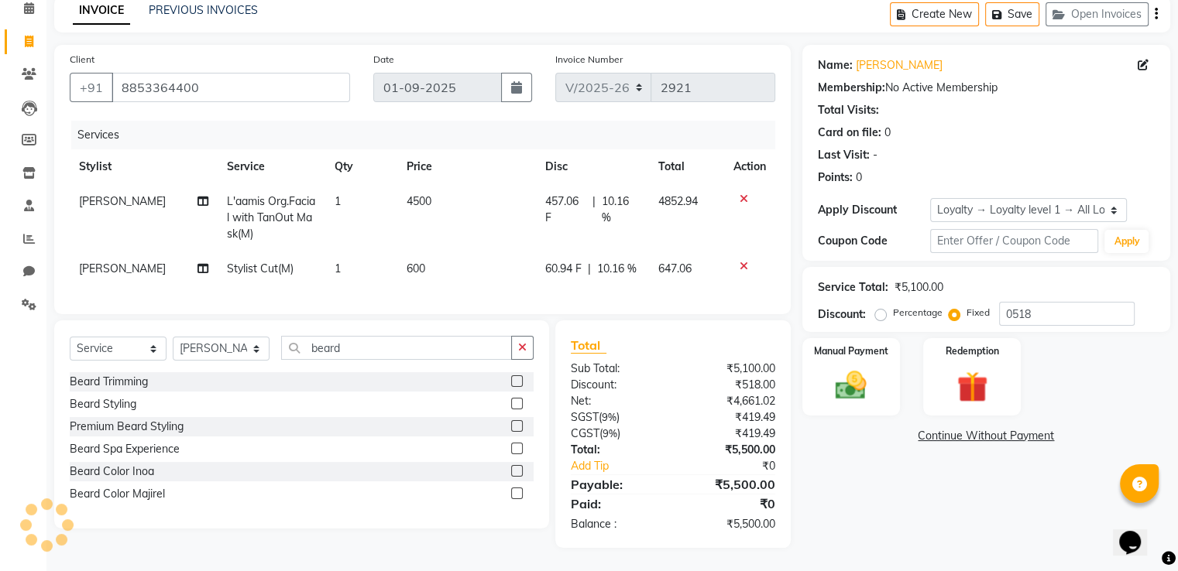
click at [511, 381] on label at bounding box center [517, 382] width 12 height 12
click at [511, 381] on input "checkbox" at bounding box center [516, 382] width 10 height 10
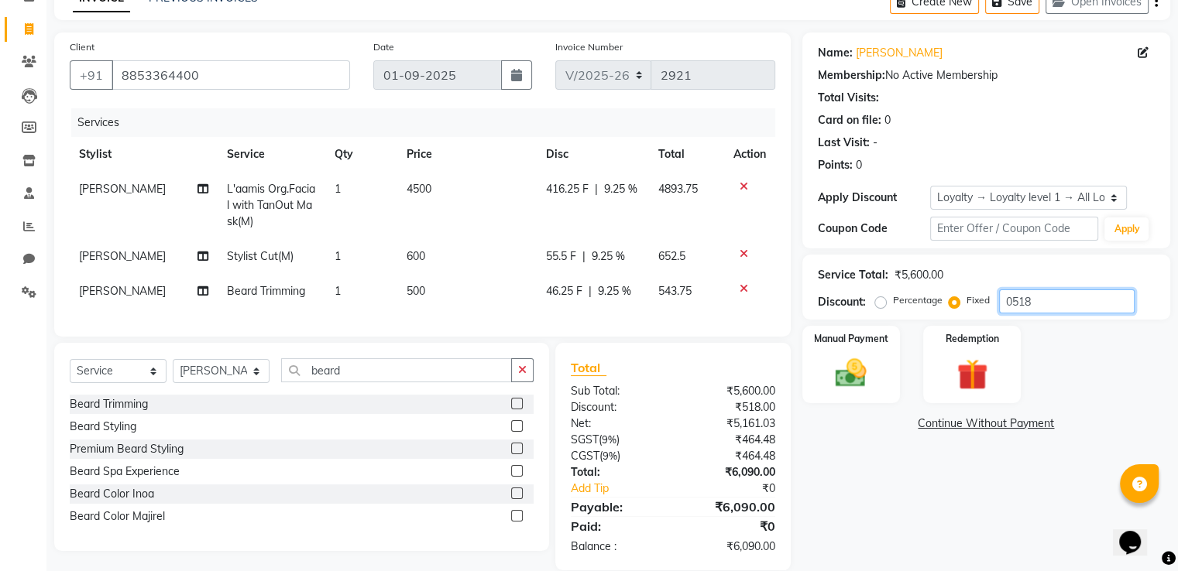
drag, startPoint x: 1043, startPoint y: 300, endPoint x: 985, endPoint y: 310, distance: 58.9
click at [985, 310] on div "Percentage Fixed 0518" at bounding box center [1006, 302] width 256 height 24
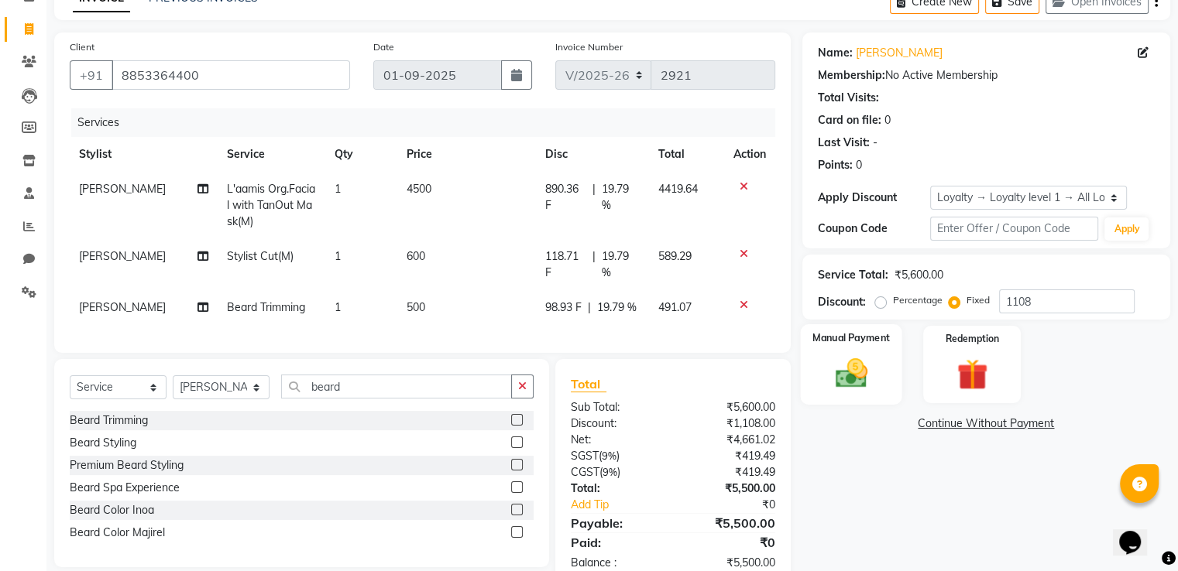
click at [843, 381] on img at bounding box center [851, 373] width 52 height 37
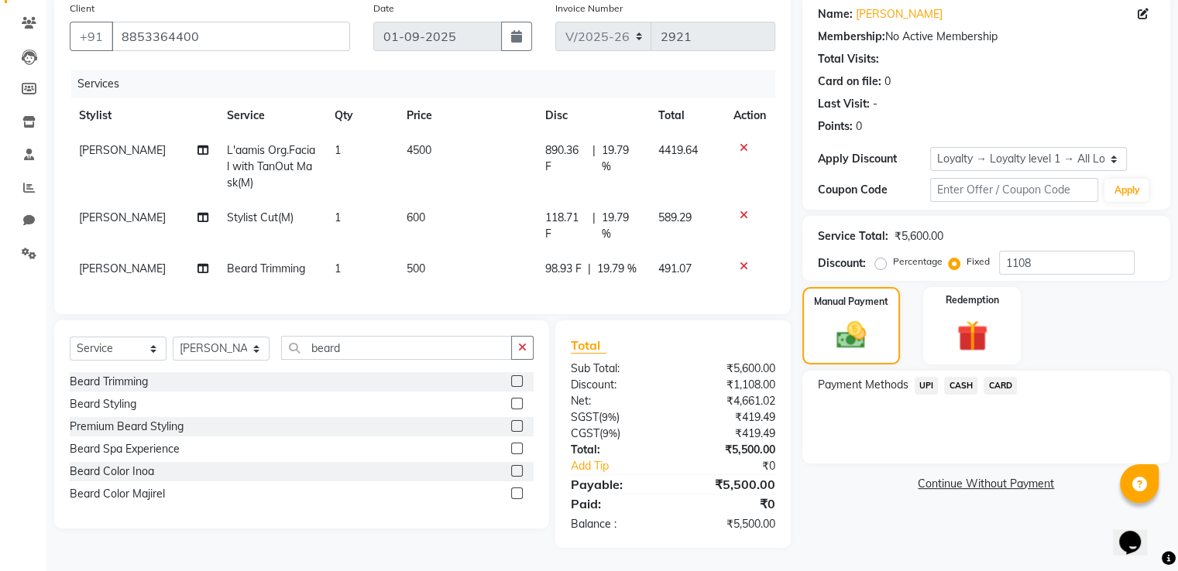
scroll to position [135, 0]
click at [922, 377] on span "UPI" at bounding box center [926, 386] width 24 height 18
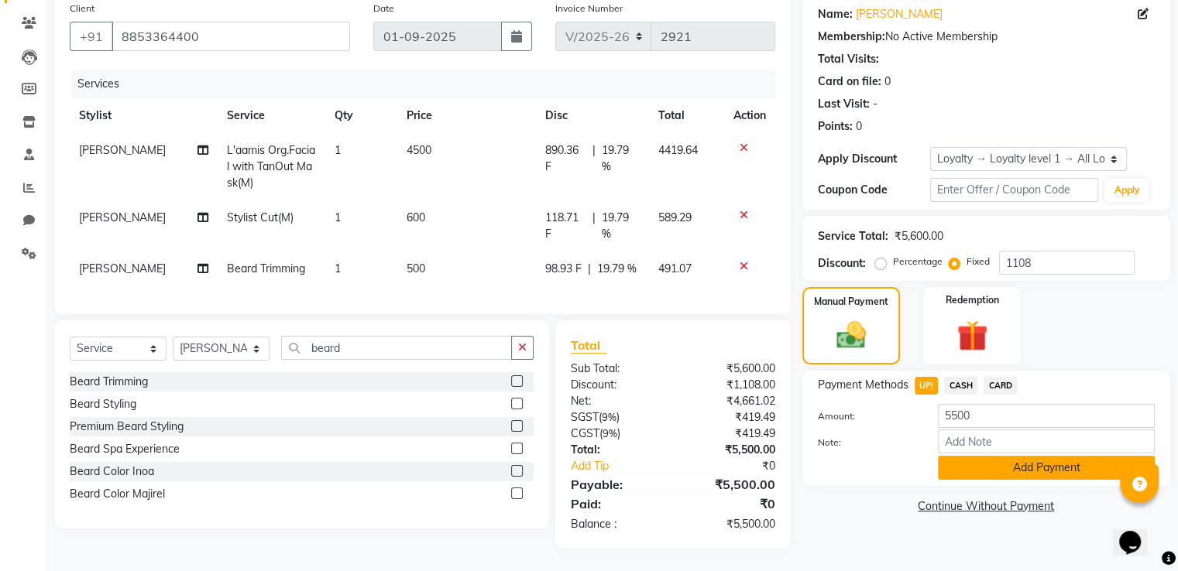
click at [976, 457] on button "Add Payment" at bounding box center [1046, 468] width 217 height 24
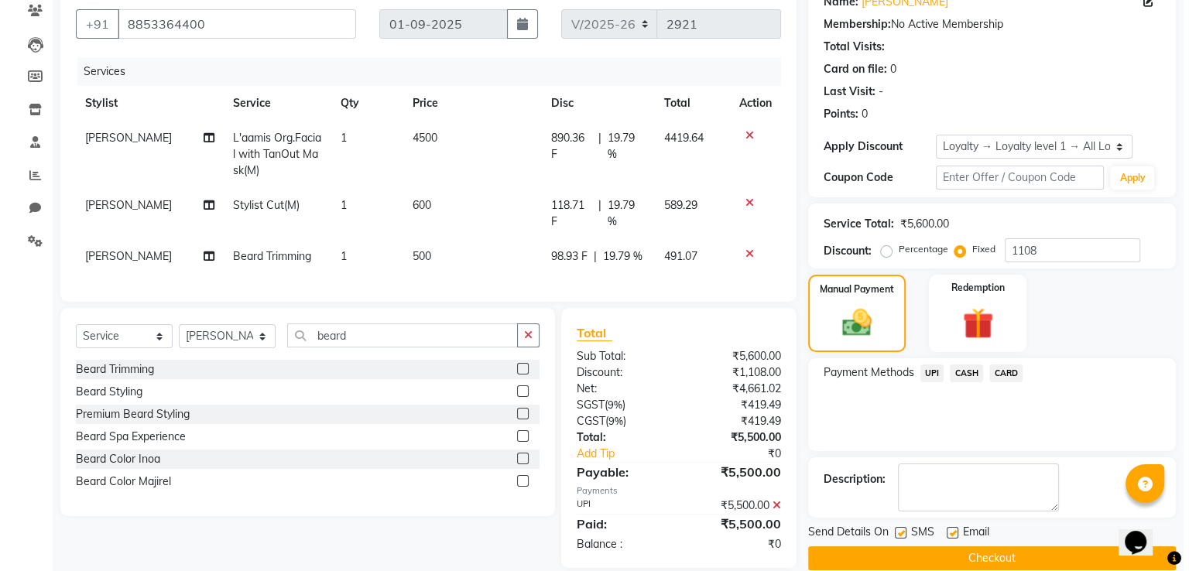
scroll to position [245, 0]
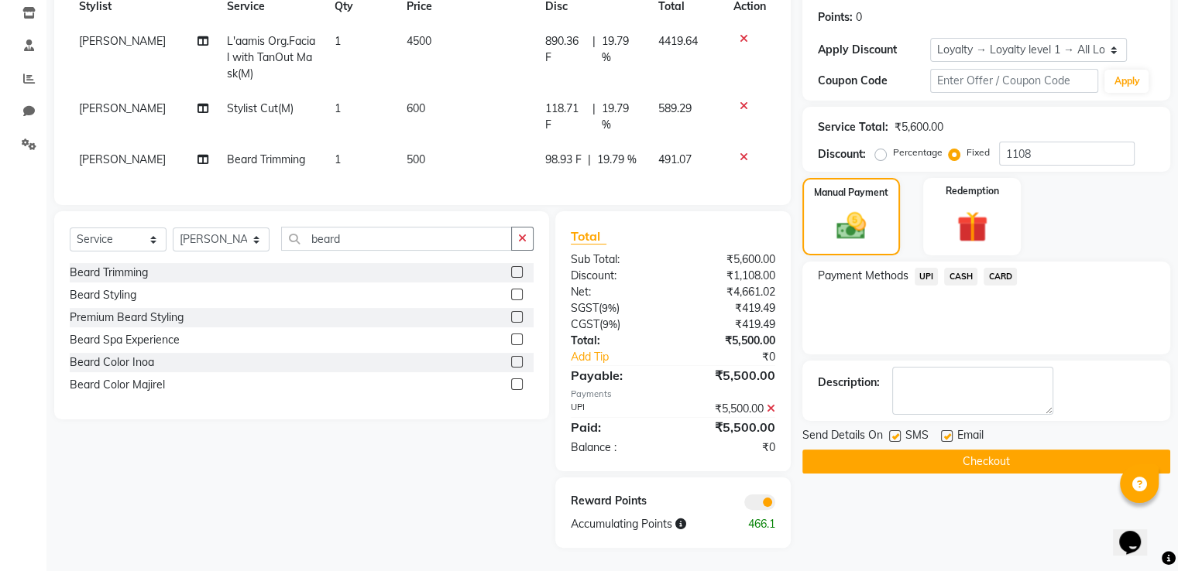
click at [758, 499] on span at bounding box center [759, 502] width 31 height 15
click at [775, 505] on input "checkbox" at bounding box center [775, 505] width 0 height 0
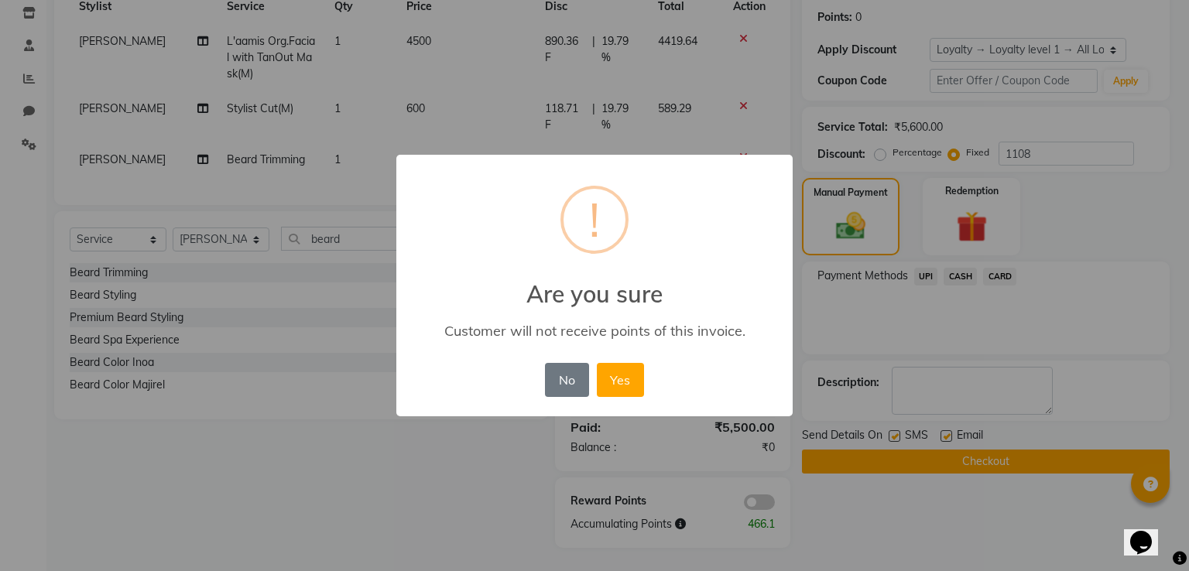
click at [597, 363] on button "Yes" at bounding box center [620, 380] width 47 height 34
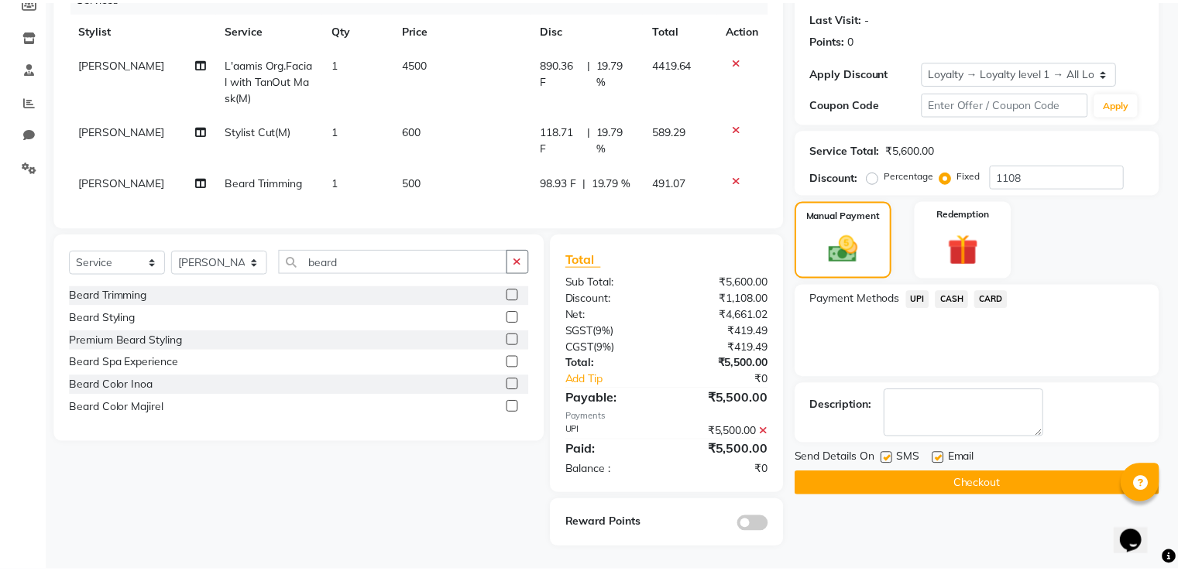
scroll to position [222, 0]
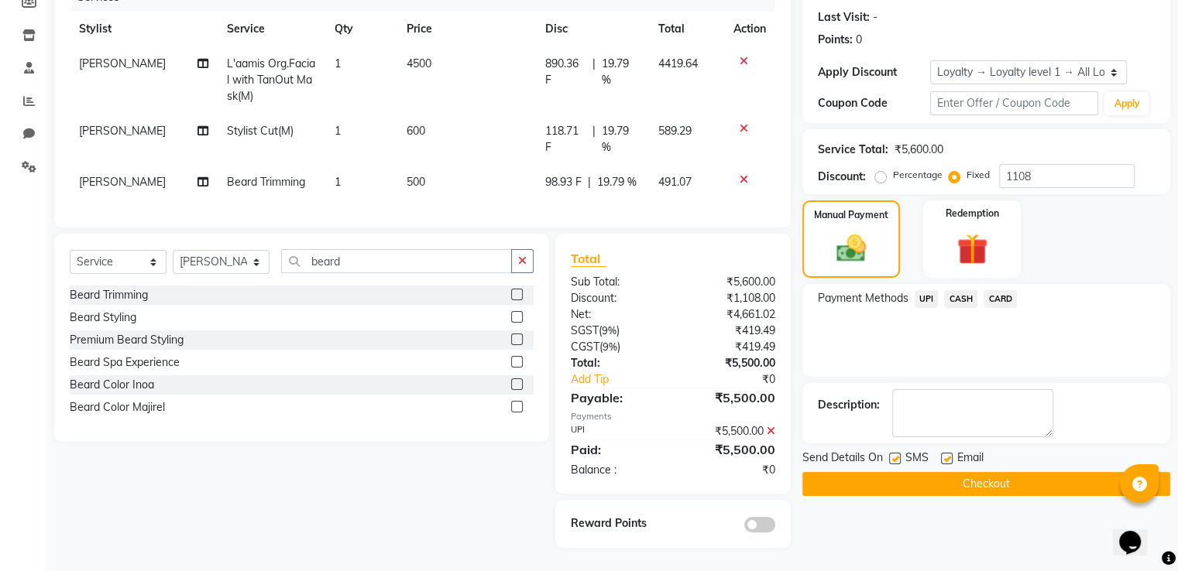
click at [856, 475] on button "Checkout" at bounding box center [986, 484] width 368 height 24
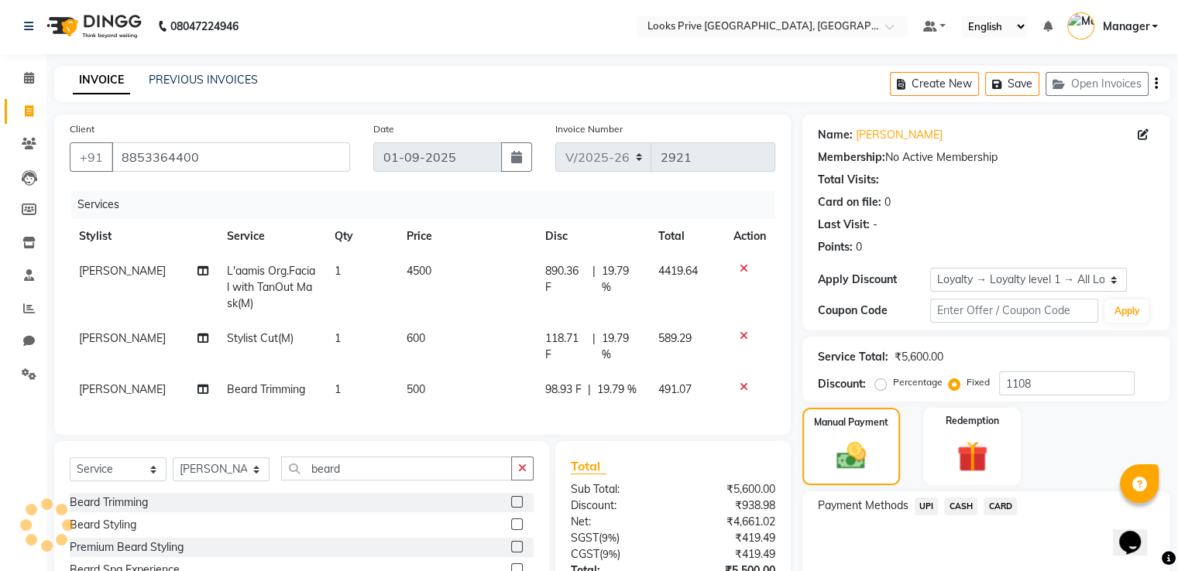
scroll to position [0, 0]
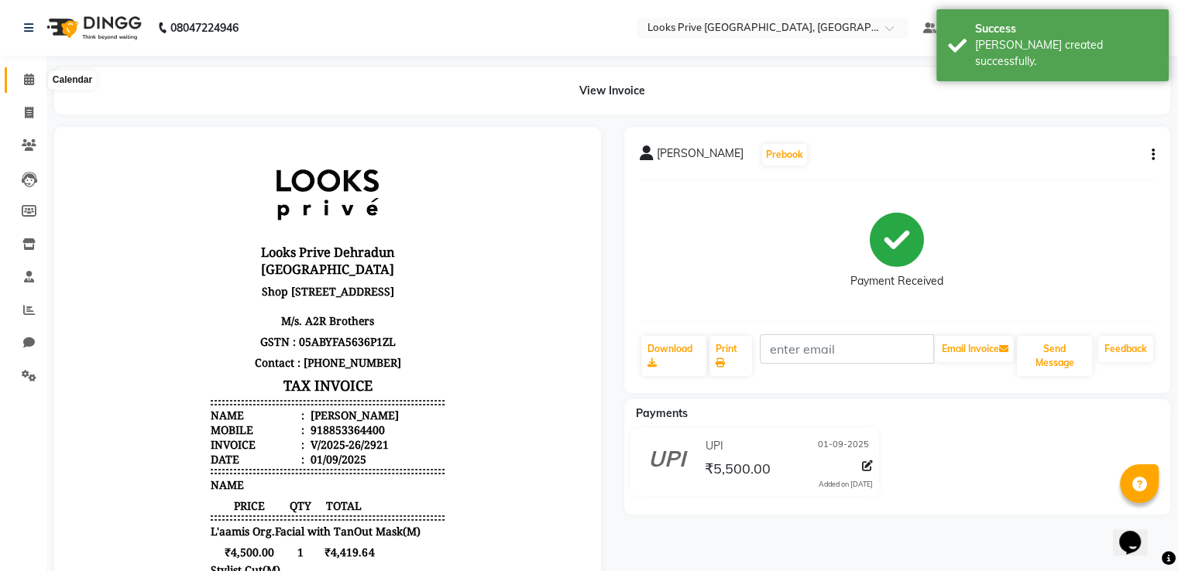
click at [29, 76] on icon at bounding box center [29, 80] width 10 height 12
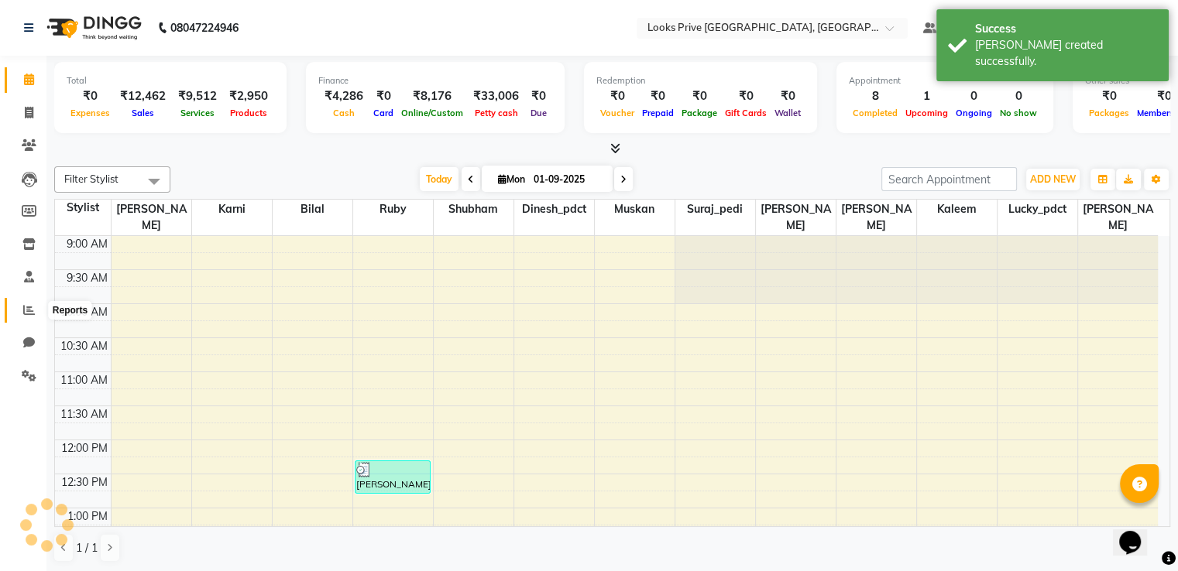
click at [33, 313] on icon at bounding box center [29, 310] width 12 height 12
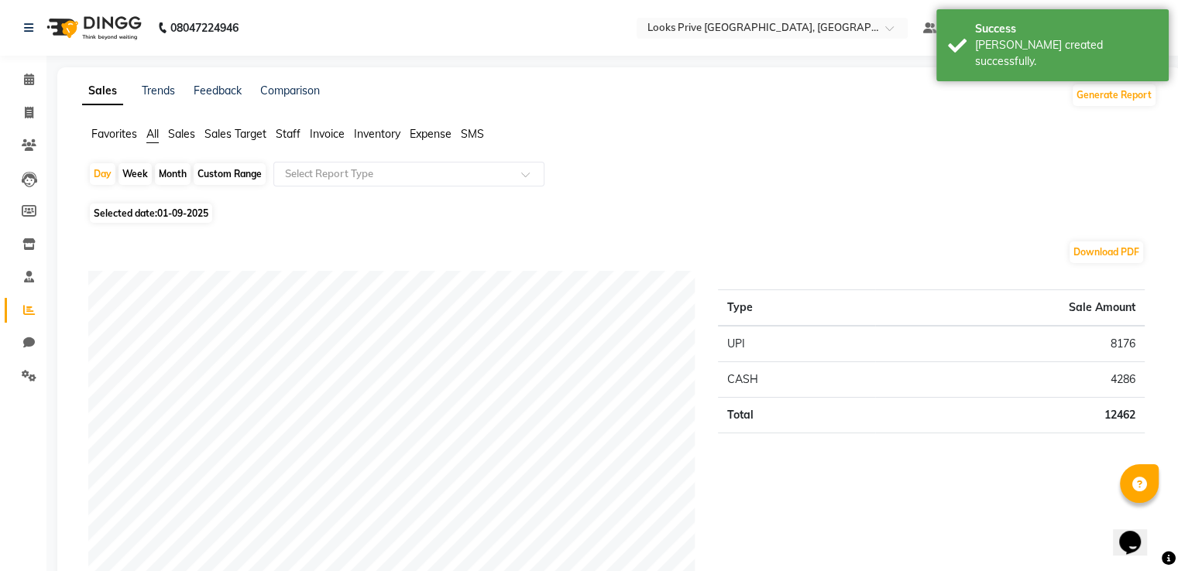
click at [285, 133] on span "Staff" at bounding box center [288, 134] width 25 height 14
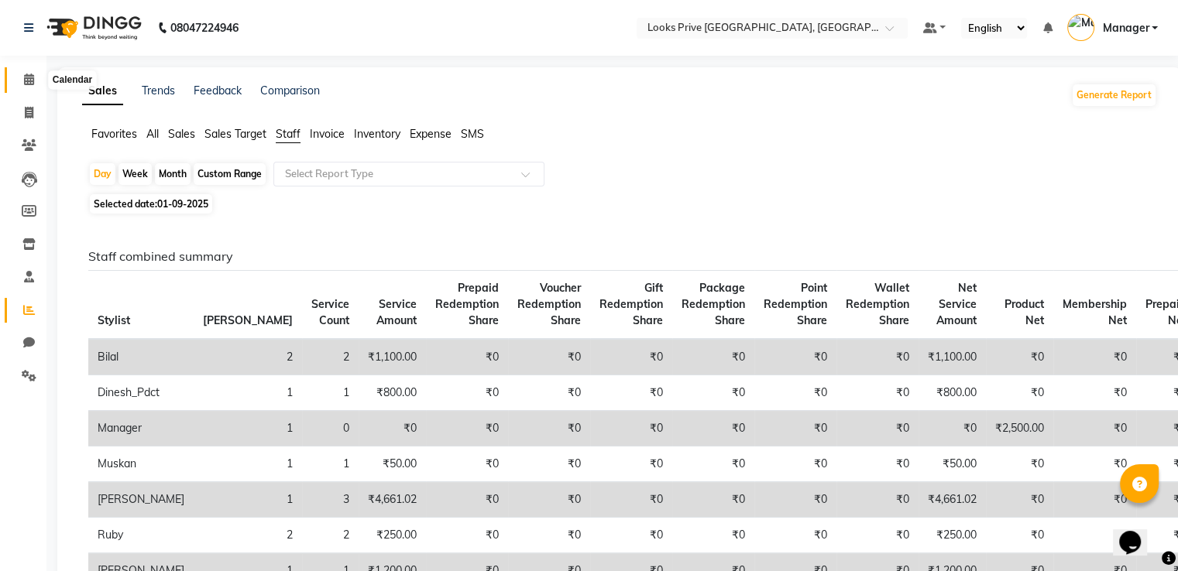
click at [36, 83] on span at bounding box center [28, 80] width 27 height 18
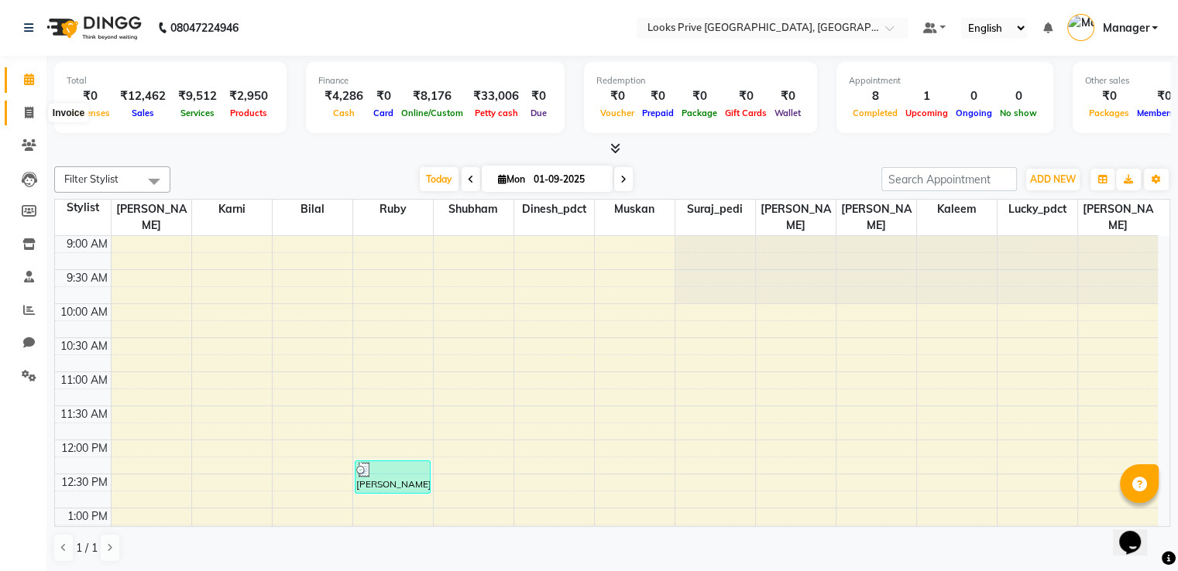
click at [37, 109] on span at bounding box center [28, 114] width 27 height 18
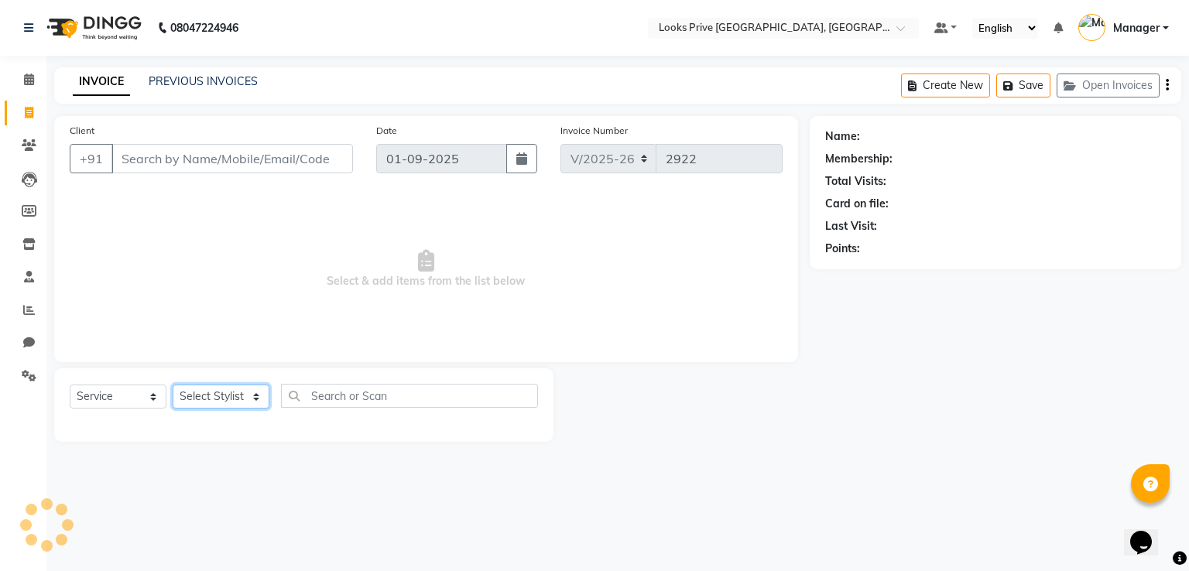
click at [226, 406] on select "Select Stylist" at bounding box center [221, 397] width 97 height 24
click at [173, 386] on select "Select Stylist A2R_Master [PERSON_NAME] [PERSON_NAME] Dinesh_pdct [PERSON_NAME]…" at bounding box center [221, 397] width 97 height 24
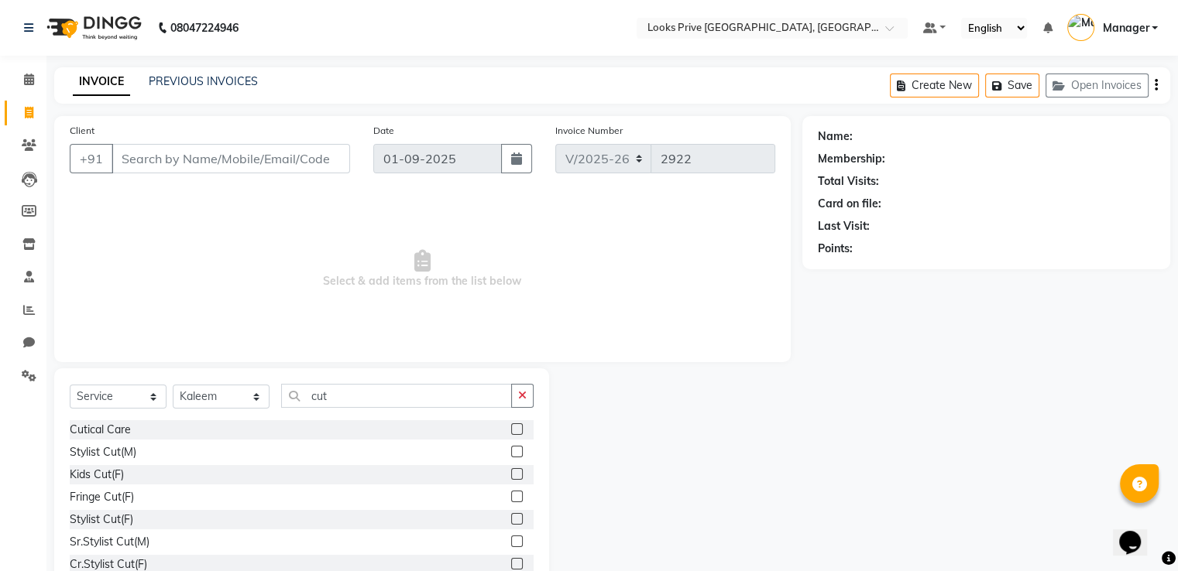
click at [511, 453] on label at bounding box center [517, 452] width 12 height 12
click at [511, 453] on input "checkbox" at bounding box center [516, 453] width 10 height 10
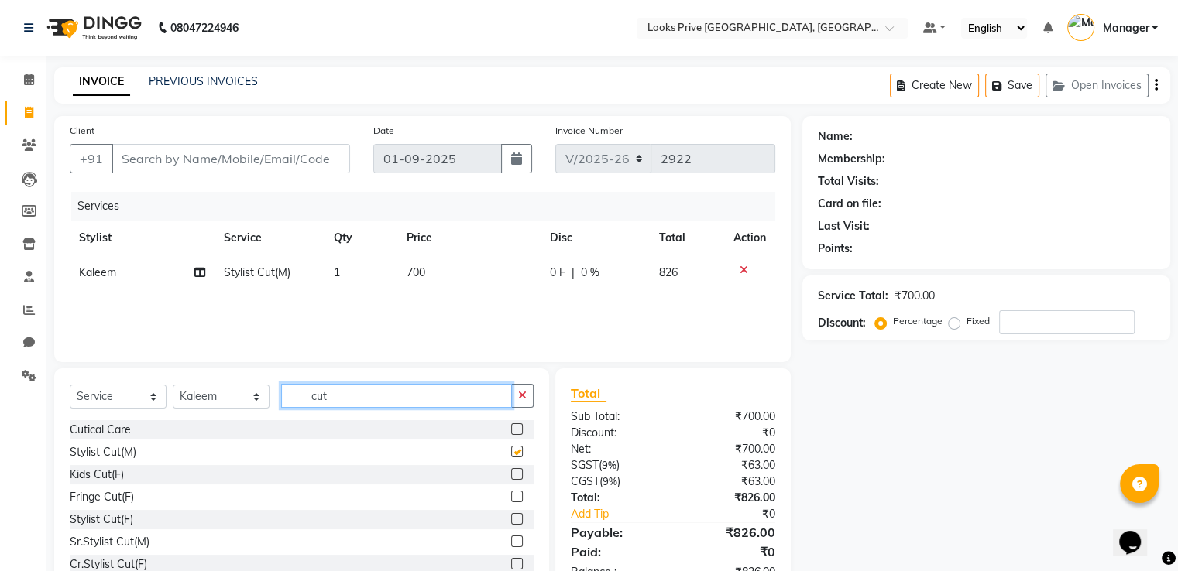
click at [367, 391] on input "cut" at bounding box center [396, 396] width 231 height 24
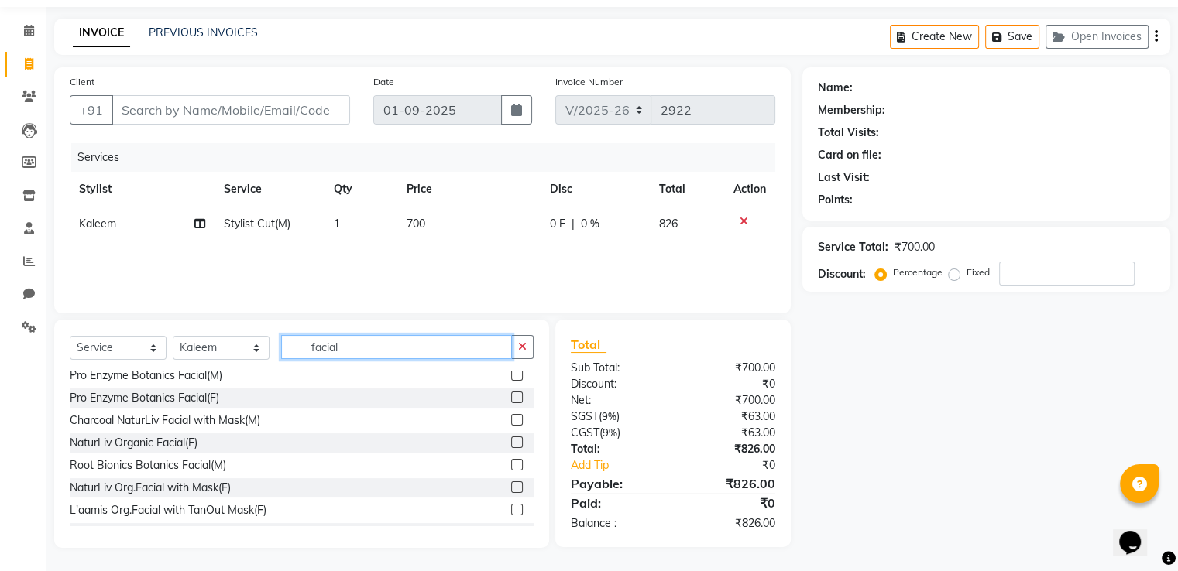
scroll to position [465, 0]
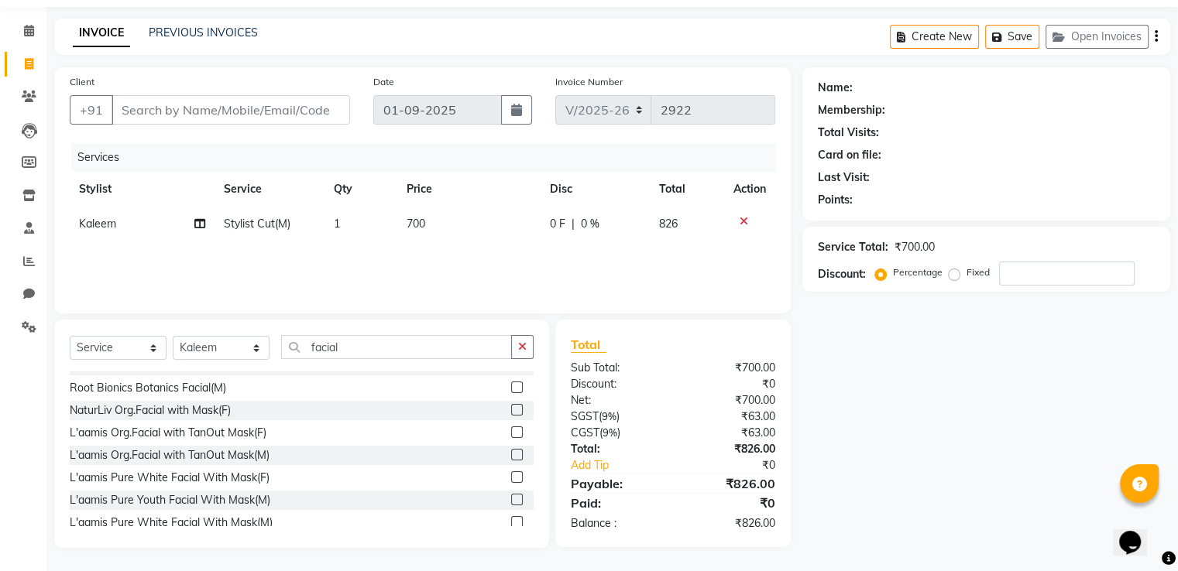
click at [511, 452] on label at bounding box center [517, 455] width 12 height 12
click at [511, 452] on input "checkbox" at bounding box center [516, 456] width 10 height 10
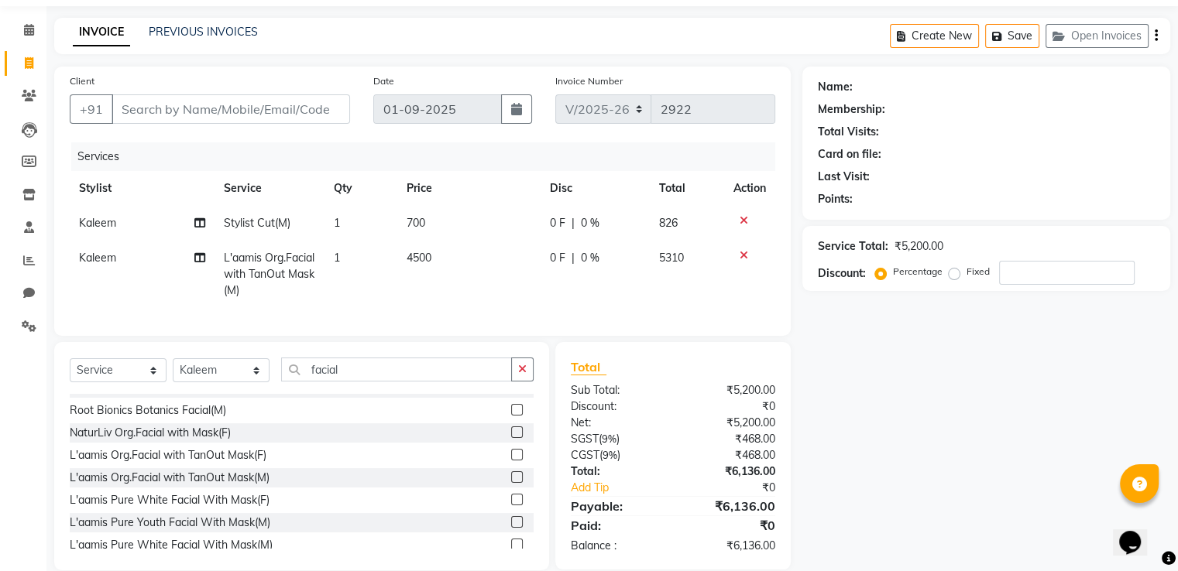
click at [451, 221] on td "700" at bounding box center [468, 223] width 143 height 35
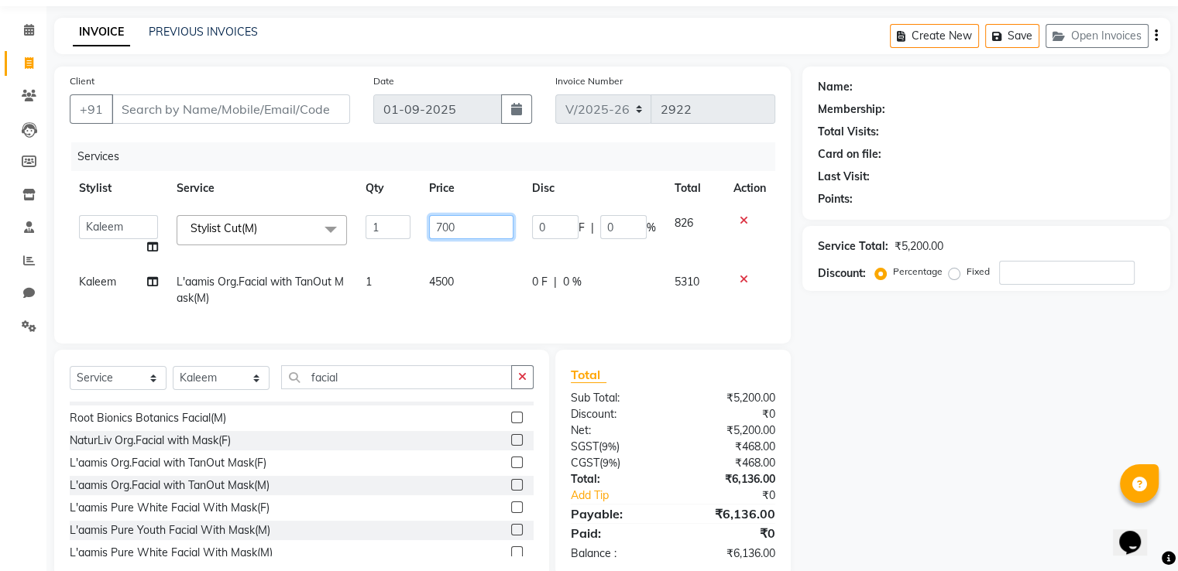
click at [451, 221] on input "700" at bounding box center [471, 227] width 84 height 24
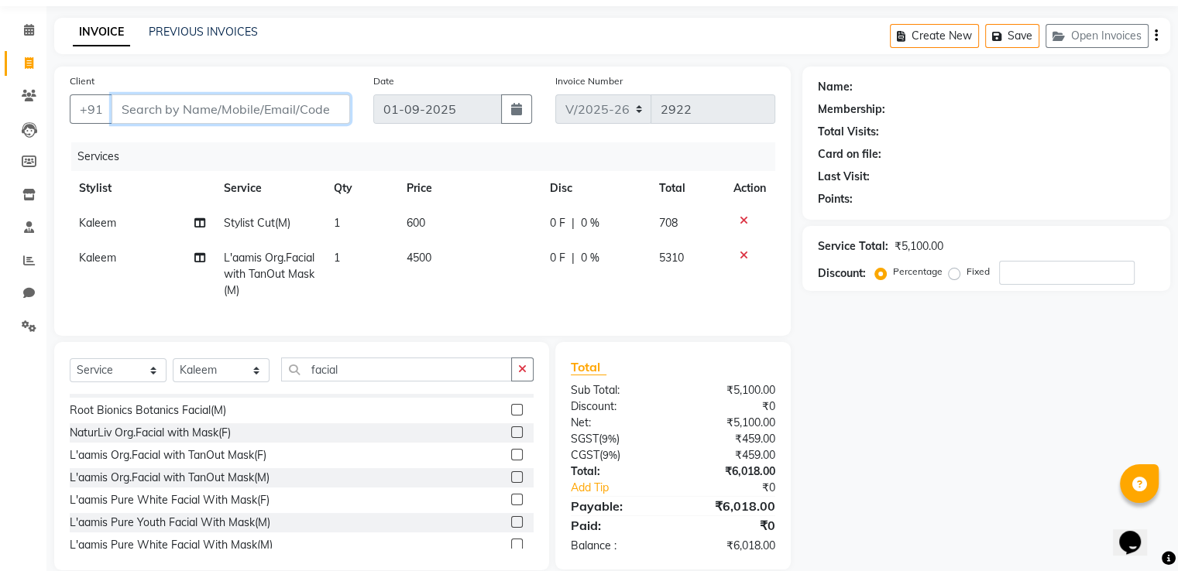
click at [328, 117] on input "Client" at bounding box center [230, 108] width 238 height 29
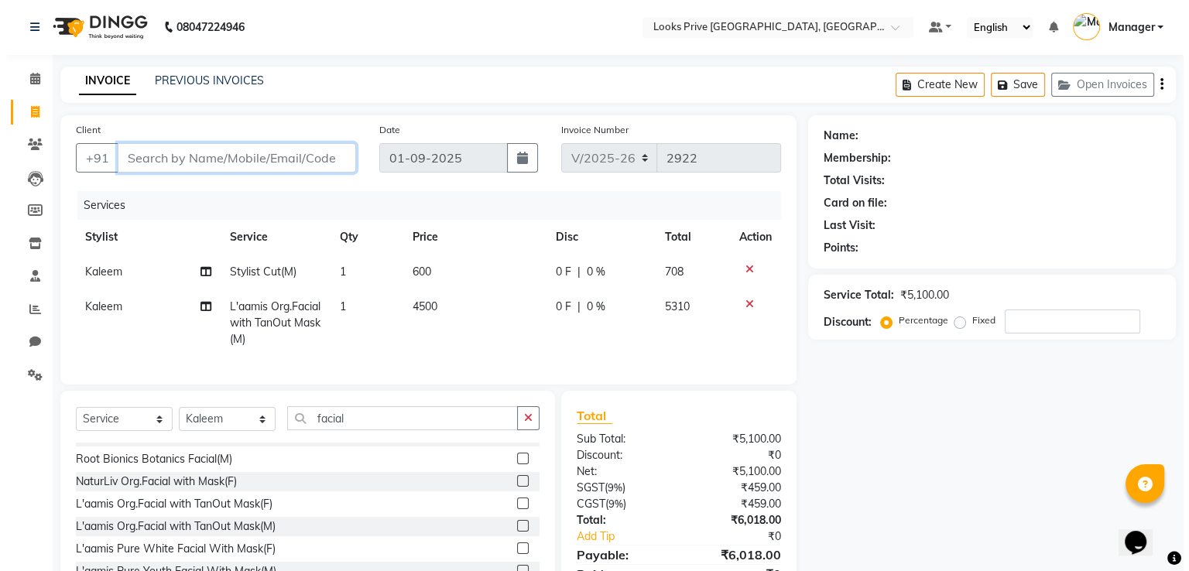
scroll to position [0, 0]
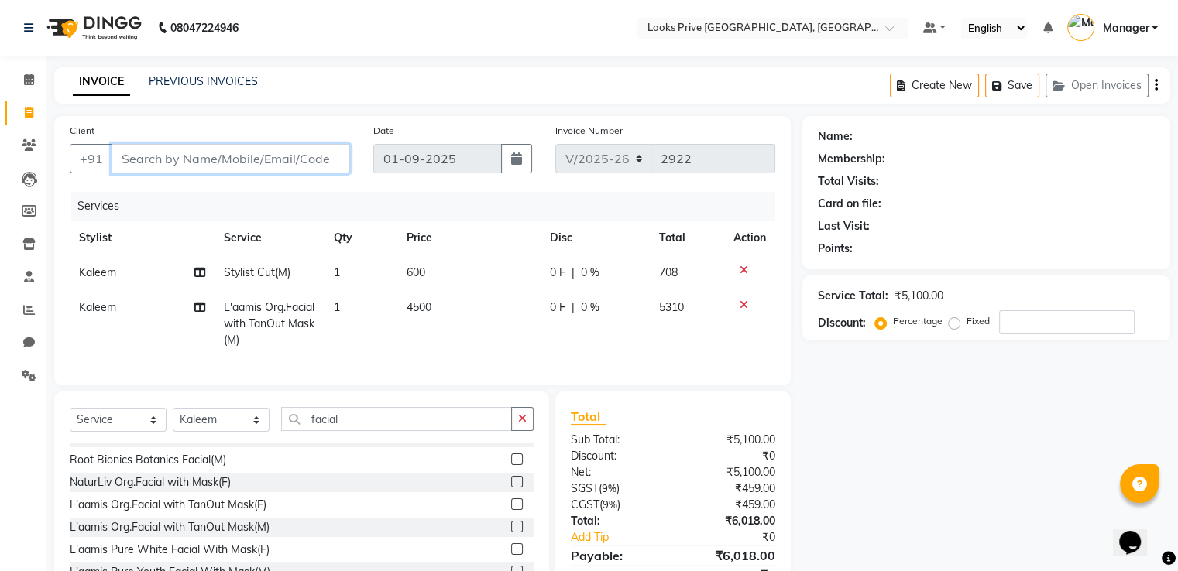
click at [245, 158] on input "Client" at bounding box center [230, 158] width 238 height 29
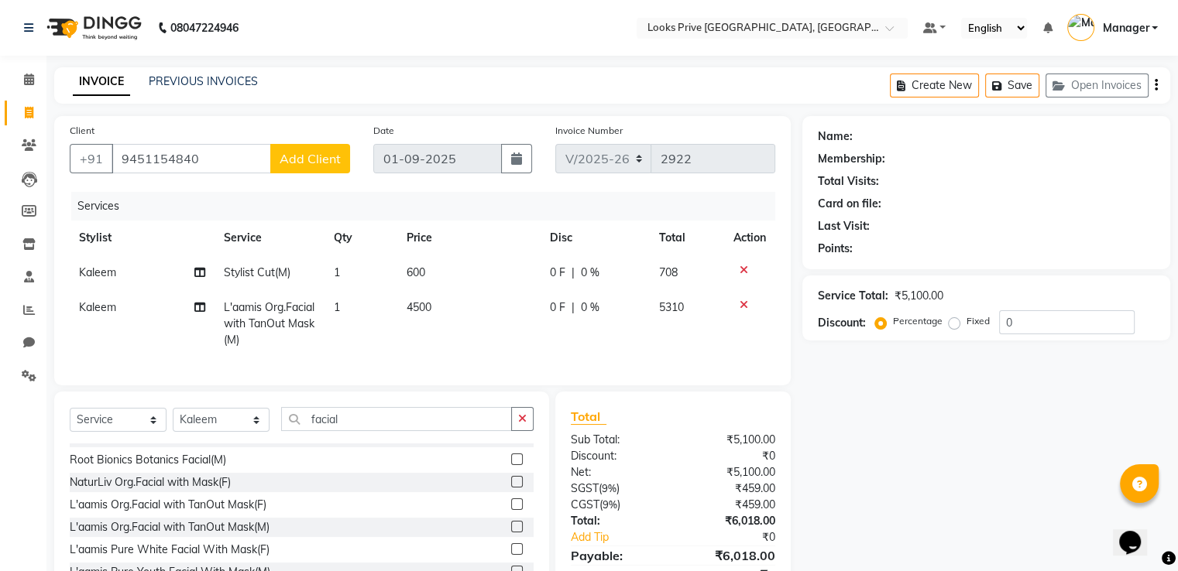
click at [322, 164] on span "Add Client" at bounding box center [310, 158] width 61 height 15
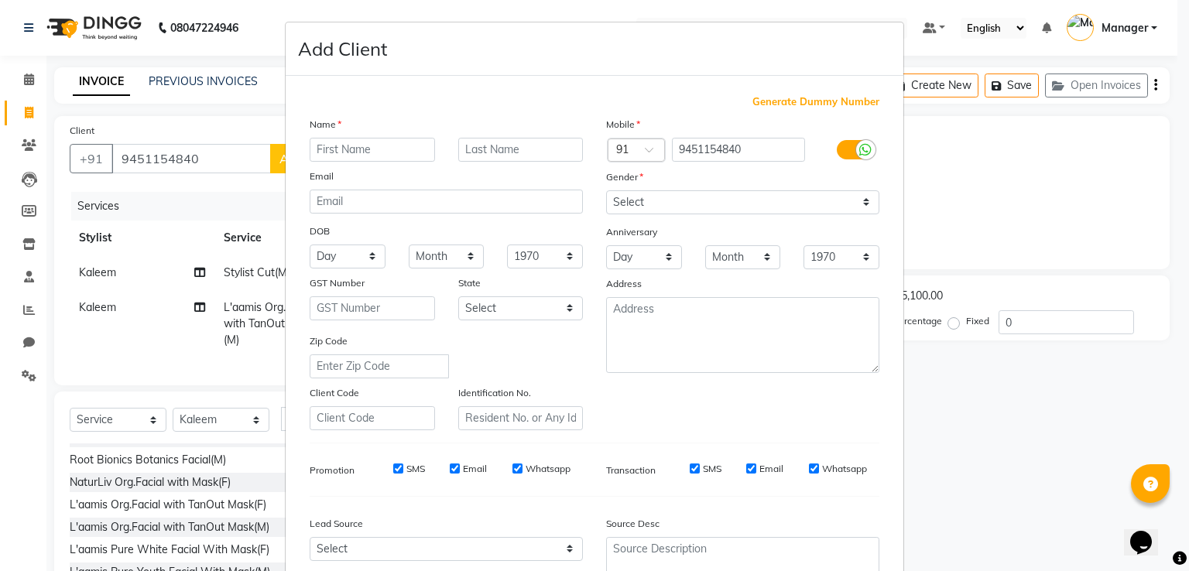
click at [334, 153] on input "text" at bounding box center [372, 150] width 125 height 24
click at [517, 149] on input "text" at bounding box center [520, 150] width 125 height 24
click at [656, 198] on select "Select [DEMOGRAPHIC_DATA] [DEMOGRAPHIC_DATA] Other Prefer Not To Say" at bounding box center [742, 202] width 273 height 24
click at [606, 191] on select "Select [DEMOGRAPHIC_DATA] [DEMOGRAPHIC_DATA] Other Prefer Not To Say" at bounding box center [742, 202] width 273 height 24
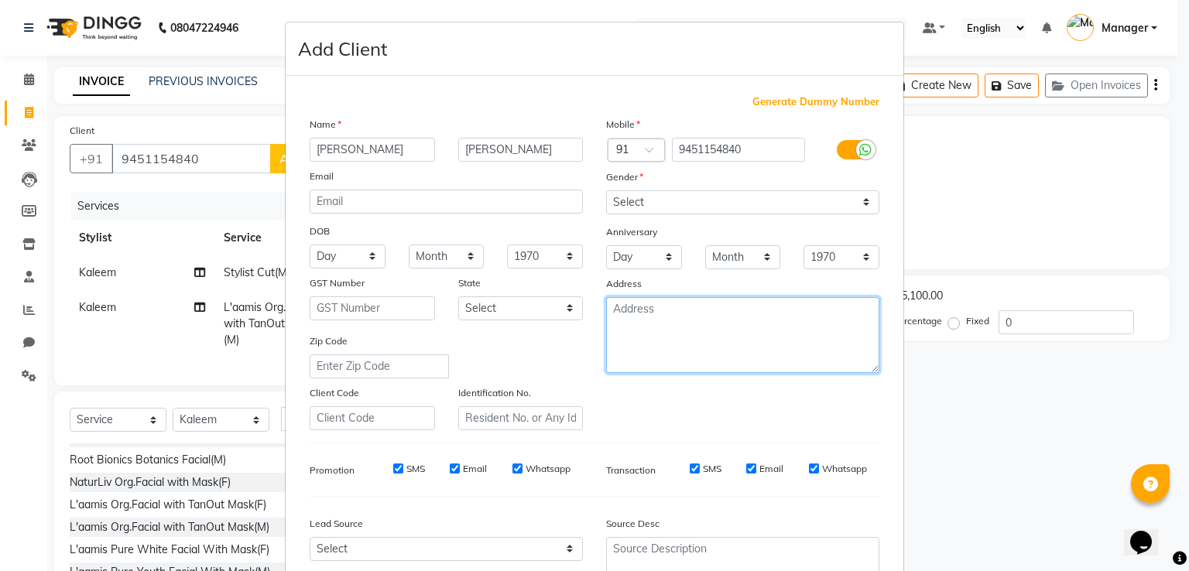
click at [616, 310] on textarea at bounding box center [742, 335] width 273 height 76
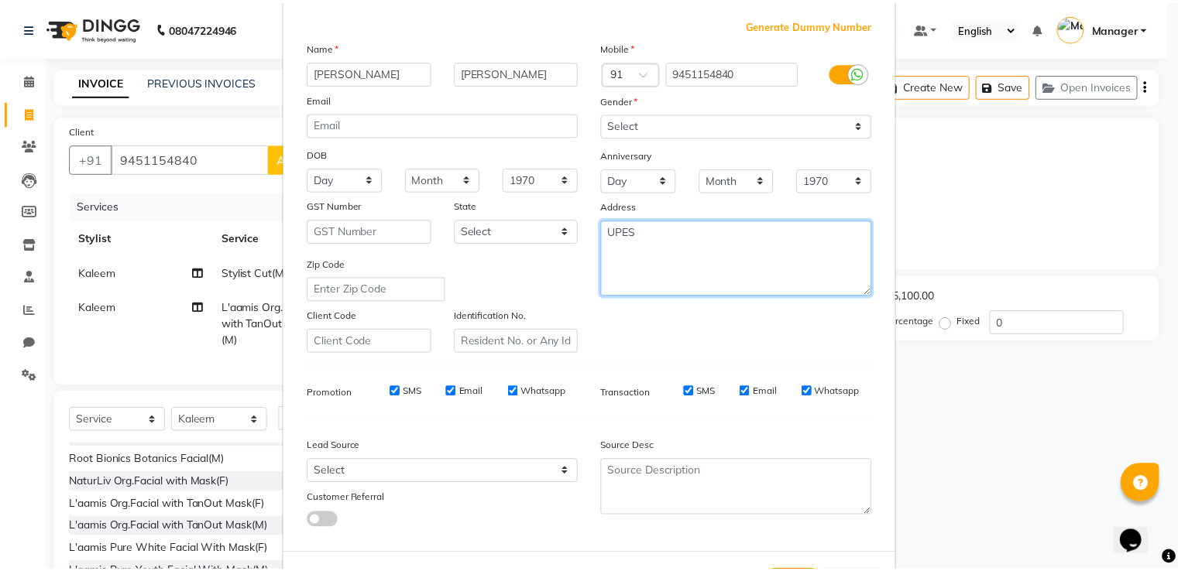
scroll to position [151, 0]
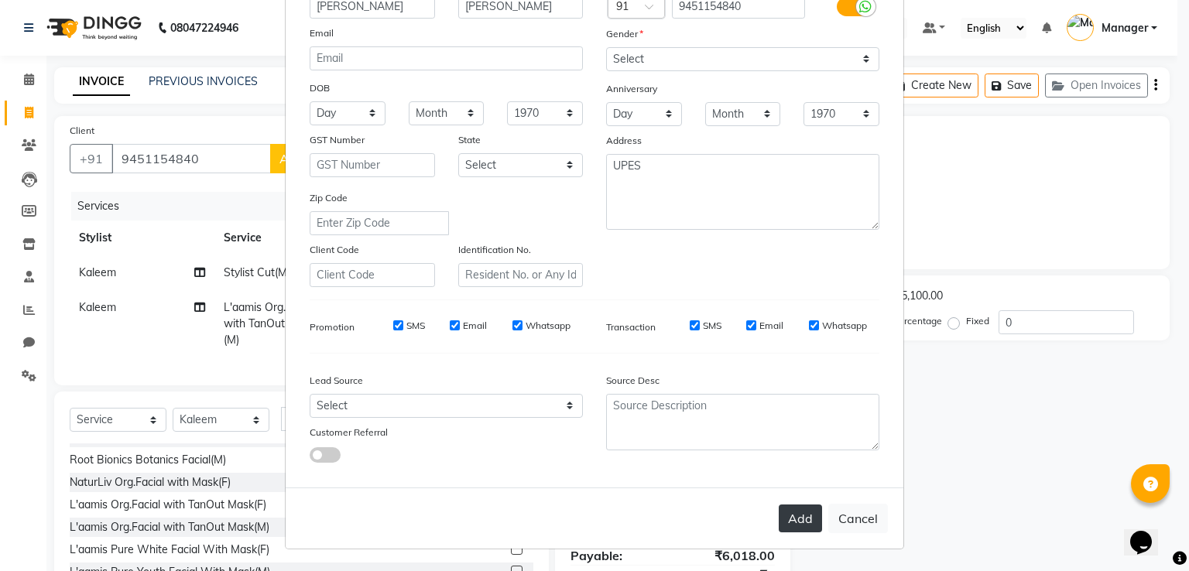
click at [795, 520] on button "Add" at bounding box center [800, 519] width 43 height 28
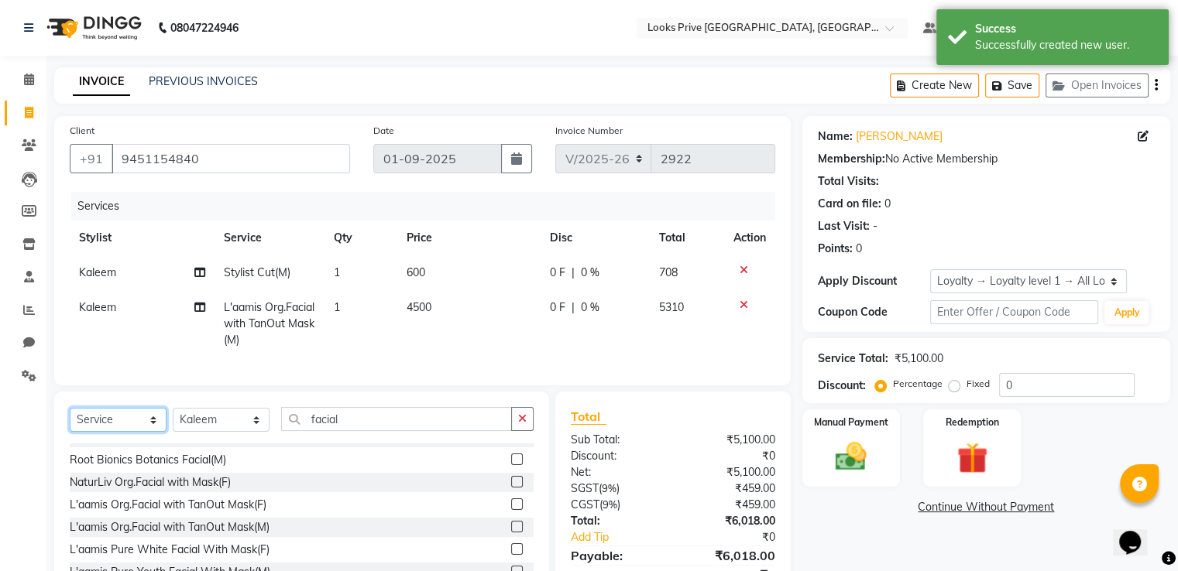
click at [105, 432] on select "Select Service Product Membership Package Voucher Prepaid Gift Card" at bounding box center [118, 420] width 97 height 24
click at [70, 421] on select "Select Service Product Membership Package Voucher Prepaid Gift Card" at bounding box center [118, 420] width 97 height 24
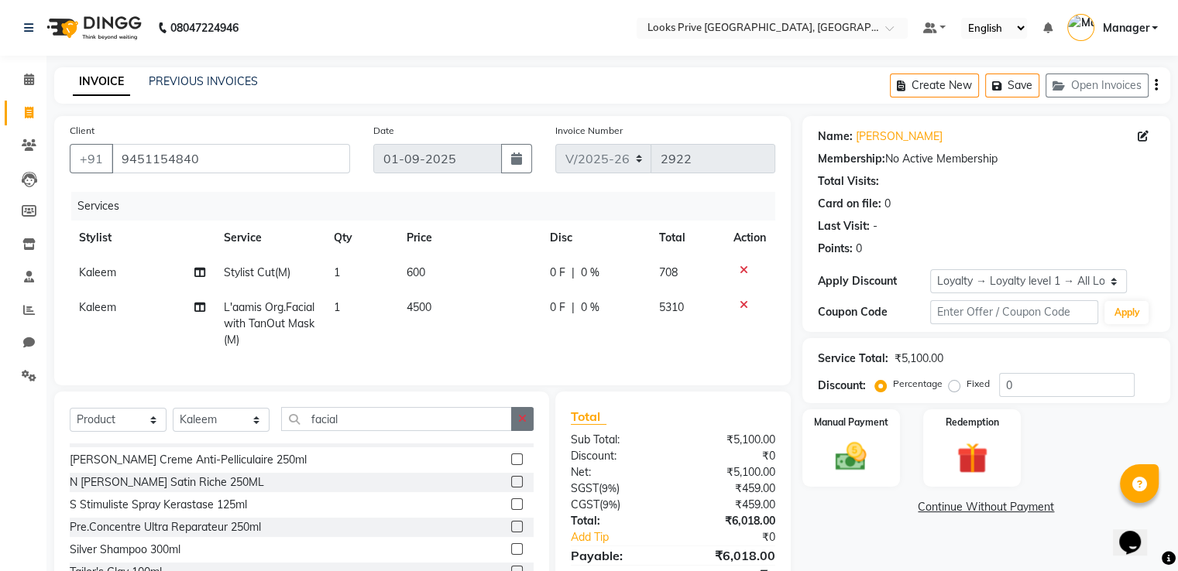
click at [520, 424] on icon "button" at bounding box center [522, 418] width 9 height 11
click at [398, 431] on input "text" at bounding box center [407, 419] width 252 height 24
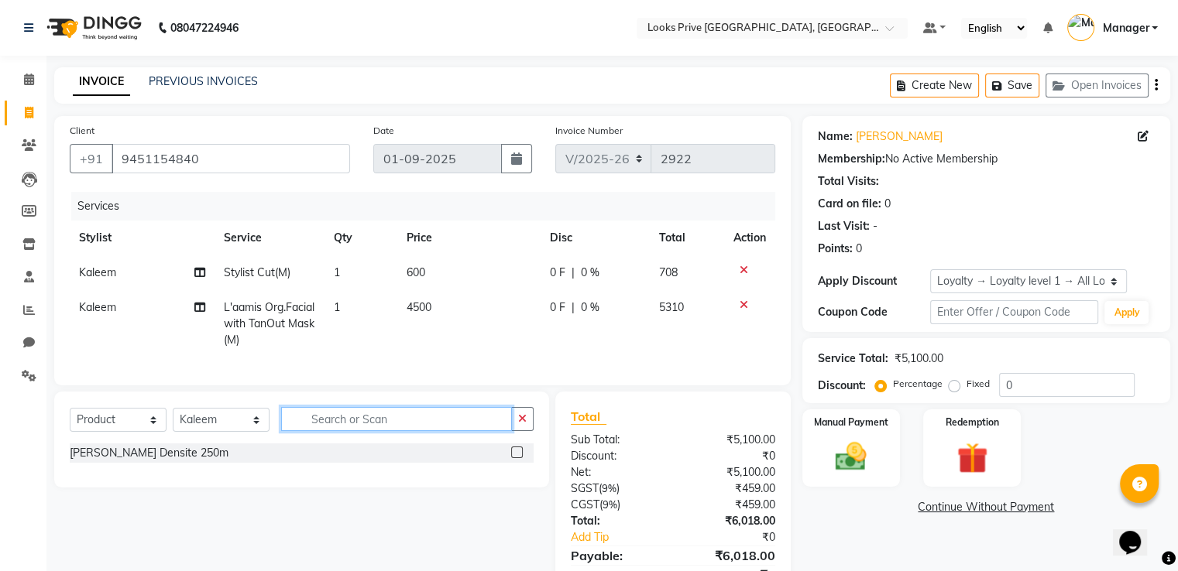
scroll to position [0, 0]
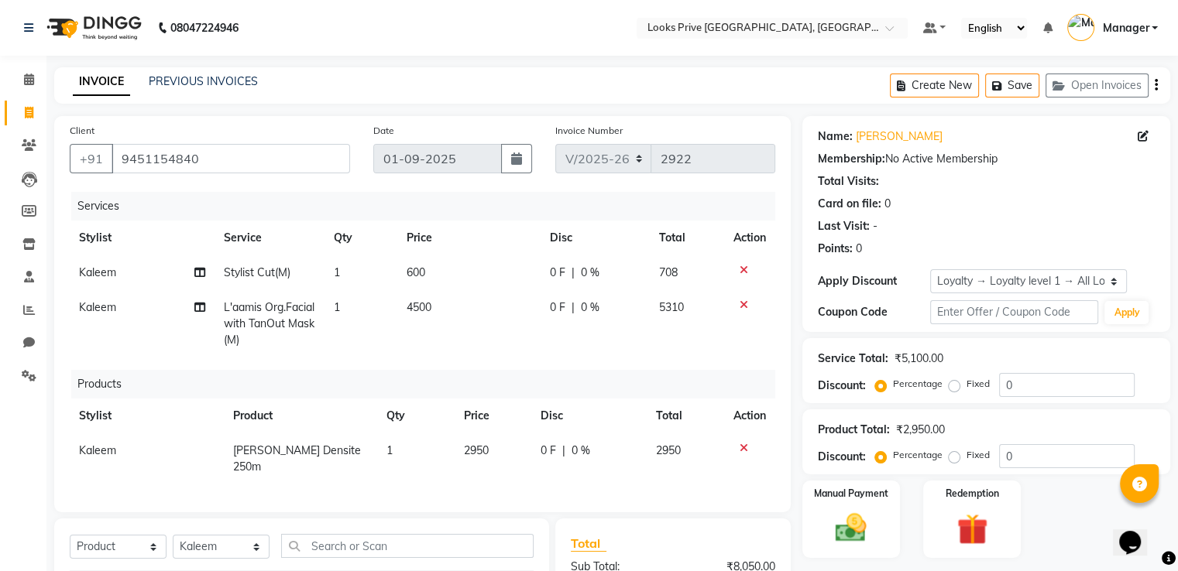
click at [102, 389] on div "Products" at bounding box center [428, 384] width 715 height 29
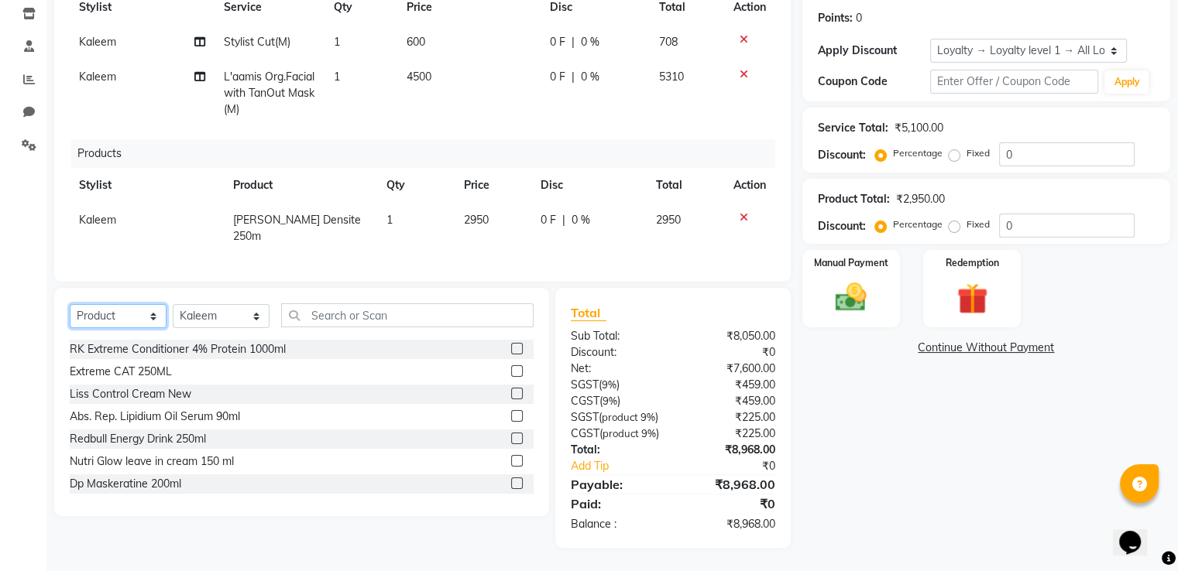
click at [119, 304] on select "Select Service Product Membership Package Voucher Prepaid Gift Card" at bounding box center [118, 316] width 97 height 24
click at [70, 304] on select "Select Service Product Membership Package Voucher Prepaid Gift Card" at bounding box center [118, 316] width 97 height 24
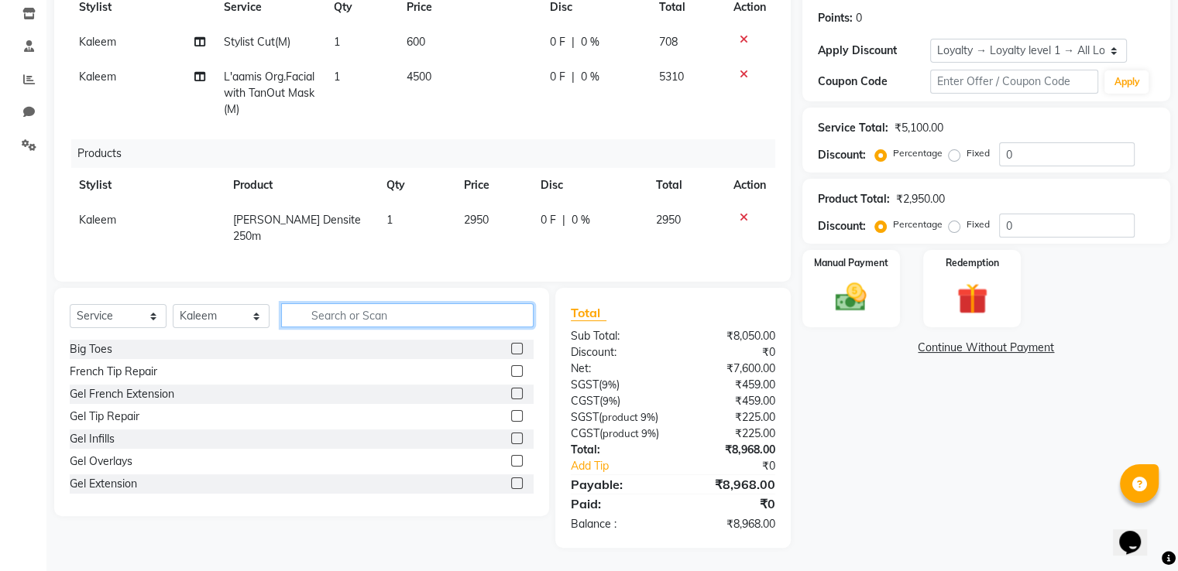
click at [469, 304] on input "text" at bounding box center [407, 316] width 252 height 24
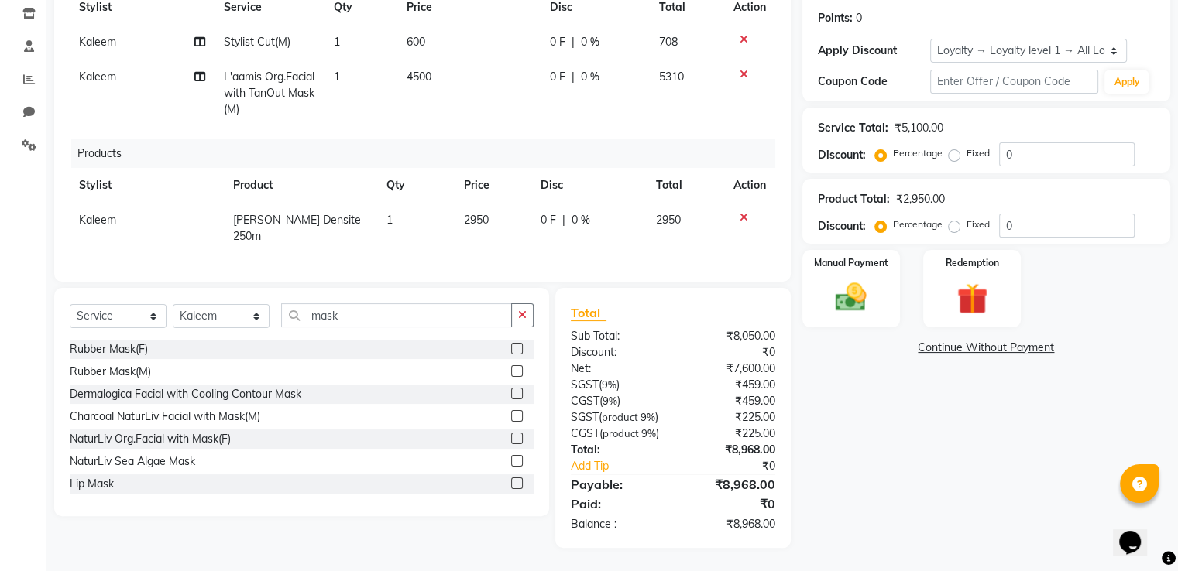
click at [511, 365] on label at bounding box center [517, 371] width 12 height 12
click at [511, 367] on input "checkbox" at bounding box center [516, 372] width 10 height 10
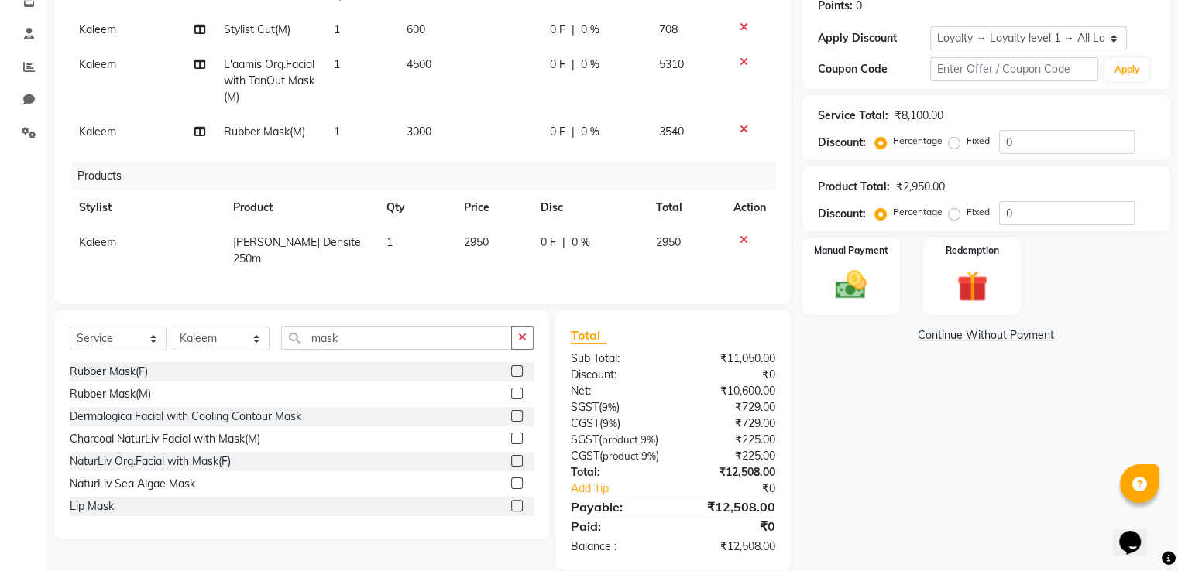
click at [441, 131] on td "3000" at bounding box center [468, 132] width 143 height 35
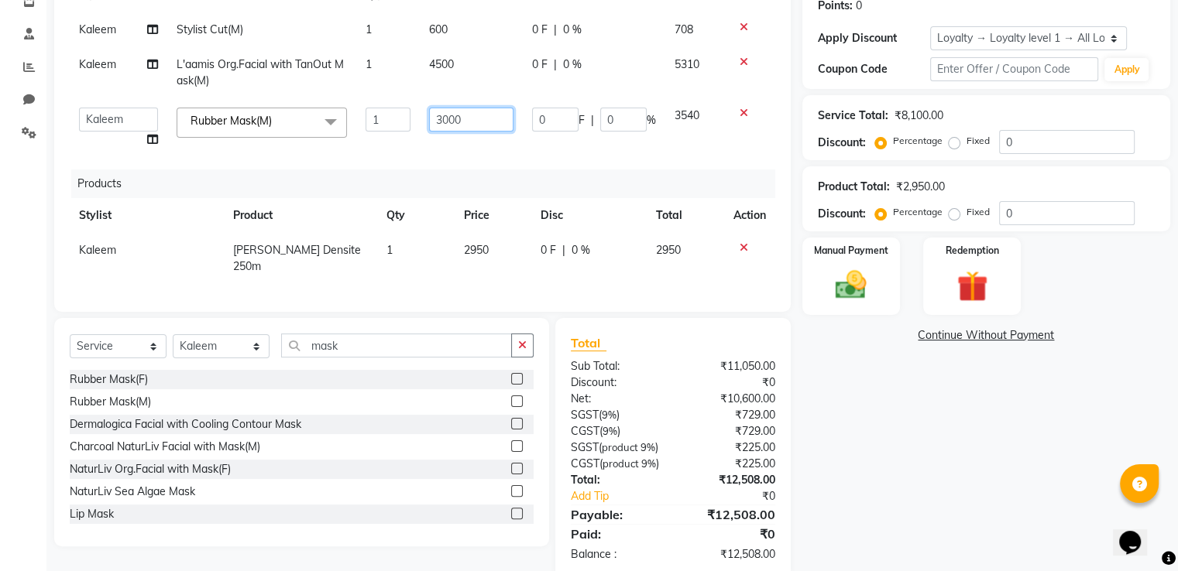
click at [489, 116] on input "3000" at bounding box center [471, 120] width 84 height 24
click at [790, 119] on div "Client [PHONE_NUMBER] Date [DATE] Invoice Number V/2025 V/[PHONE_NUMBER] Servic…" at bounding box center [423, 225] width 760 height 705
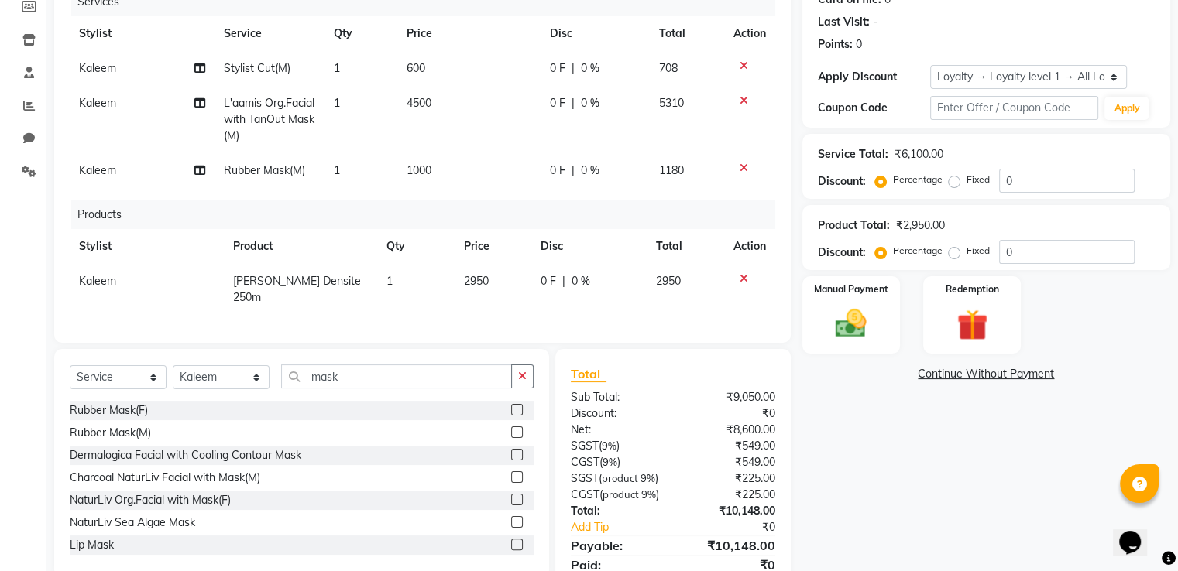
scroll to position [190, 0]
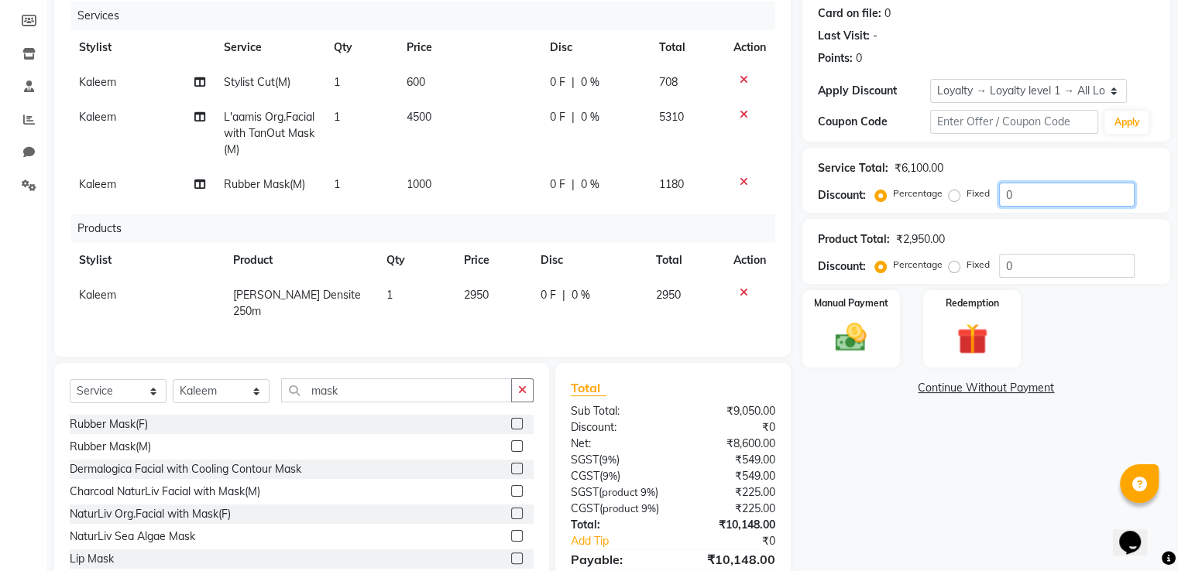
click at [1037, 193] on input "0" at bounding box center [1066, 195] width 135 height 24
click at [527, 381] on button "button" at bounding box center [522, 391] width 22 height 24
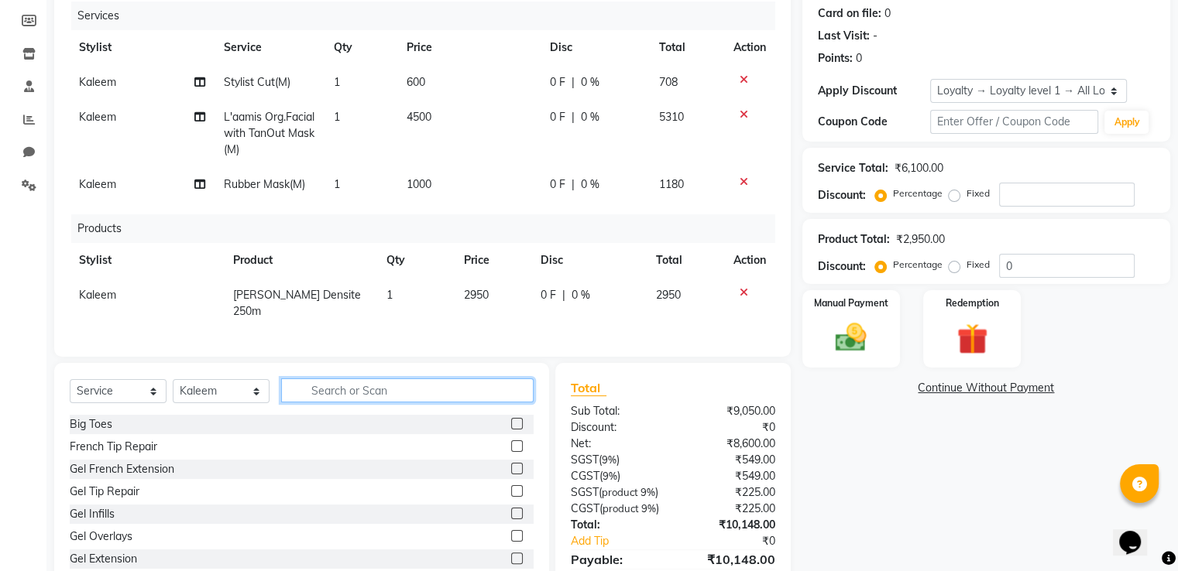
click at [465, 385] on input "text" at bounding box center [407, 391] width 252 height 24
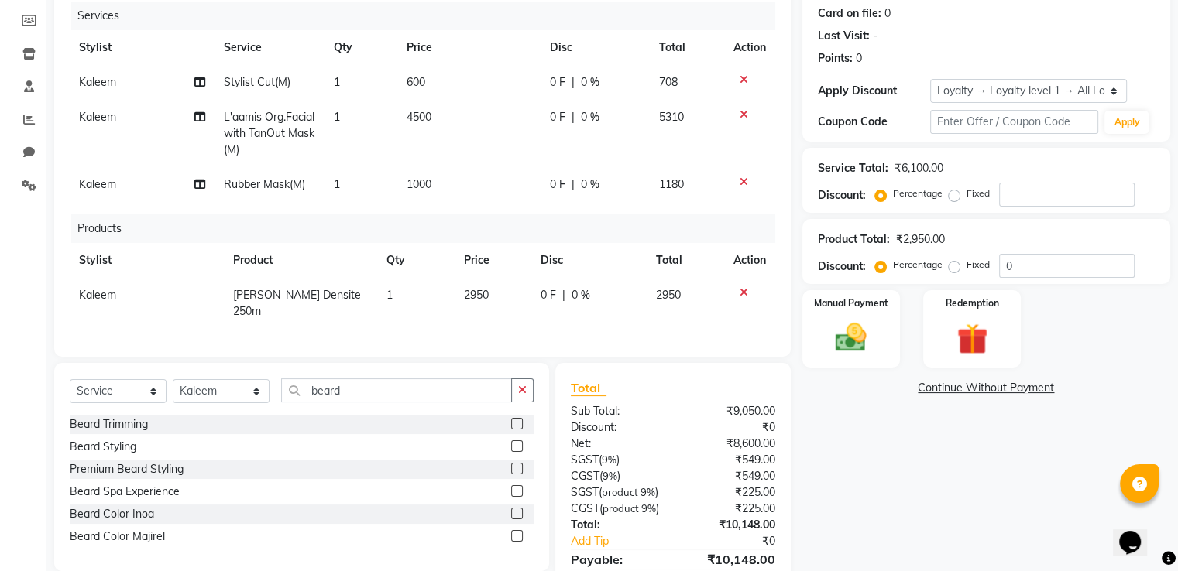
click at [517, 420] on label at bounding box center [517, 424] width 12 height 12
click at [517, 420] on input "checkbox" at bounding box center [516, 425] width 10 height 10
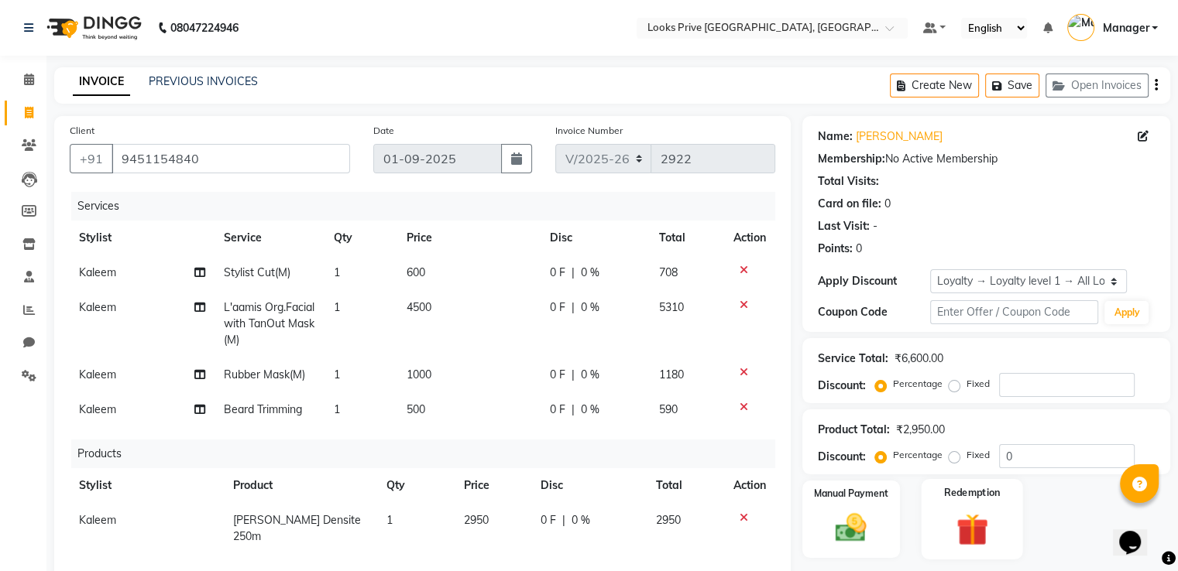
scroll to position [155, 0]
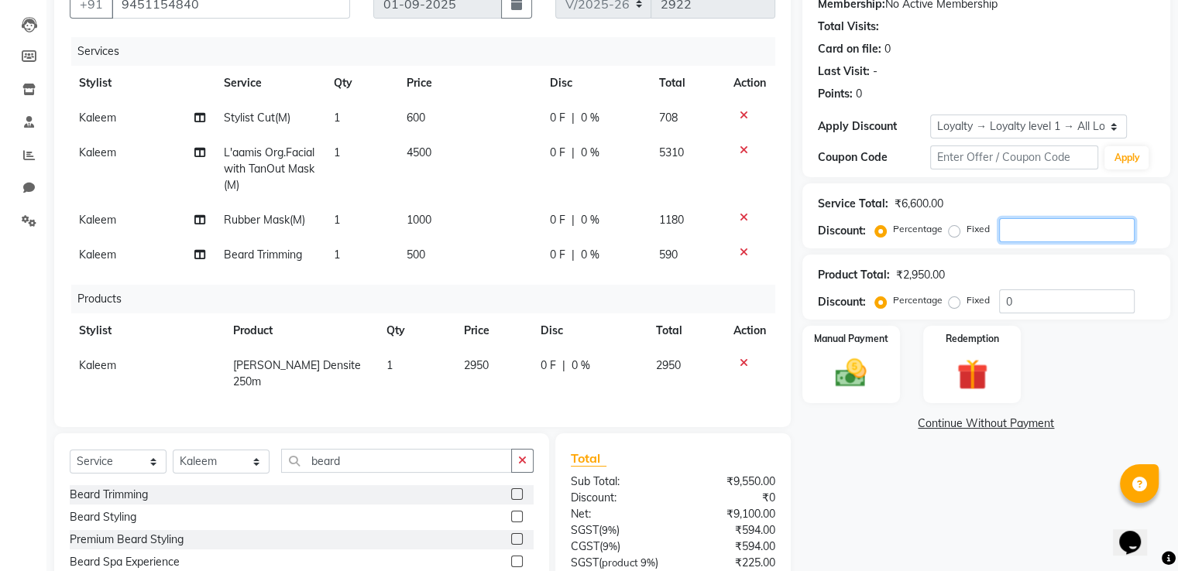
click at [1041, 233] on input "number" at bounding box center [1066, 230] width 135 height 24
click at [869, 483] on div "Name: [PERSON_NAME] Membership: No Active Membership Total Visits: Card on file…" at bounding box center [991, 335] width 379 height 749
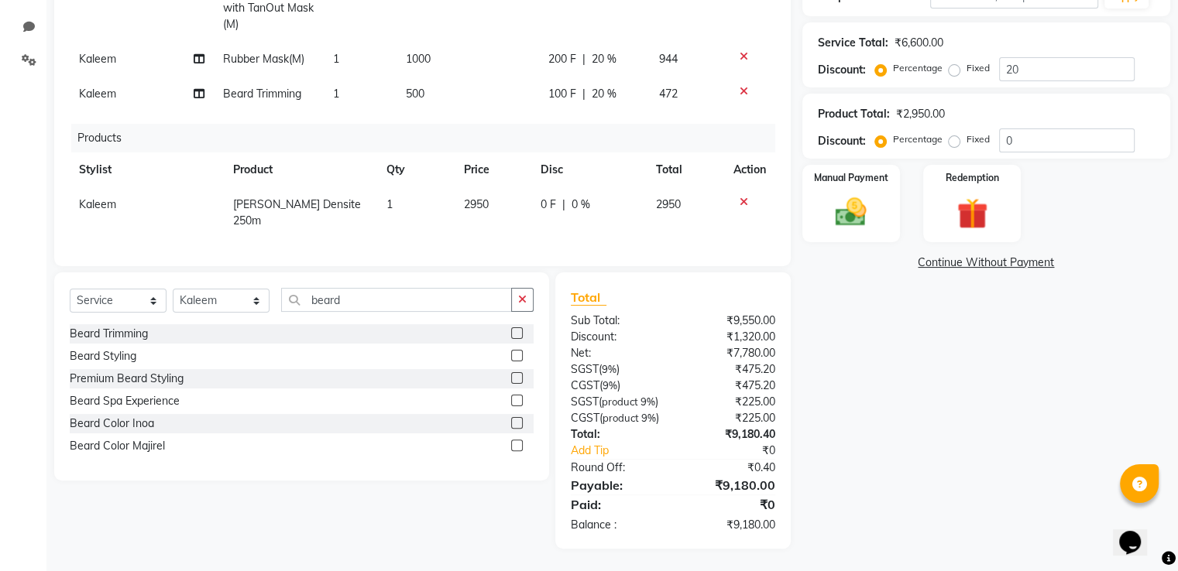
scroll to position [329, 0]
click at [852, 201] on img at bounding box center [851, 212] width 52 height 37
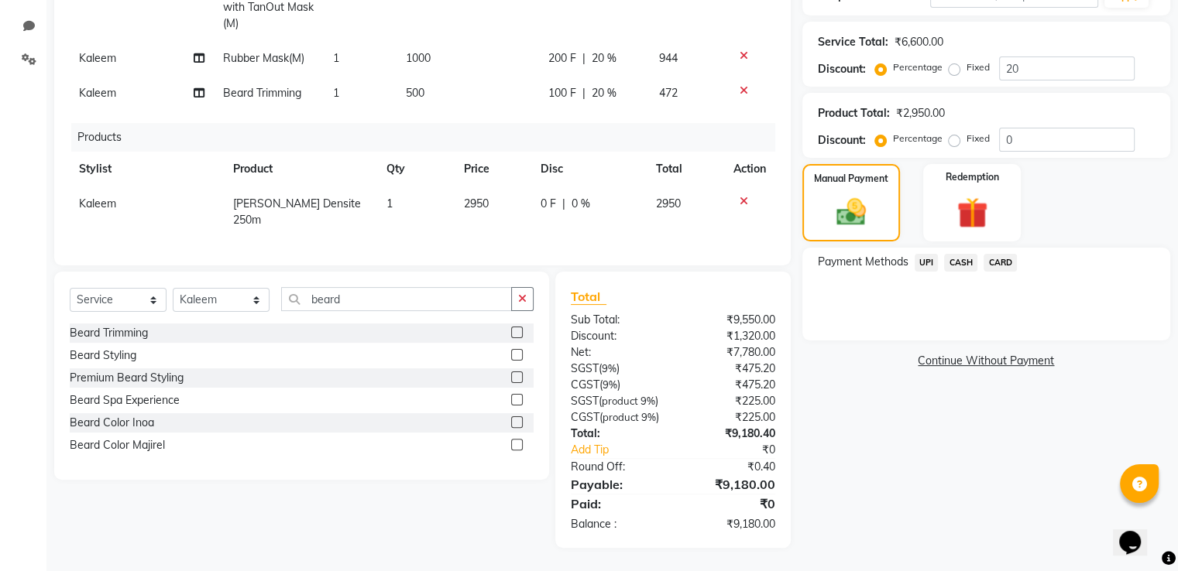
click at [927, 254] on span "UPI" at bounding box center [926, 263] width 24 height 18
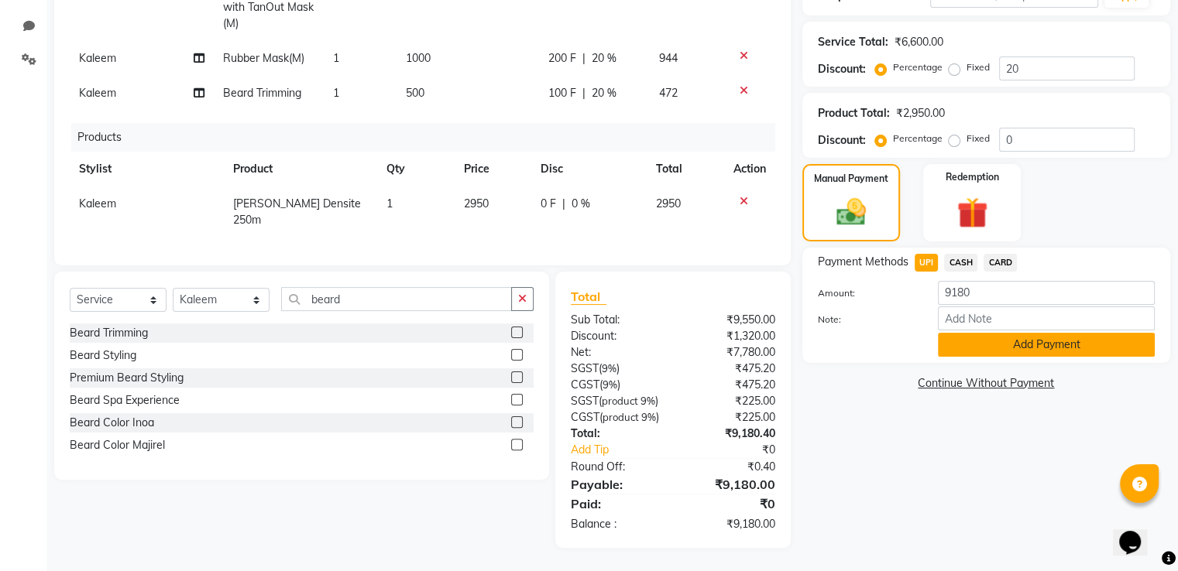
click at [949, 333] on button "Add Payment" at bounding box center [1046, 345] width 217 height 24
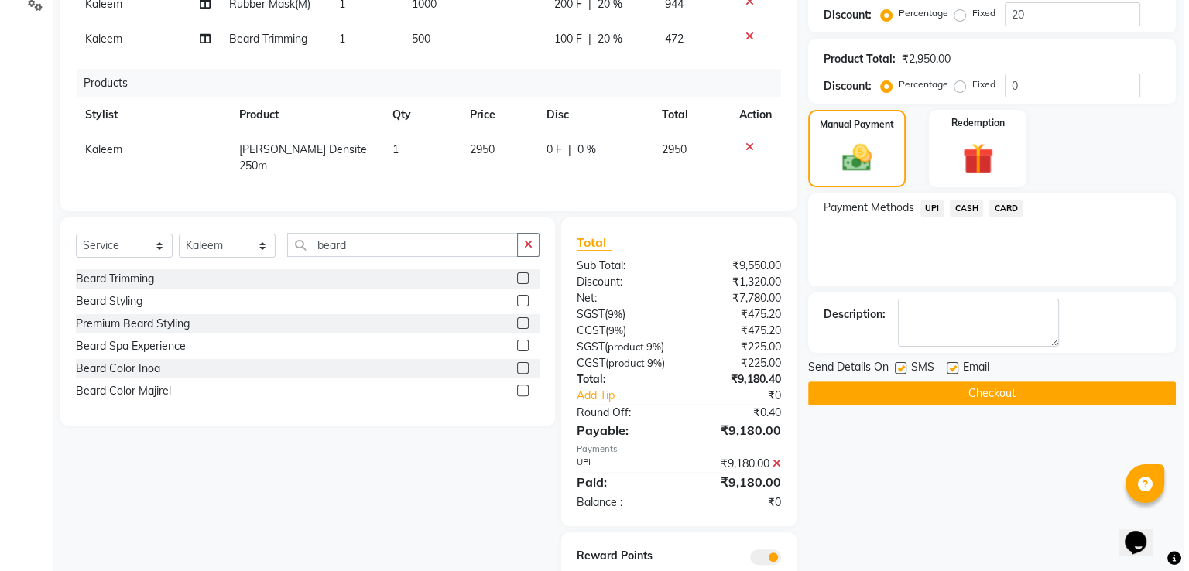
scroll to position [406, 0]
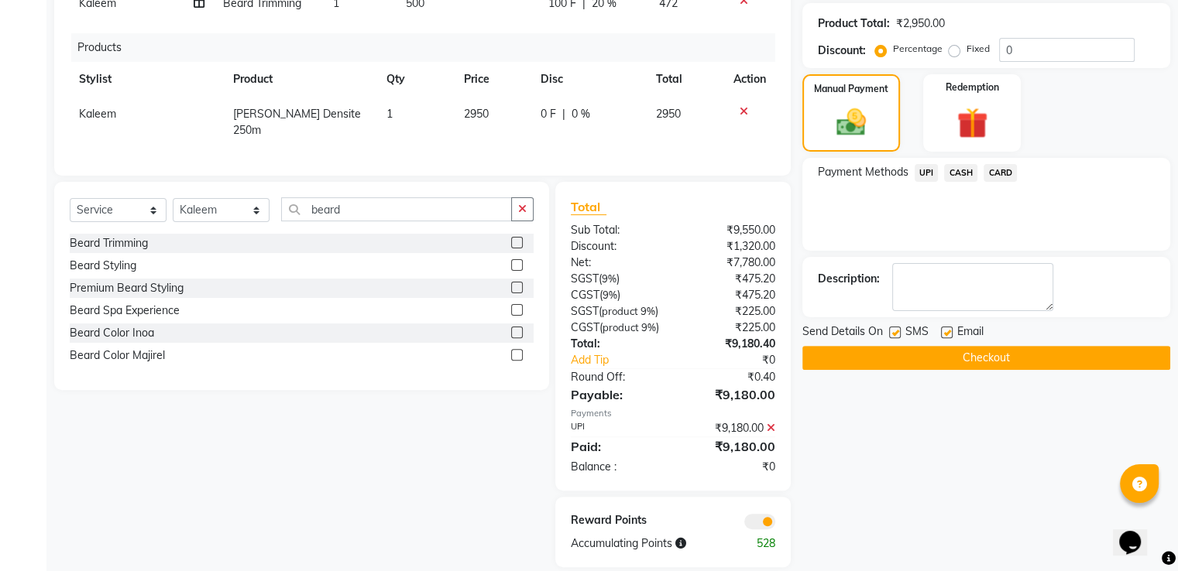
click at [771, 530] on span at bounding box center [759, 521] width 31 height 15
click at [775, 524] on input "checkbox" at bounding box center [775, 524] width 0 height 0
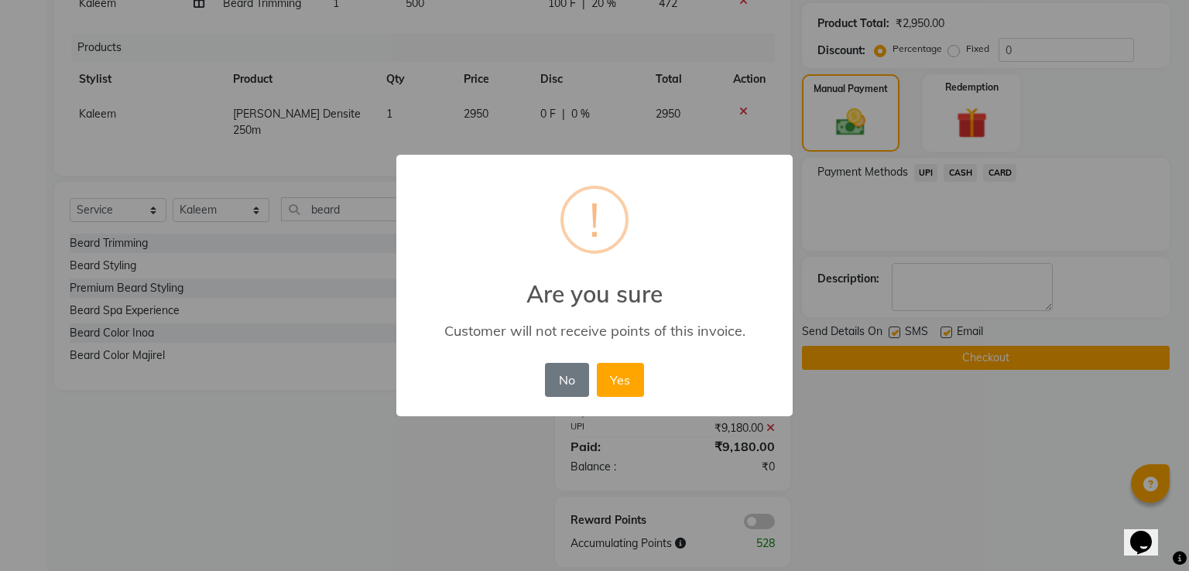
click at [597, 363] on button "Yes" at bounding box center [620, 380] width 47 height 34
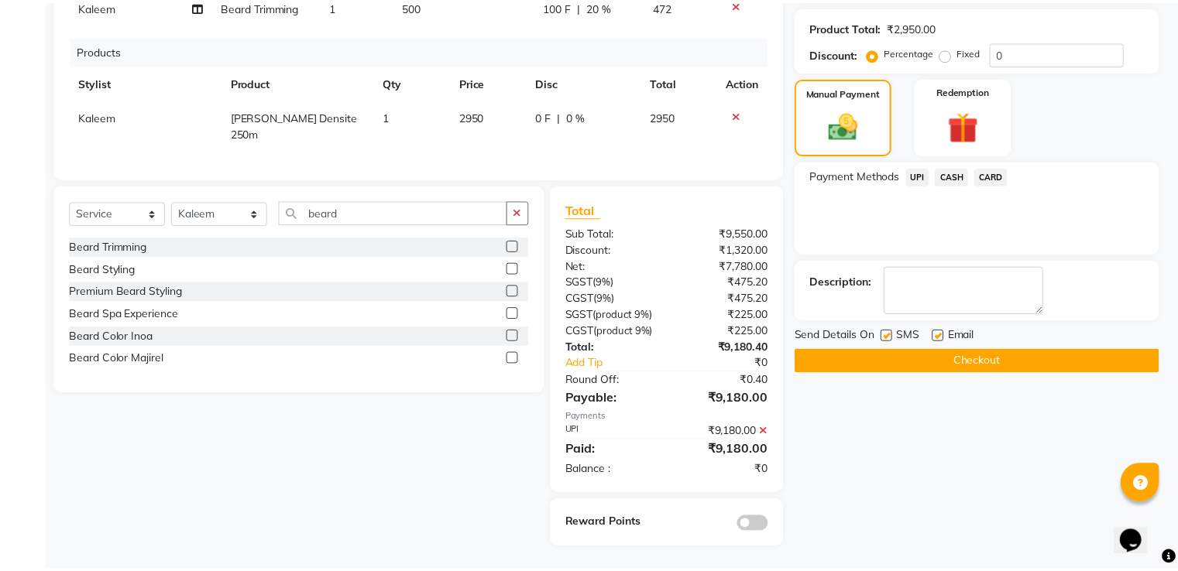
scroll to position [400, 0]
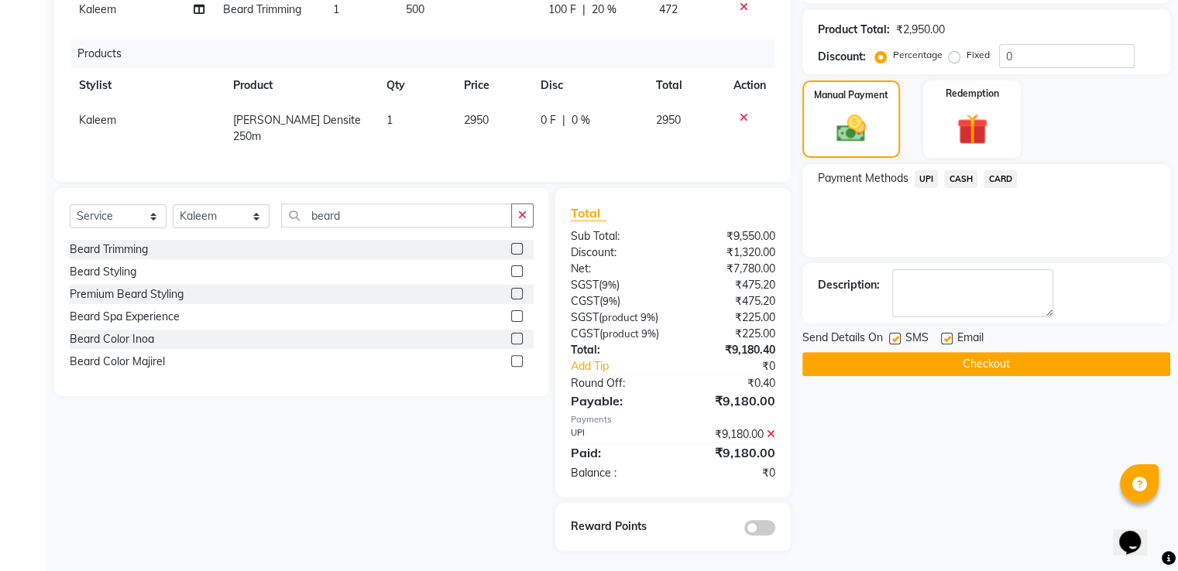
click at [880, 362] on button "Checkout" at bounding box center [986, 364] width 368 height 24
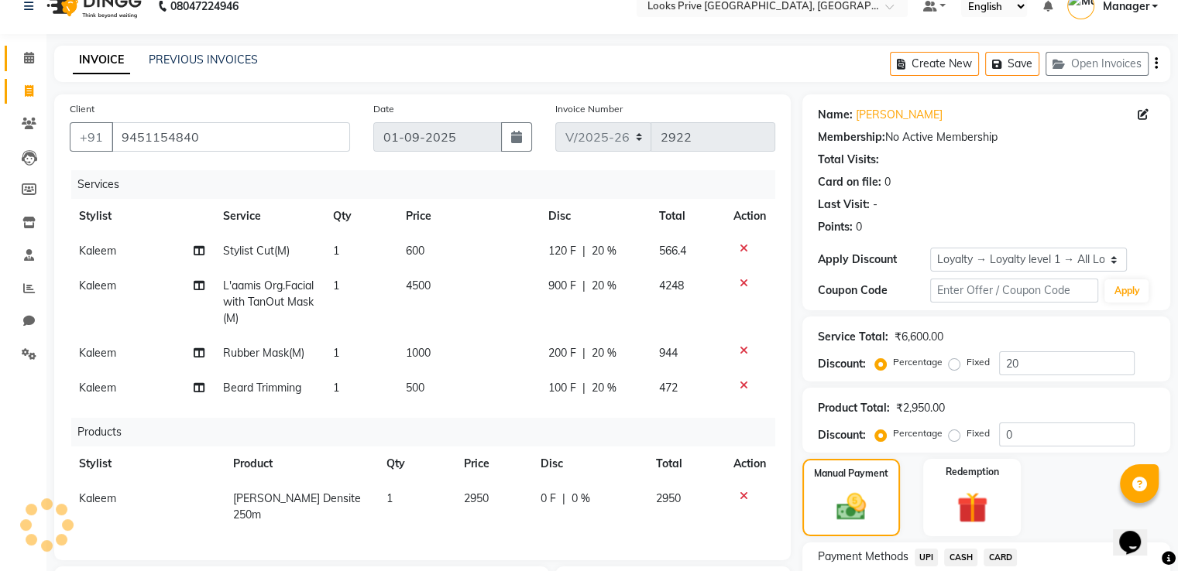
scroll to position [13, 0]
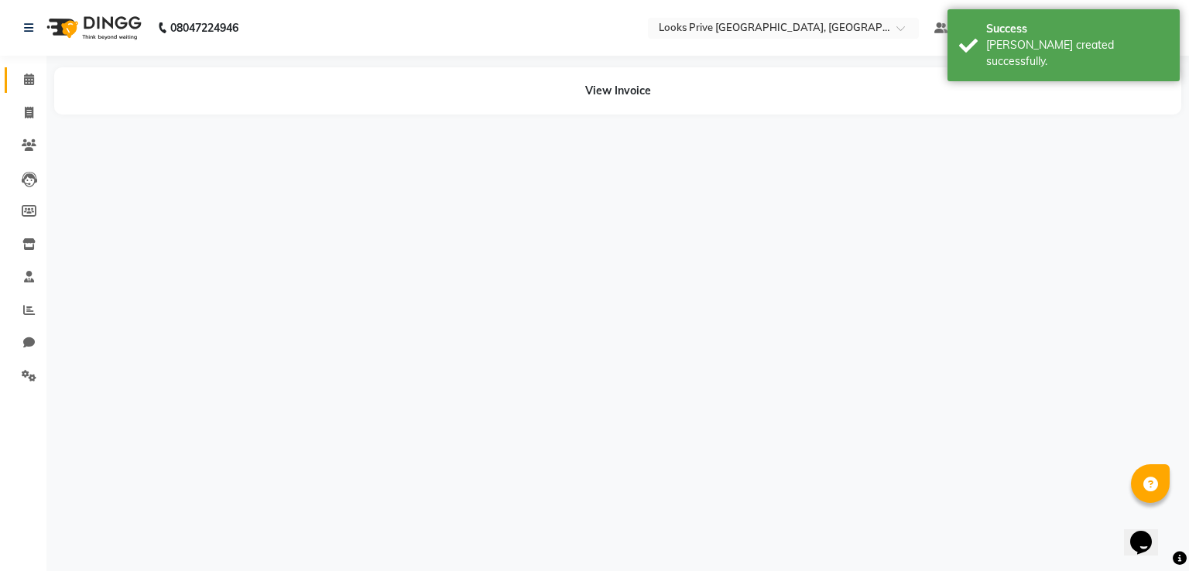
click at [23, 59] on div "Calendar Invoice Clients Leads Members Inventory Staff Reports Chat Settings Co…" at bounding box center [104, 296] width 209 height 504
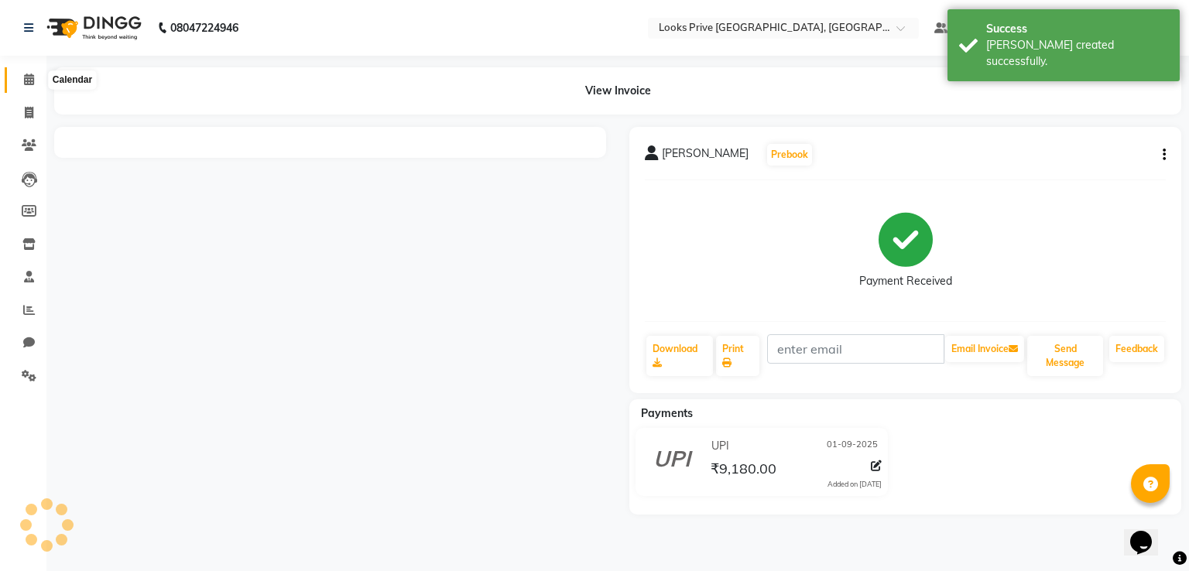
click at [28, 87] on span at bounding box center [28, 80] width 27 height 18
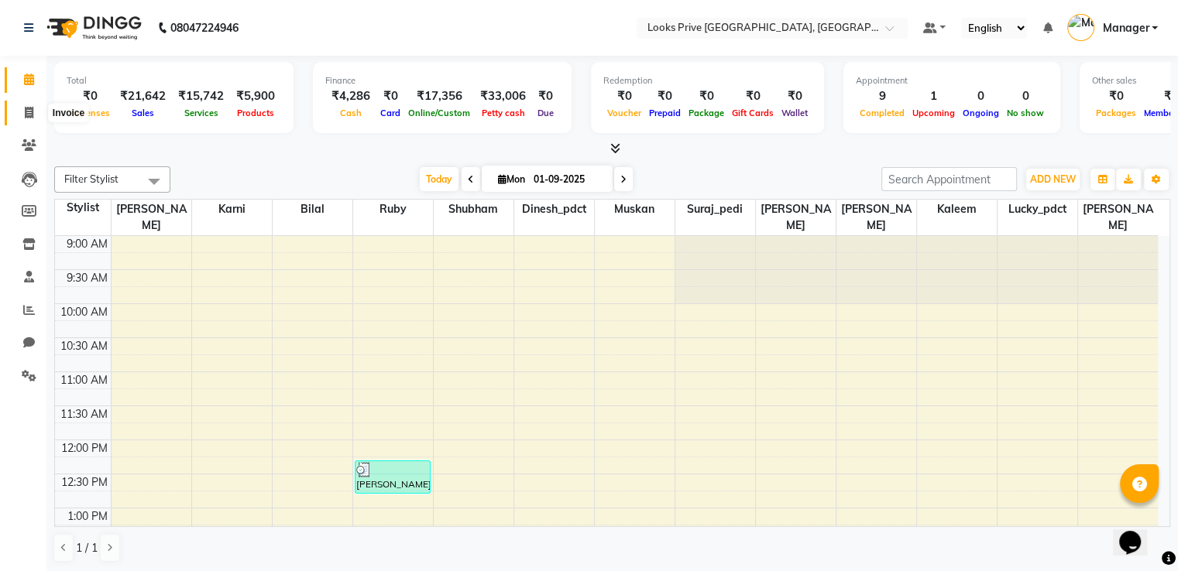
click at [29, 113] on icon at bounding box center [29, 113] width 9 height 12
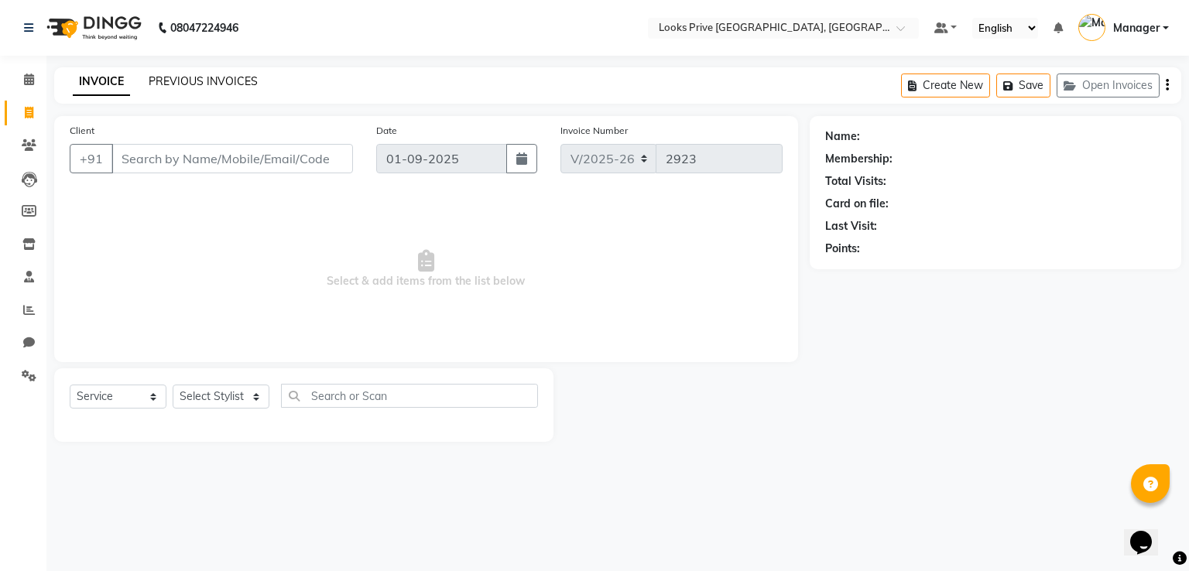
click at [193, 79] on link "PREVIOUS INVOICES" at bounding box center [203, 81] width 109 height 14
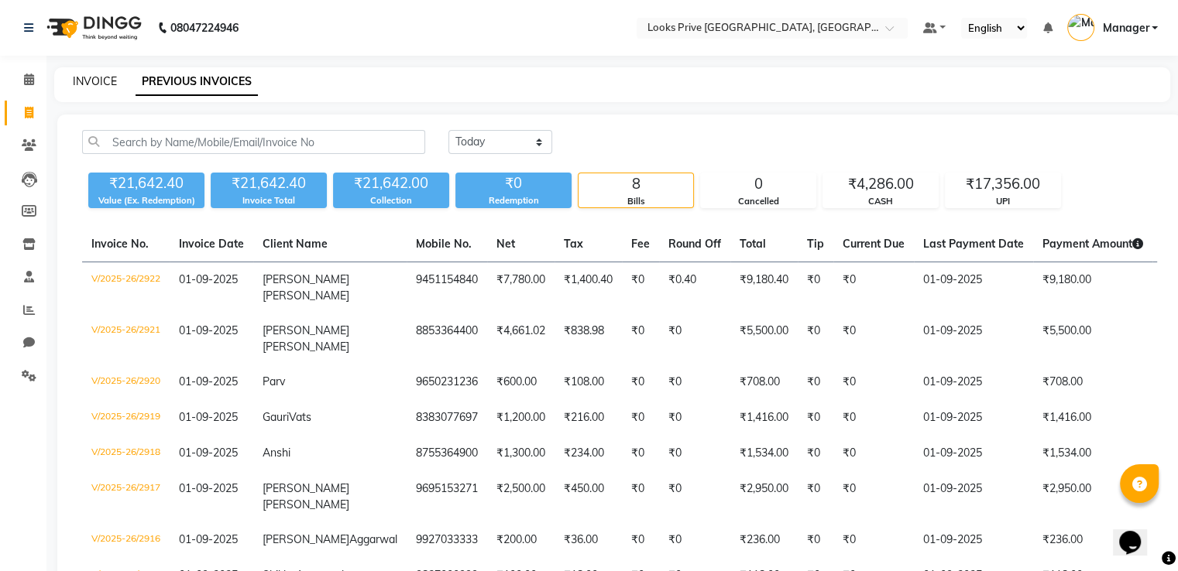
click at [100, 79] on link "INVOICE" at bounding box center [95, 81] width 44 height 14
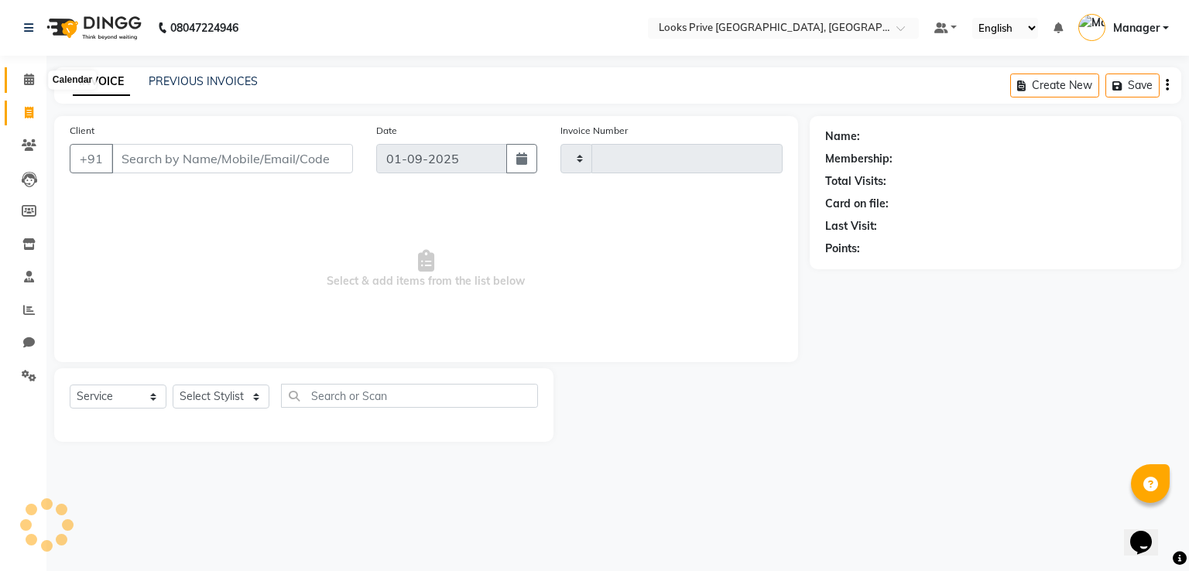
click at [27, 78] on icon at bounding box center [29, 80] width 10 height 12
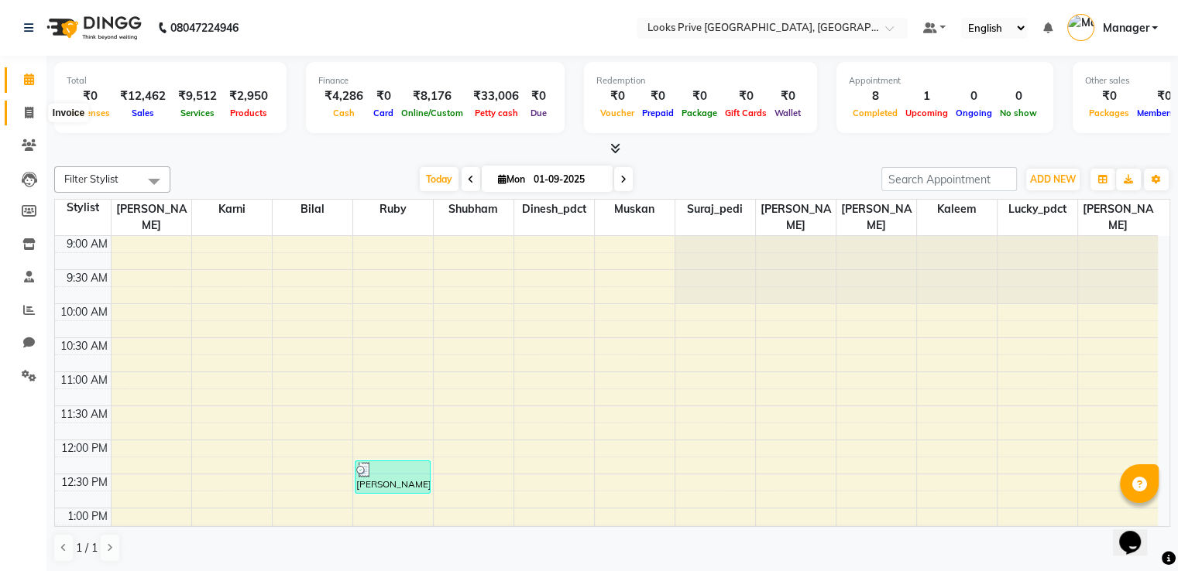
click at [31, 111] on icon at bounding box center [29, 113] width 9 height 12
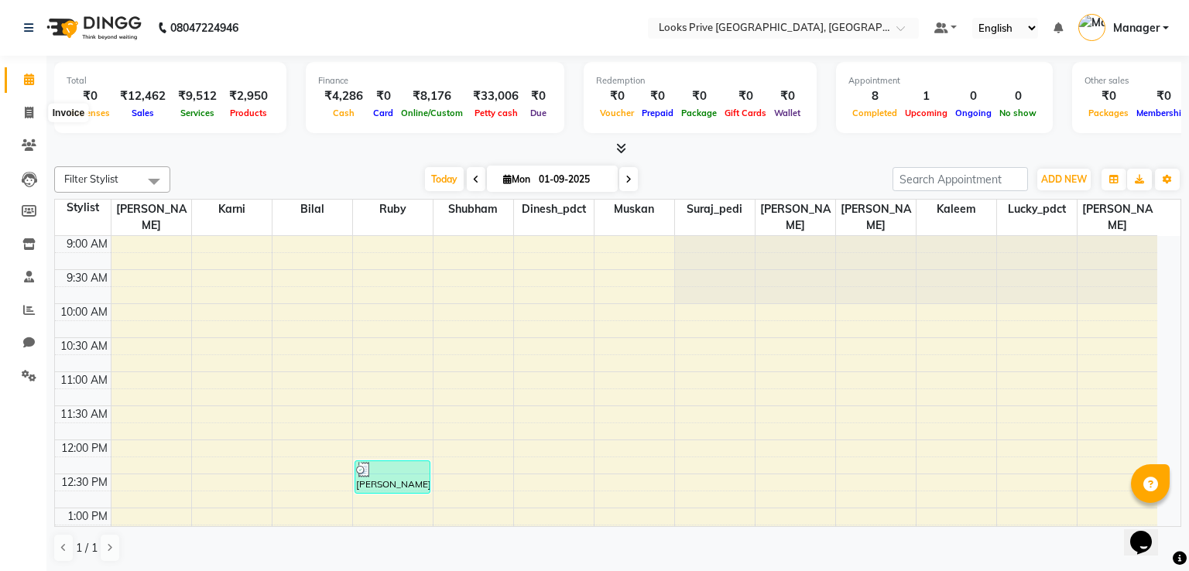
select select "6205"
select select "service"
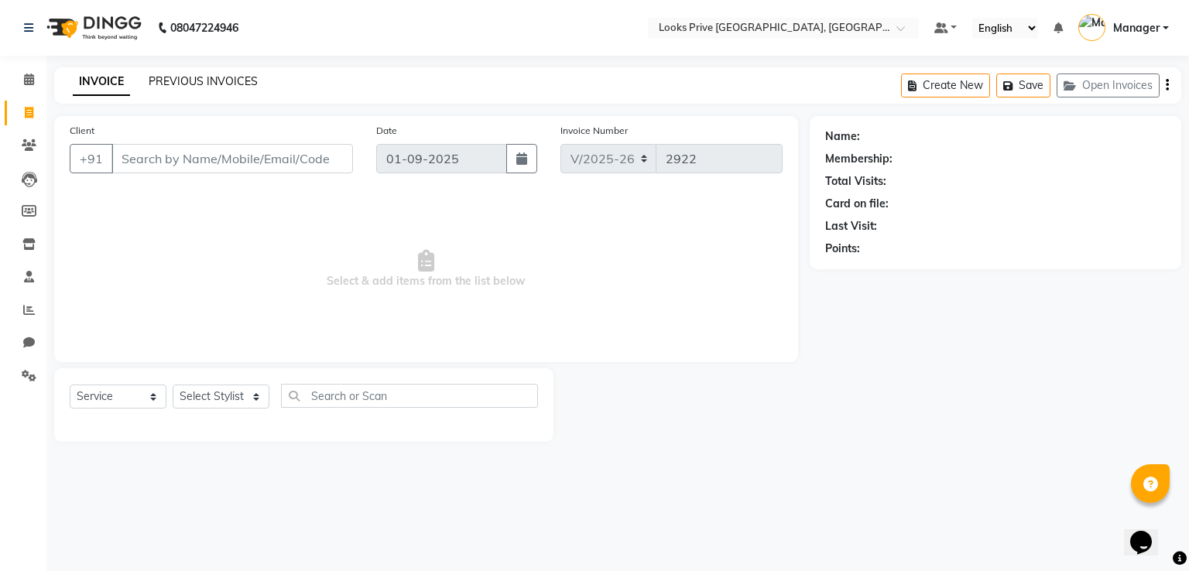
click at [229, 84] on link "PREVIOUS INVOICES" at bounding box center [203, 81] width 109 height 14
